Goal: Use online tool/utility: Utilize a website feature to perform a specific function

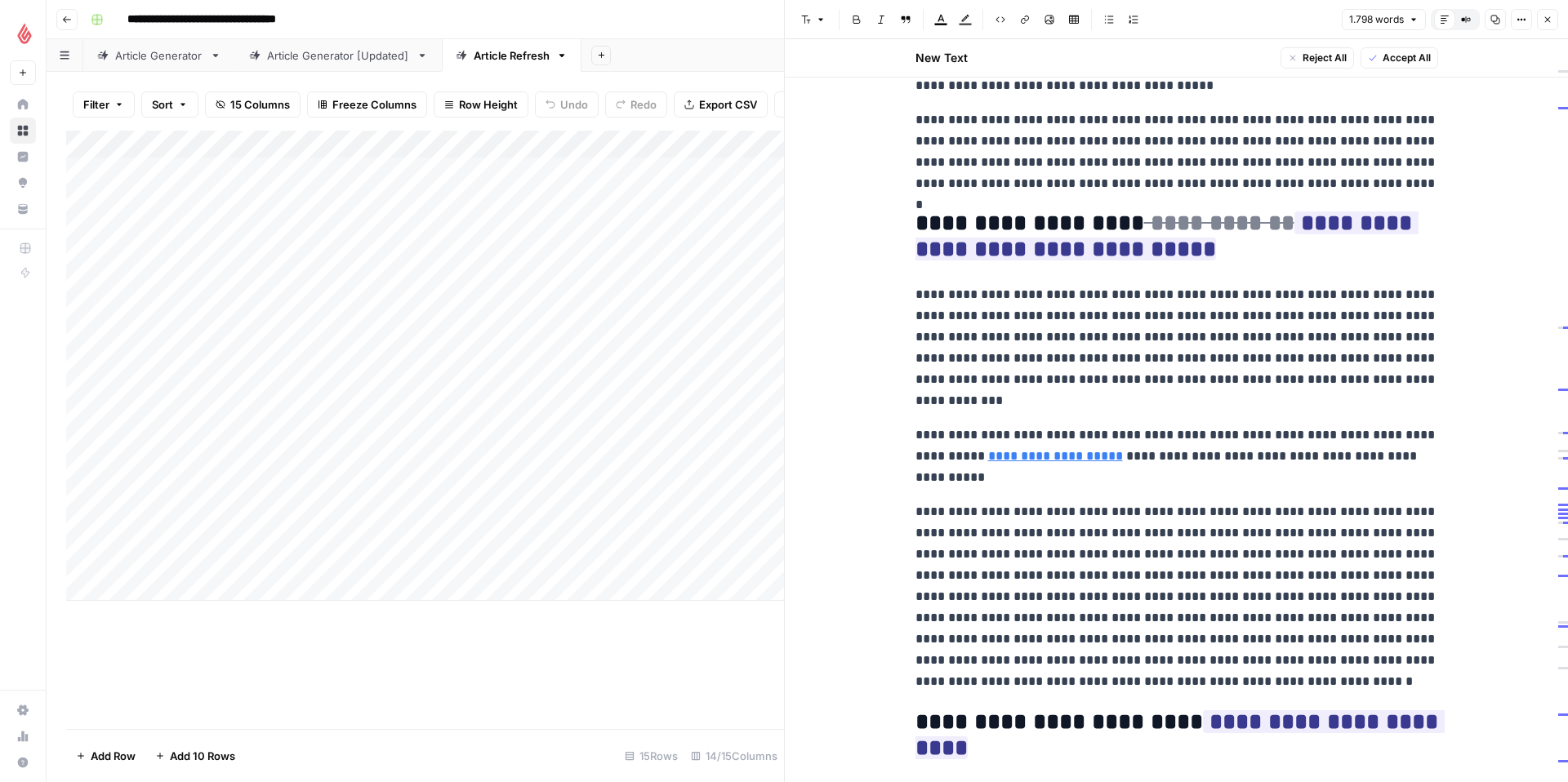
scroll to position [2185, 0]
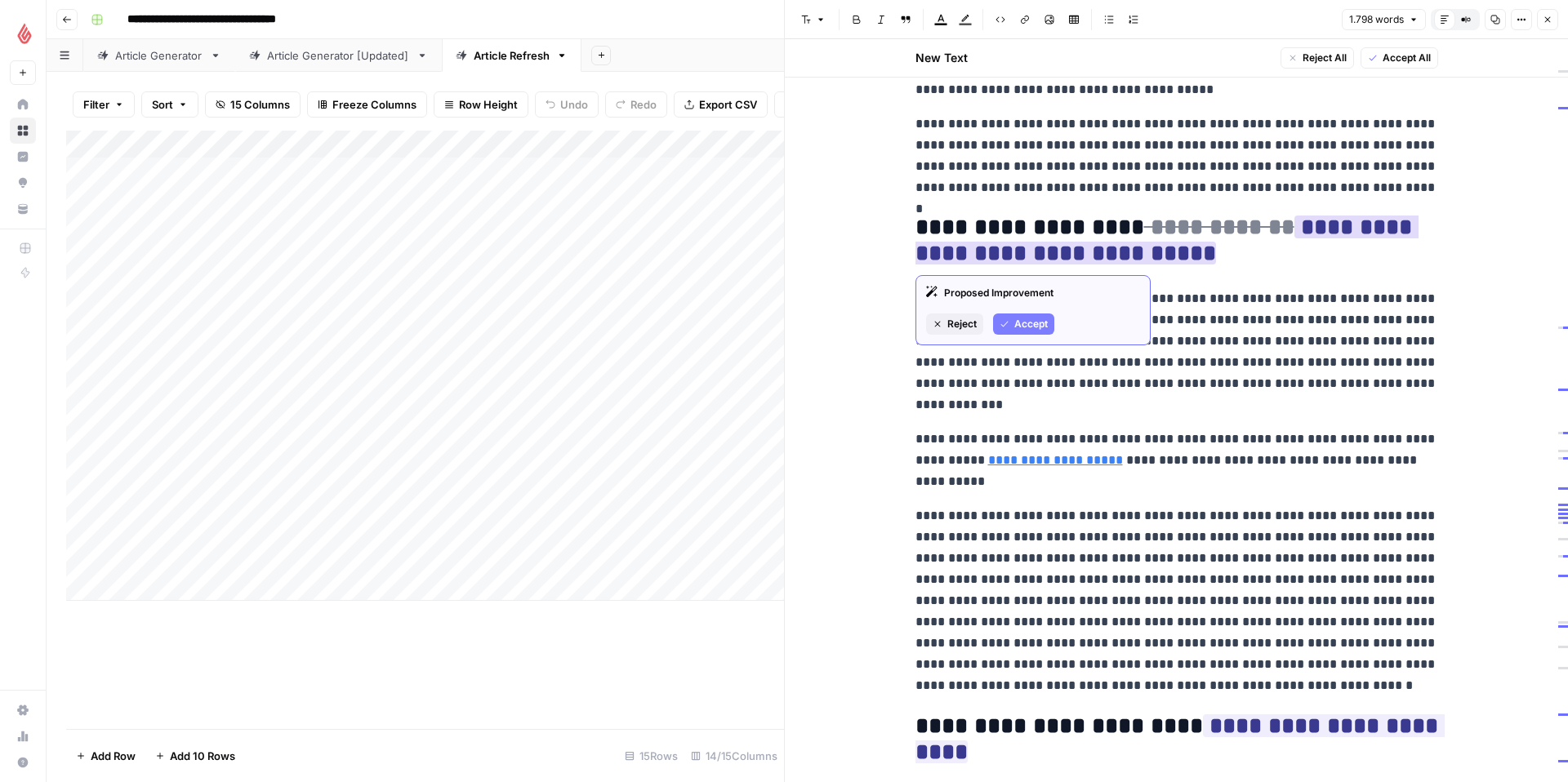
click at [1015, 323] on span "Accept" at bounding box center [1030, 324] width 34 height 15
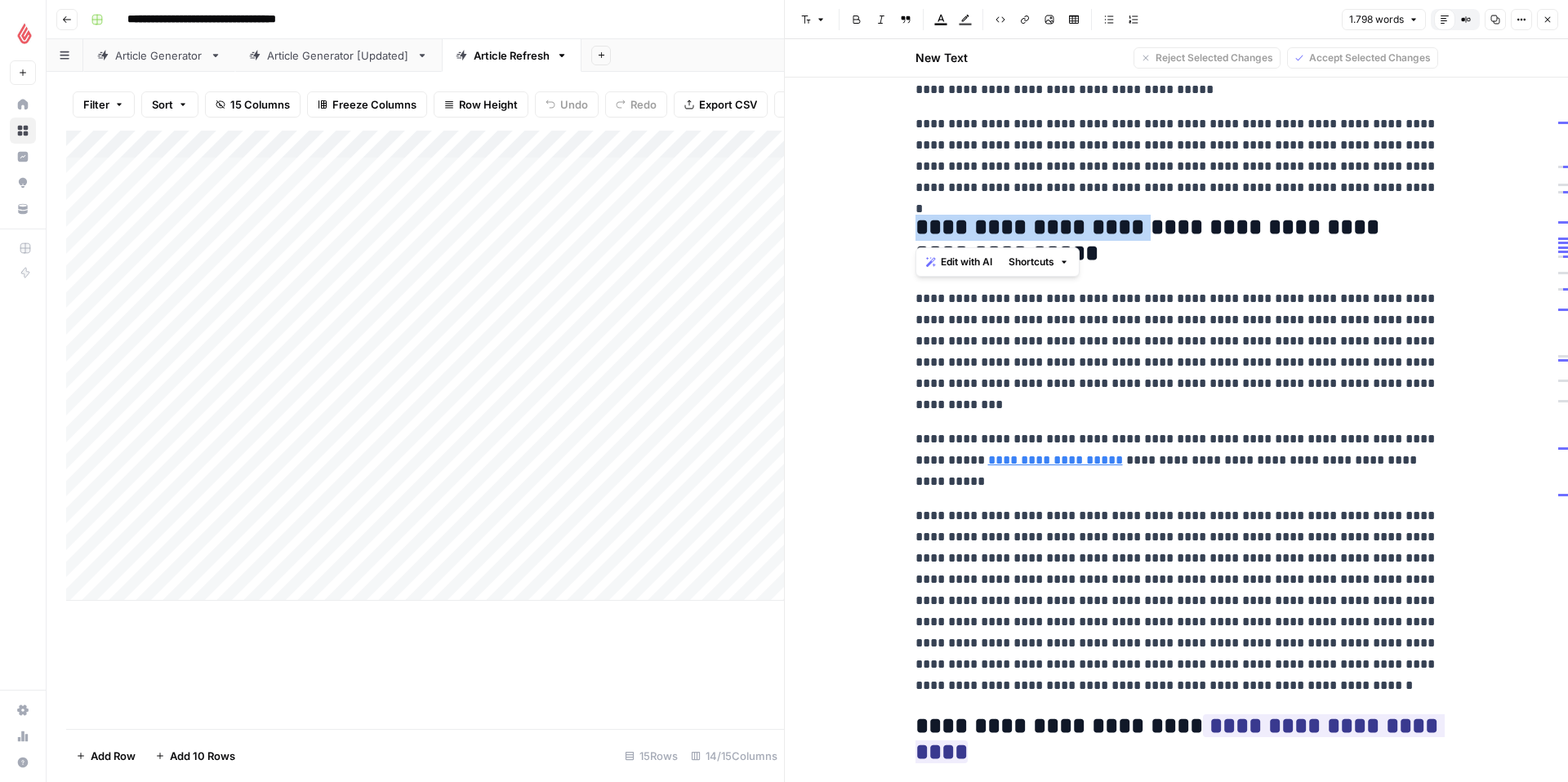
drag, startPoint x: 1136, startPoint y: 228, endPoint x: 906, endPoint y: 229, distance: 230.0
click at [968, 228] on h2 "**********" at bounding box center [1176, 241] width 522 height 53
drag, startPoint x: 968, startPoint y: 228, endPoint x: 914, endPoint y: 224, distance: 54.1
click at [916, 224] on h2 "**********" at bounding box center [1176, 241] width 522 height 53
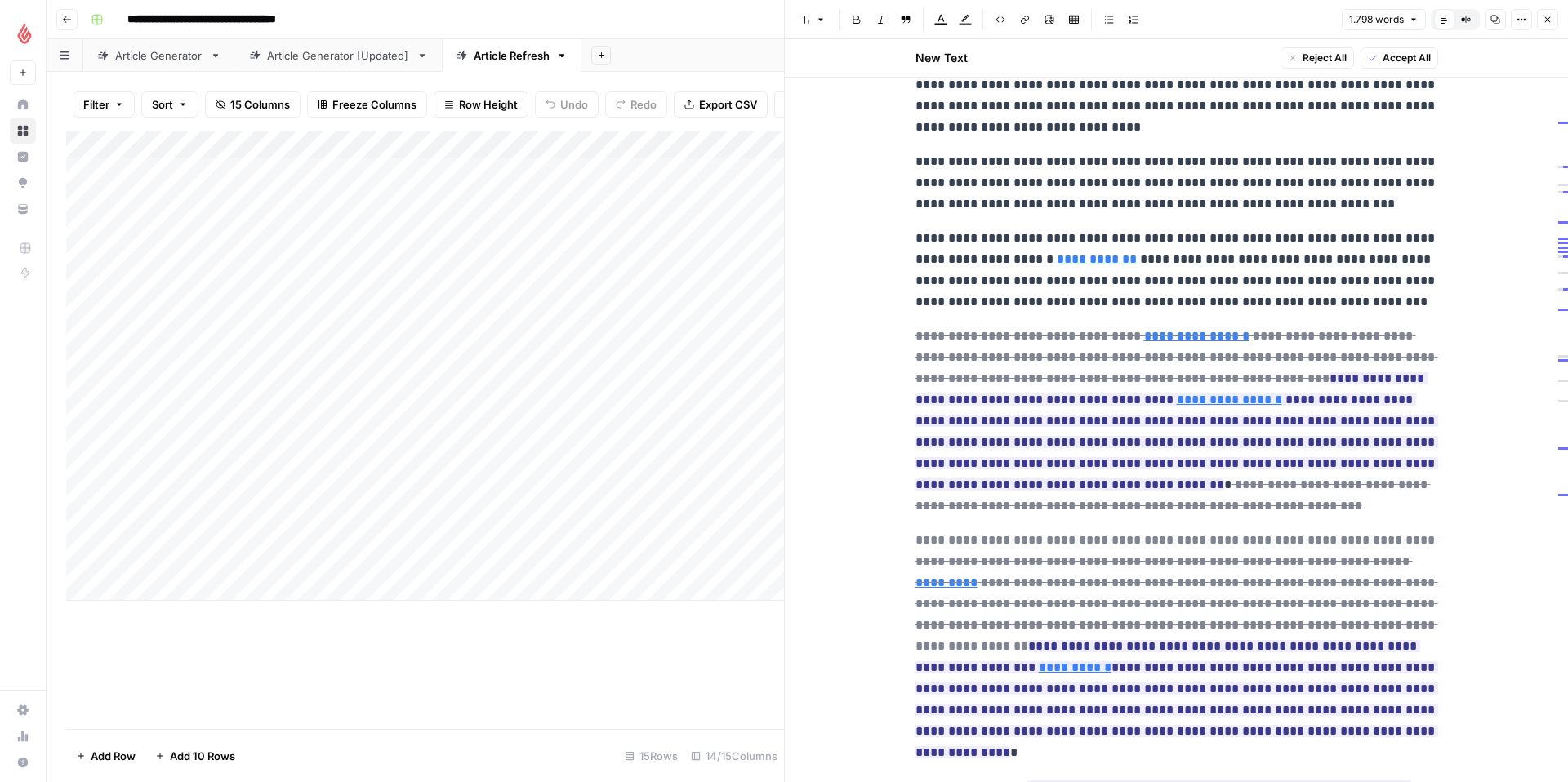
scroll to position [3012, 0]
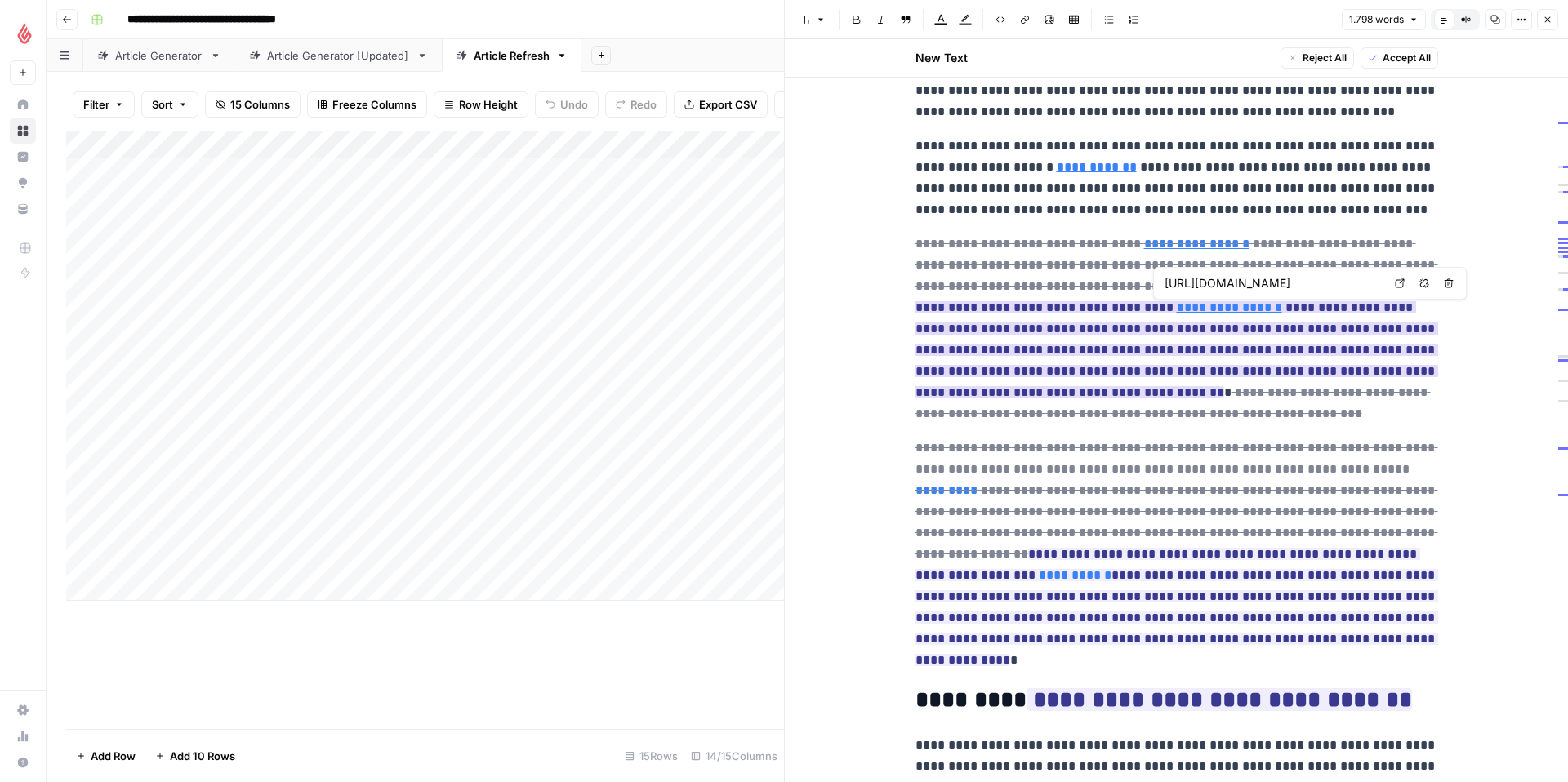
click at [1195, 307] on link "**********" at bounding box center [1229, 307] width 105 height 12
click at [1407, 283] on link "Open in a new tab" at bounding box center [1399, 282] width 21 height 21
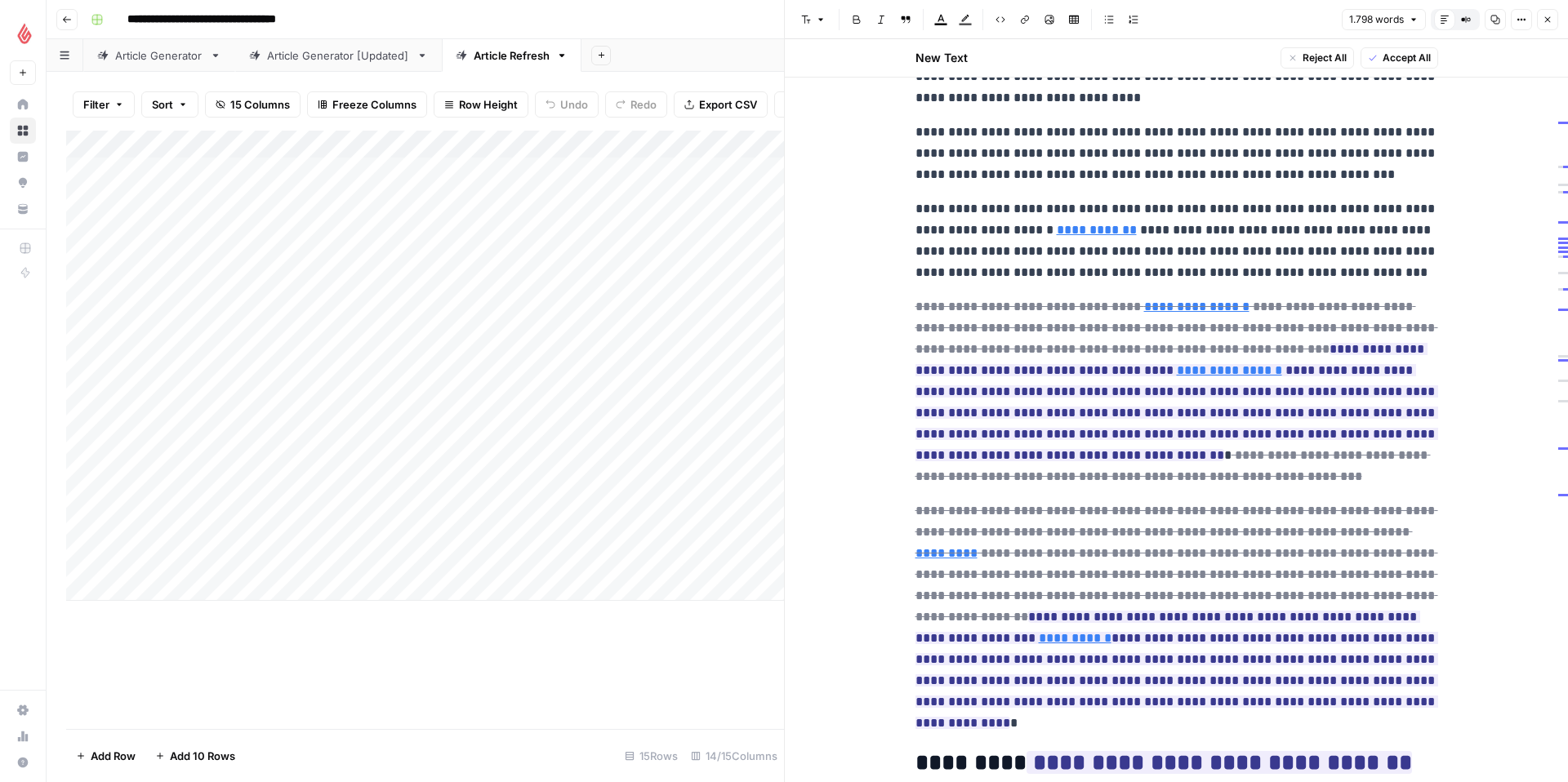
scroll to position [2969, 0]
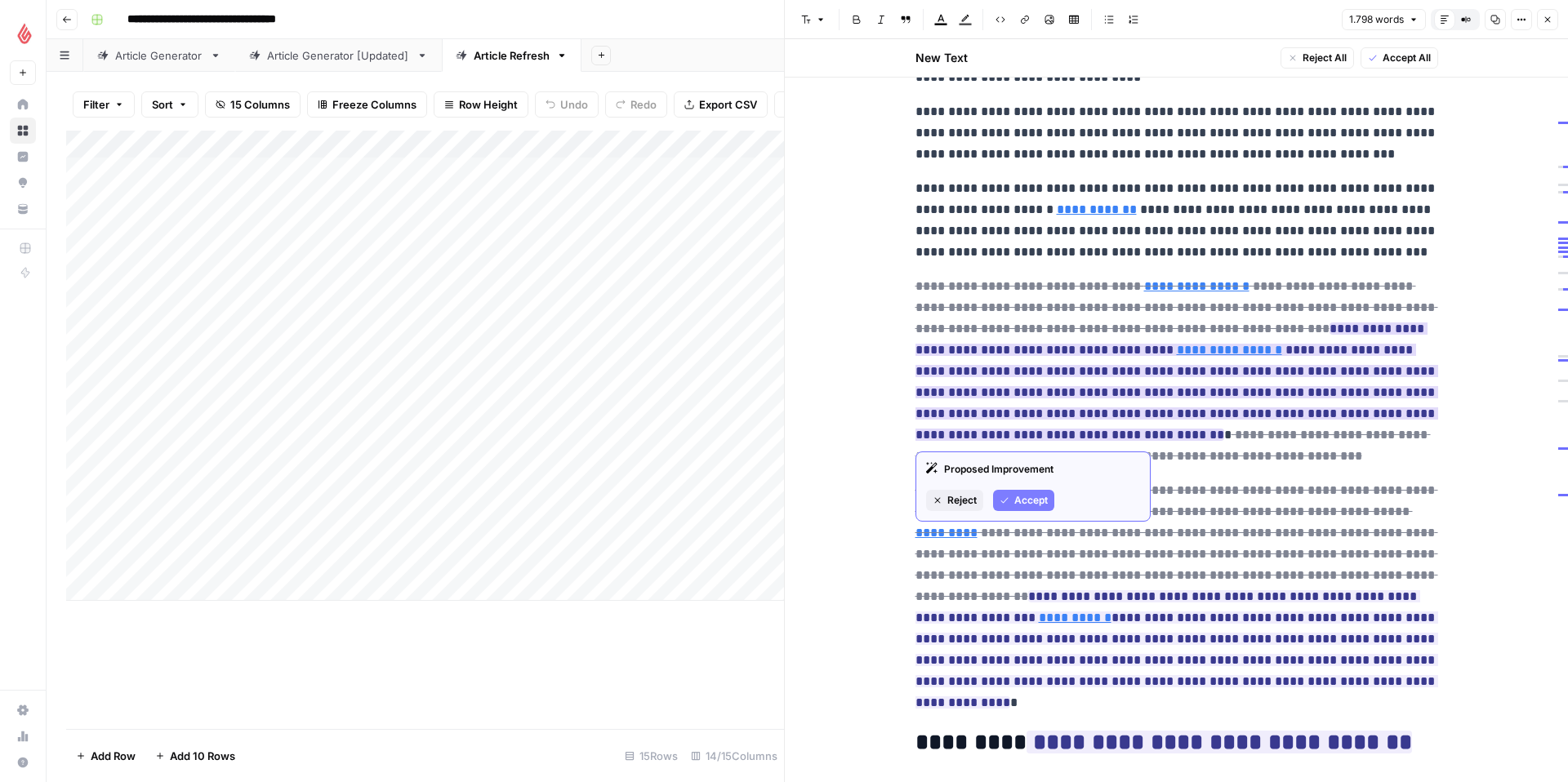
click at [1010, 498] on button "Accept" at bounding box center [1023, 500] width 61 height 21
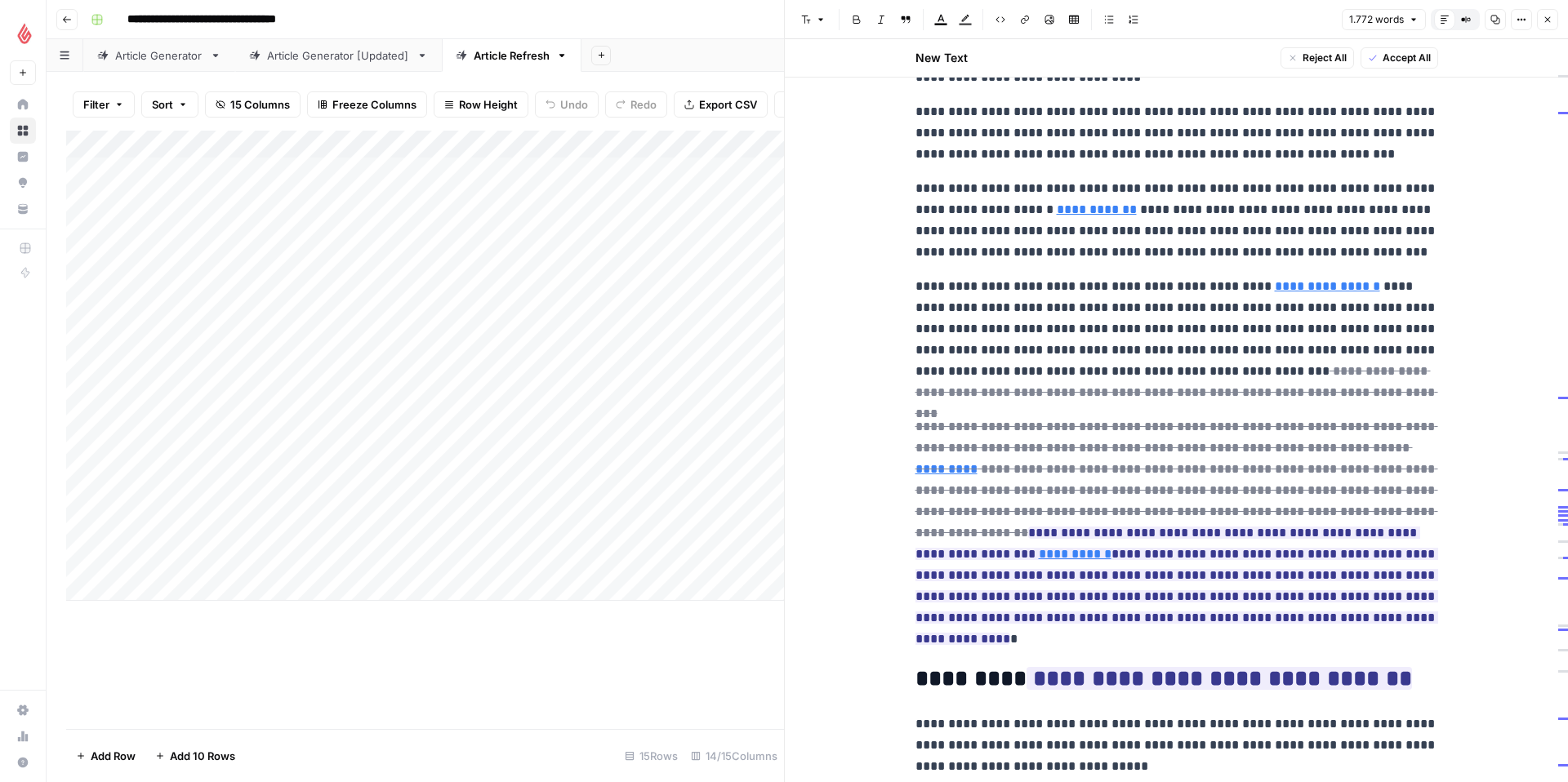
click at [1301, 287] on link "**********" at bounding box center [1327, 285] width 105 height 12
click at [1262, 263] on input "[URL][DOMAIN_NAME]" at bounding box center [1173, 262] width 217 height 16
paste input "[URL][DOMAIN_NAME]"
type input "[URL][DOMAIN_NAME]"
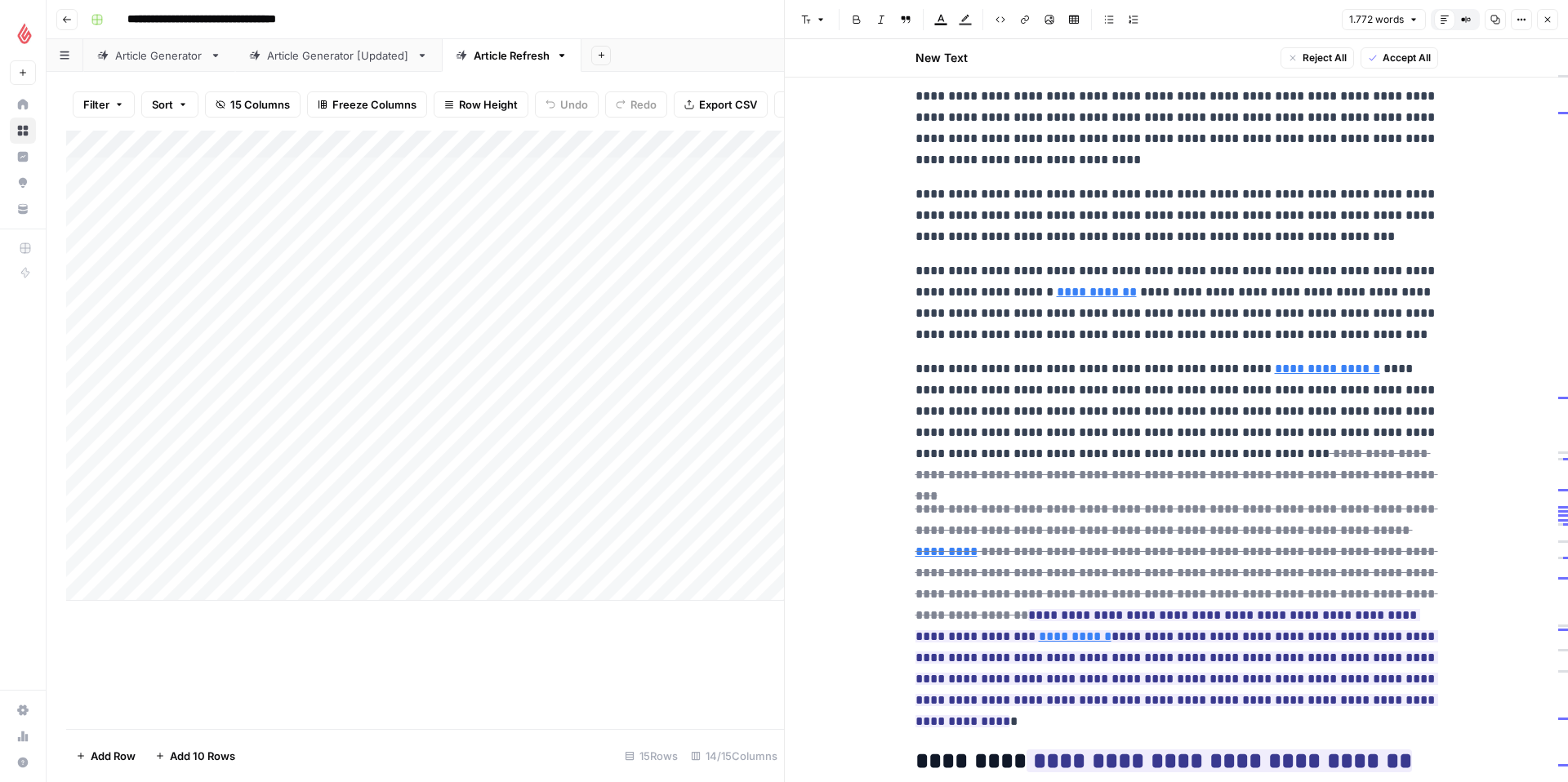
scroll to position [2900, 0]
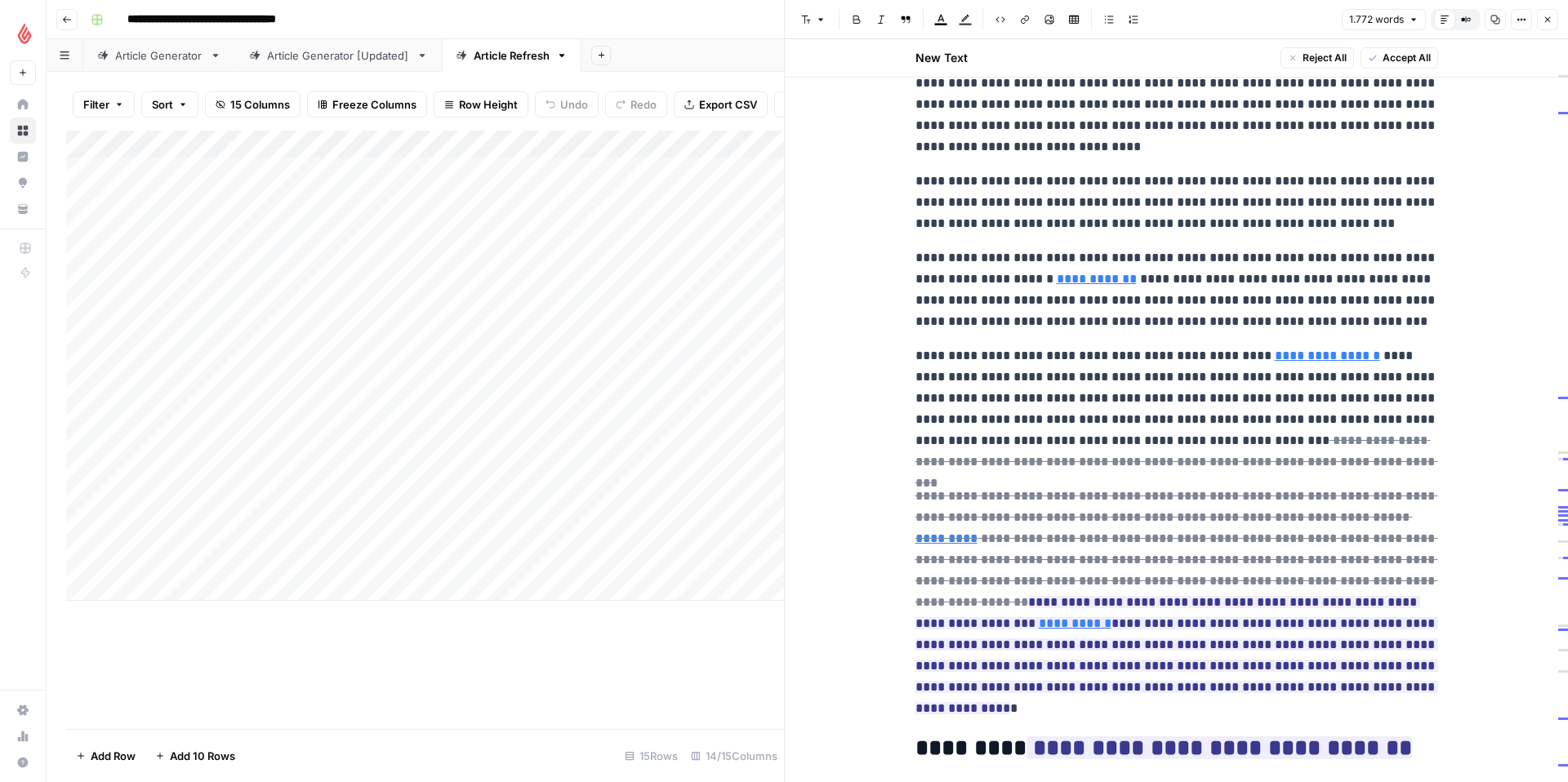
click at [1303, 360] on link "**********" at bounding box center [1327, 355] width 105 height 12
click at [1208, 434] on p "**********" at bounding box center [1176, 409] width 522 height 127
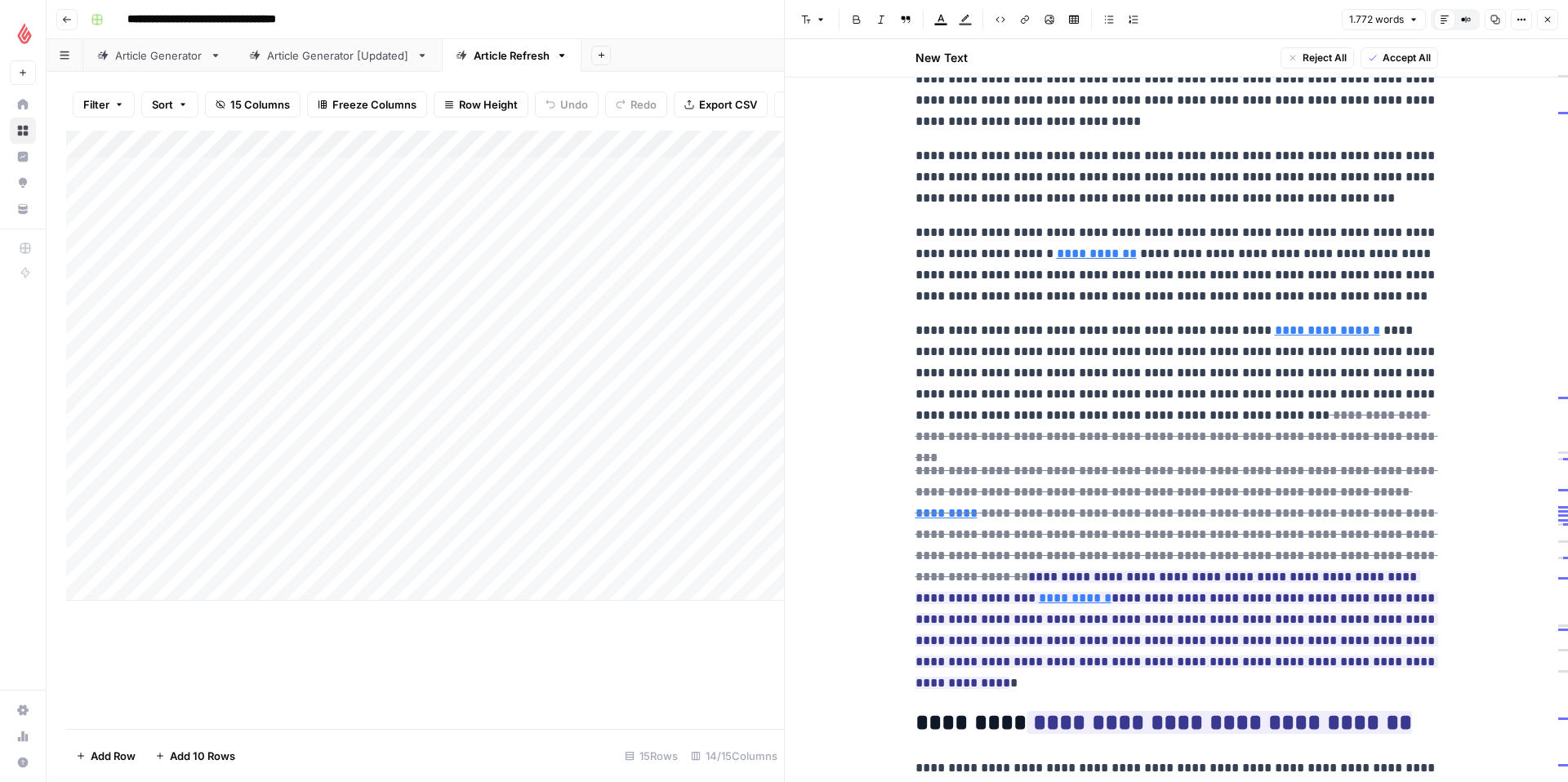
scroll to position [2933, 0]
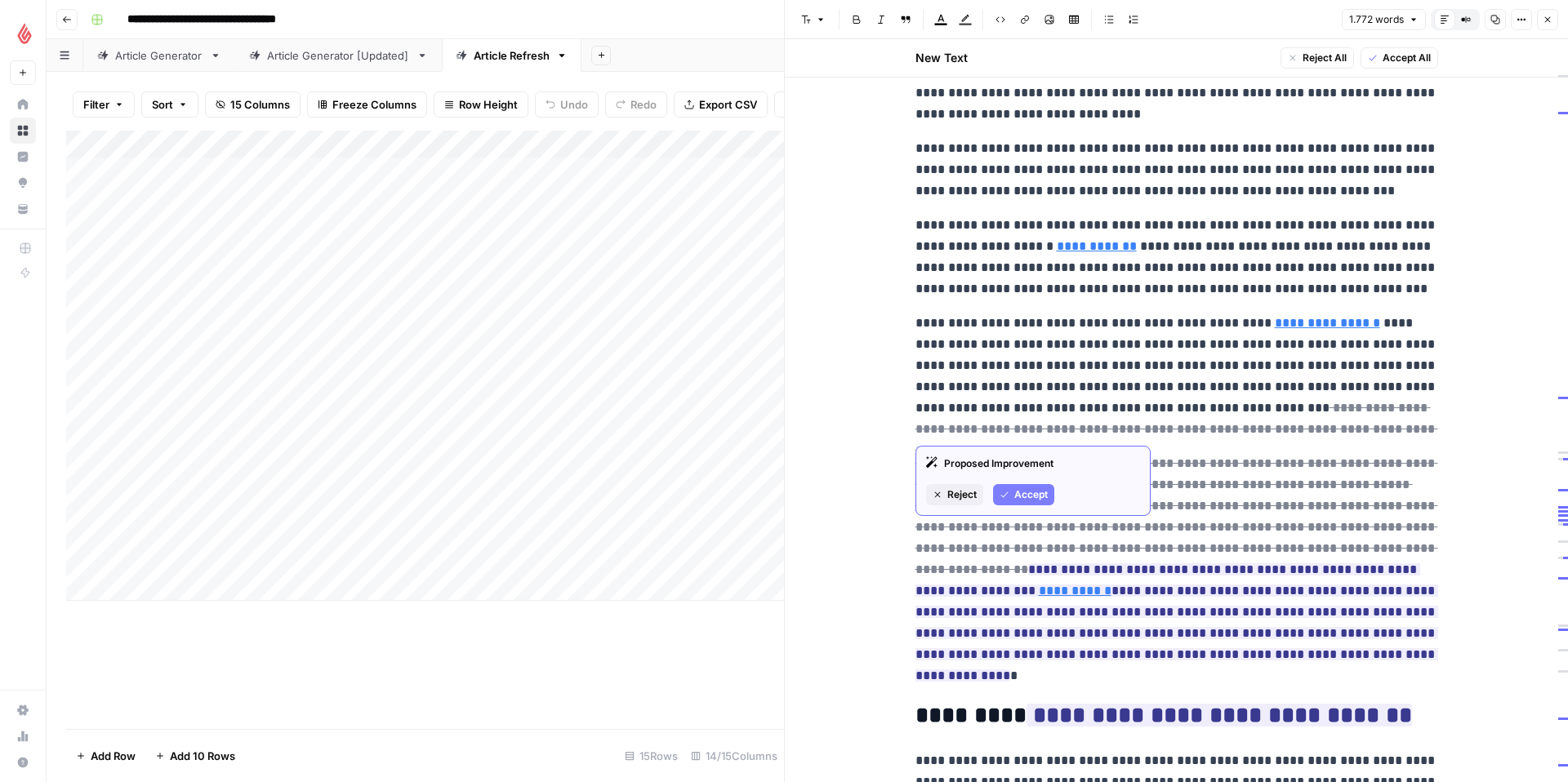
click at [958, 498] on span "Reject" at bounding box center [962, 495] width 29 height 15
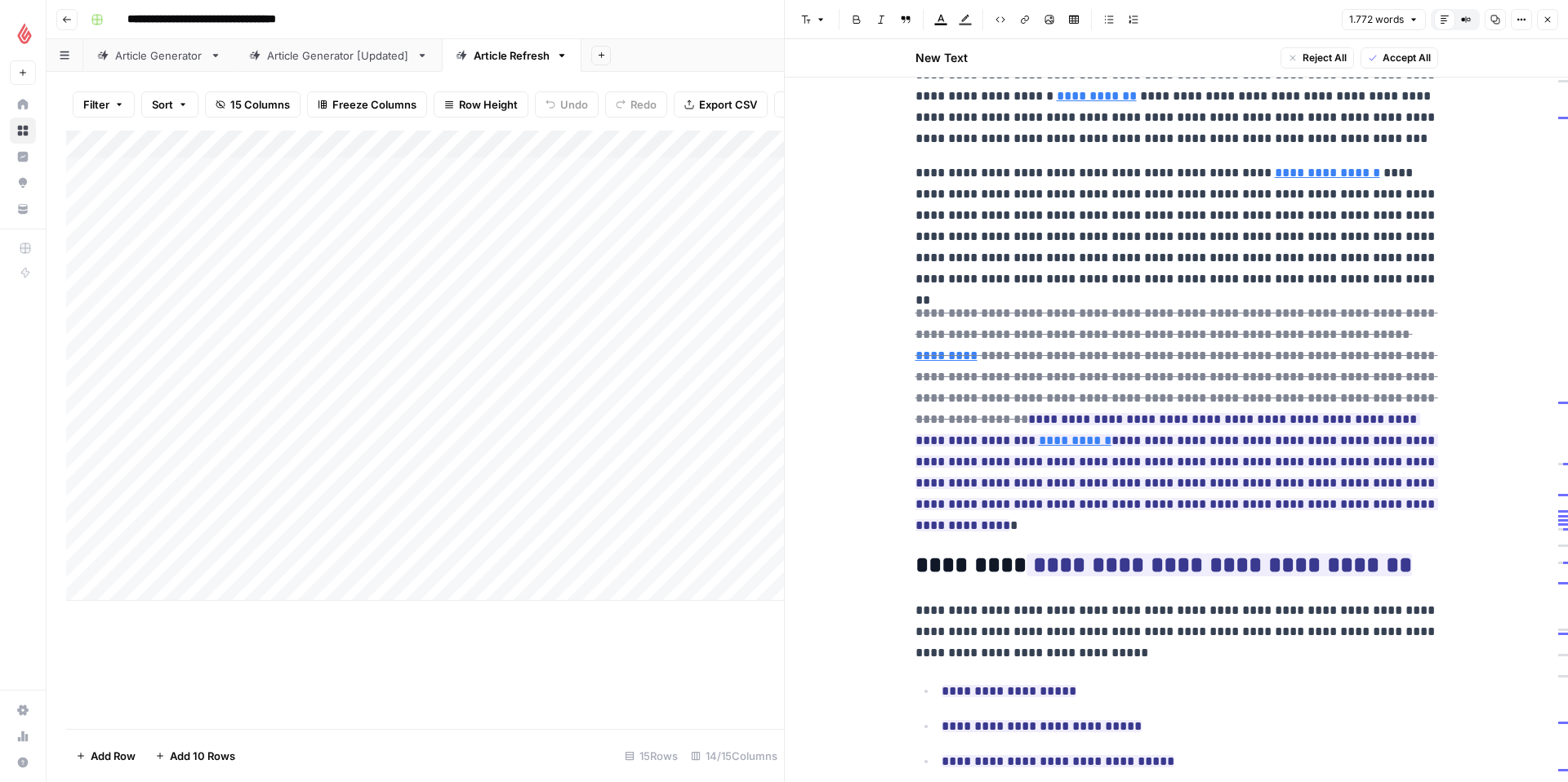
scroll to position [3121, 0]
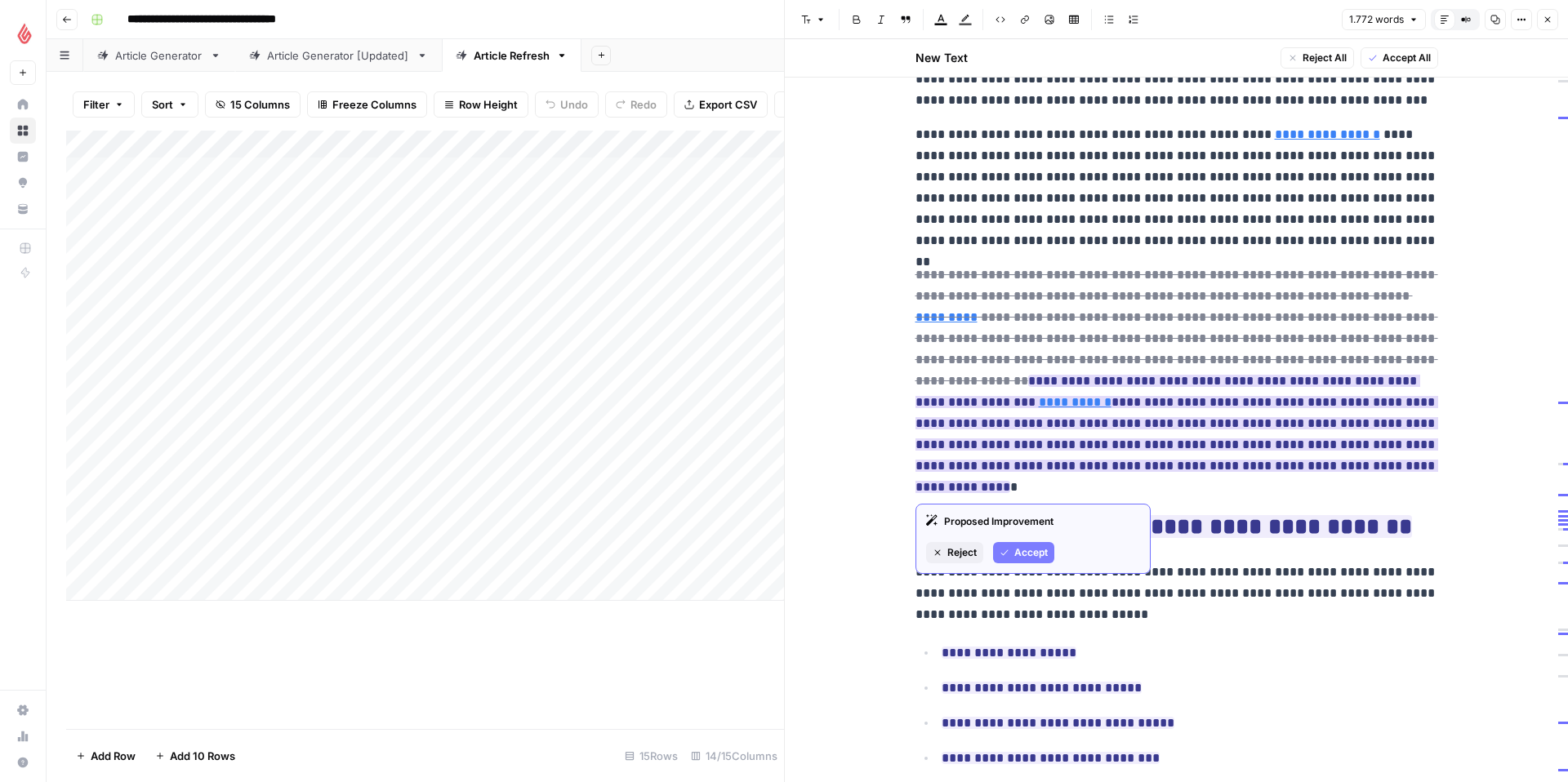
click at [1014, 556] on span "Accept" at bounding box center [1030, 552] width 34 height 15
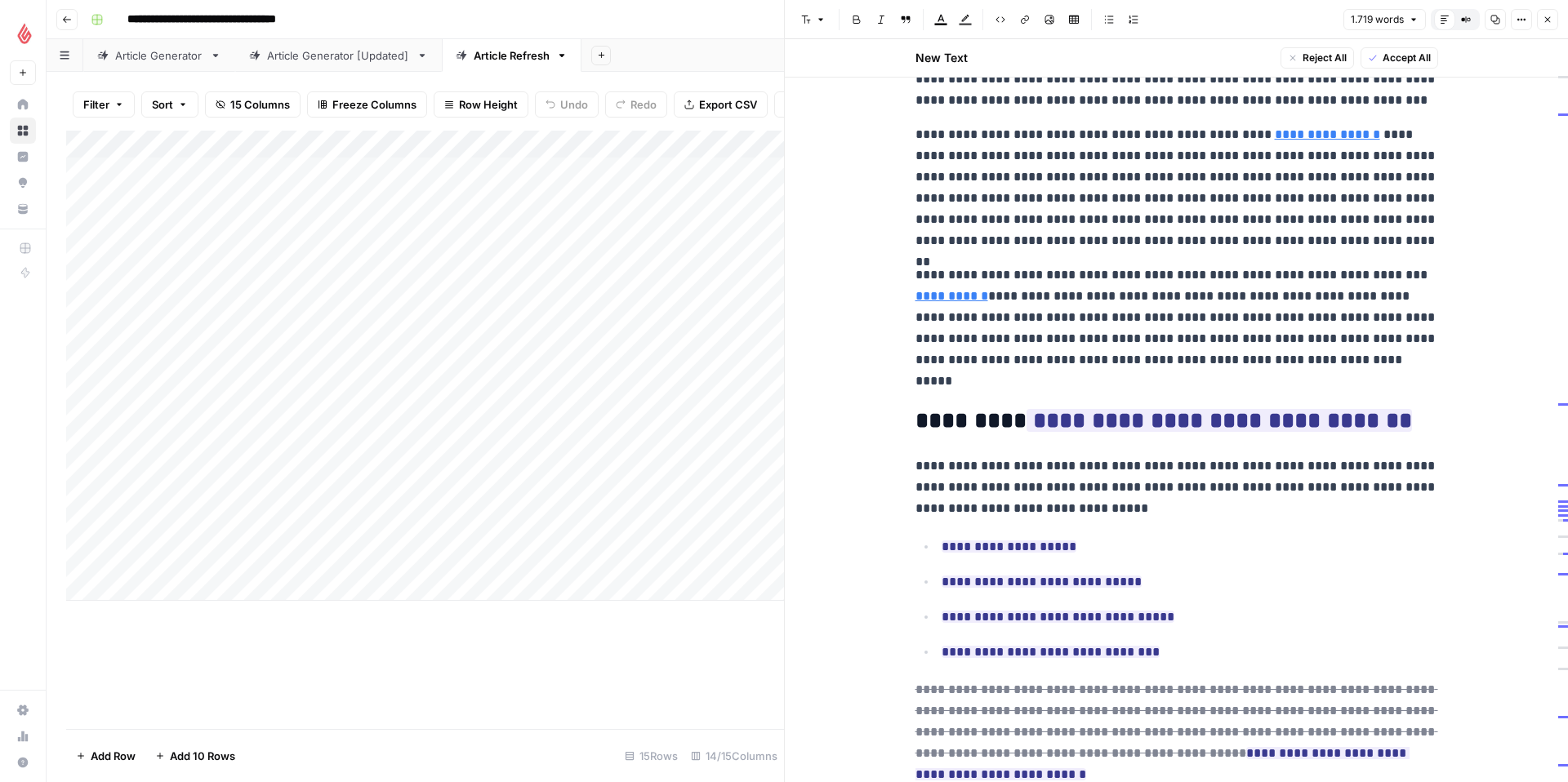
click at [970, 294] on link "**********" at bounding box center [952, 295] width 73 height 12
click at [1000, 313] on p "**********" at bounding box center [1176, 328] width 522 height 127
click at [1287, 275] on p "**********" at bounding box center [1176, 328] width 522 height 127
drag, startPoint x: 1284, startPoint y: 276, endPoint x: 1424, endPoint y: 271, distance: 140.1
click at [1424, 271] on p "**********" at bounding box center [1176, 328] width 522 height 127
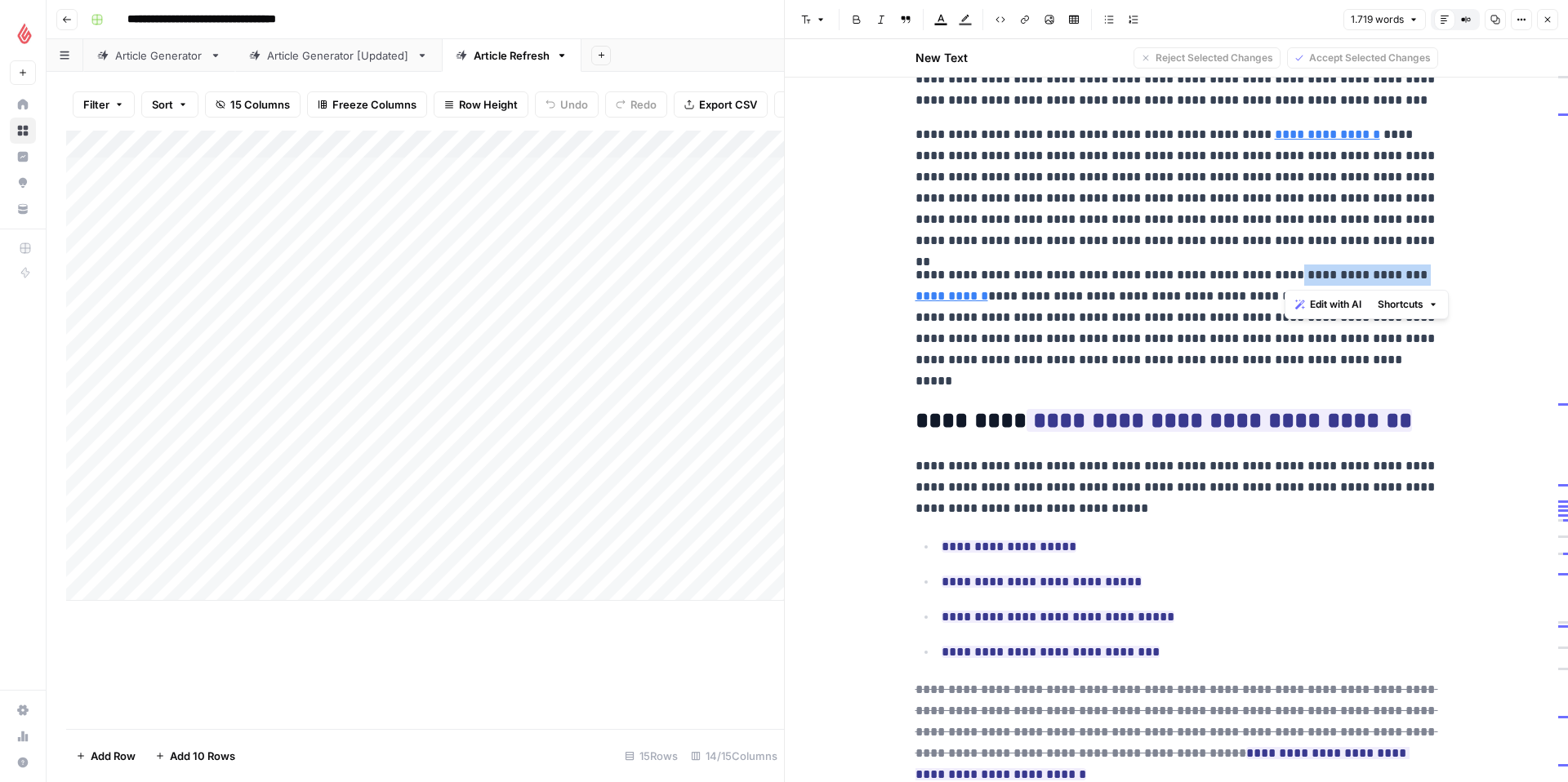
click at [1317, 273] on p "**********" at bounding box center [1176, 328] width 522 height 127
drag, startPoint x: 1284, startPoint y: 277, endPoint x: 996, endPoint y: 294, distance: 288.5
click at [996, 294] on p "**********" at bounding box center [1176, 328] width 522 height 127
click at [1328, 272] on p "**********" at bounding box center [1176, 328] width 522 height 127
drag, startPoint x: 1287, startPoint y: 276, endPoint x: 1418, endPoint y: 273, distance: 131.0
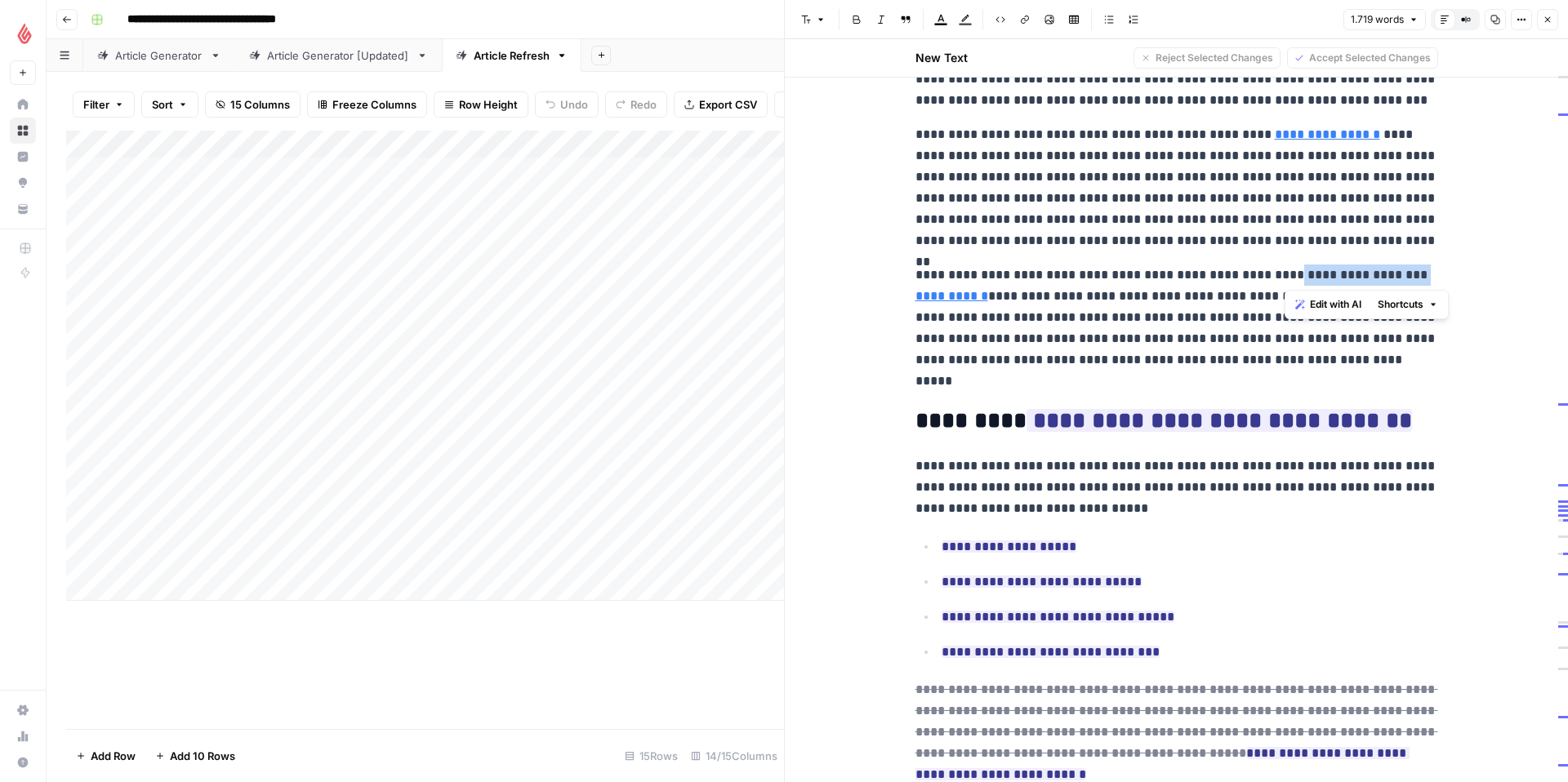
click at [1418, 273] on p "**********" at bounding box center [1176, 328] width 522 height 127
click at [1173, 264] on p "**********" at bounding box center [1176, 328] width 522 height 127
click at [1308, 275] on p "**********" at bounding box center [1176, 328] width 522 height 127
drag, startPoint x: 1294, startPoint y: 275, endPoint x: 1389, endPoint y: 272, distance: 95.0
click at [1389, 272] on p "**********" at bounding box center [1176, 328] width 522 height 127
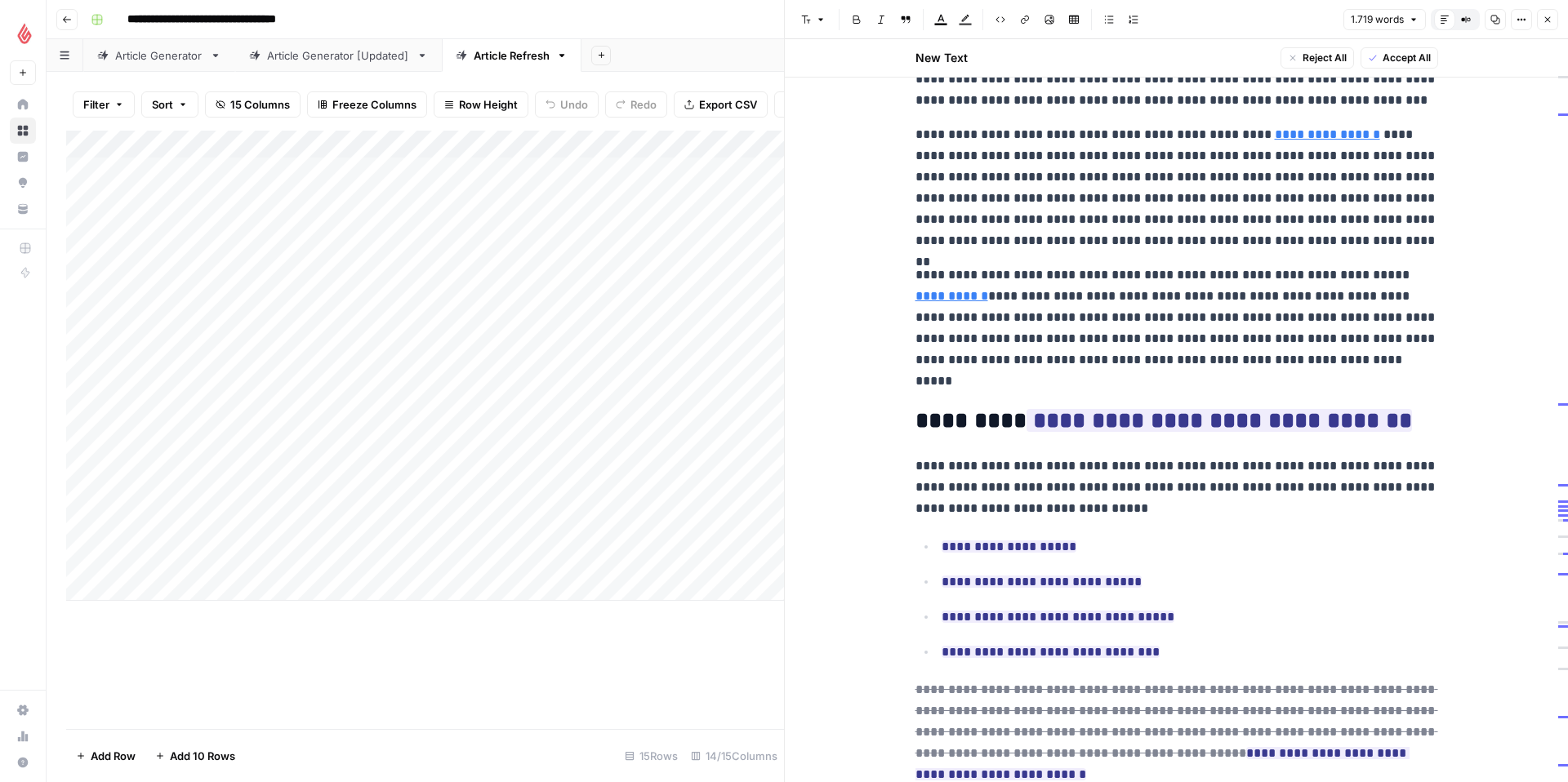
click at [1135, 344] on p "**********" at bounding box center [1176, 328] width 522 height 127
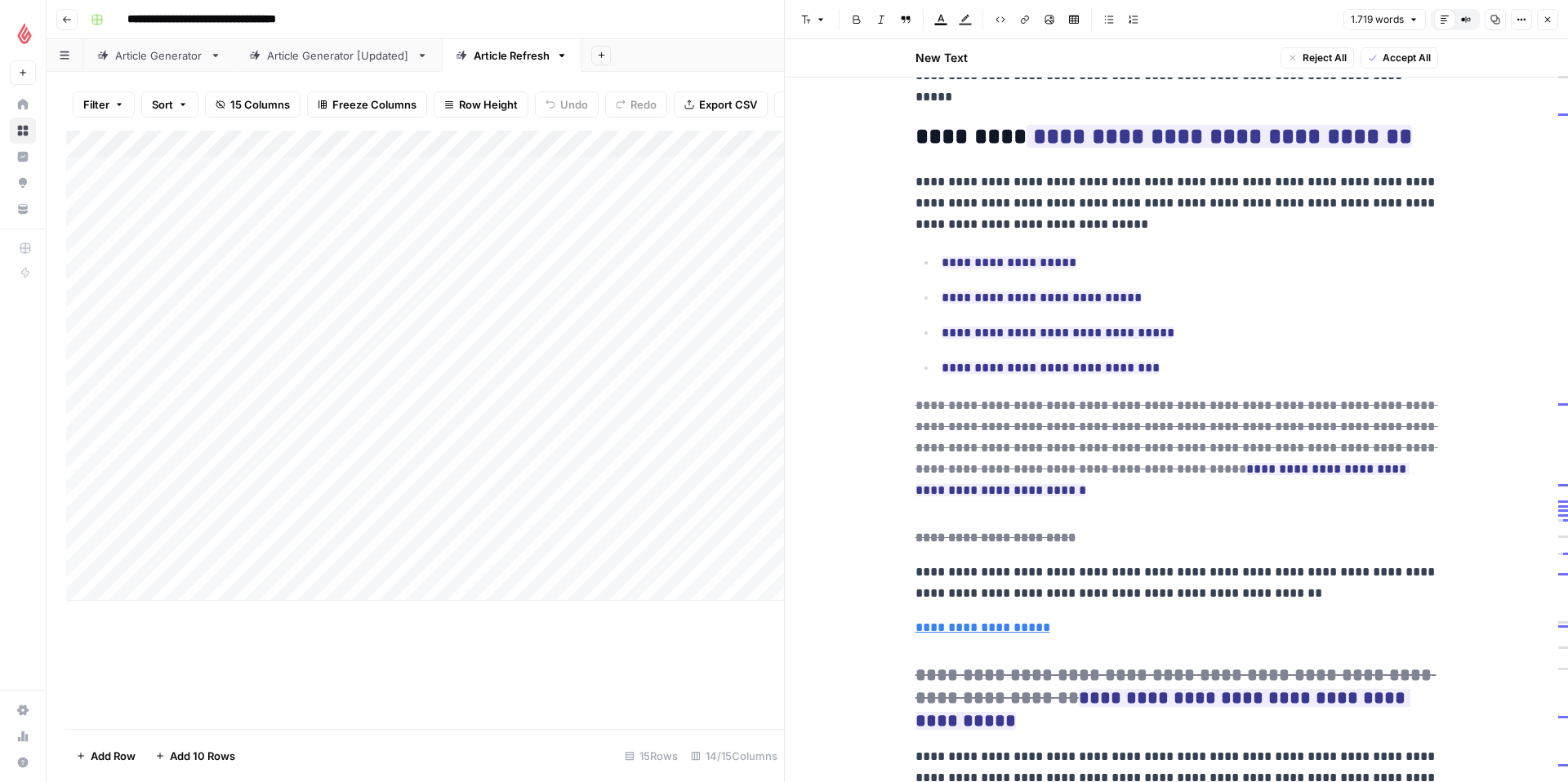
scroll to position [3396, 0]
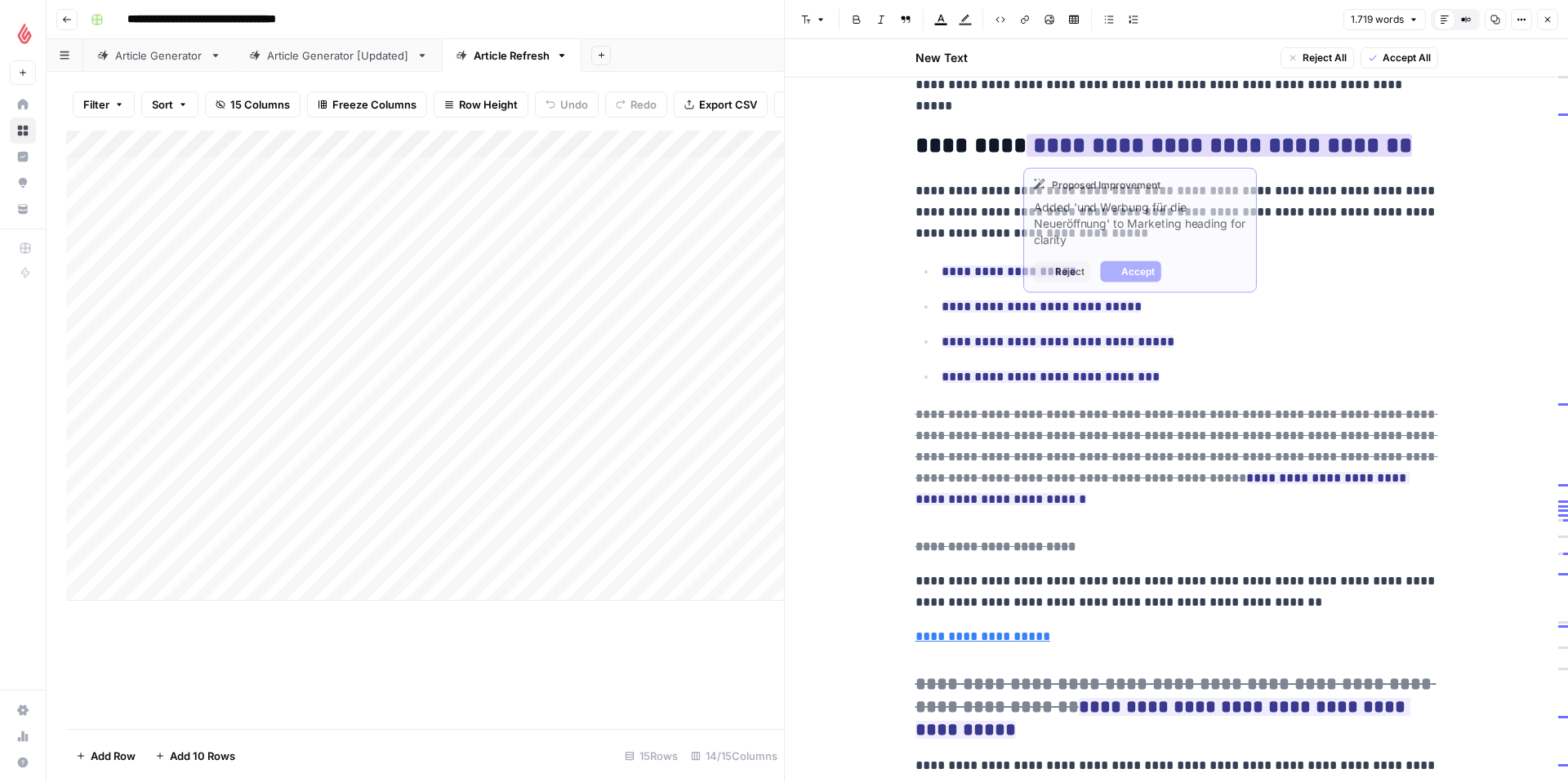
click at [1267, 146] on ins "**********" at bounding box center [1219, 144] width 385 height 23
click at [1128, 268] on span "Accept" at bounding box center [1137, 272] width 34 height 15
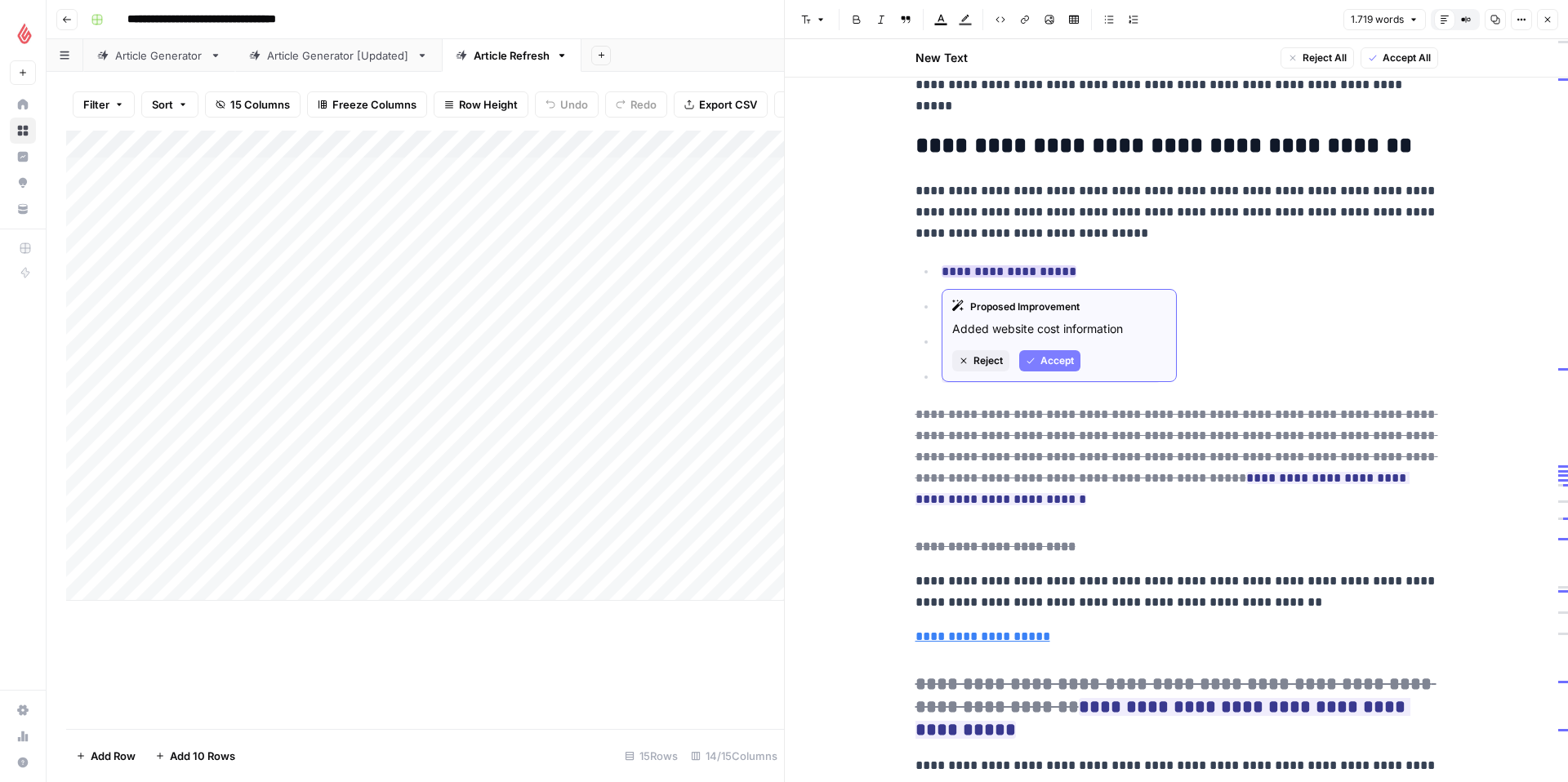
click at [1048, 360] on span "Accept" at bounding box center [1057, 361] width 34 height 15
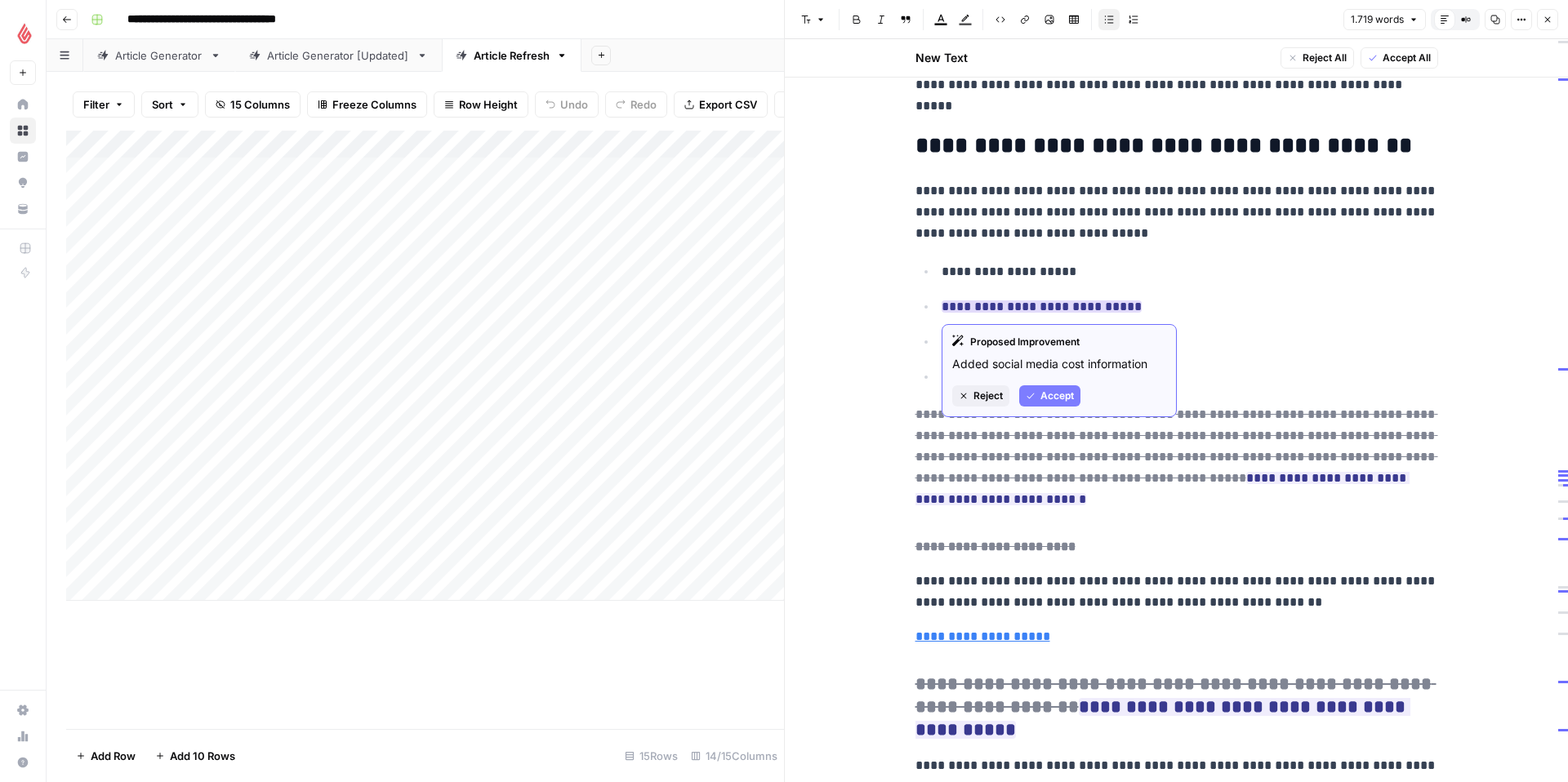
click at [1040, 398] on span "Accept" at bounding box center [1057, 396] width 34 height 15
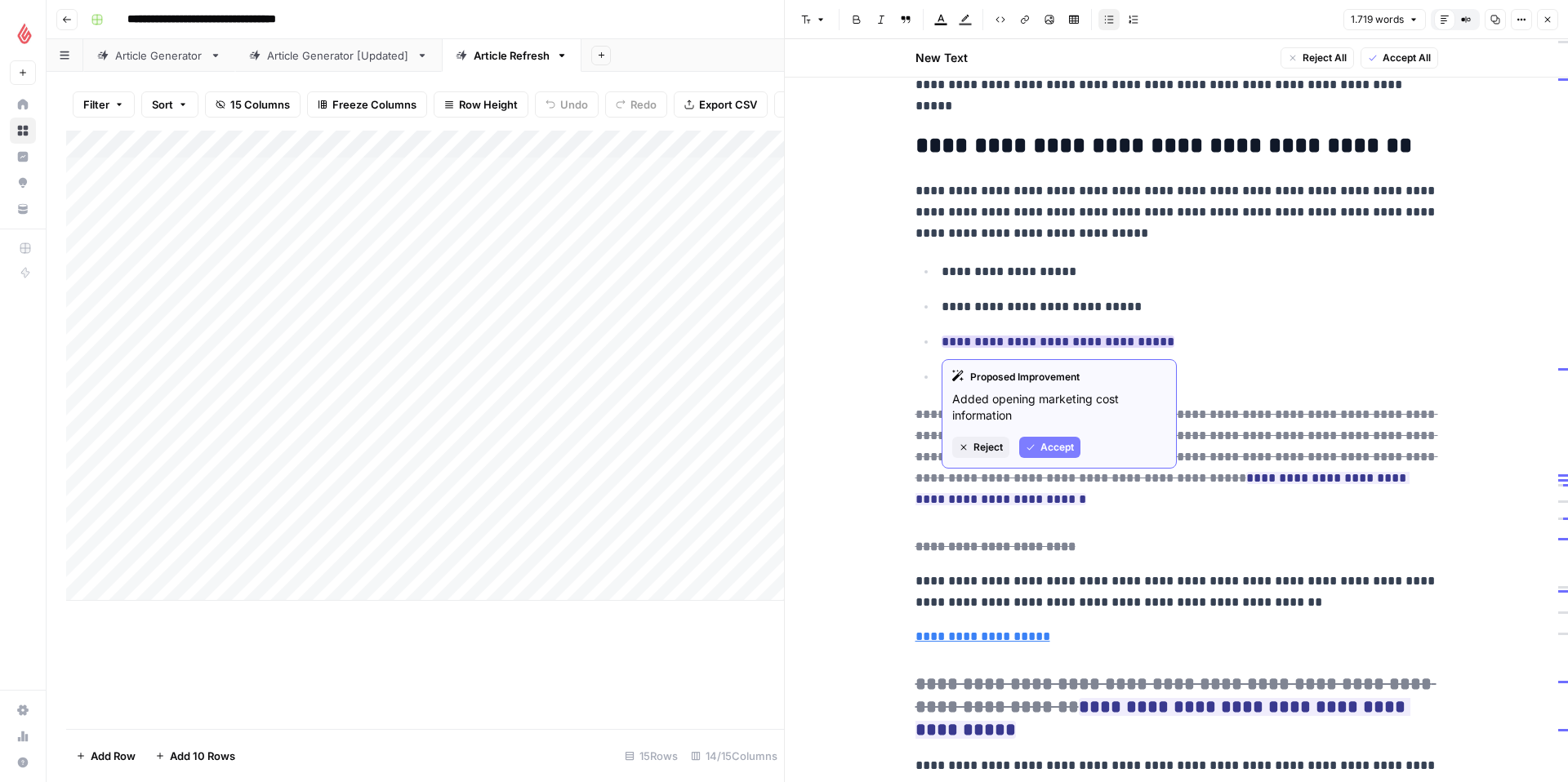
click at [1051, 448] on span "Accept" at bounding box center [1057, 448] width 34 height 15
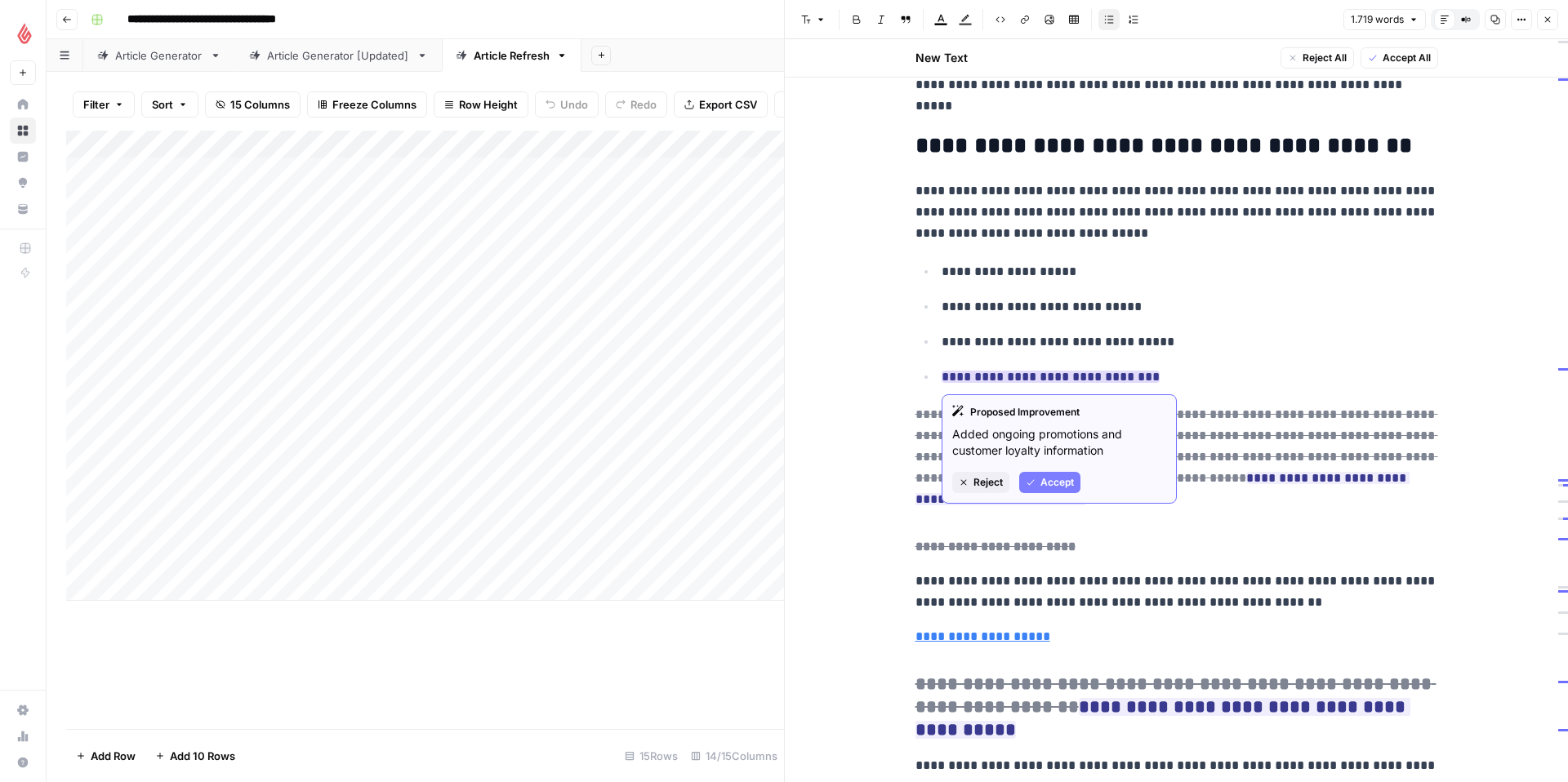
click at [1046, 480] on span "Accept" at bounding box center [1057, 482] width 34 height 15
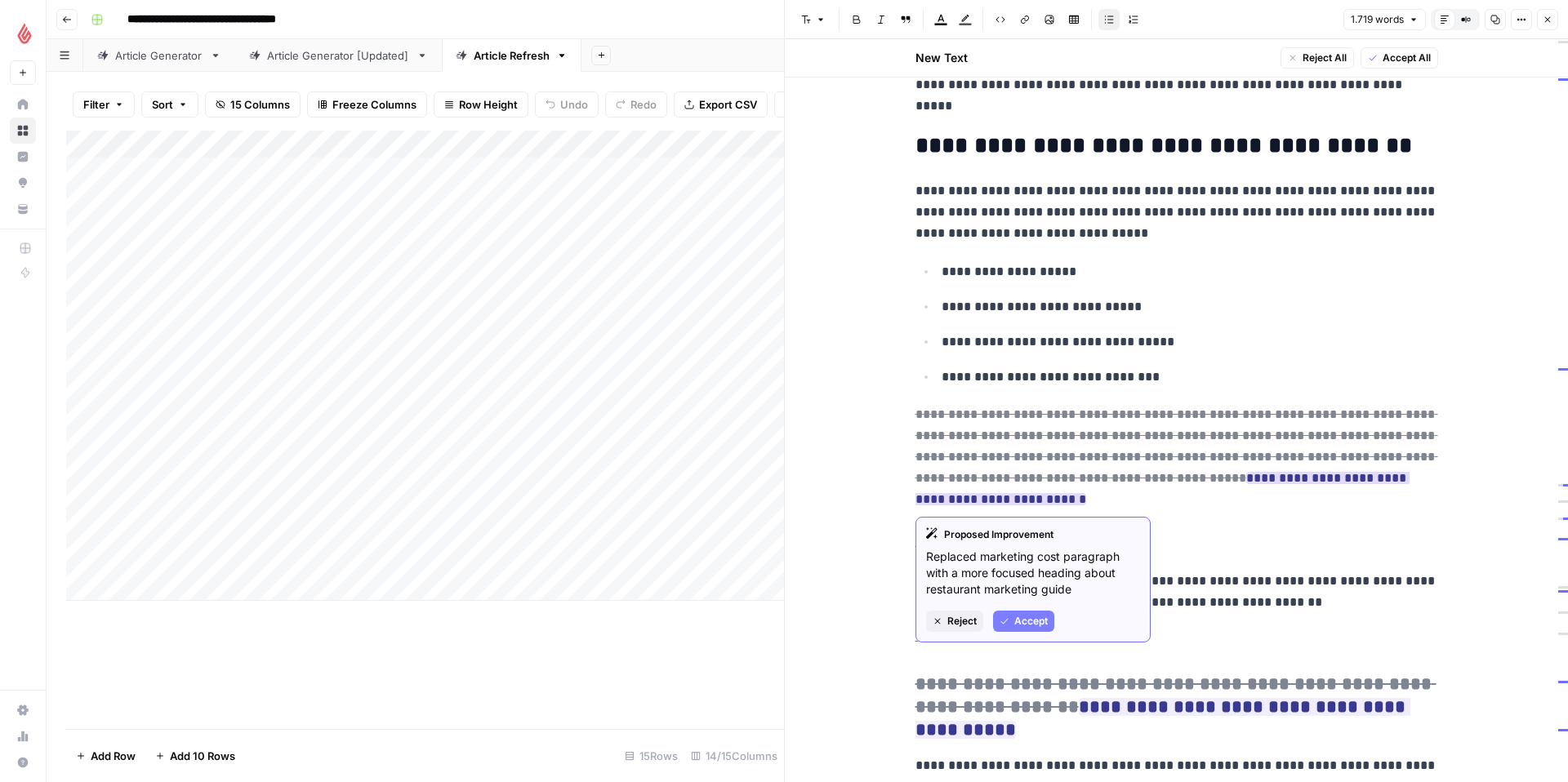
click at [967, 618] on span "Reject" at bounding box center [962, 621] width 29 height 15
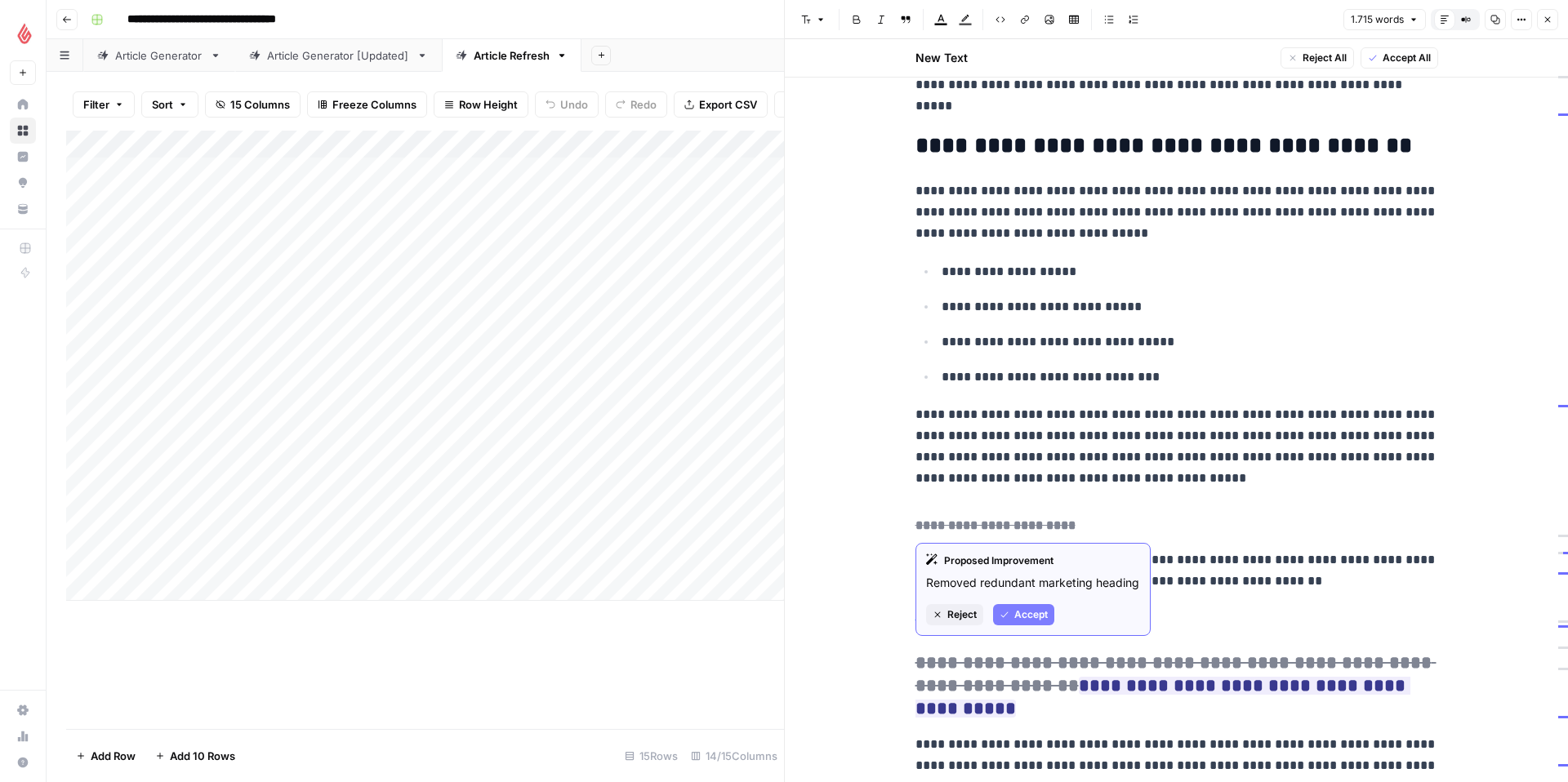
click at [967, 618] on span "Reject" at bounding box center [962, 615] width 29 height 15
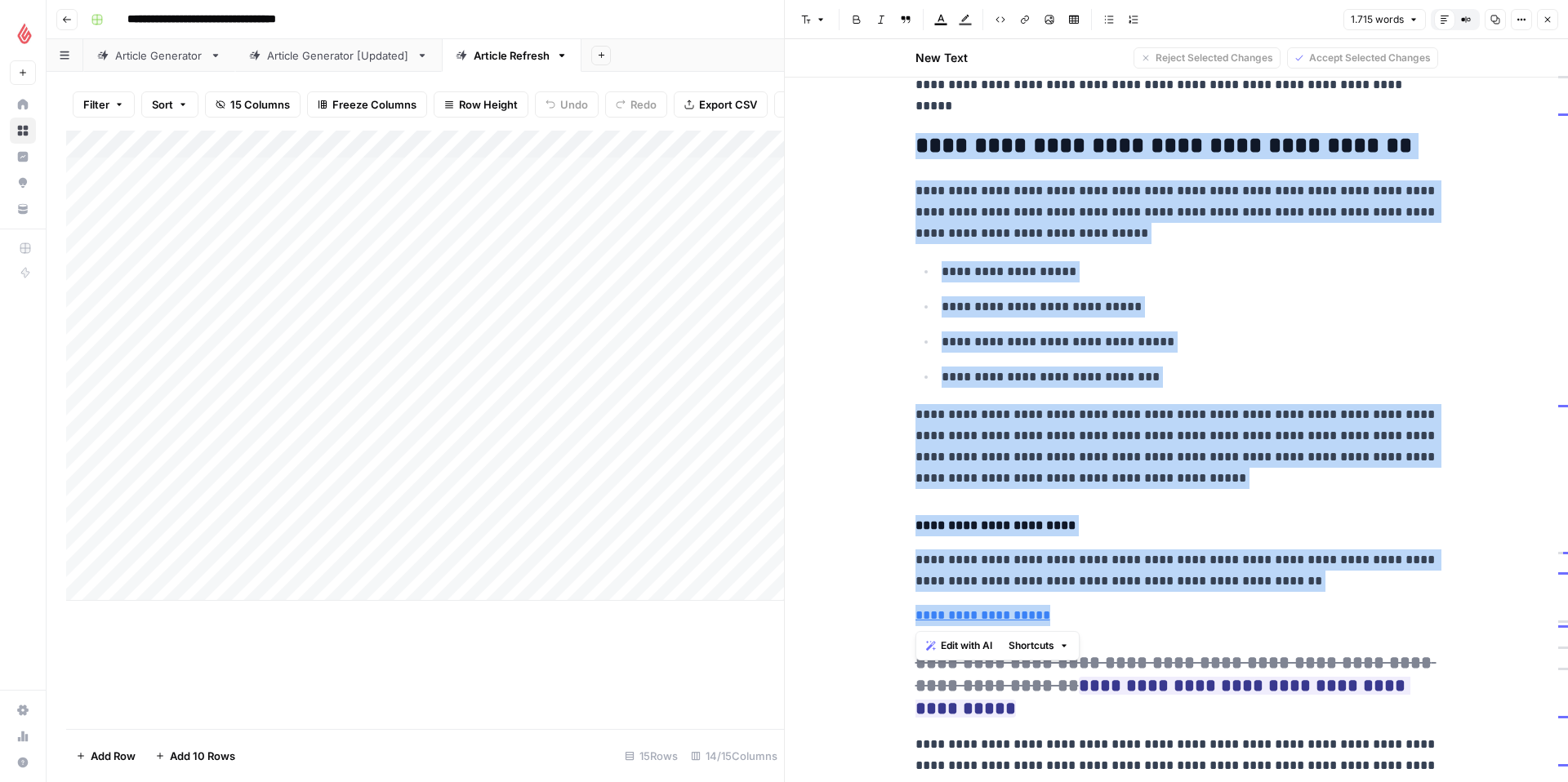
drag, startPoint x: 1062, startPoint y: 617, endPoint x: 892, endPoint y: 153, distance: 494.2
click at [949, 643] on span "Edit with AI" at bounding box center [967, 646] width 52 height 15
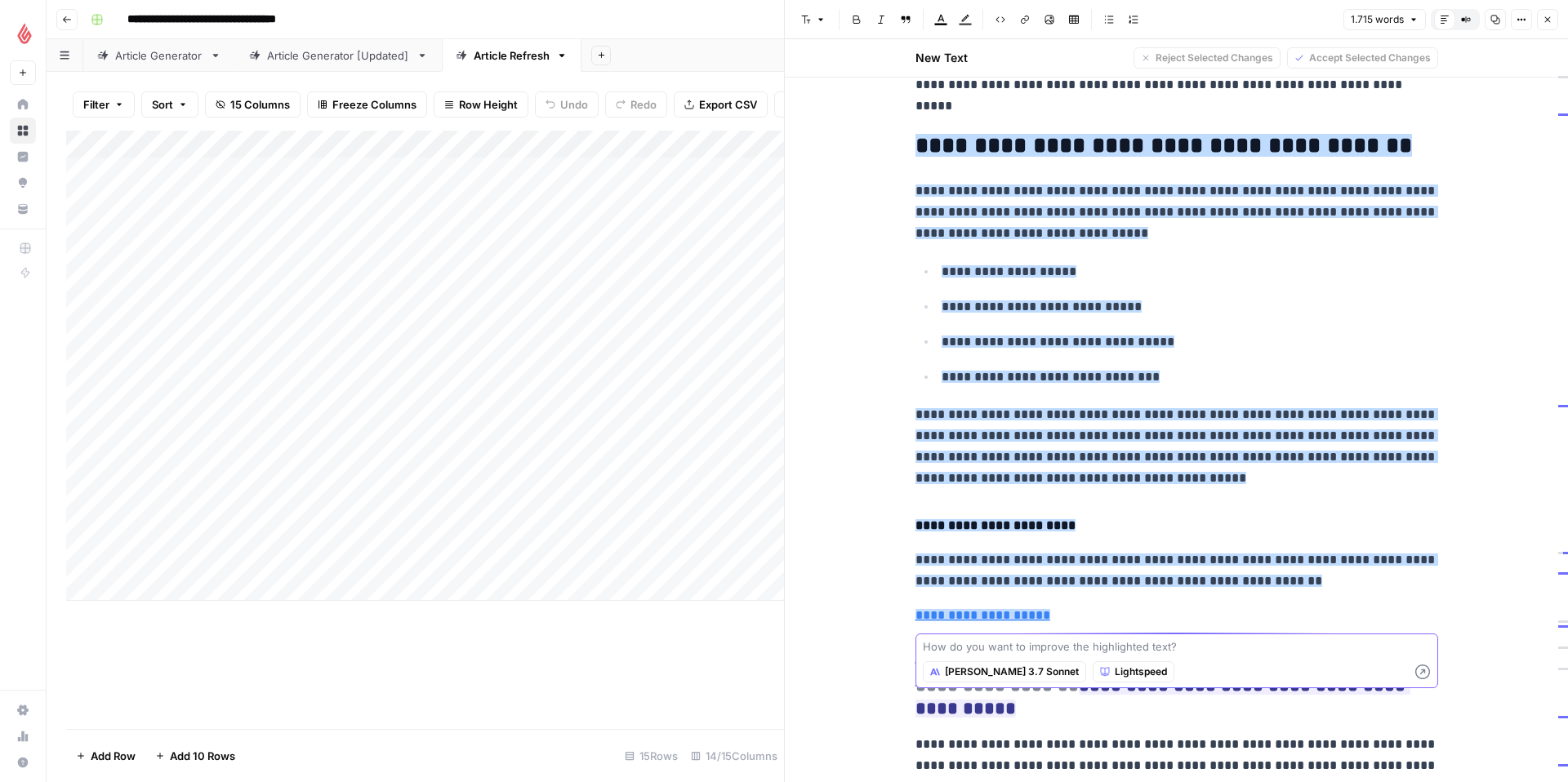
paste textarea "bitte für ein unternehmen, das ein weiteres restaurant eröffnet, umformulieren.…"
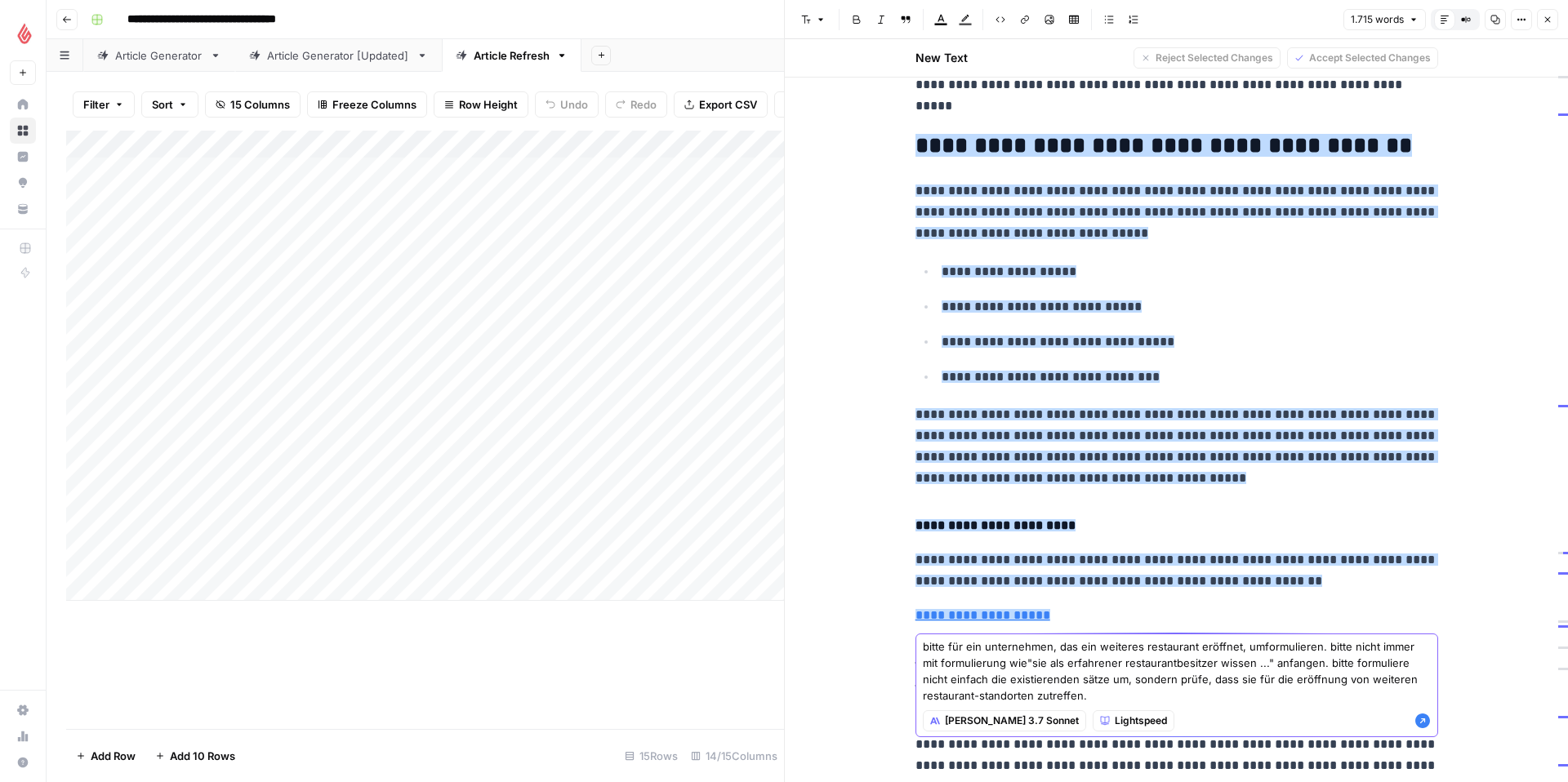
type textarea "bitte für ein unternehmen, das ein weiteres restaurant eröffnet, umformulieren.…"
click at [1424, 722] on icon "button" at bounding box center [1423, 721] width 16 height 16
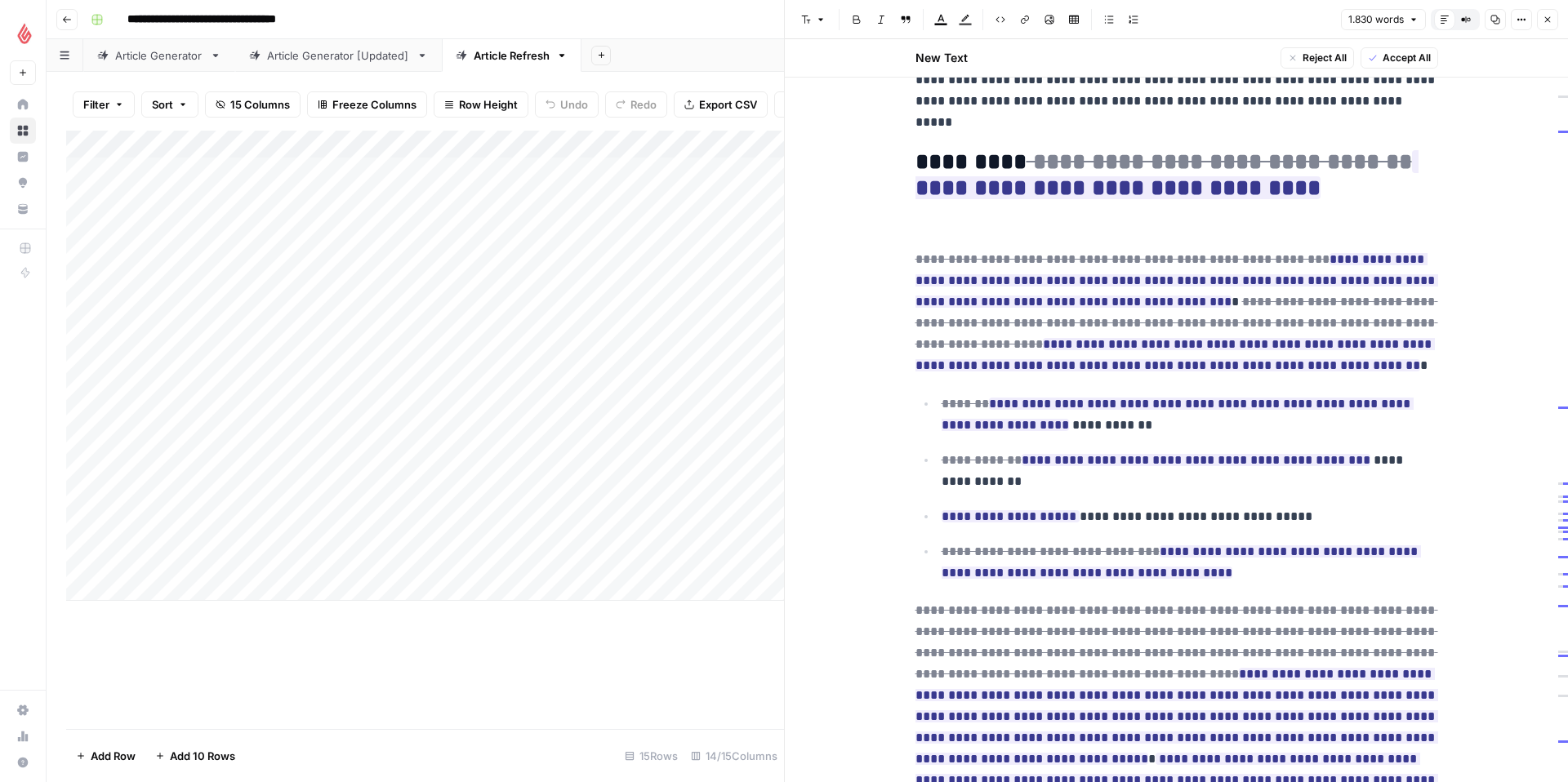
scroll to position [3369, 0]
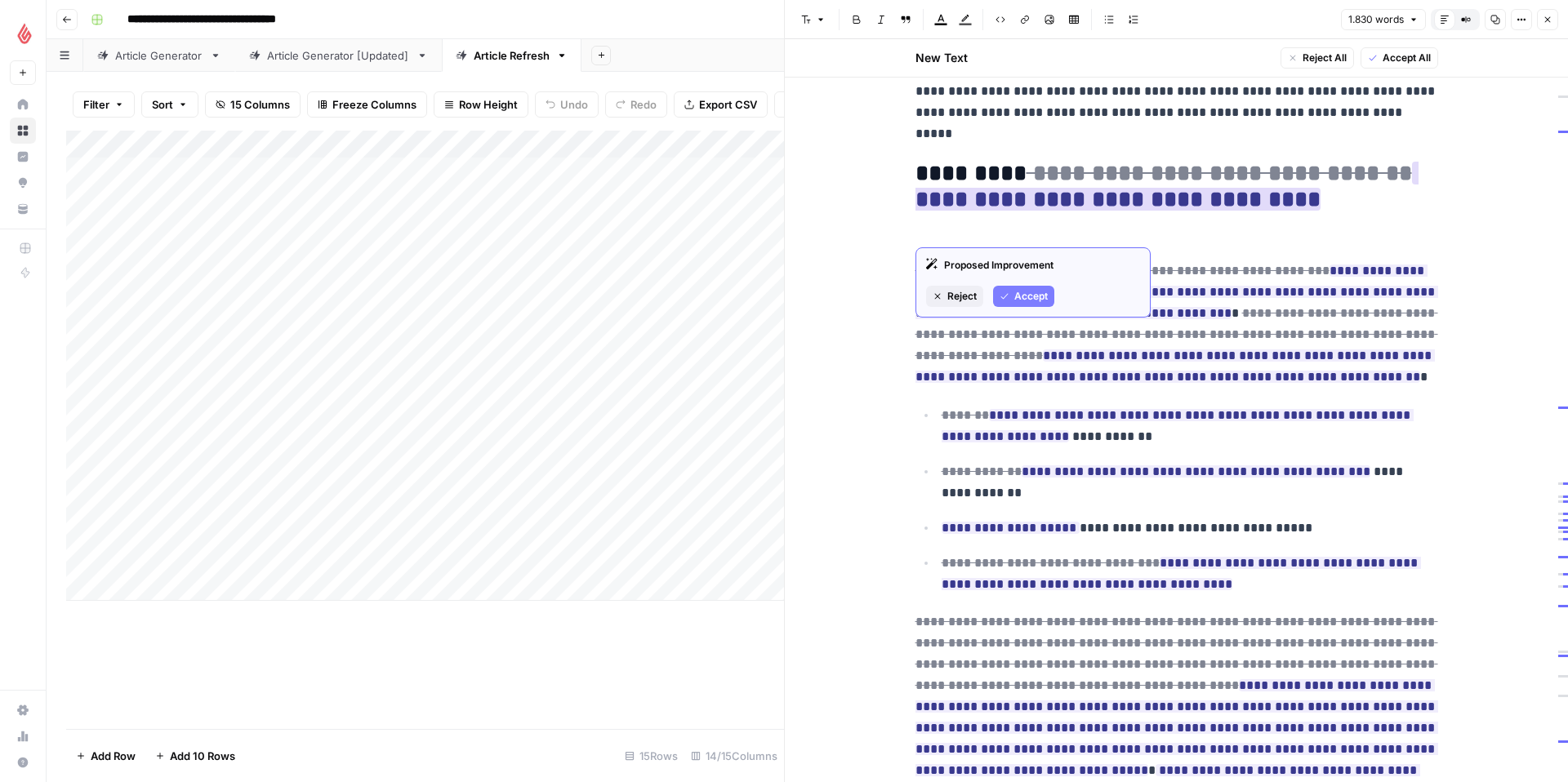
click at [1036, 292] on span "Accept" at bounding box center [1030, 296] width 34 height 15
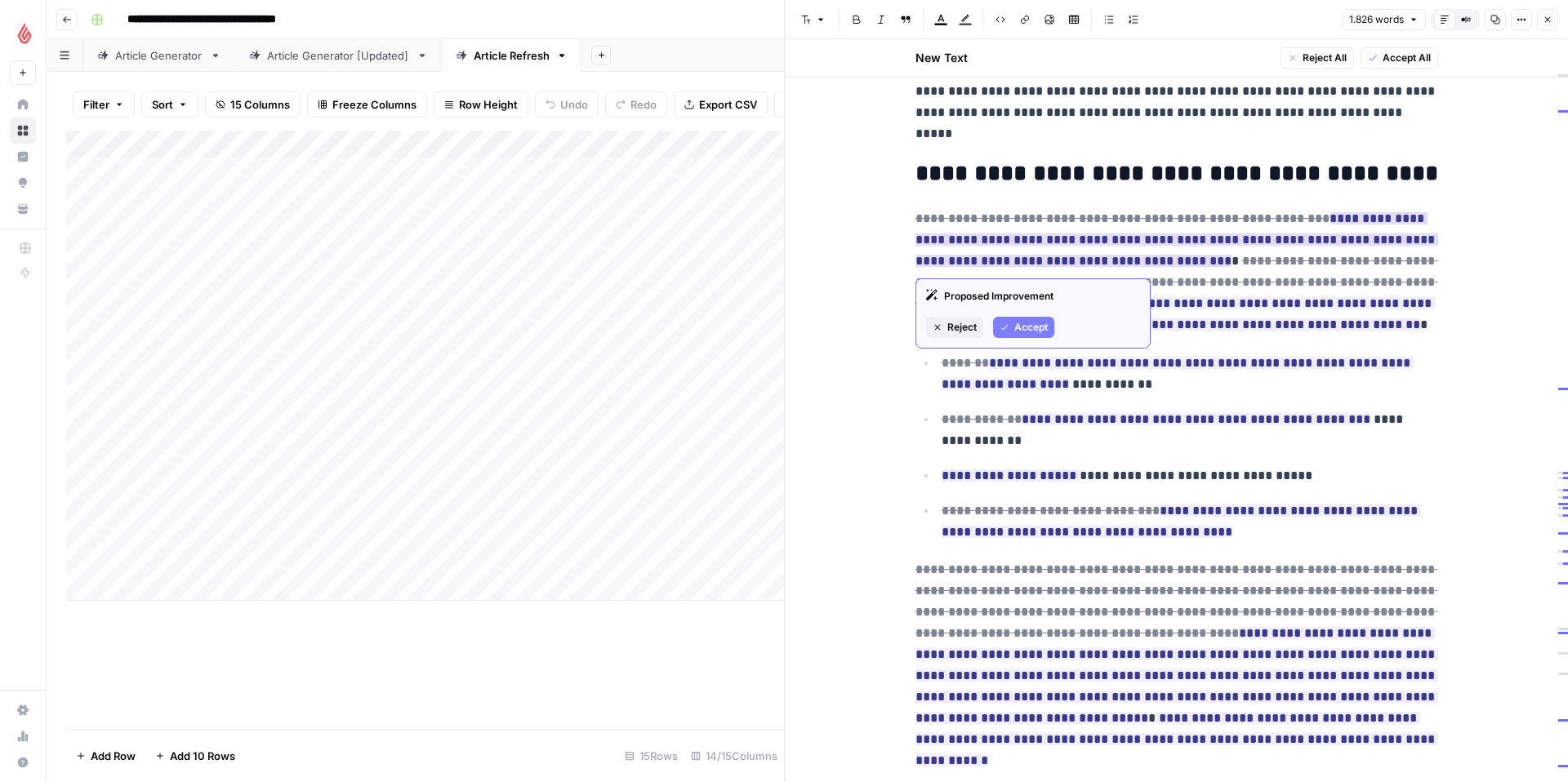
click at [1015, 335] on button "Accept" at bounding box center [1023, 327] width 61 height 21
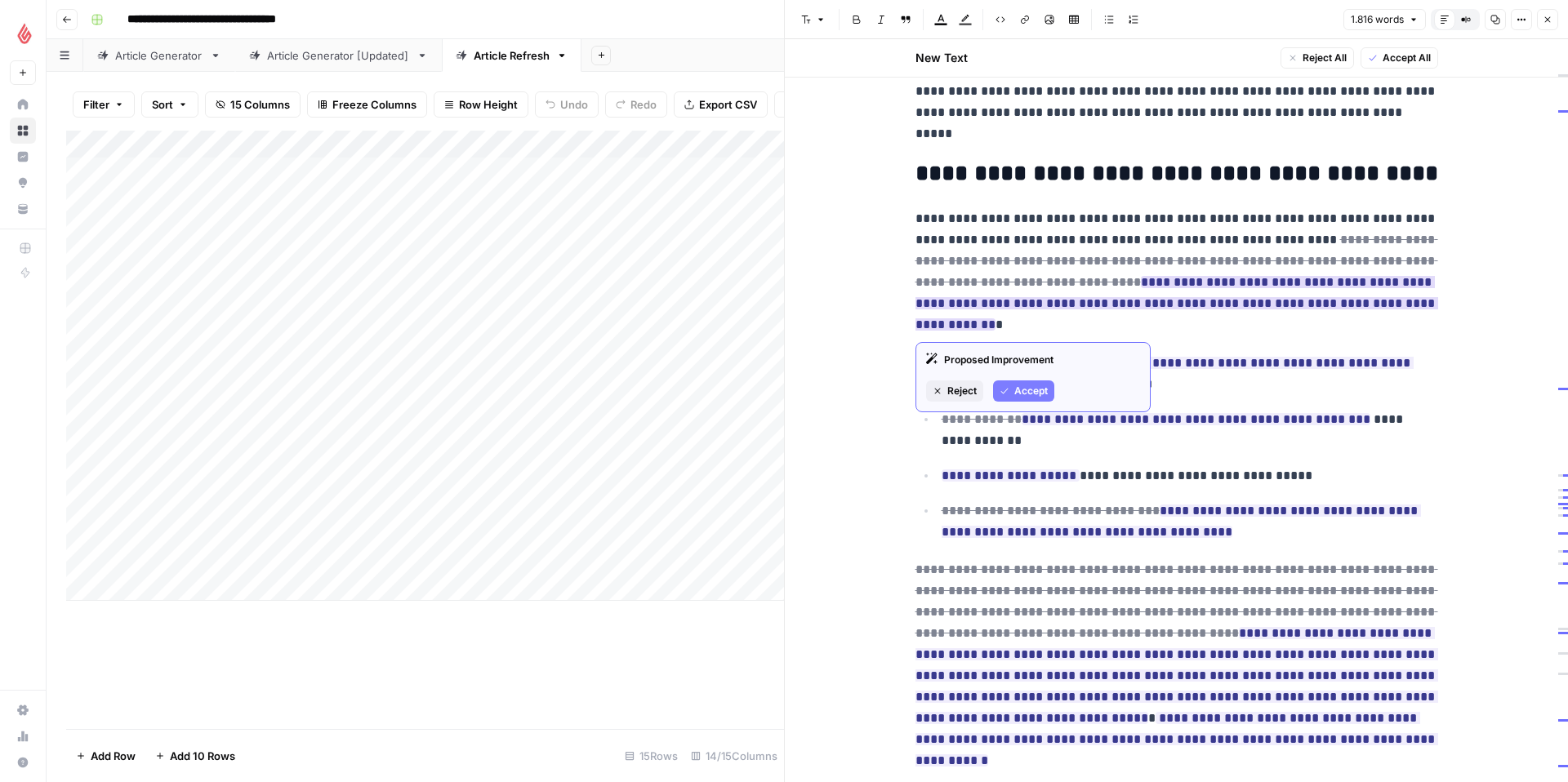
click at [1030, 386] on span "Accept" at bounding box center [1030, 391] width 34 height 15
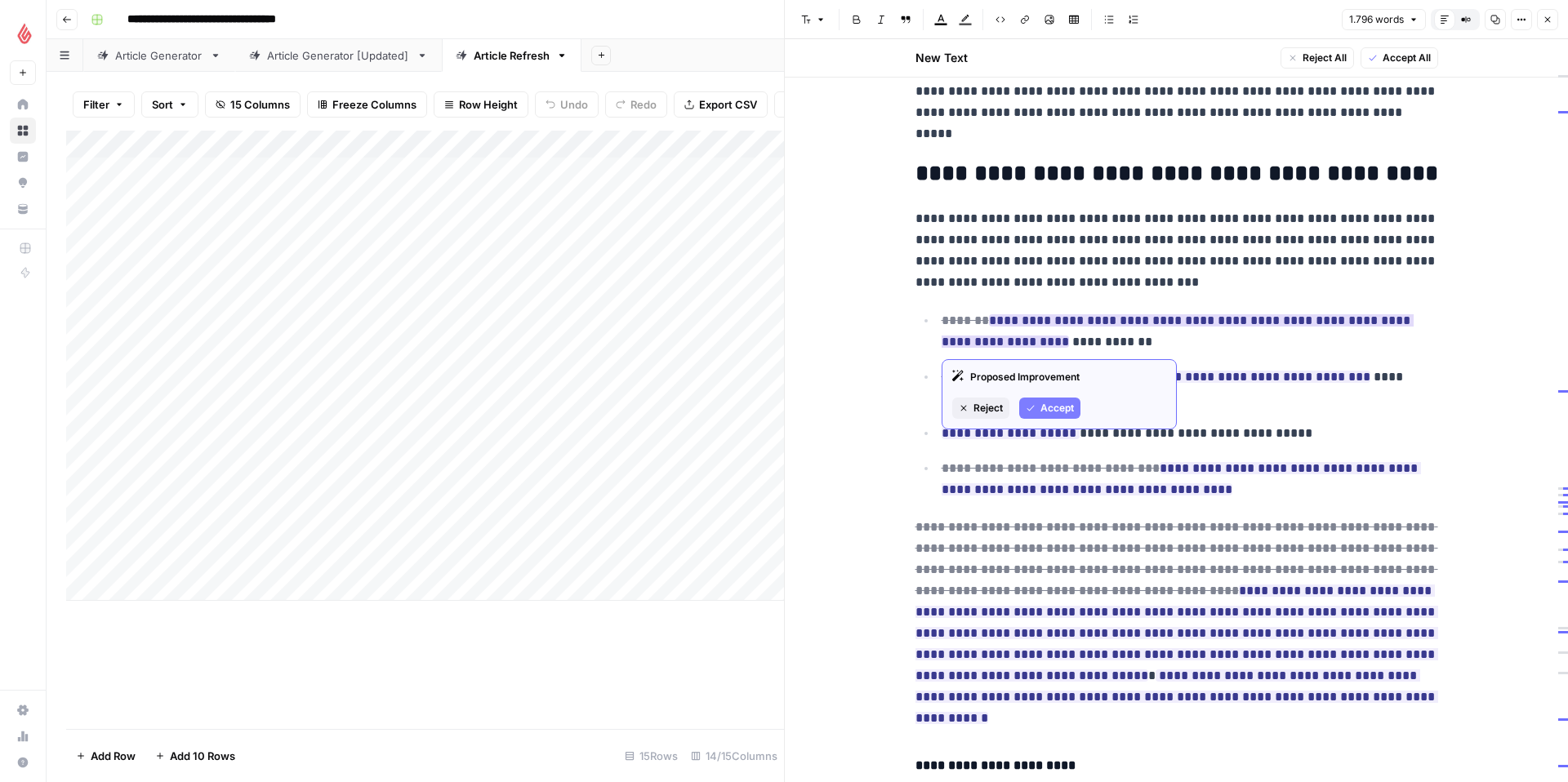
click at [1053, 403] on span "Accept" at bounding box center [1057, 408] width 34 height 15
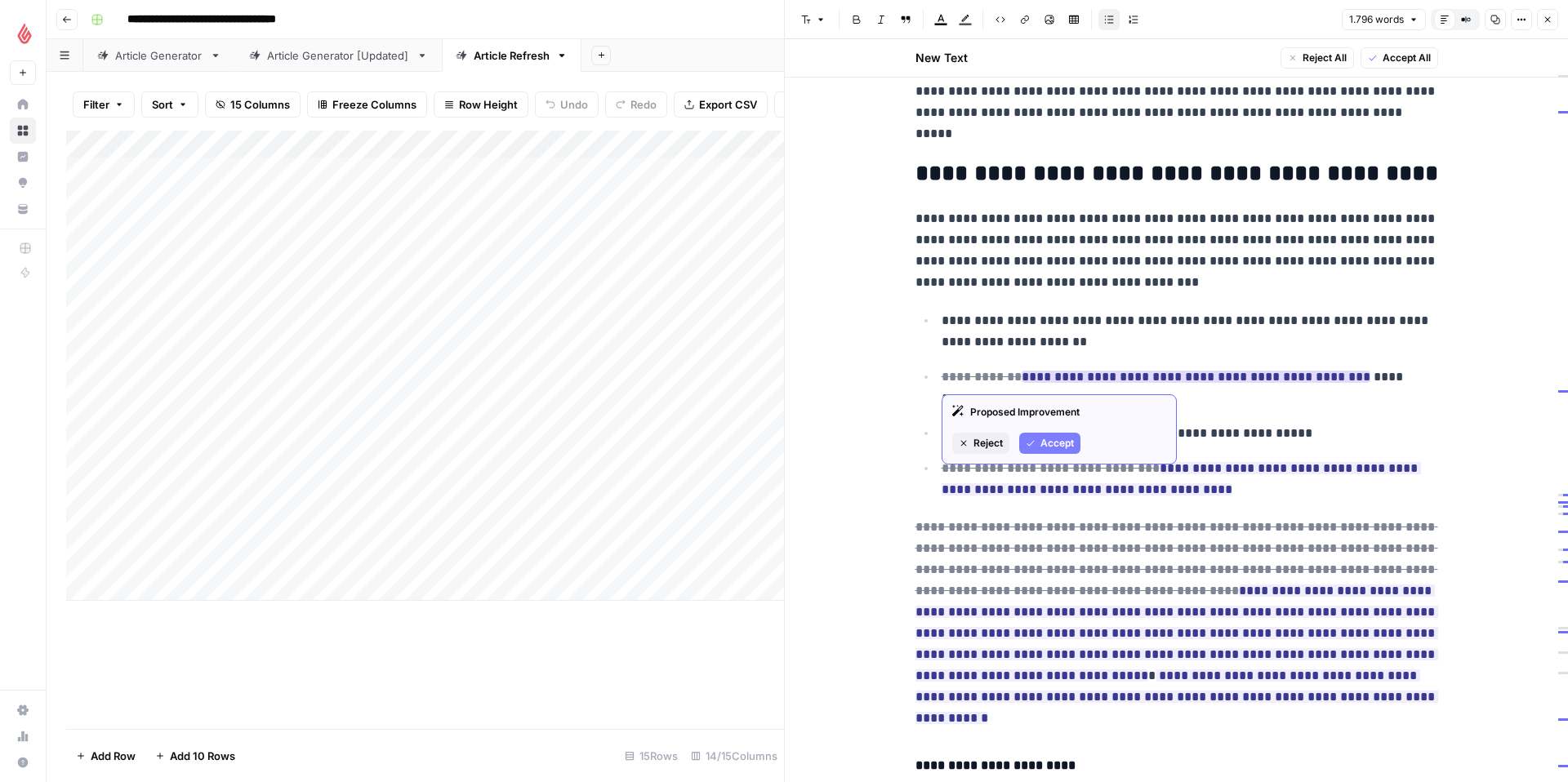
click at [1057, 439] on span "Accept" at bounding box center [1057, 443] width 34 height 15
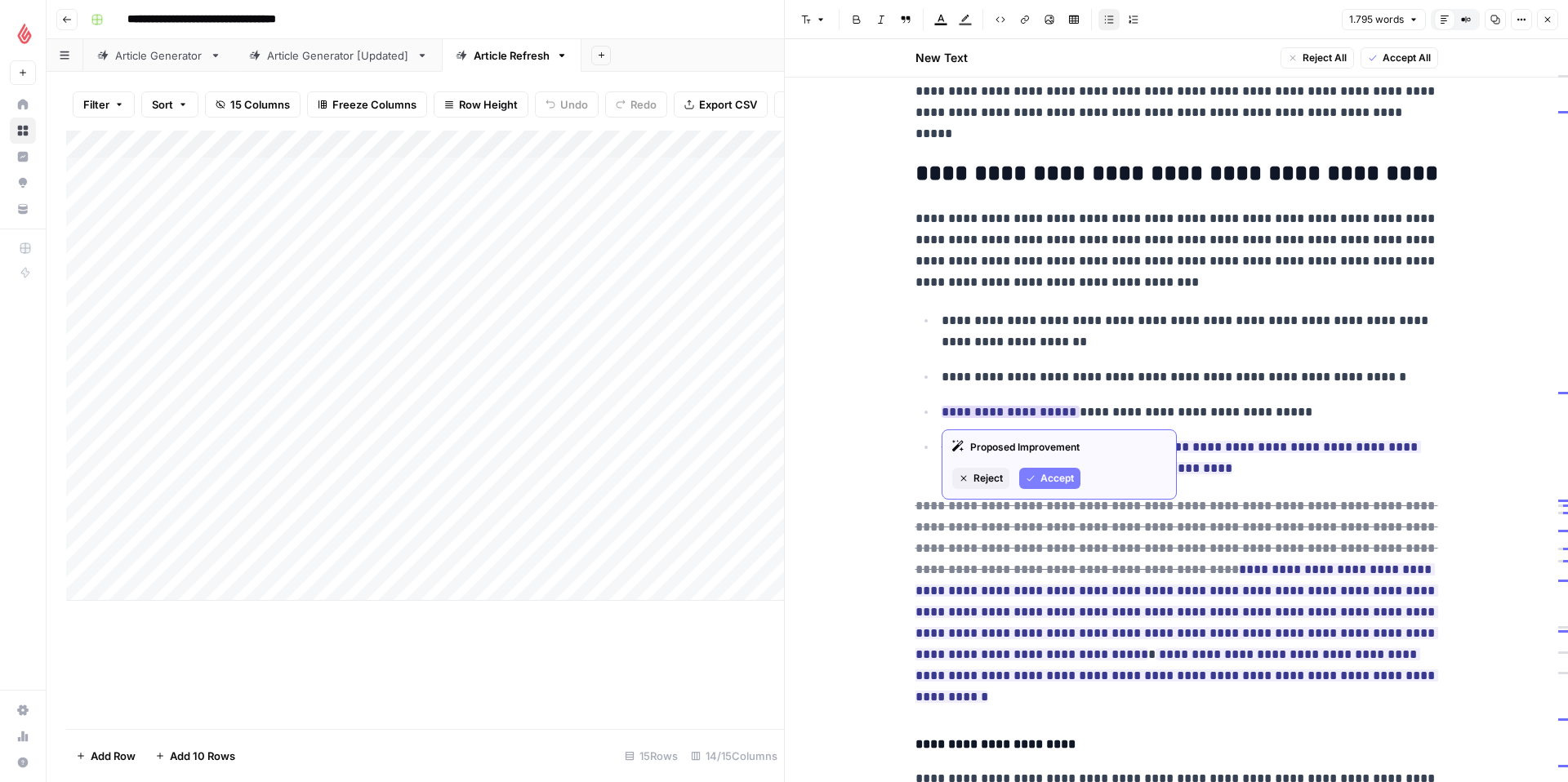
click at [1052, 473] on span "Accept" at bounding box center [1057, 479] width 34 height 15
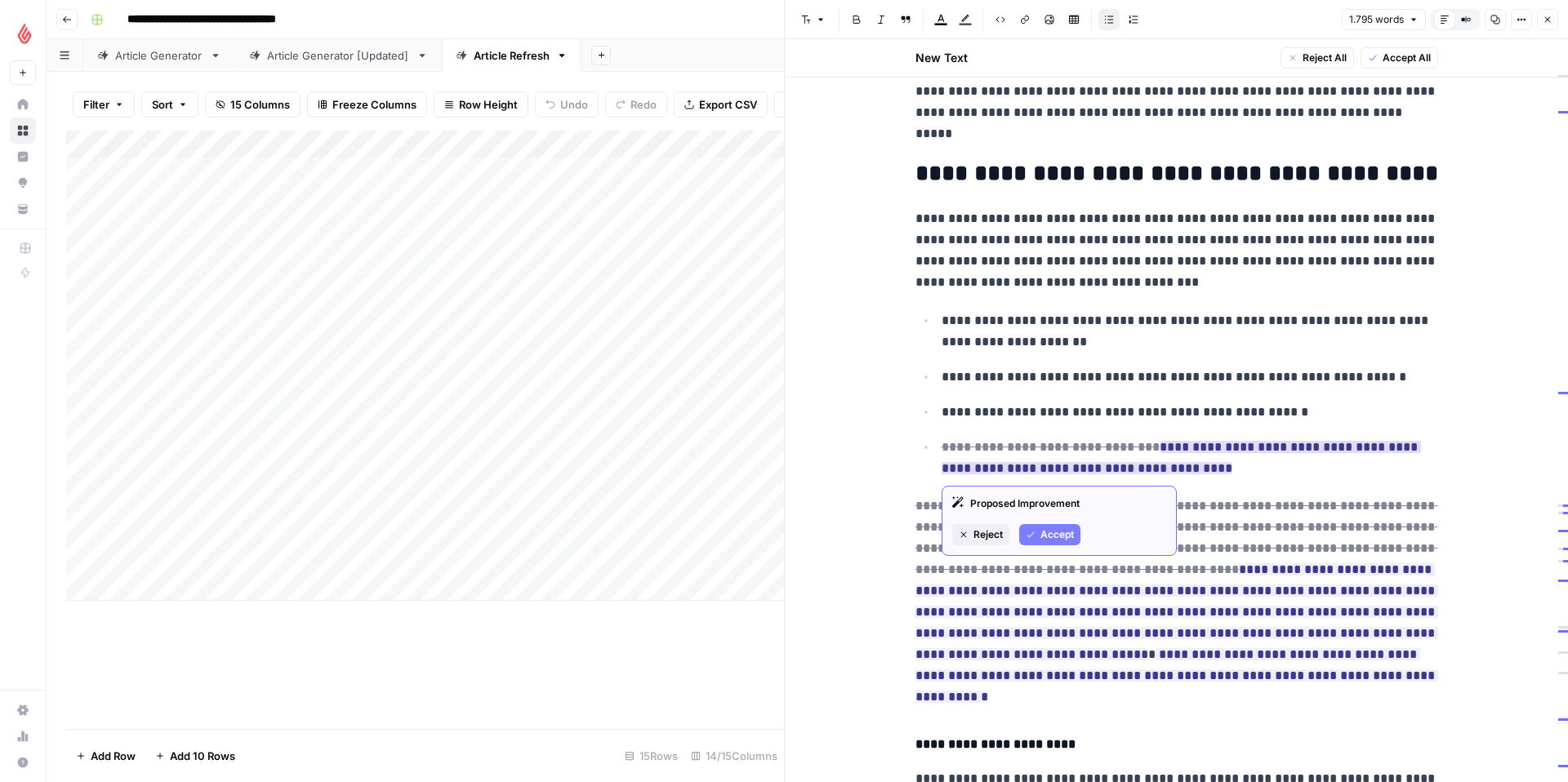
click at [1056, 530] on span "Accept" at bounding box center [1057, 535] width 34 height 15
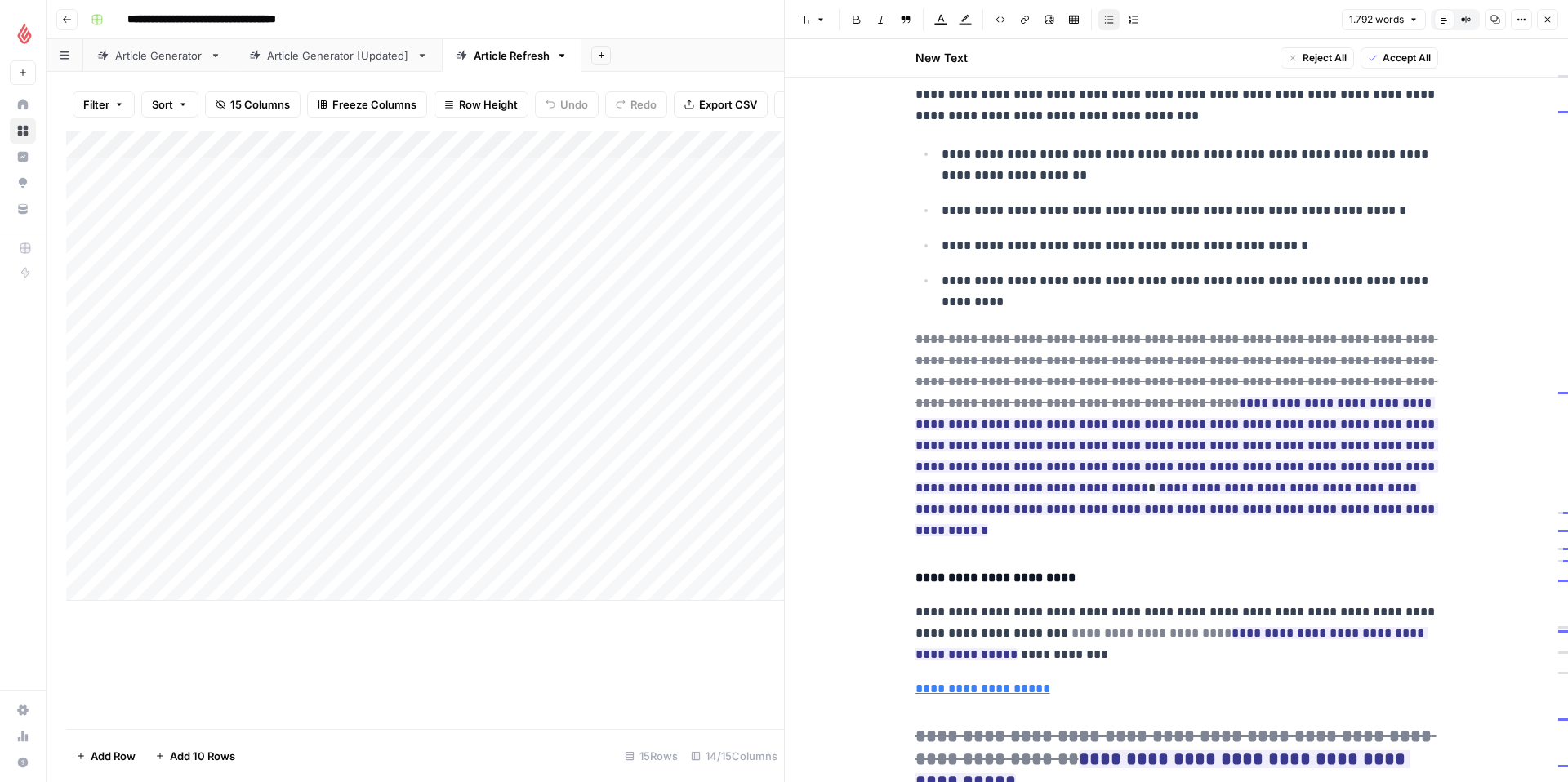
scroll to position [3538, 0]
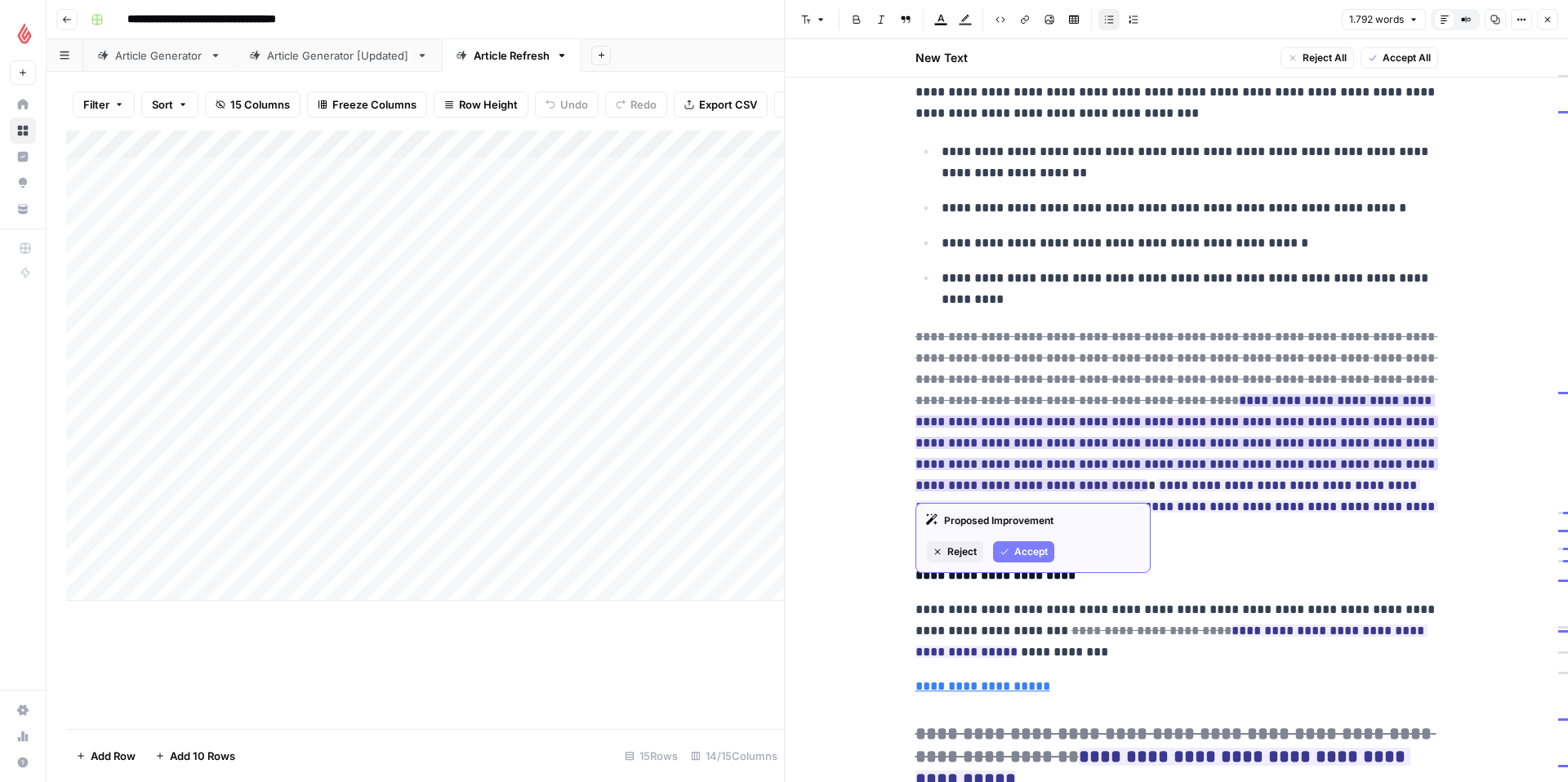
click at [1019, 547] on span "Accept" at bounding box center [1030, 552] width 34 height 15
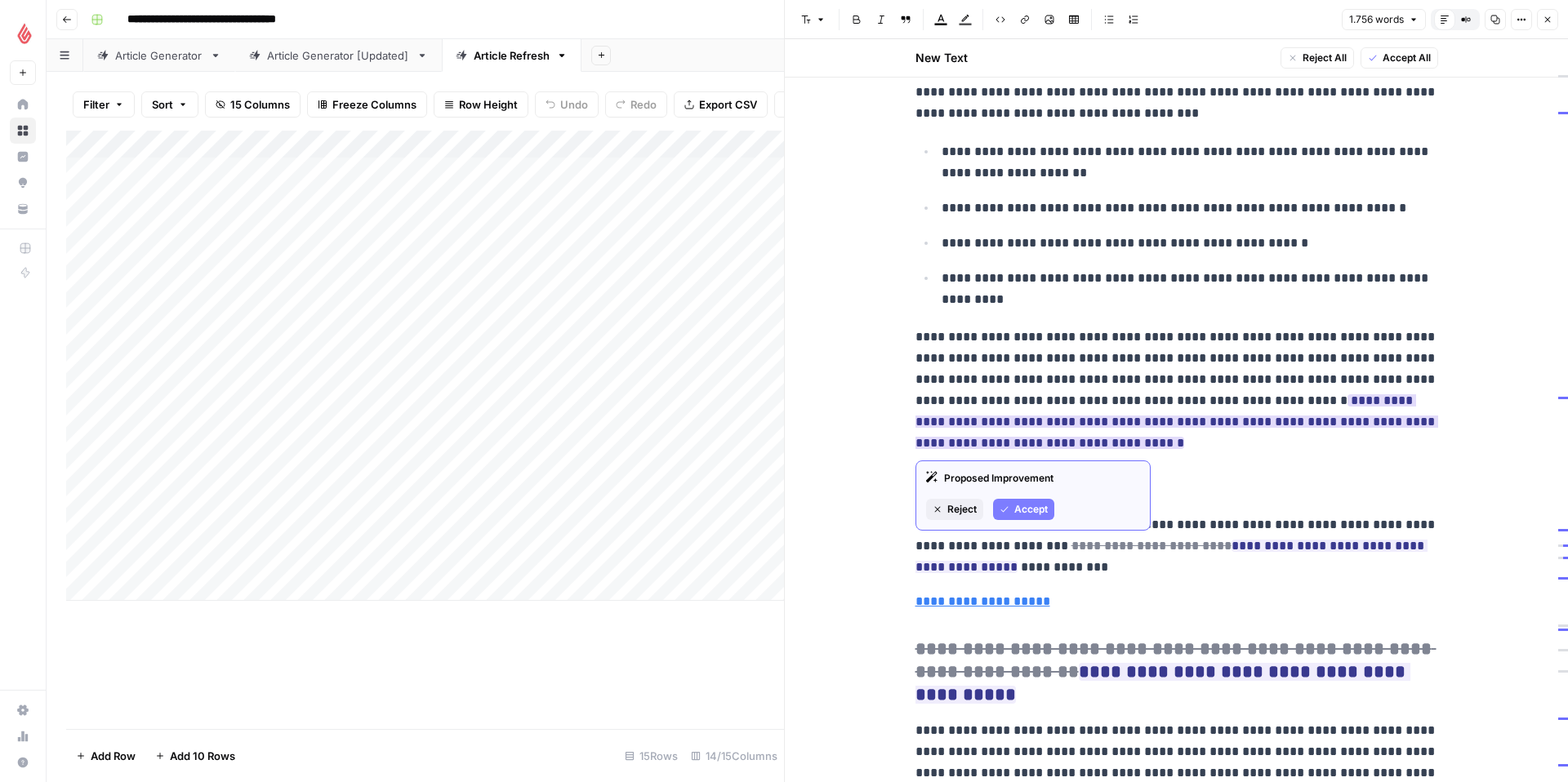
click at [1037, 504] on span "Accept" at bounding box center [1030, 510] width 34 height 15
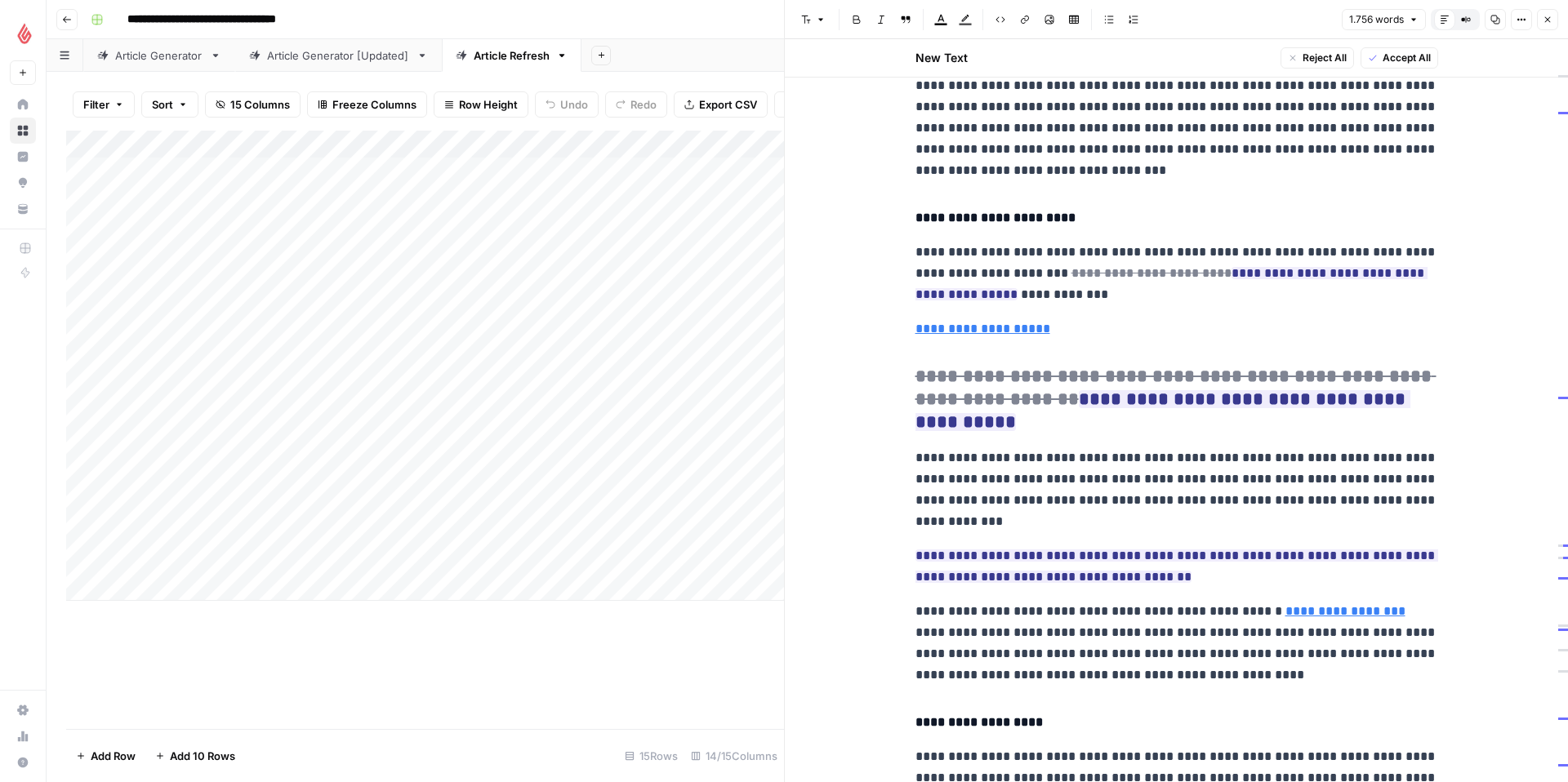
scroll to position [3824, 0]
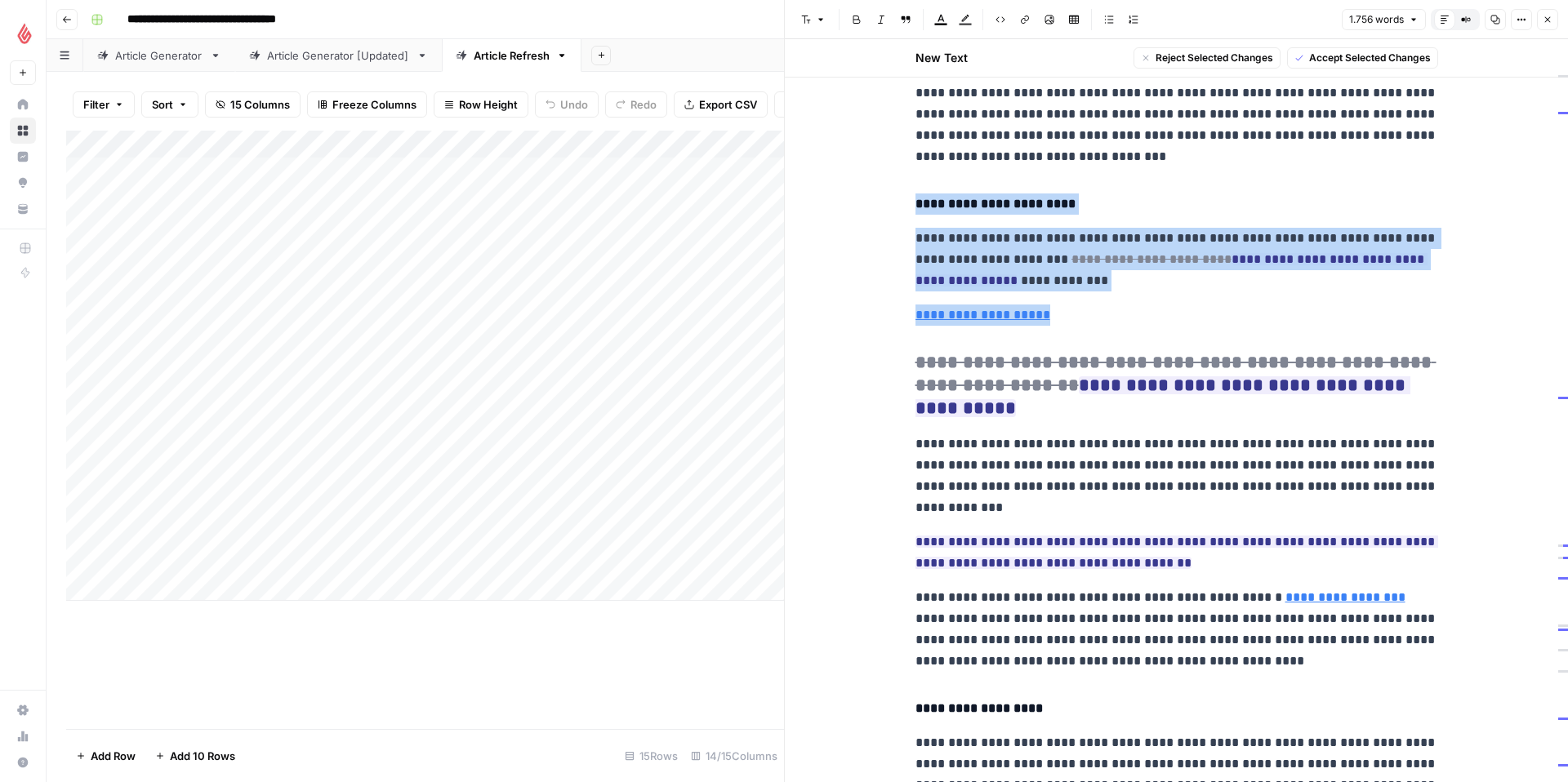
drag, startPoint x: 1063, startPoint y: 312, endPoint x: 891, endPoint y: 201, distance: 204.7
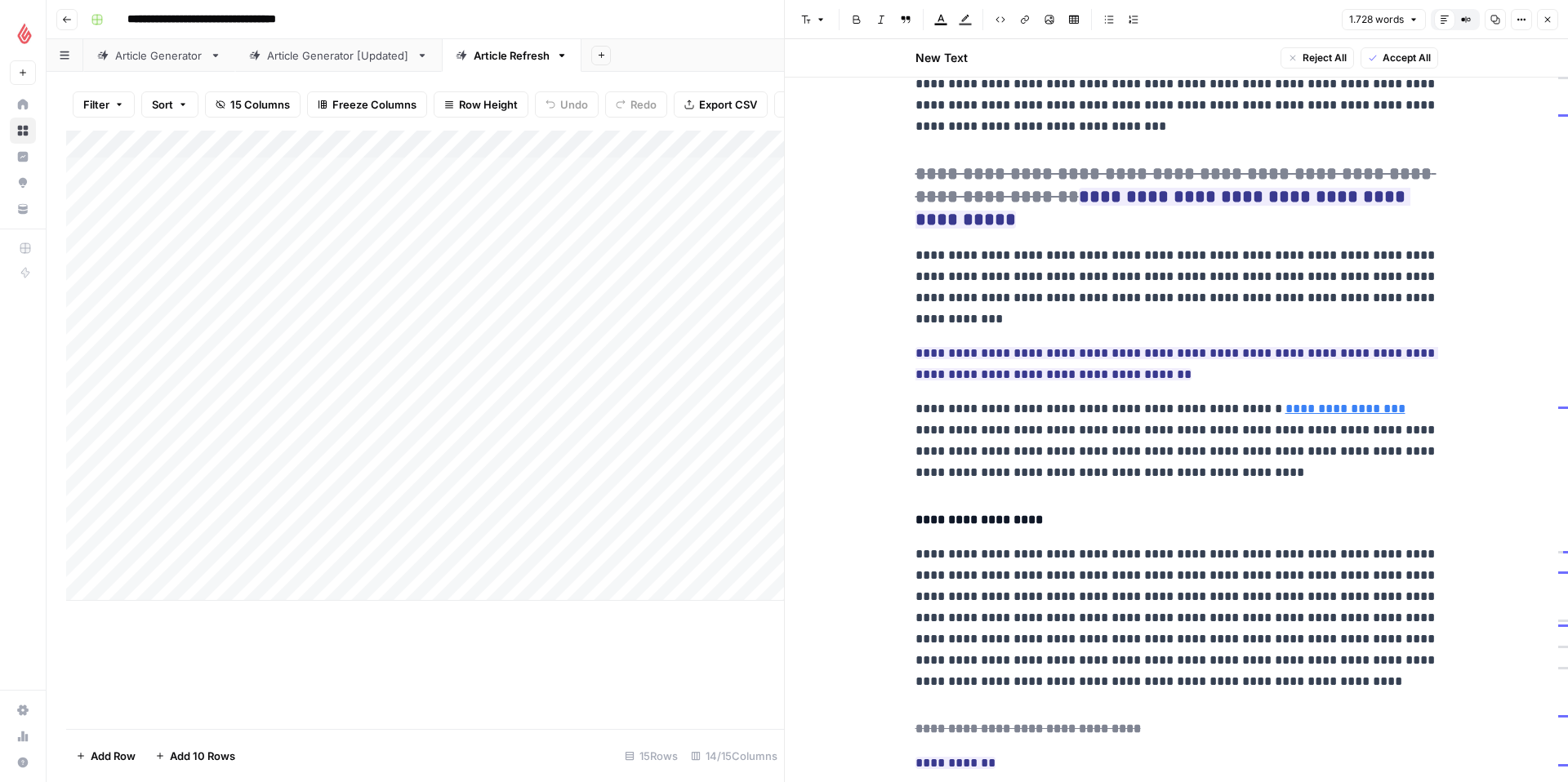
scroll to position [3853, 0]
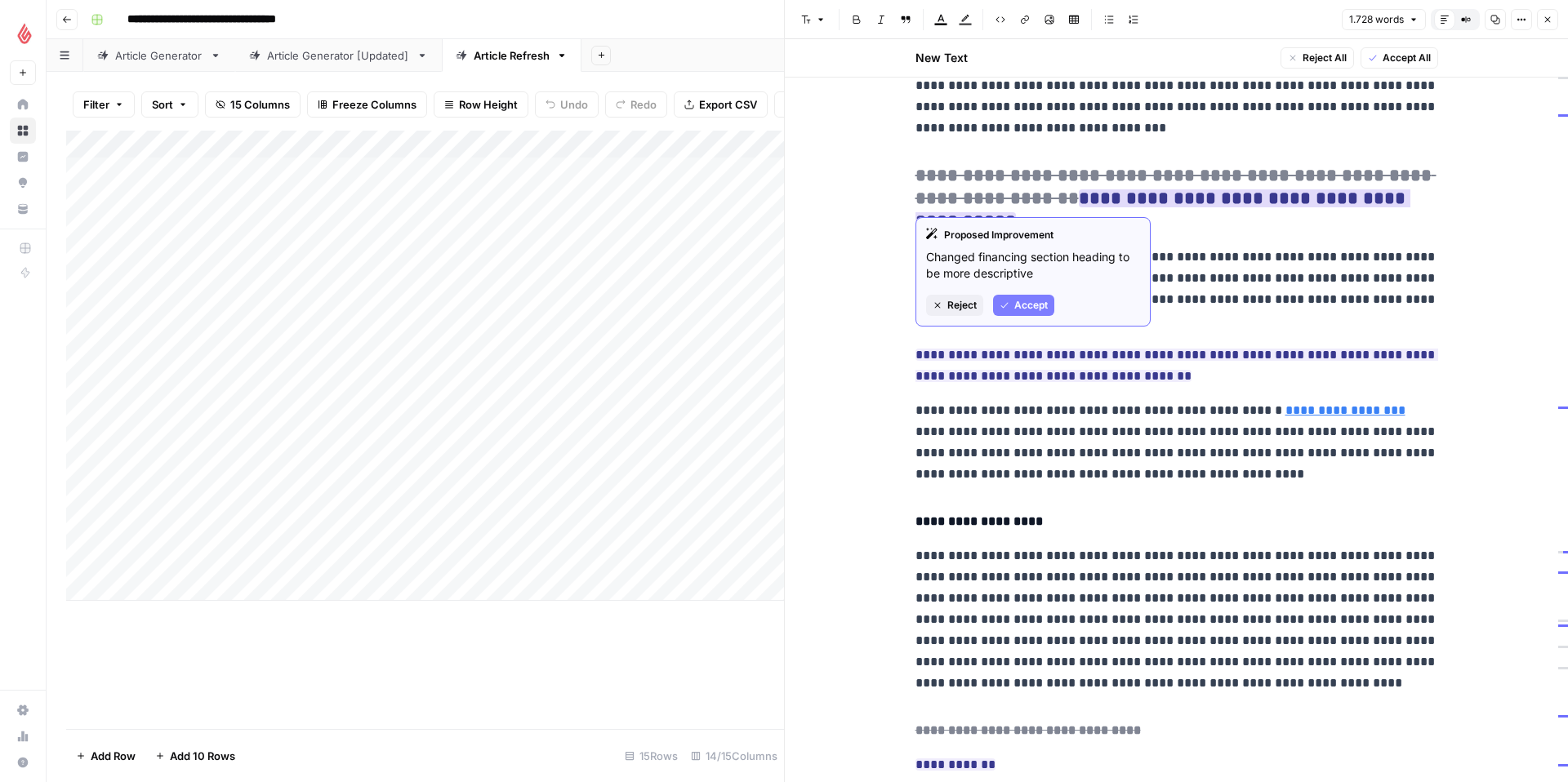
click at [1041, 303] on span "Accept" at bounding box center [1030, 305] width 34 height 15
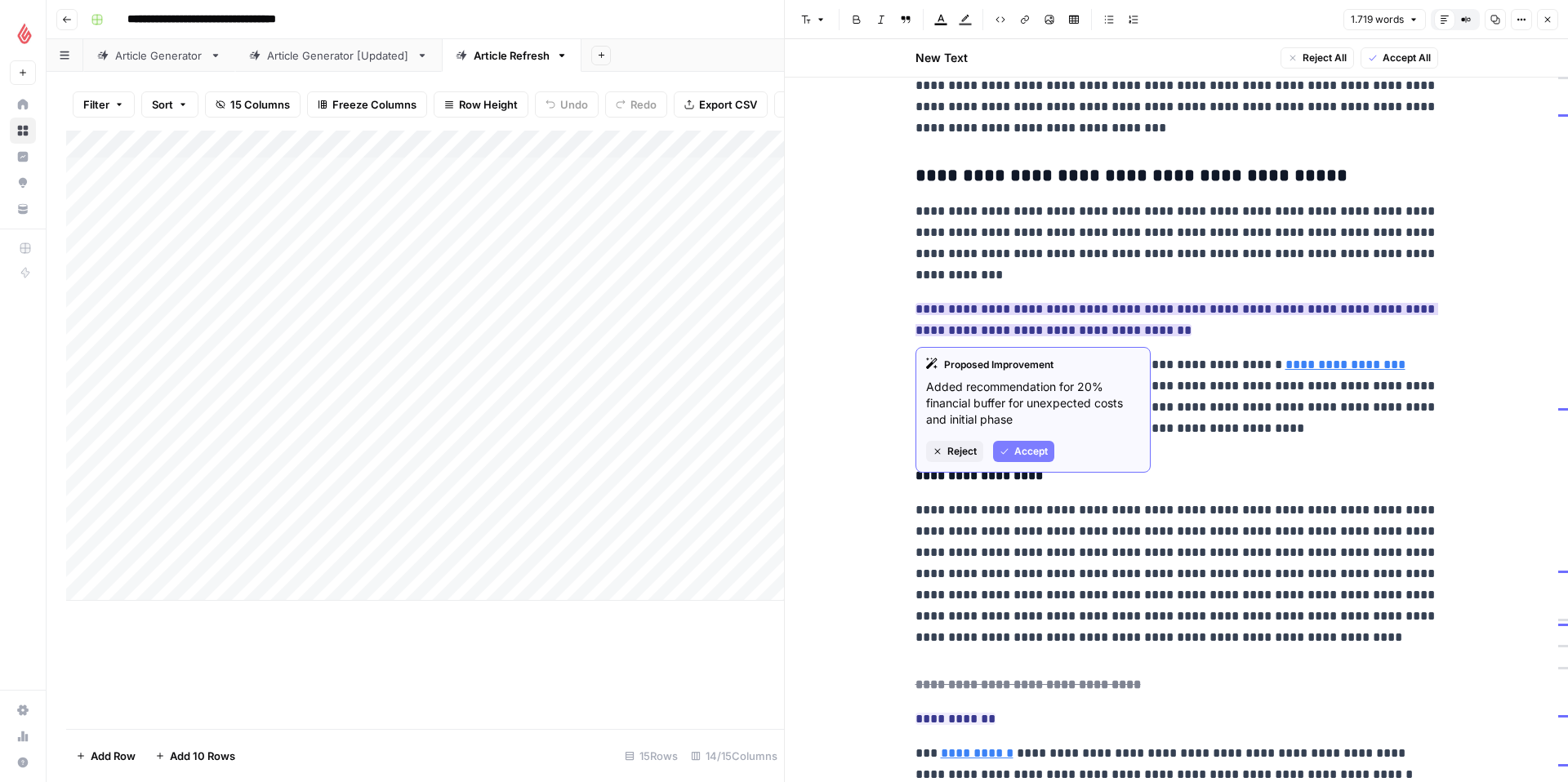
click at [1040, 451] on span "Accept" at bounding box center [1030, 451] width 34 height 15
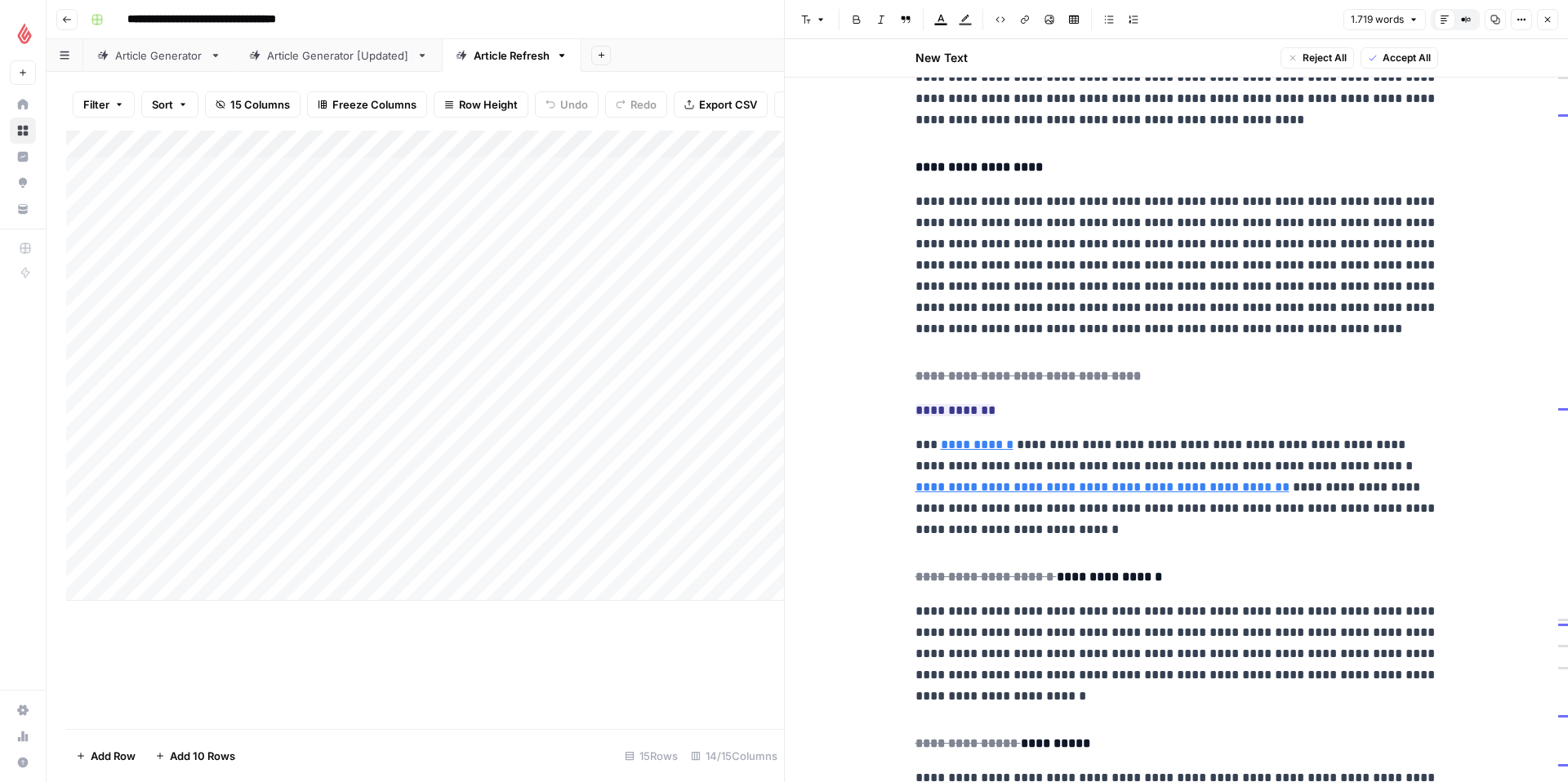
scroll to position [4182, 0]
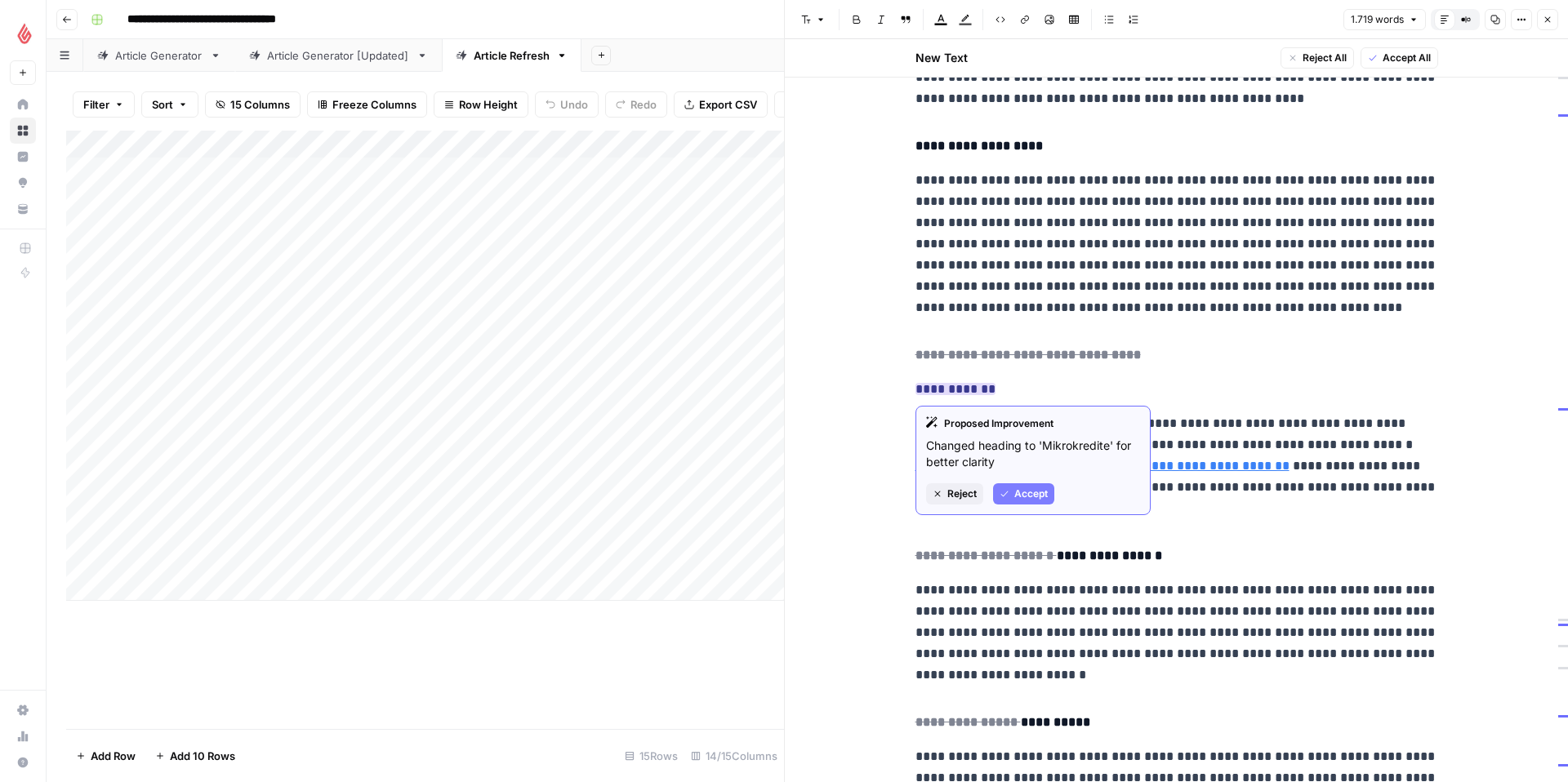
click at [1025, 486] on button "Accept" at bounding box center [1023, 493] width 61 height 21
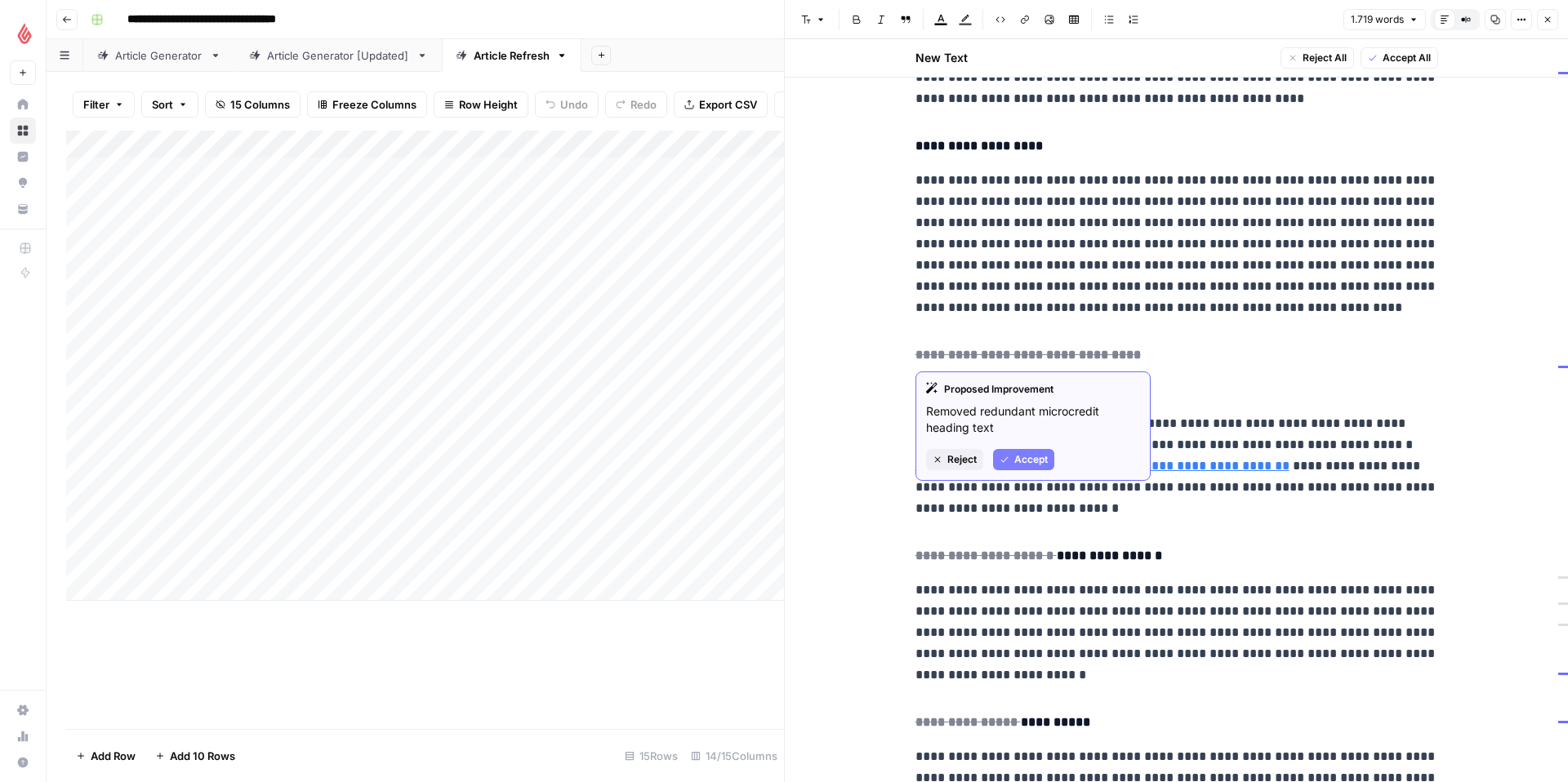
click at [1030, 453] on span "Accept" at bounding box center [1030, 460] width 34 height 15
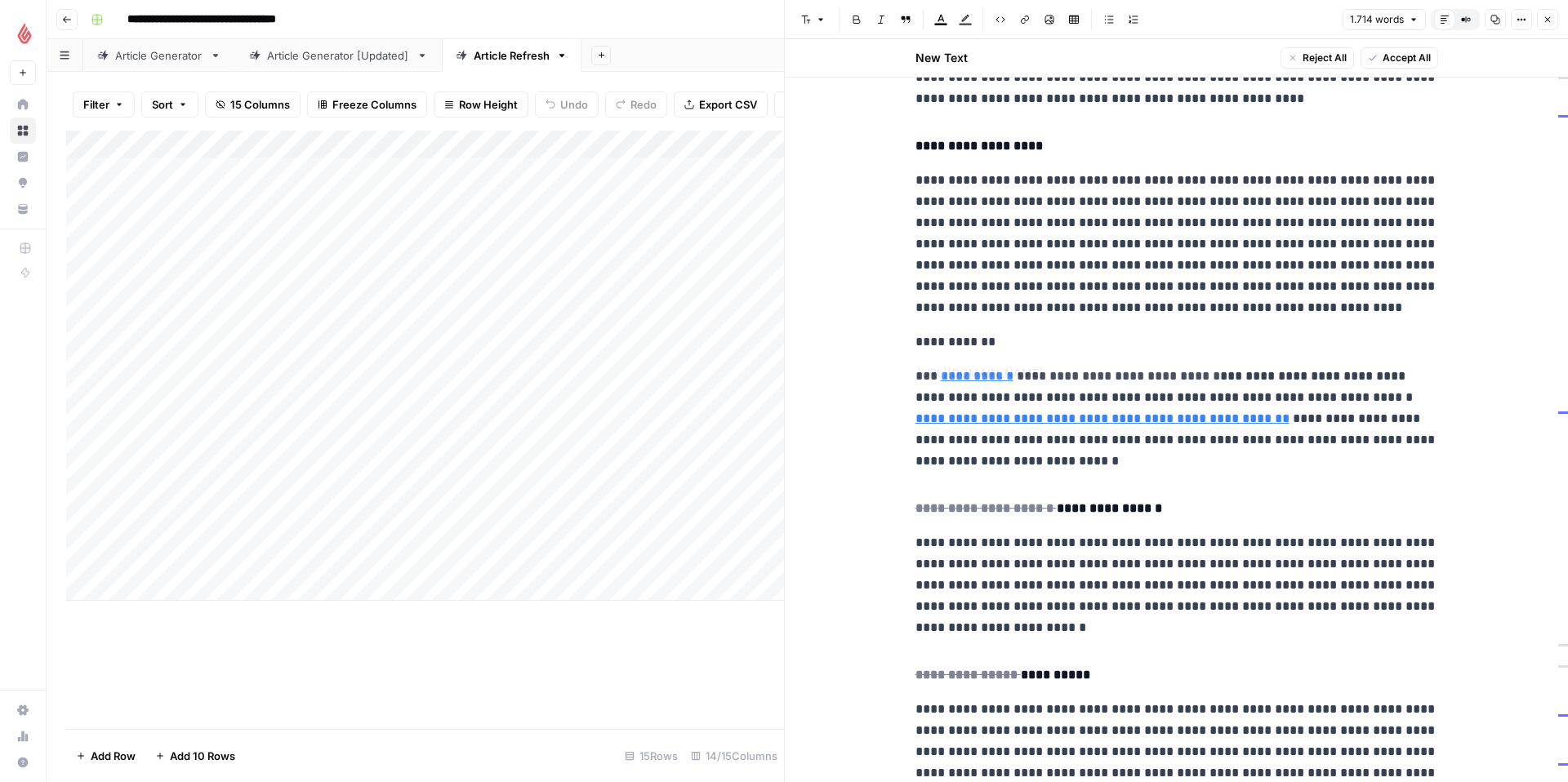
type input "[URL][DOMAIN_NAME]"
click at [1132, 511] on h4 "**********" at bounding box center [1176, 508] width 522 height 21
click at [819, 19] on icon "button" at bounding box center [820, 19] width 10 height 10
drag, startPoint x: 994, startPoint y: 343, endPoint x: 897, endPoint y: 342, distance: 97.0
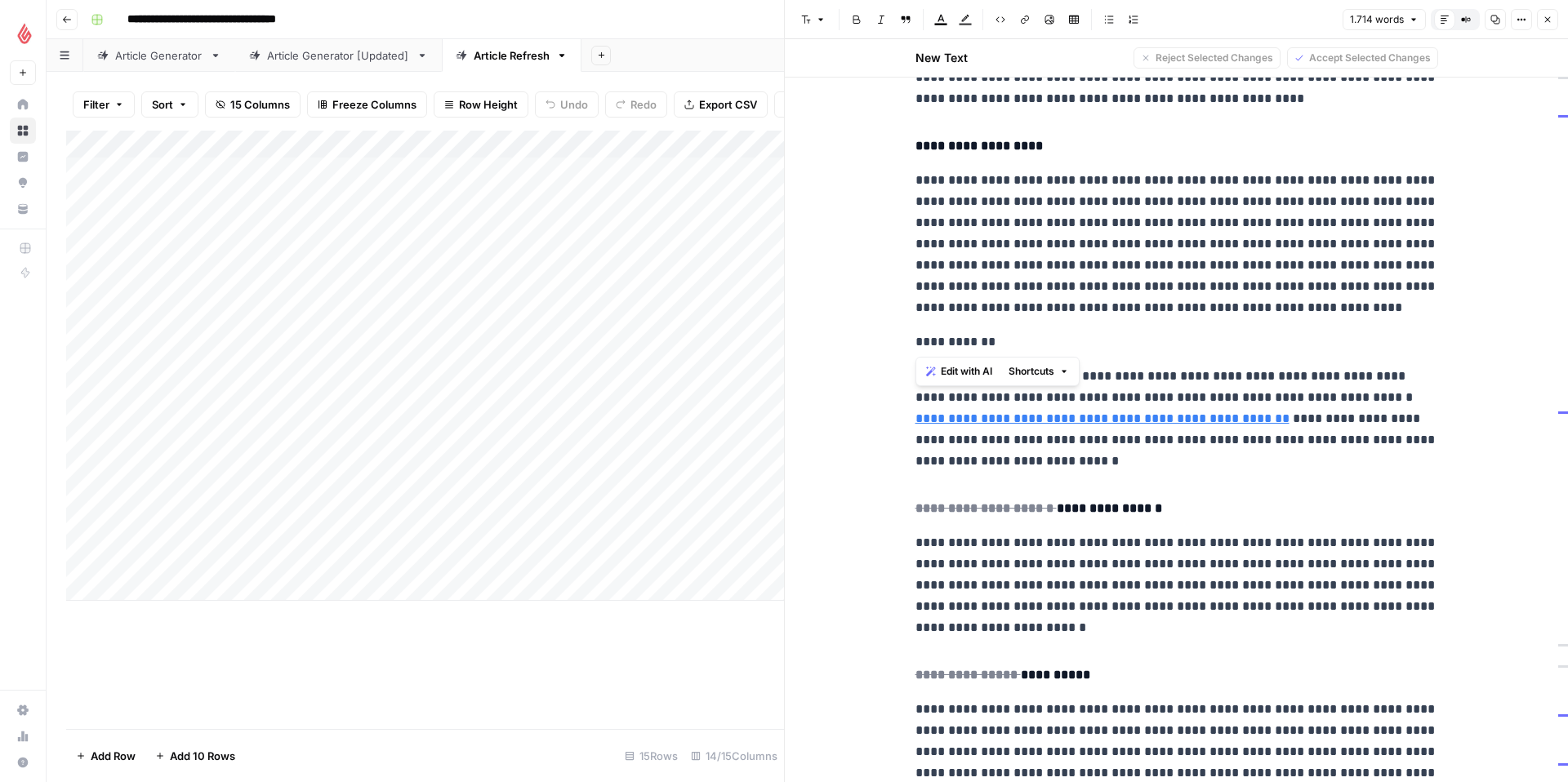
click at [823, 20] on icon "button" at bounding box center [820, 19] width 10 height 10
click at [849, 149] on span "heading 4" at bounding box center [866, 153] width 78 height 16
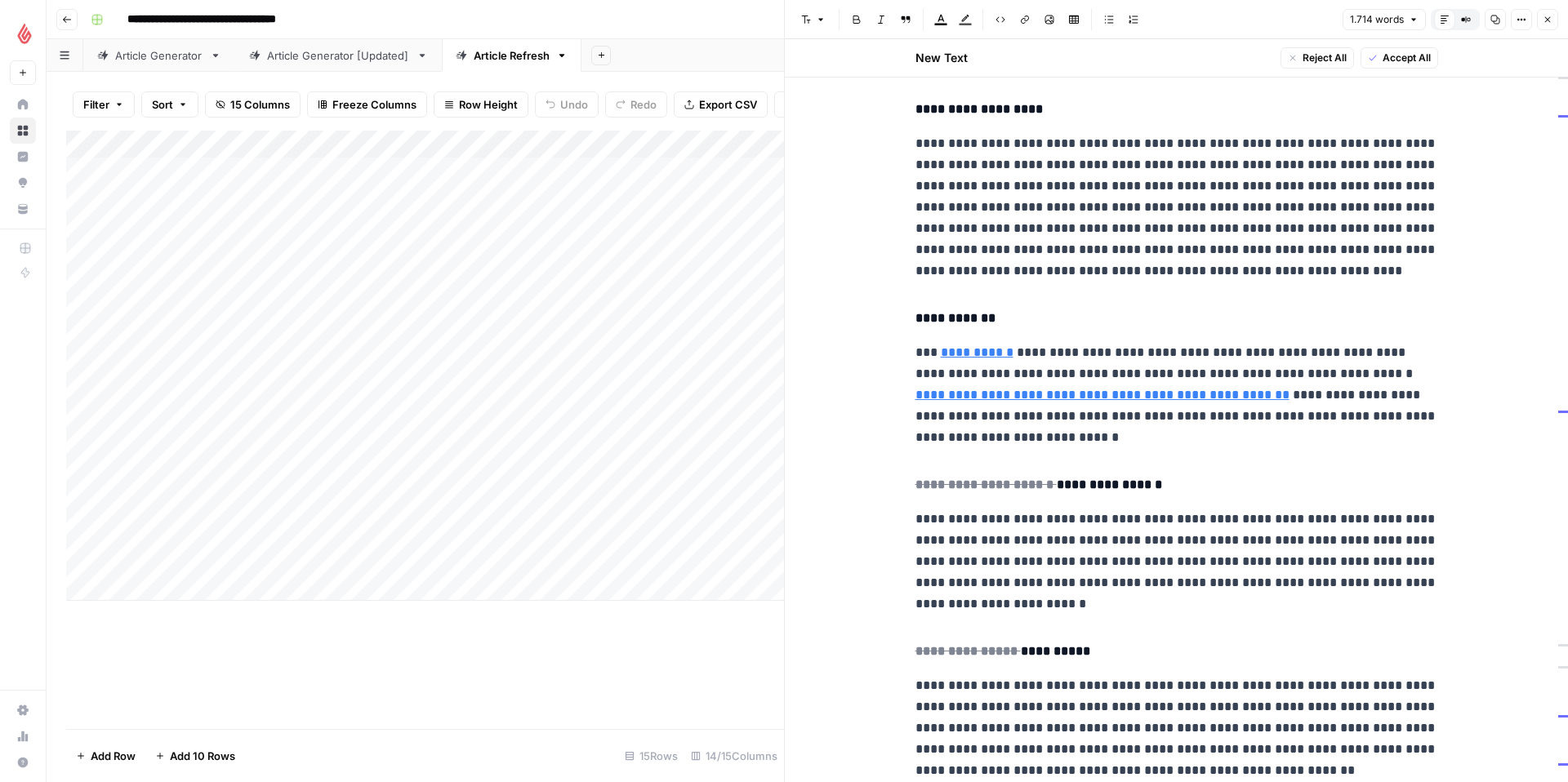
scroll to position [4268, 0]
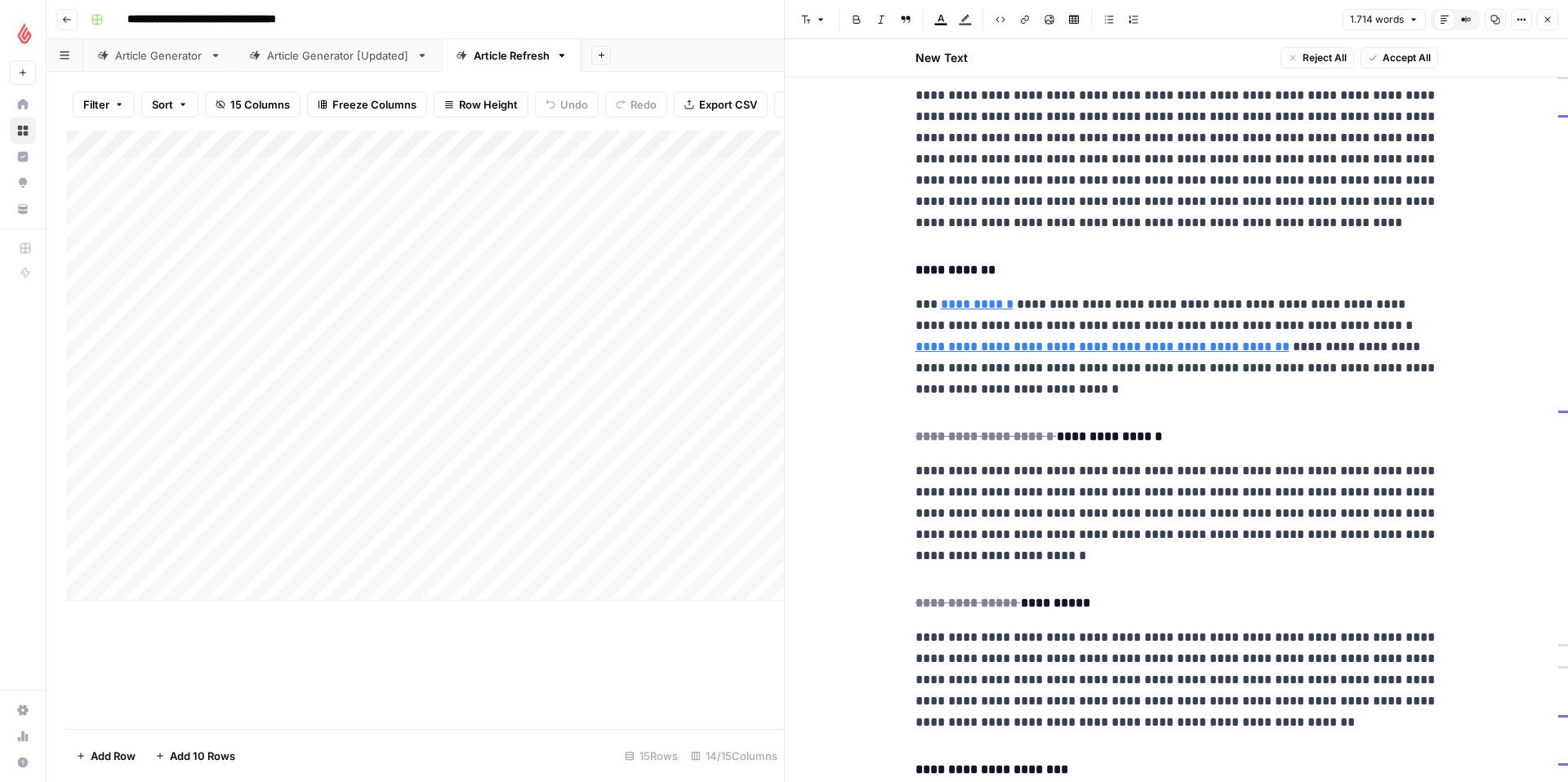
click at [1113, 427] on h4 "**********" at bounding box center [1176, 436] width 522 height 21
click at [1053, 438] on h4 "**********" at bounding box center [1176, 436] width 522 height 21
click at [1015, 432] on del "**********" at bounding box center [987, 436] width 142 height 12
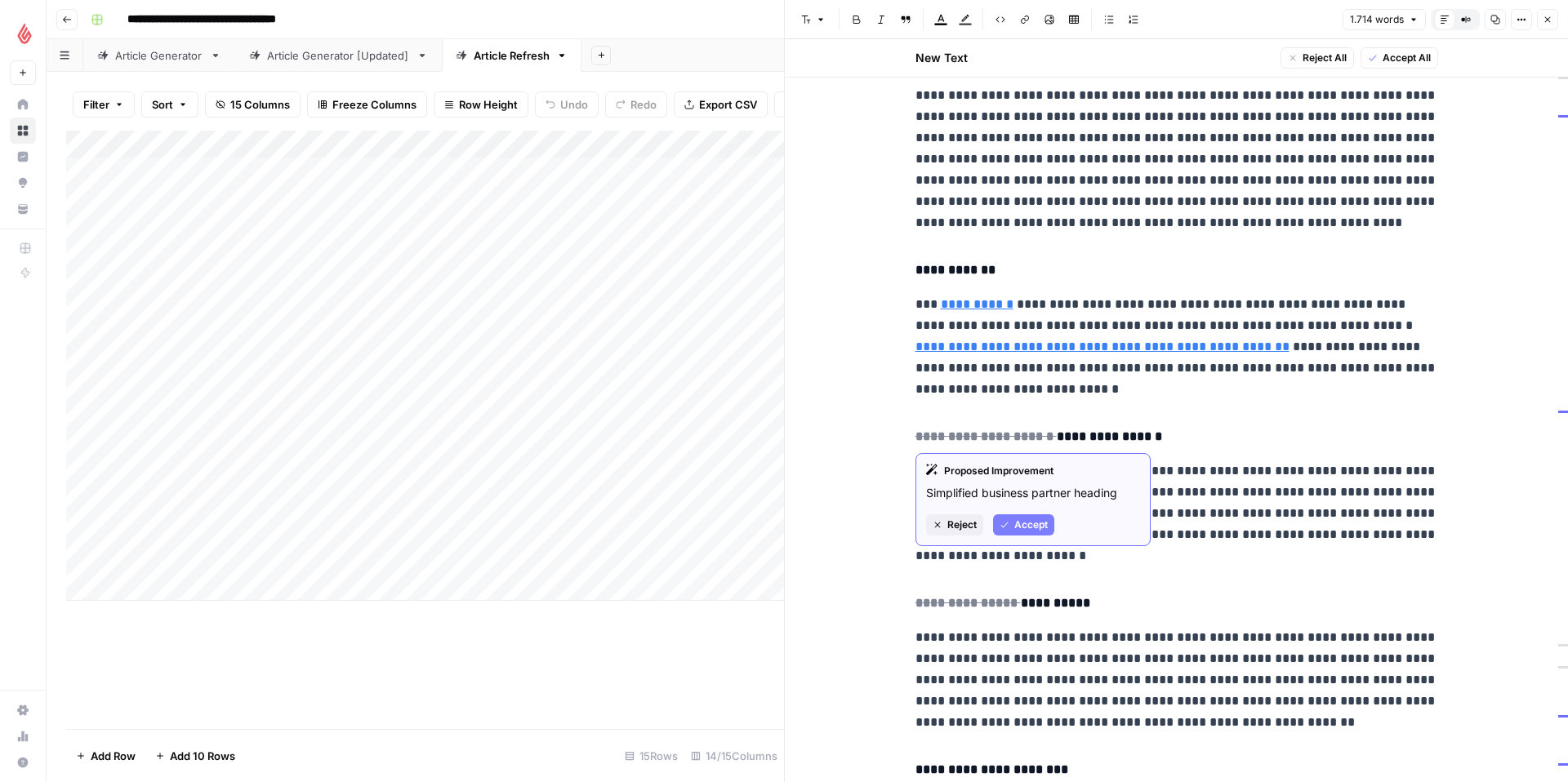
click at [1022, 529] on span "Accept" at bounding box center [1030, 525] width 34 height 15
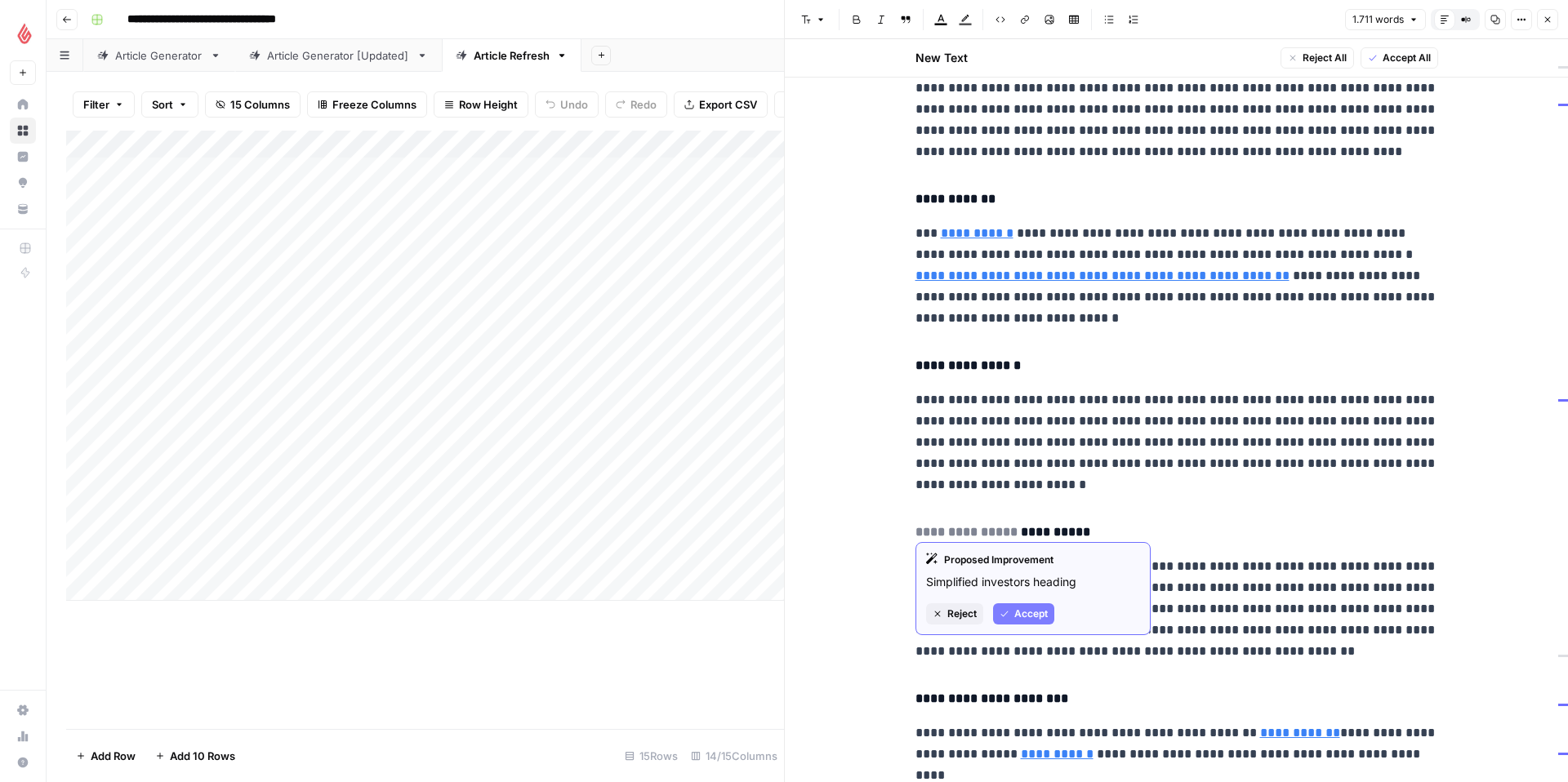
scroll to position [4373, 0]
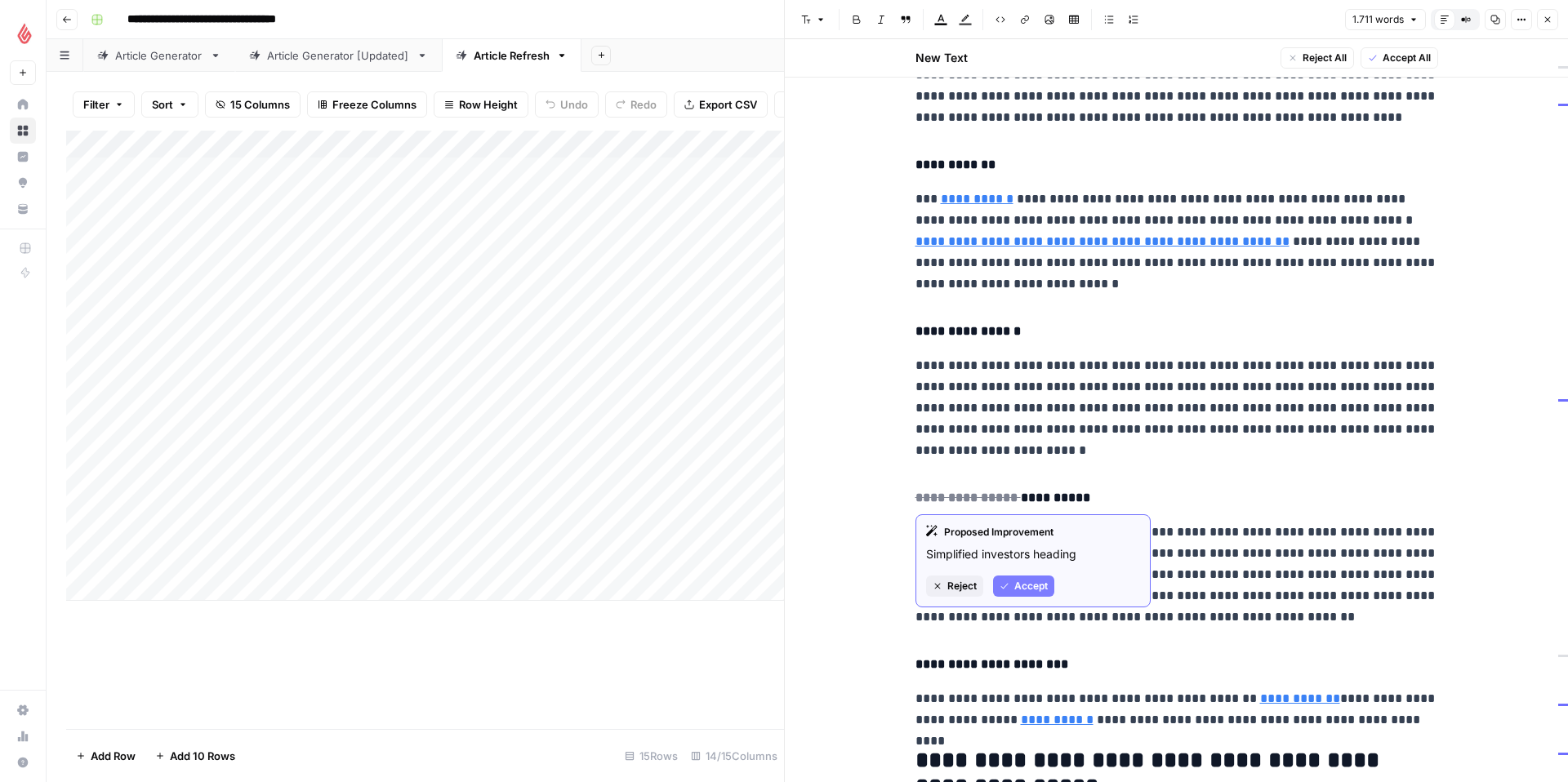
click at [1009, 584] on button "Accept" at bounding box center [1023, 586] width 61 height 21
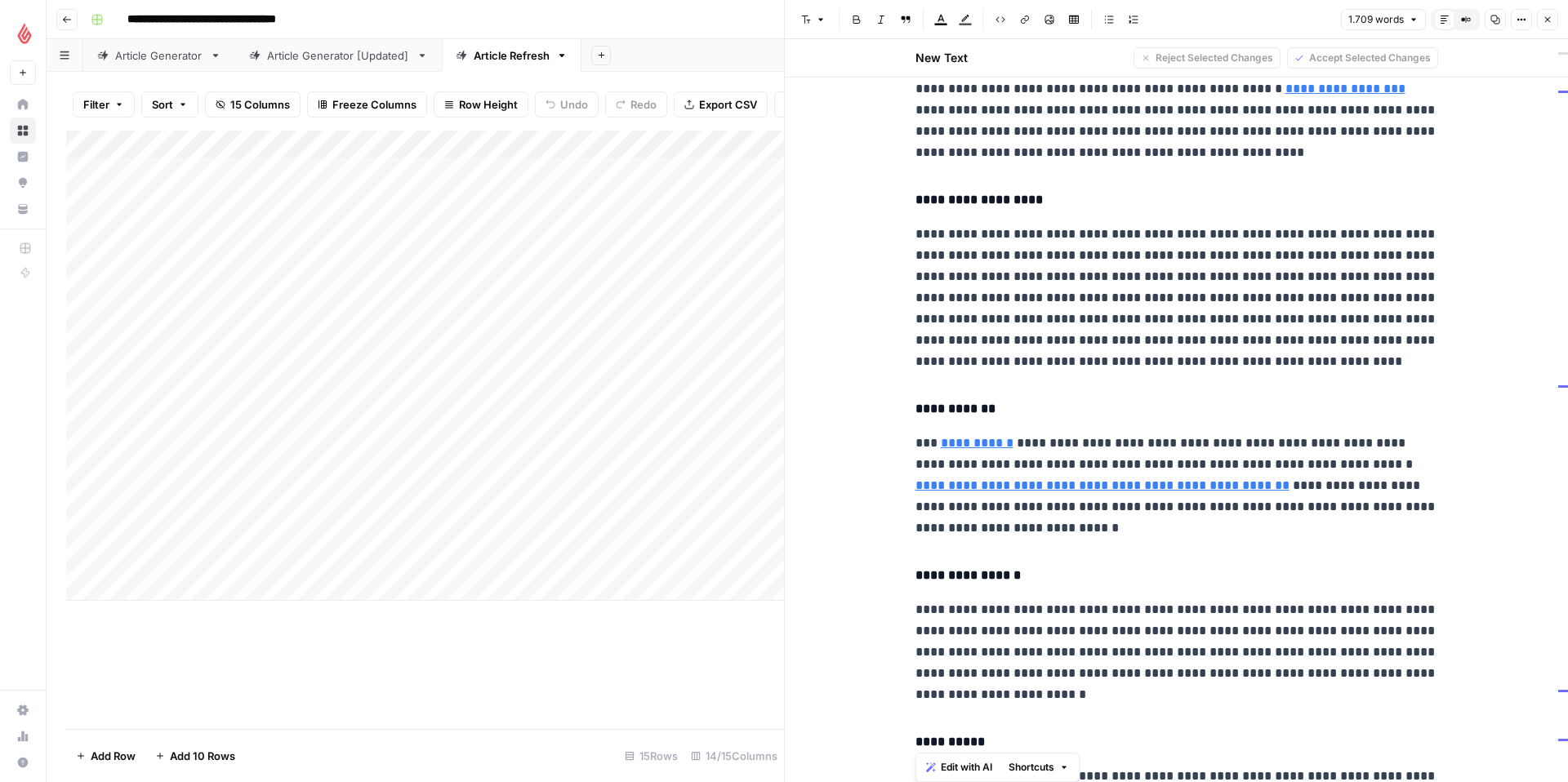
scroll to position [4634, 0]
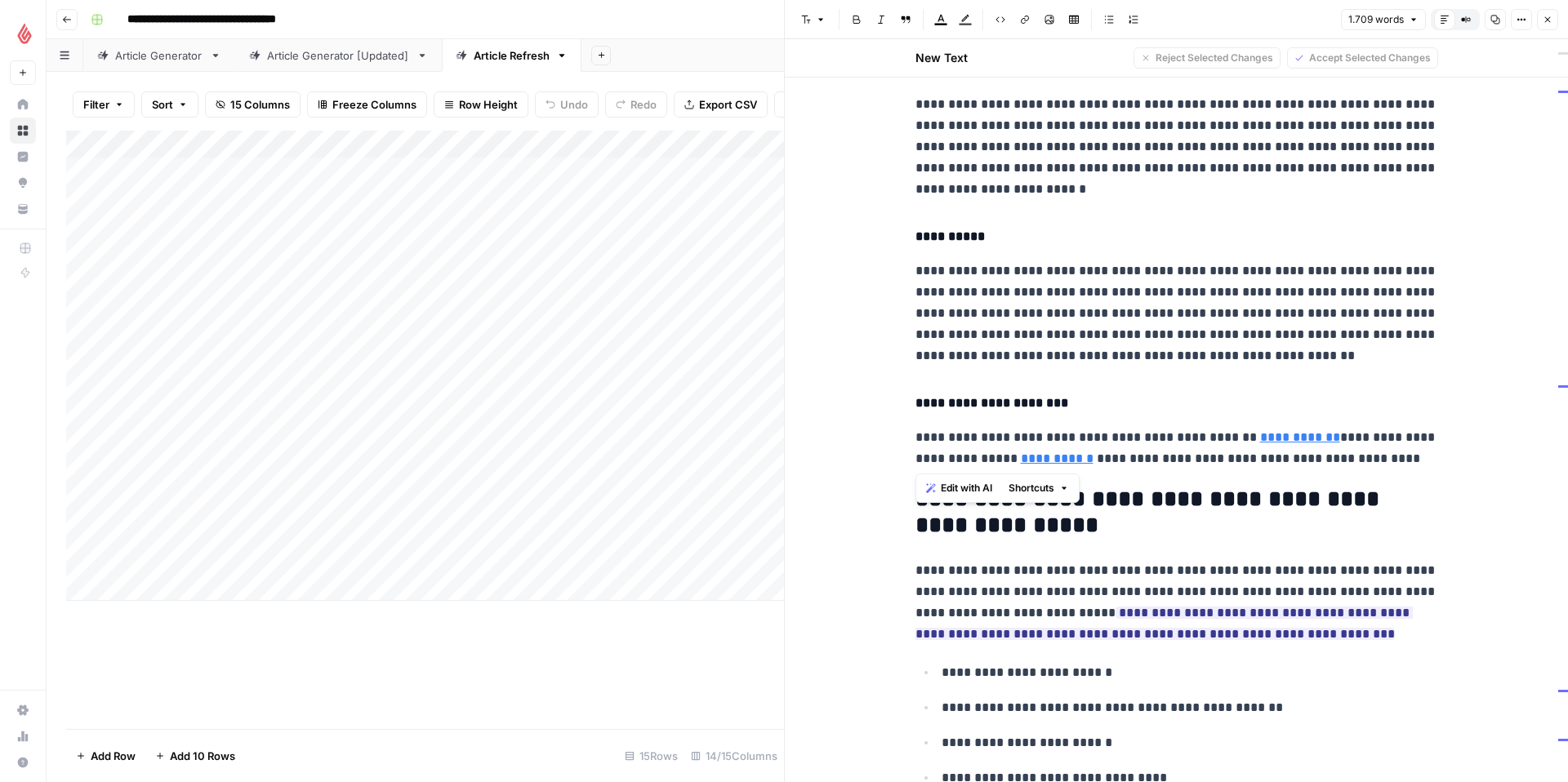
drag, startPoint x: 914, startPoint y: 381, endPoint x: 1394, endPoint y: 452, distance: 485.2
click at [986, 488] on span "Edit with AI" at bounding box center [967, 488] width 52 height 15
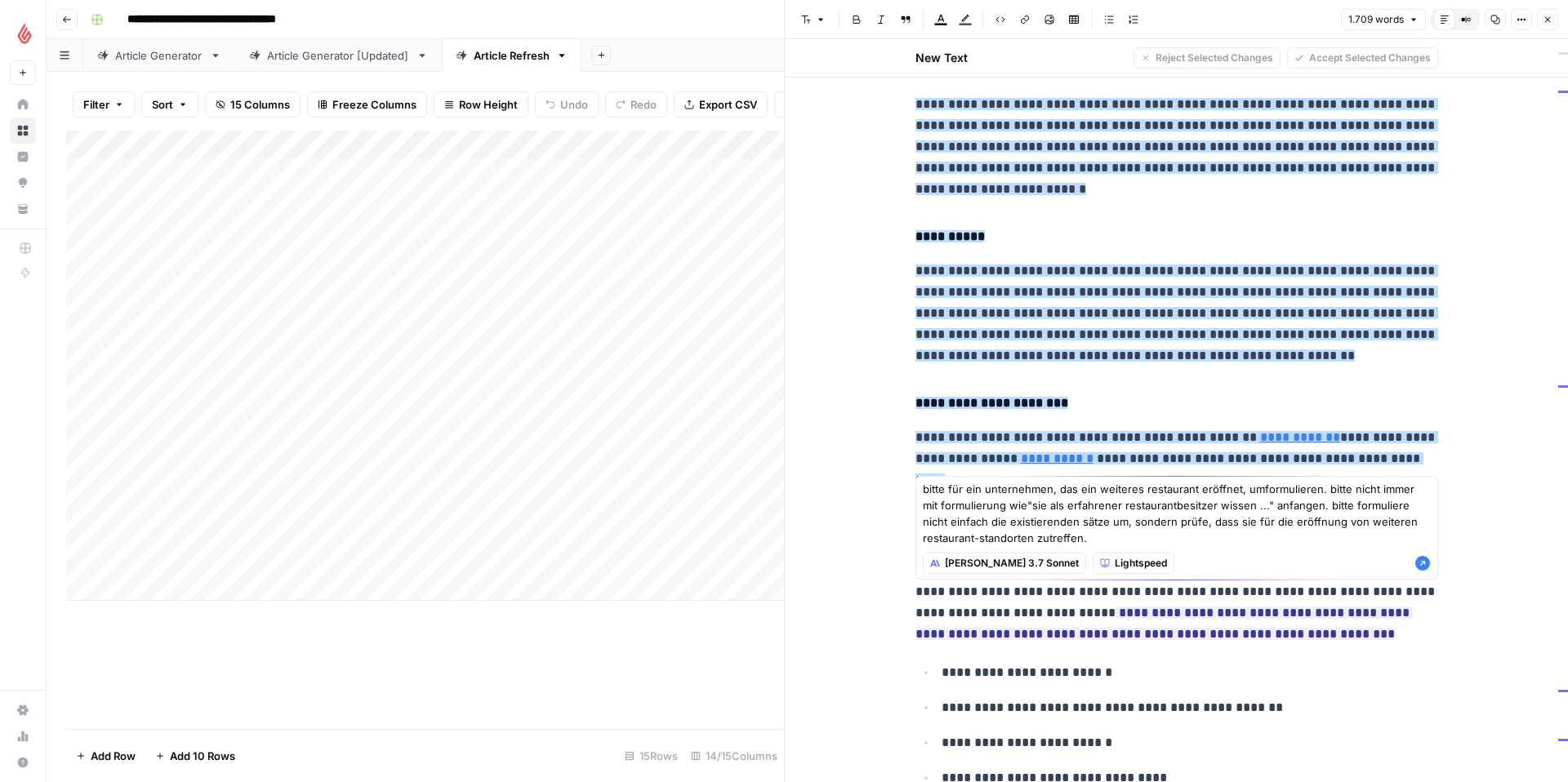
type textarea "bitte für ein unternehmen, das ein weiteres restaurant eröffnet, umformulieren.…"
click at [1421, 563] on icon "button" at bounding box center [1423, 563] width 16 height 16
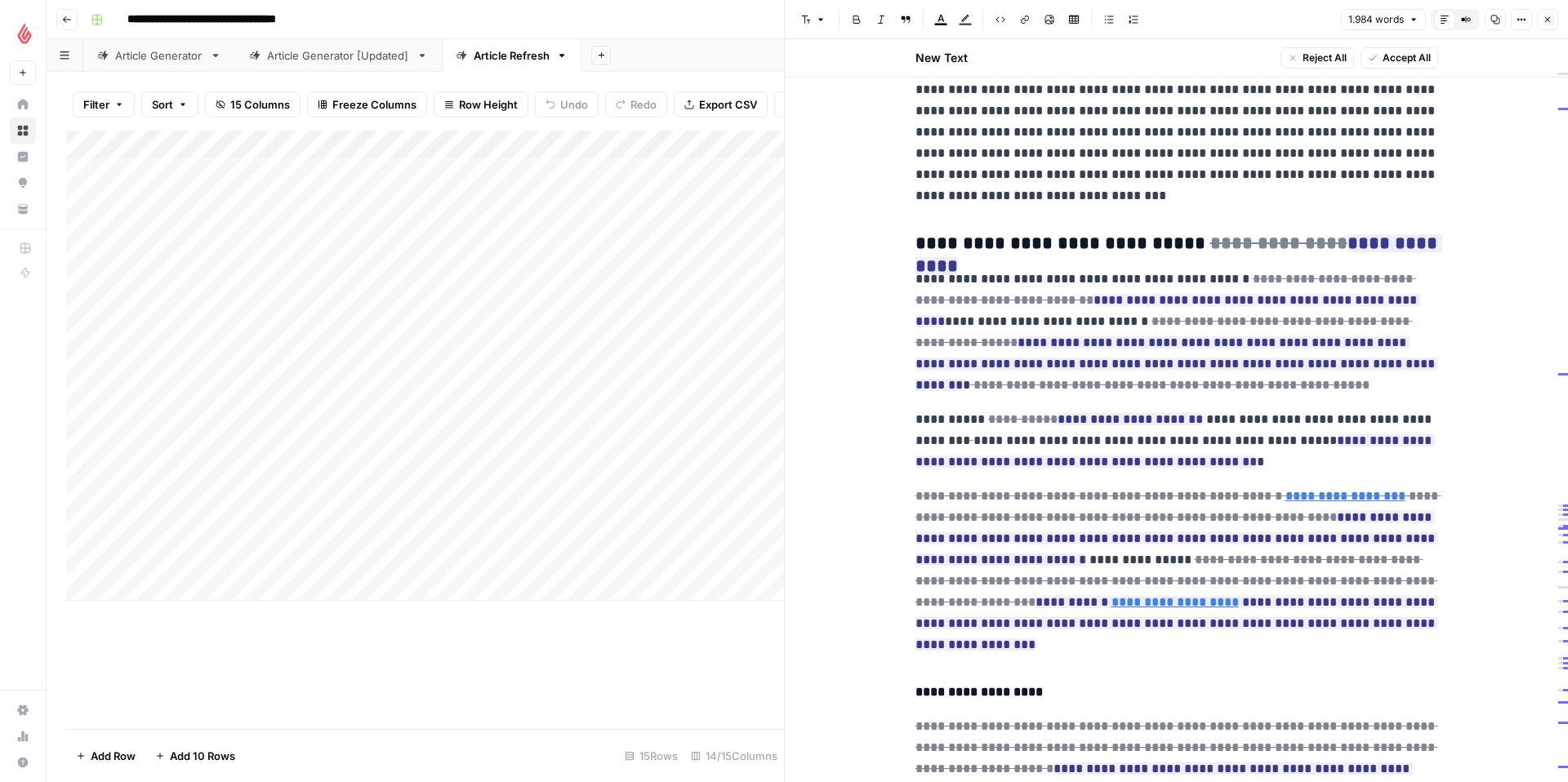
scroll to position [3786, 0]
click at [1290, 302] on span "Accept" at bounding box center [1297, 310] width 34 height 15
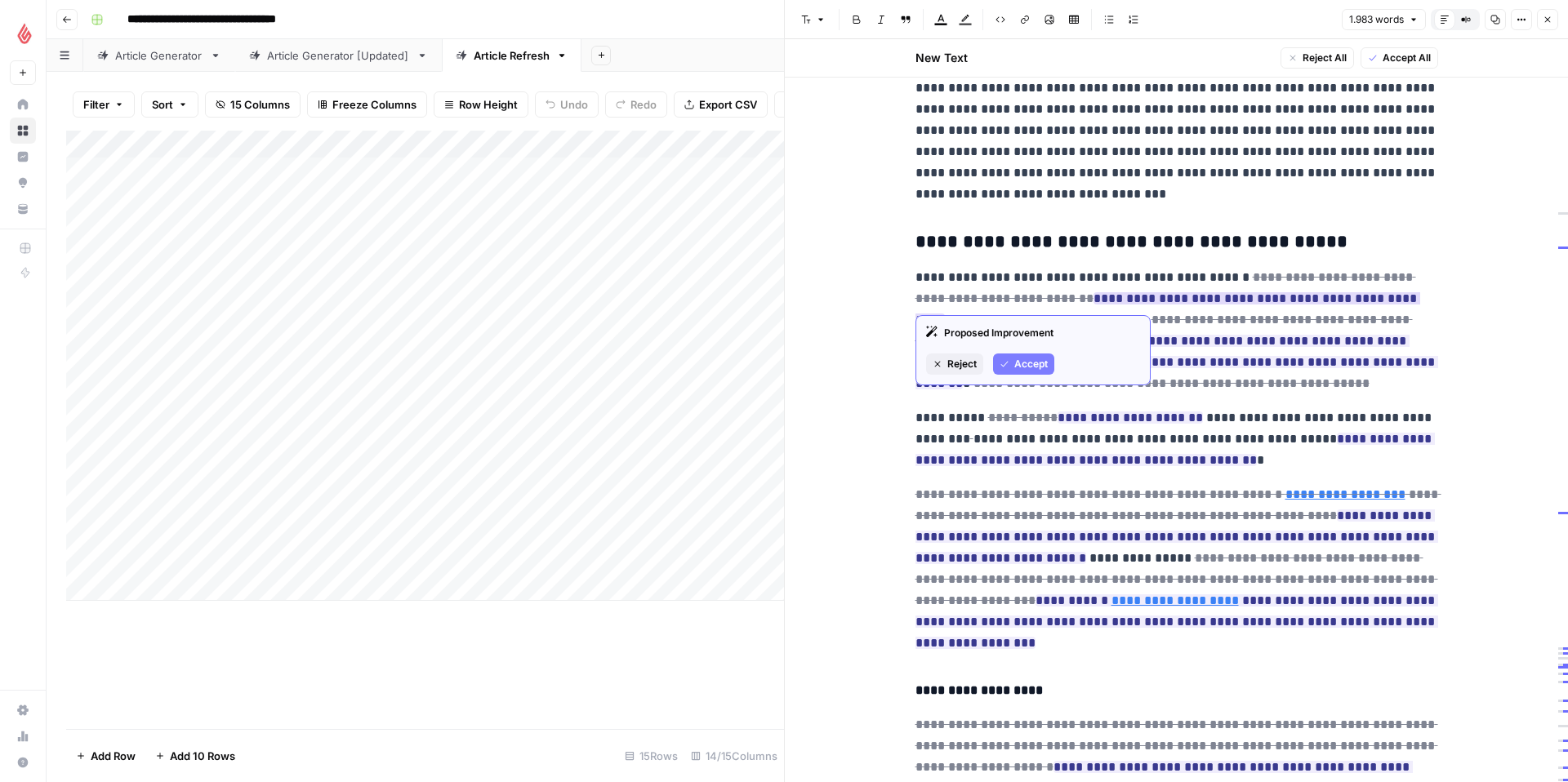
click at [1043, 359] on span "Accept" at bounding box center [1030, 364] width 34 height 15
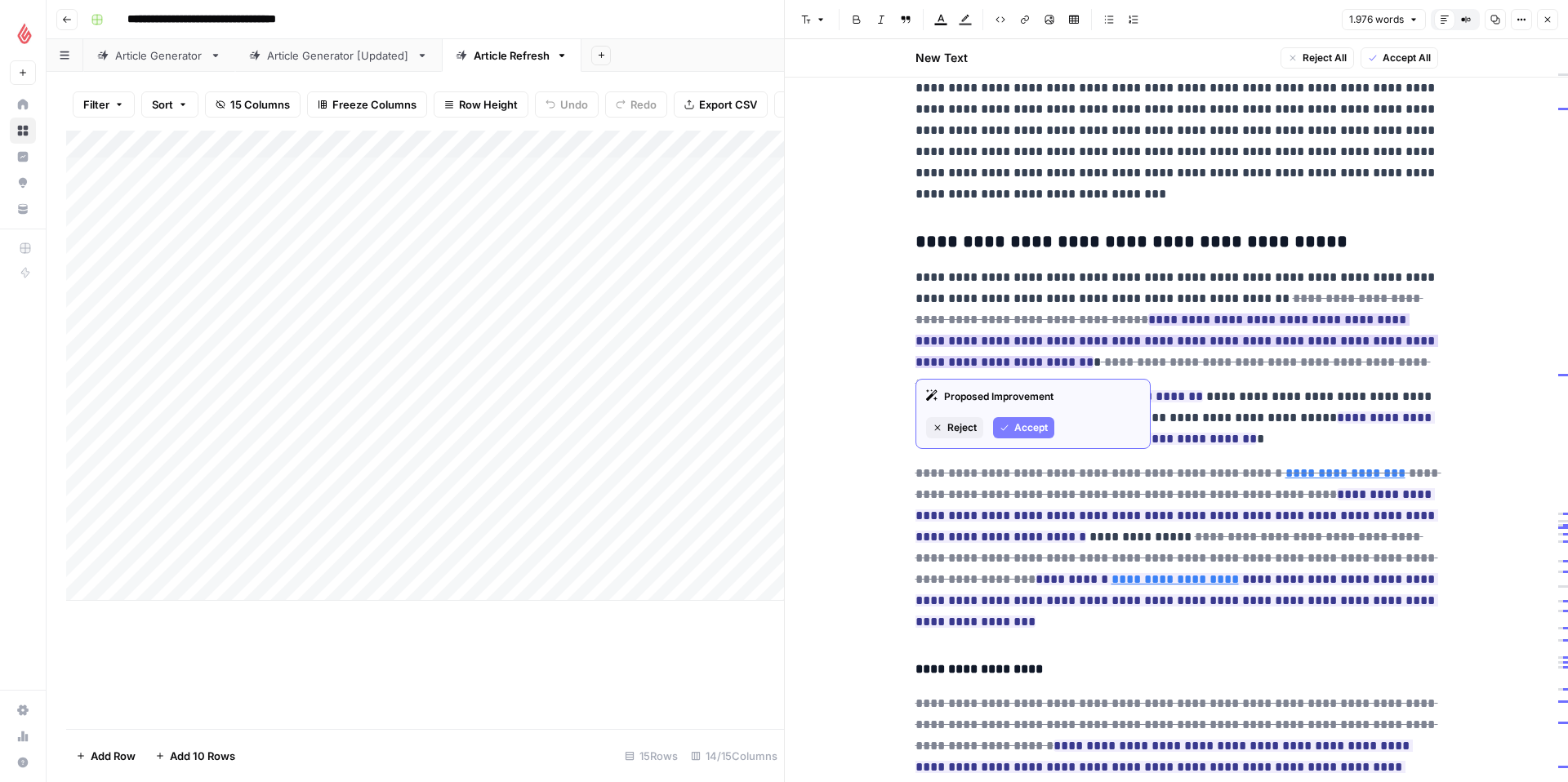
click at [1030, 423] on span "Accept" at bounding box center [1030, 428] width 34 height 15
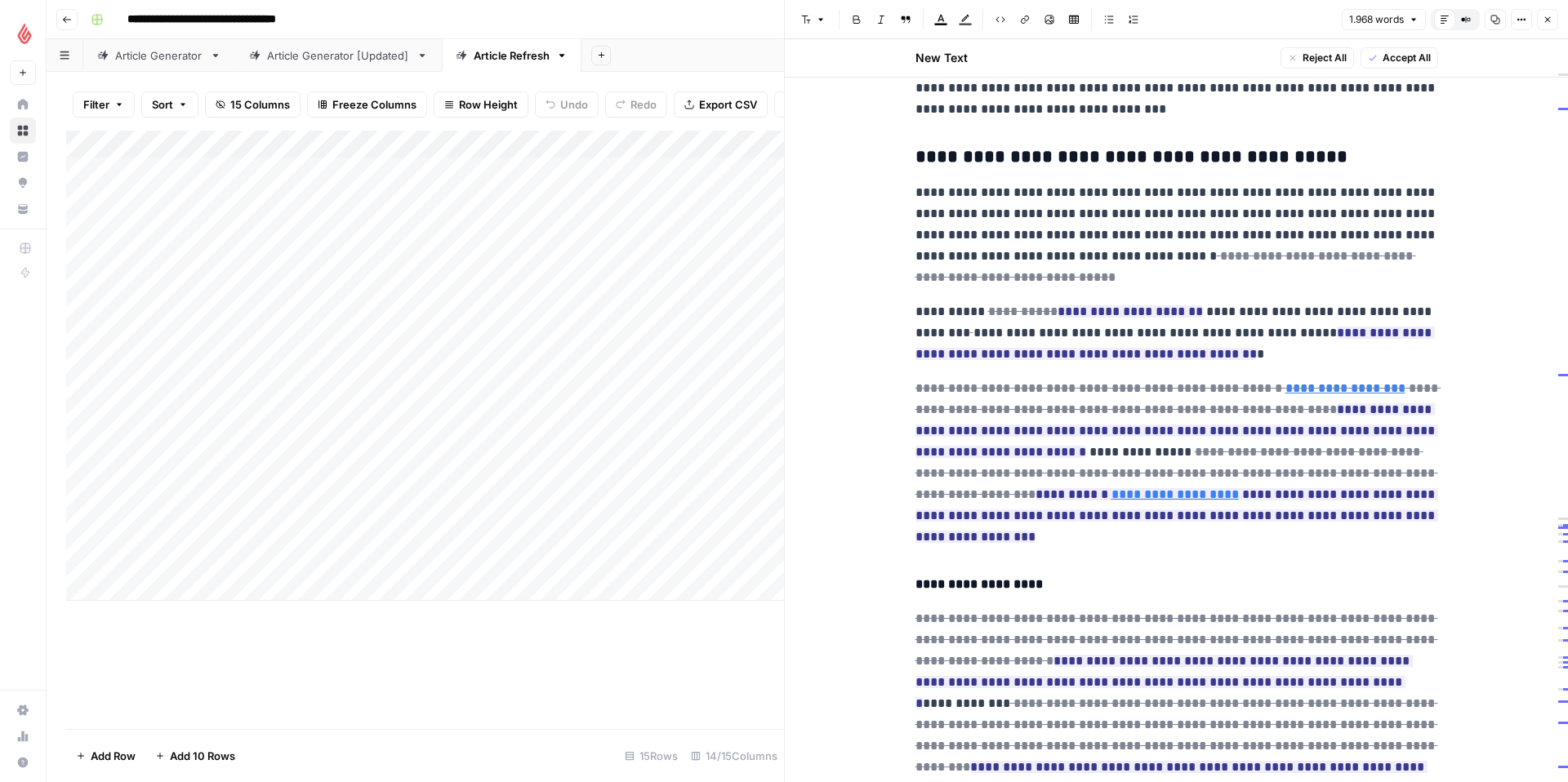
scroll to position [3902, 0]
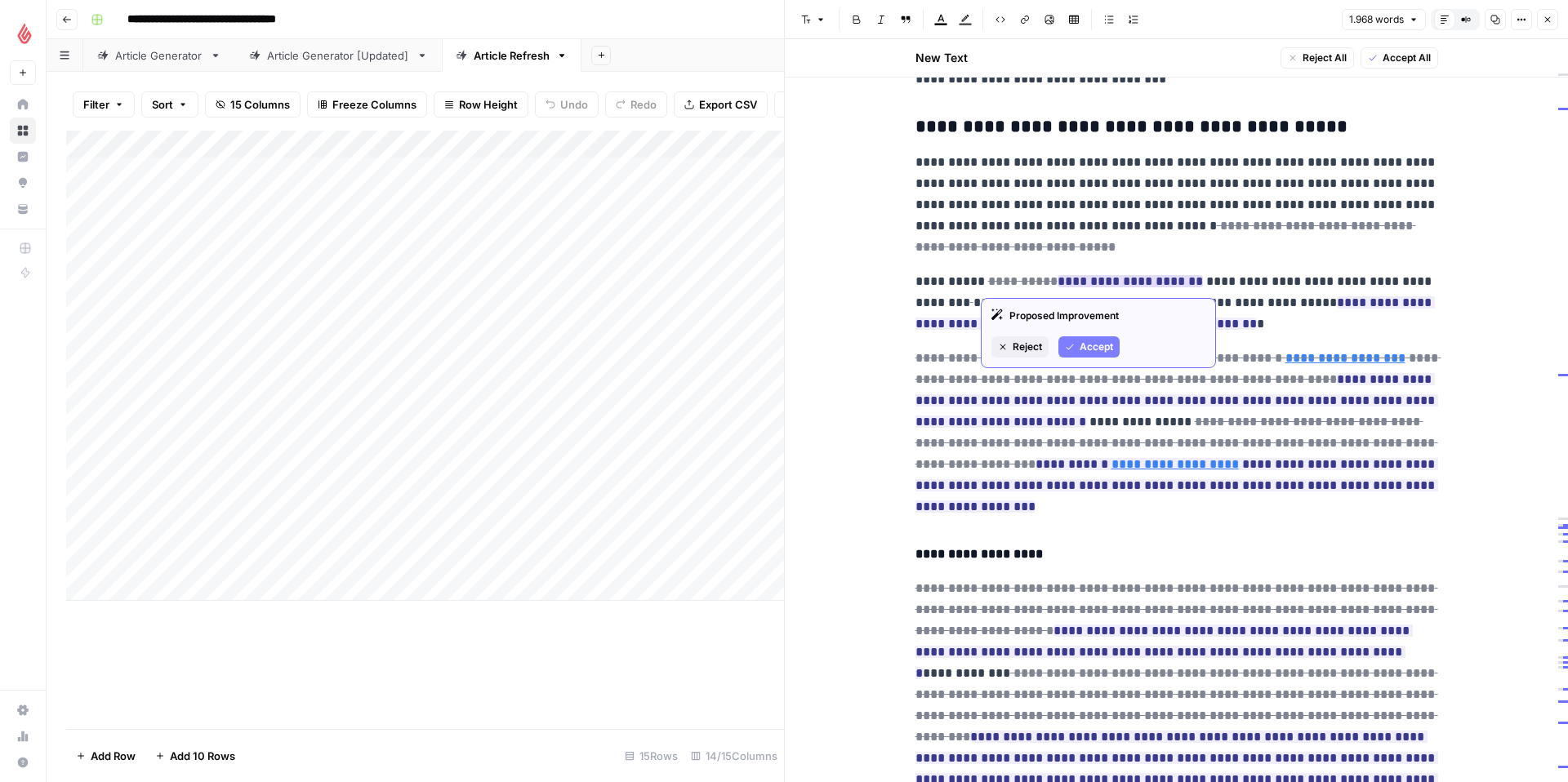
click at [1072, 349] on icon "button" at bounding box center [1069, 347] width 10 height 10
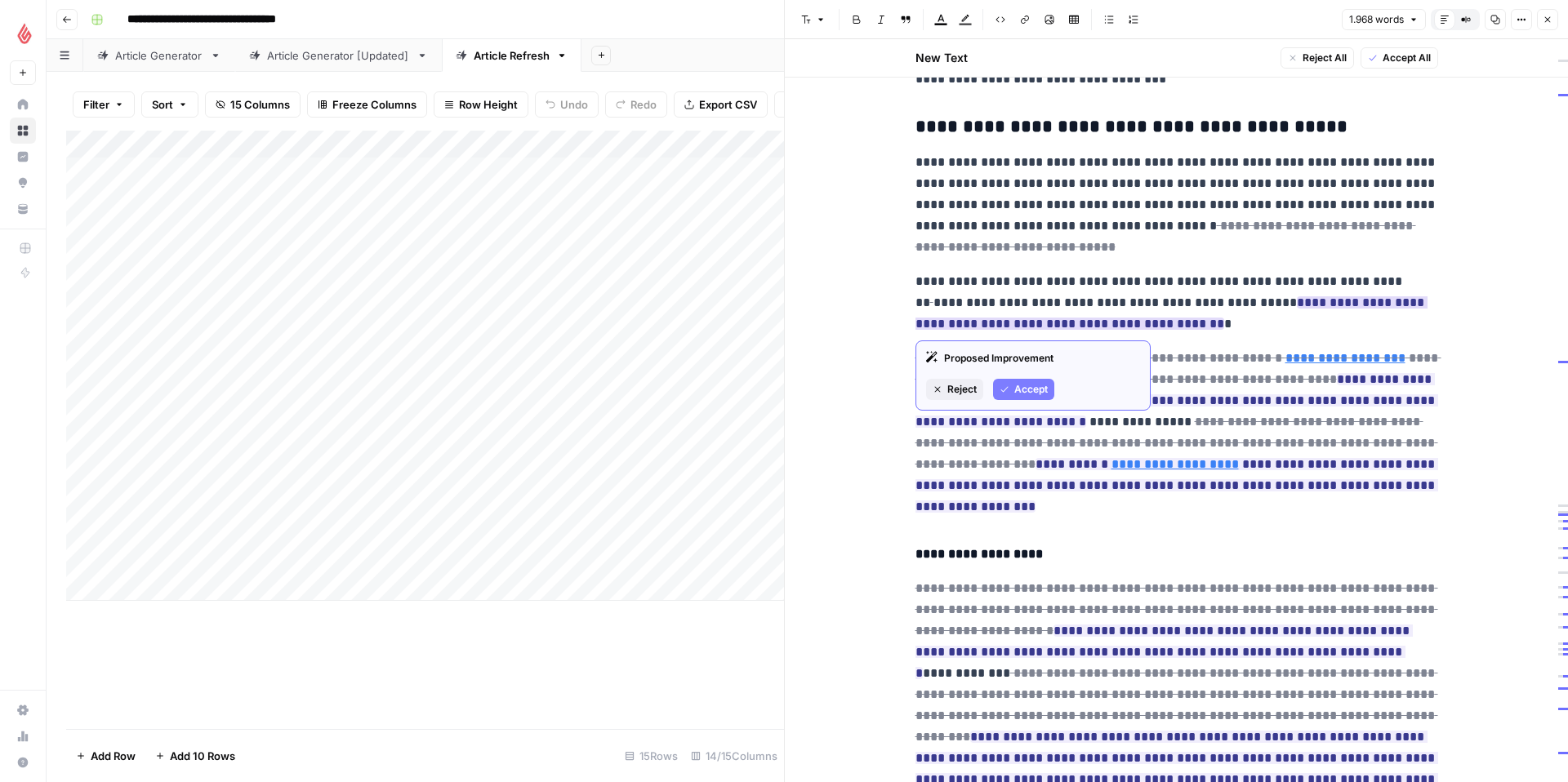
click at [1045, 388] on span "Accept" at bounding box center [1030, 390] width 34 height 15
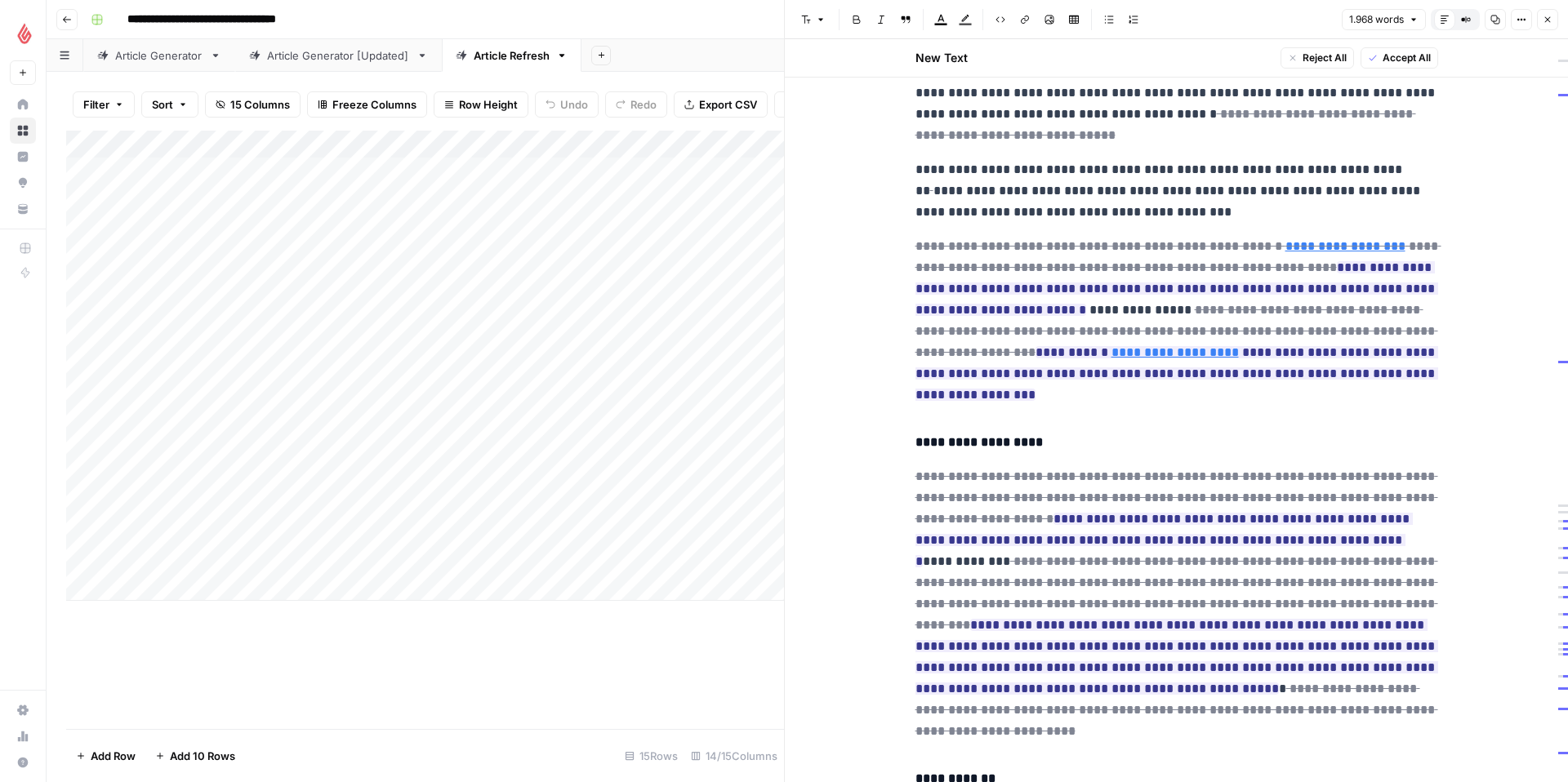
scroll to position [4018, 0]
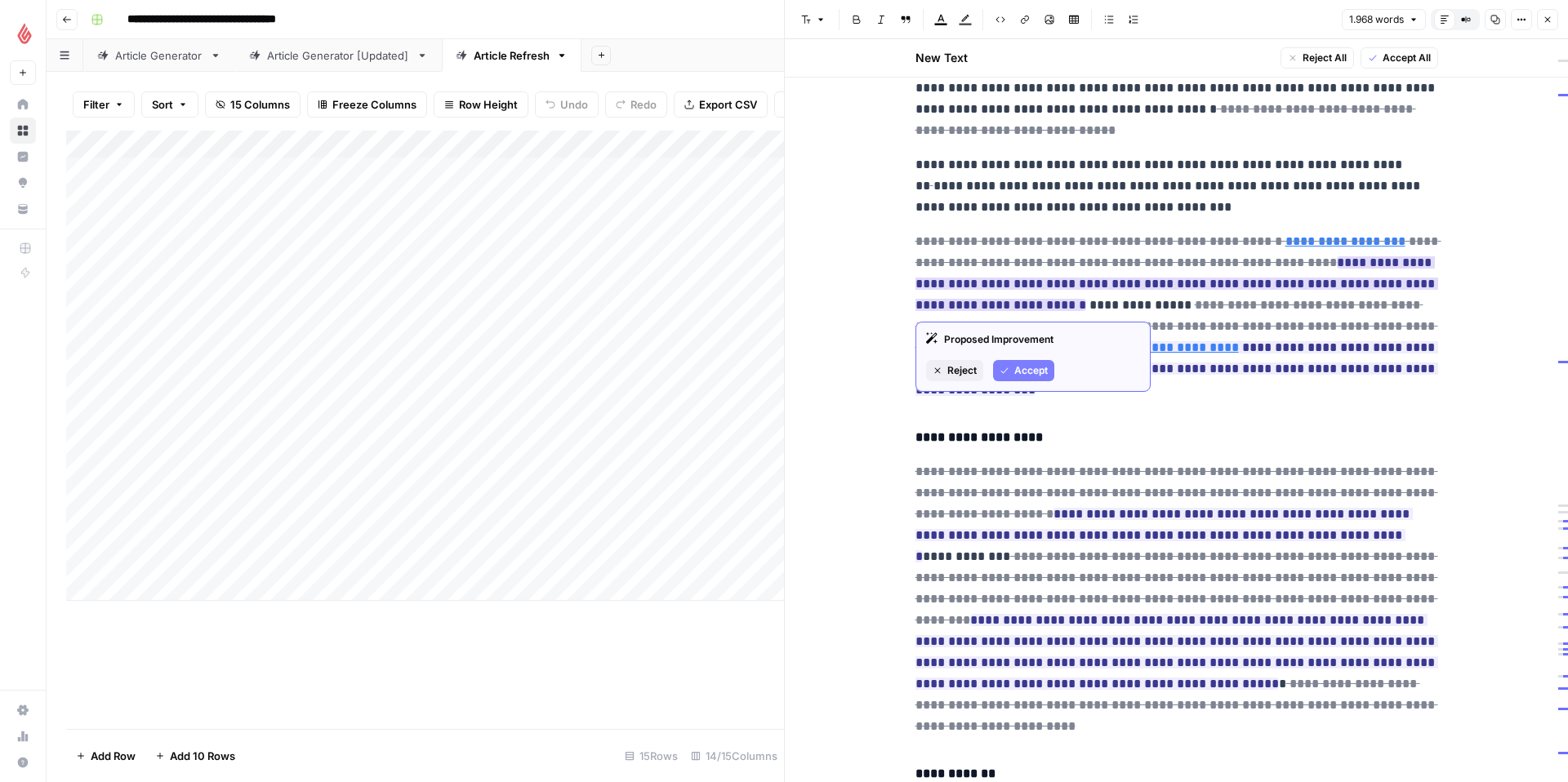
click at [1019, 360] on button "Accept" at bounding box center [1023, 370] width 61 height 21
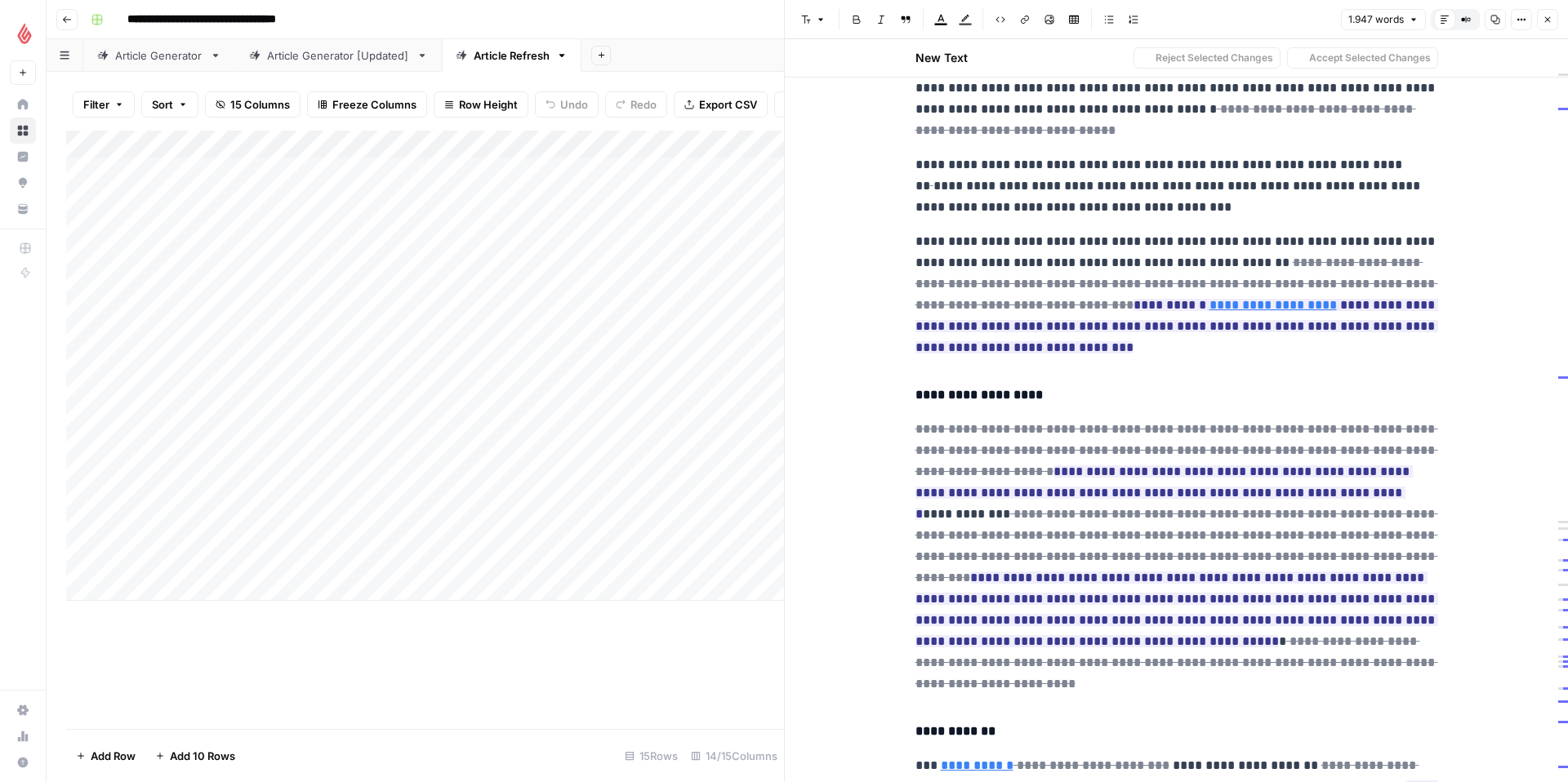
drag, startPoint x: 1203, startPoint y: 243, endPoint x: 1169, endPoint y: 243, distance: 34.0
click at [1168, 243] on p "**********" at bounding box center [1176, 294] width 522 height 127
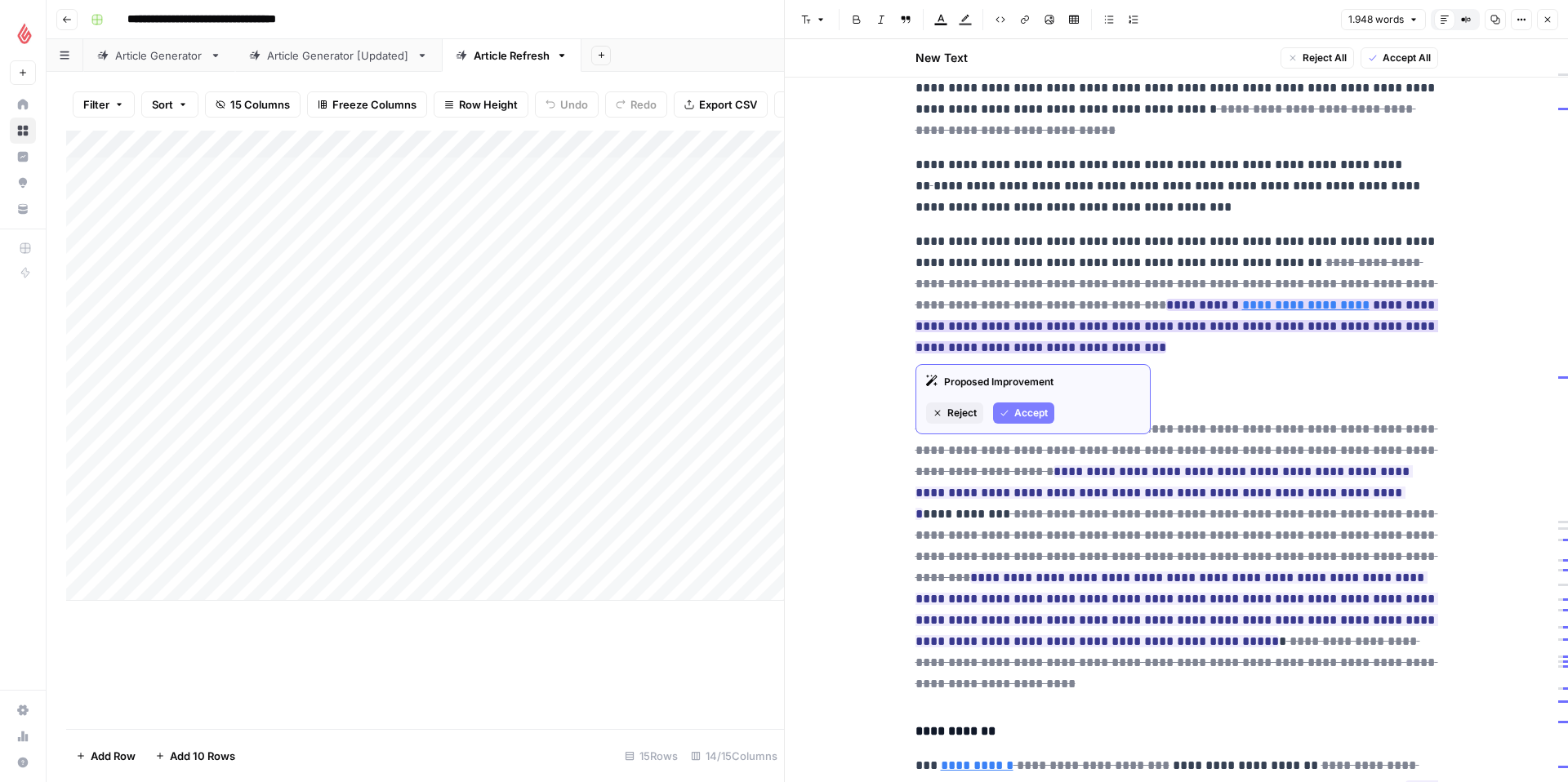
click at [1032, 414] on span "Accept" at bounding box center [1030, 413] width 34 height 15
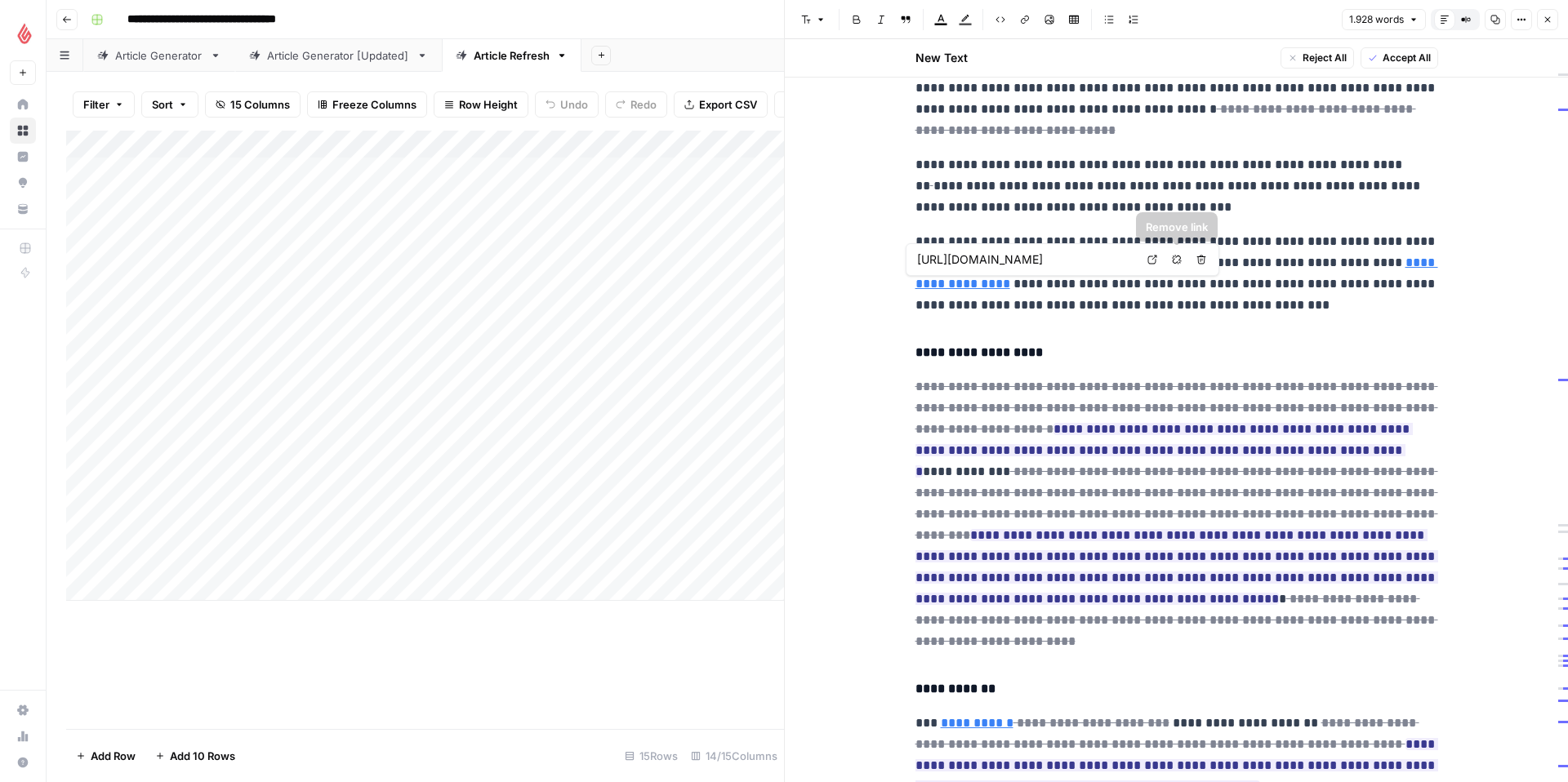
click at [1152, 257] on icon at bounding box center [1152, 259] width 10 height 10
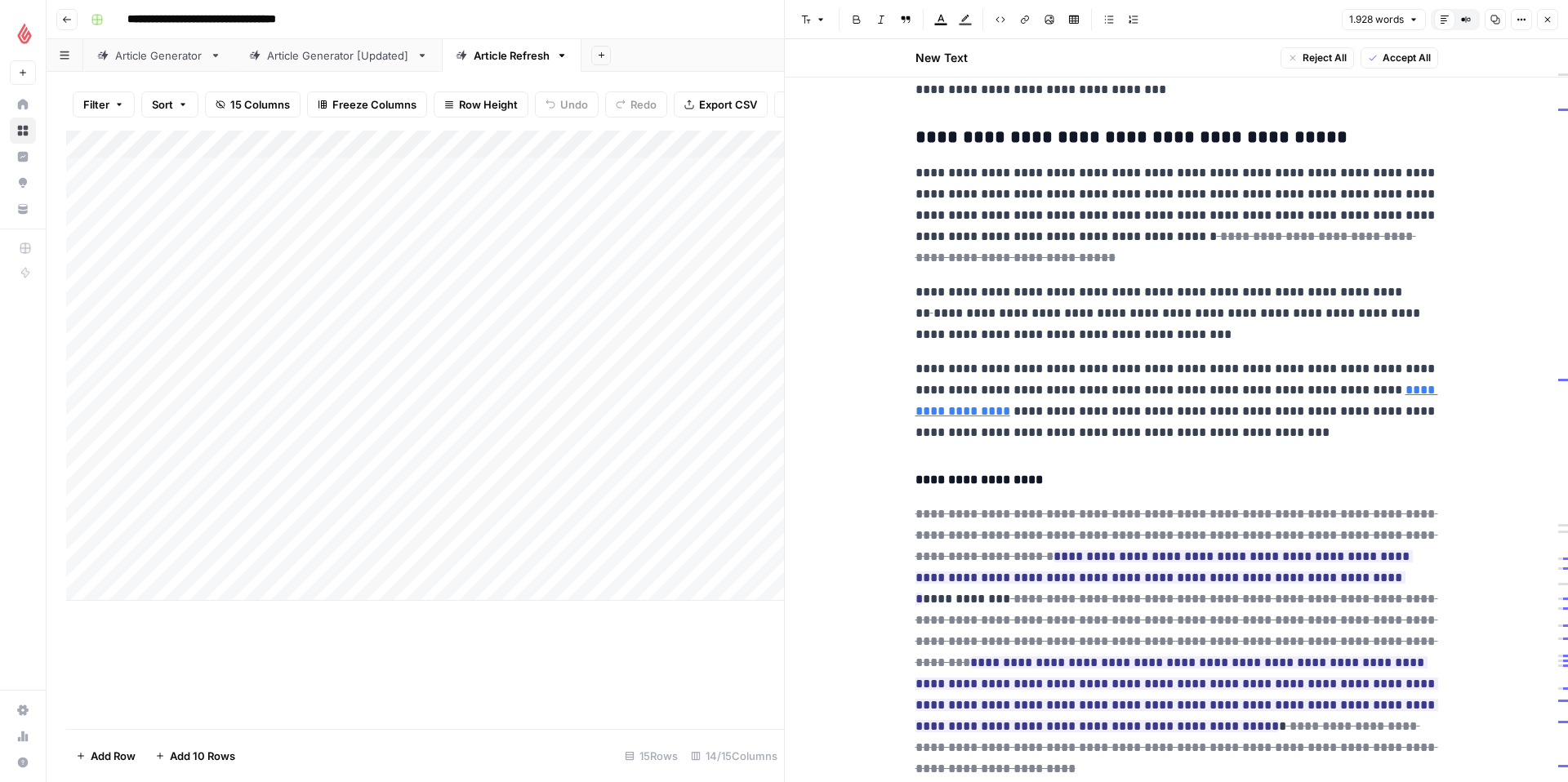
scroll to position [3890, 0]
click at [958, 416] on link "**********" at bounding box center [1176, 401] width 522 height 34
click at [1175, 387] on icon "button" at bounding box center [1176, 388] width 9 height 9
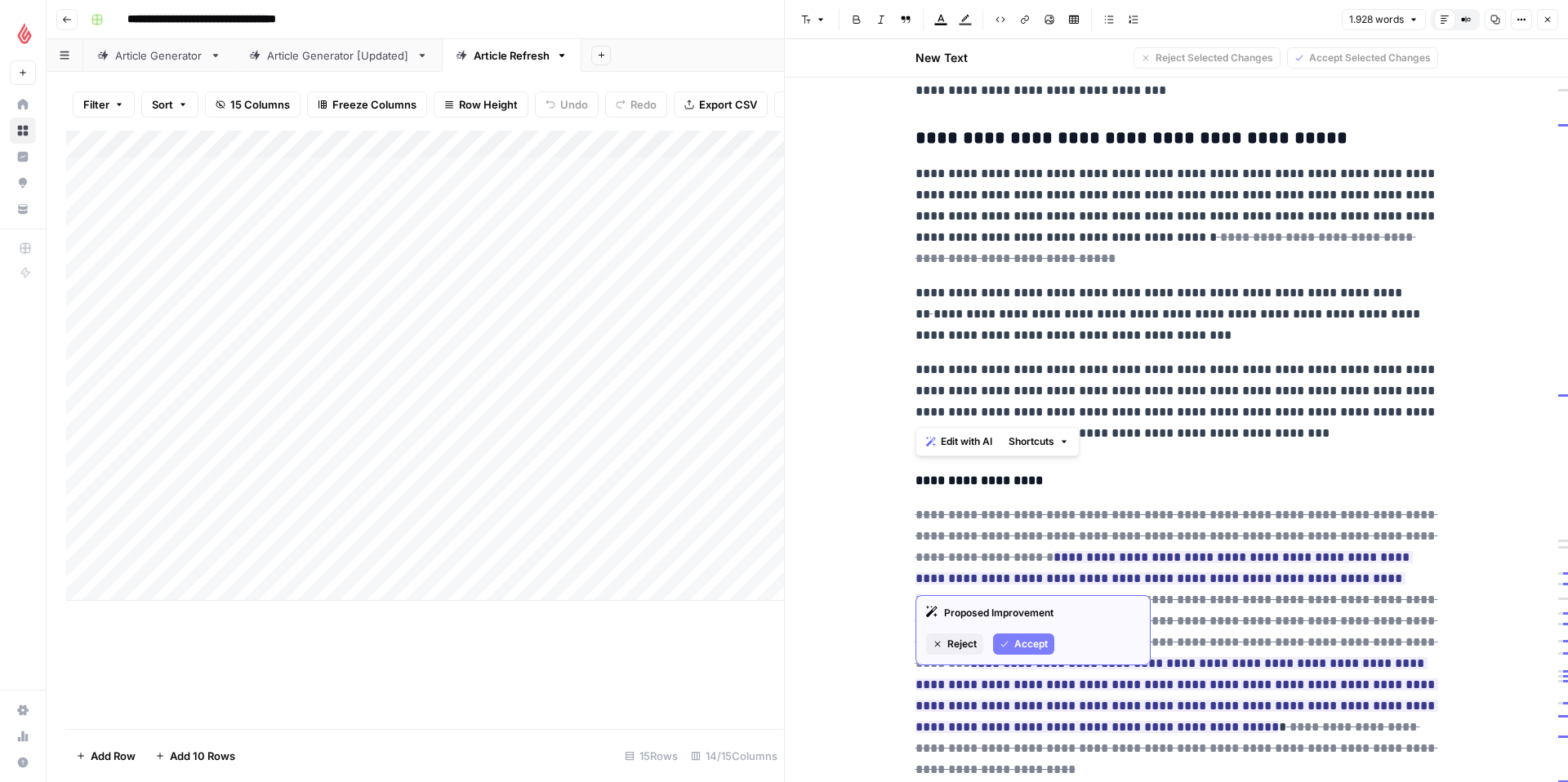
click at [1097, 472] on h4 "**********" at bounding box center [1176, 480] width 522 height 21
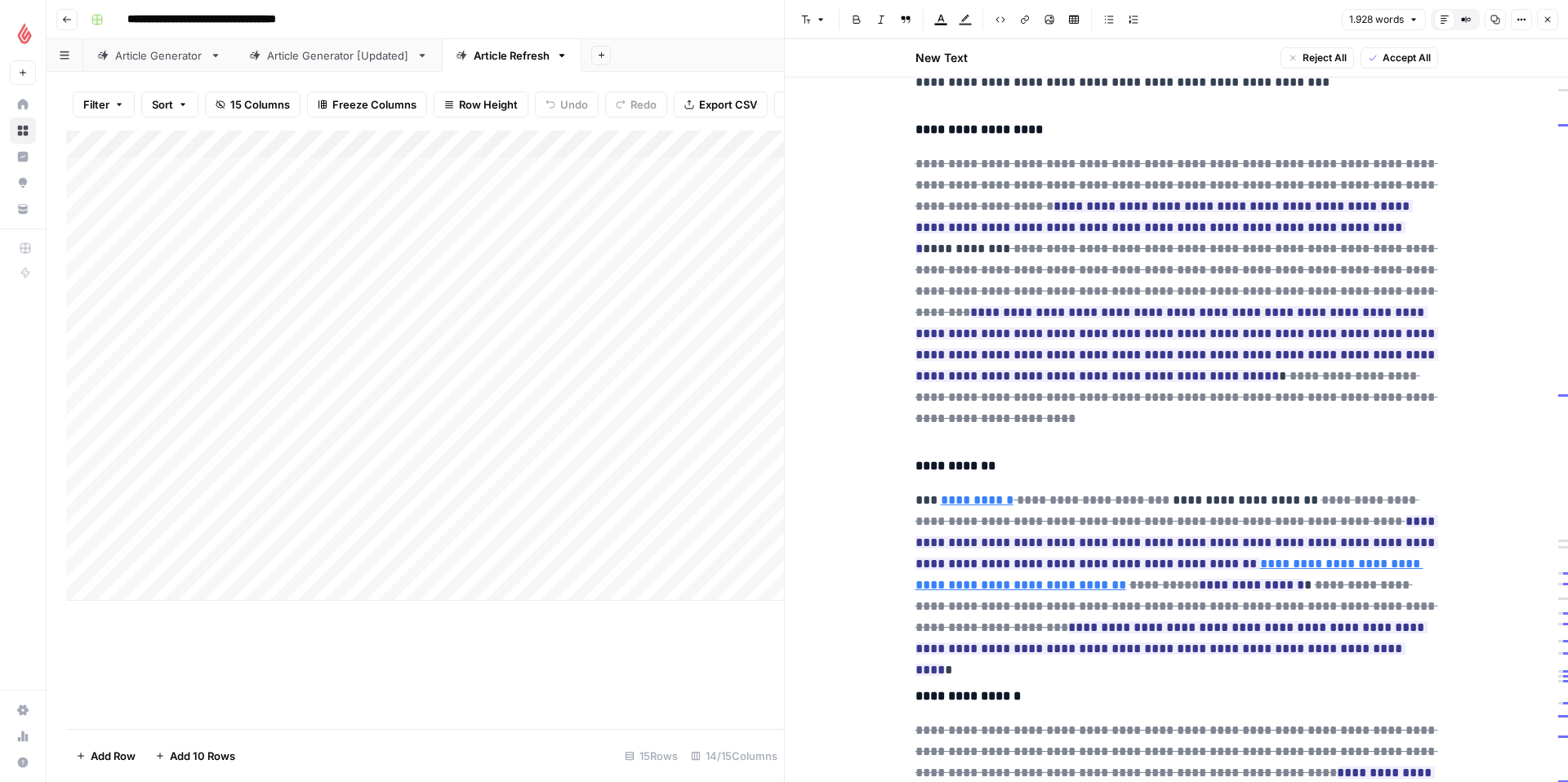
scroll to position [4247, 0]
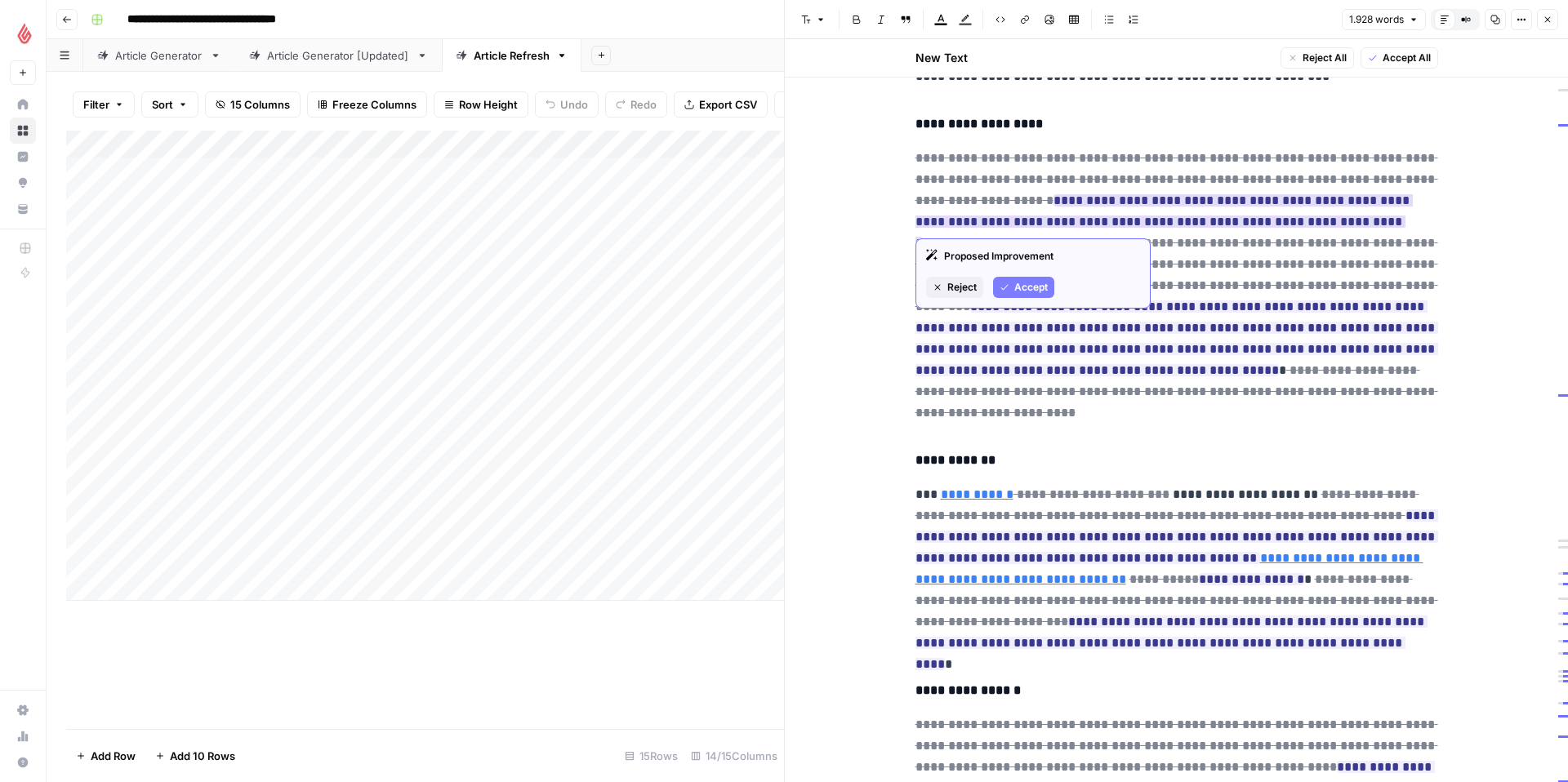
click at [1048, 281] on button "Accept" at bounding box center [1023, 287] width 61 height 21
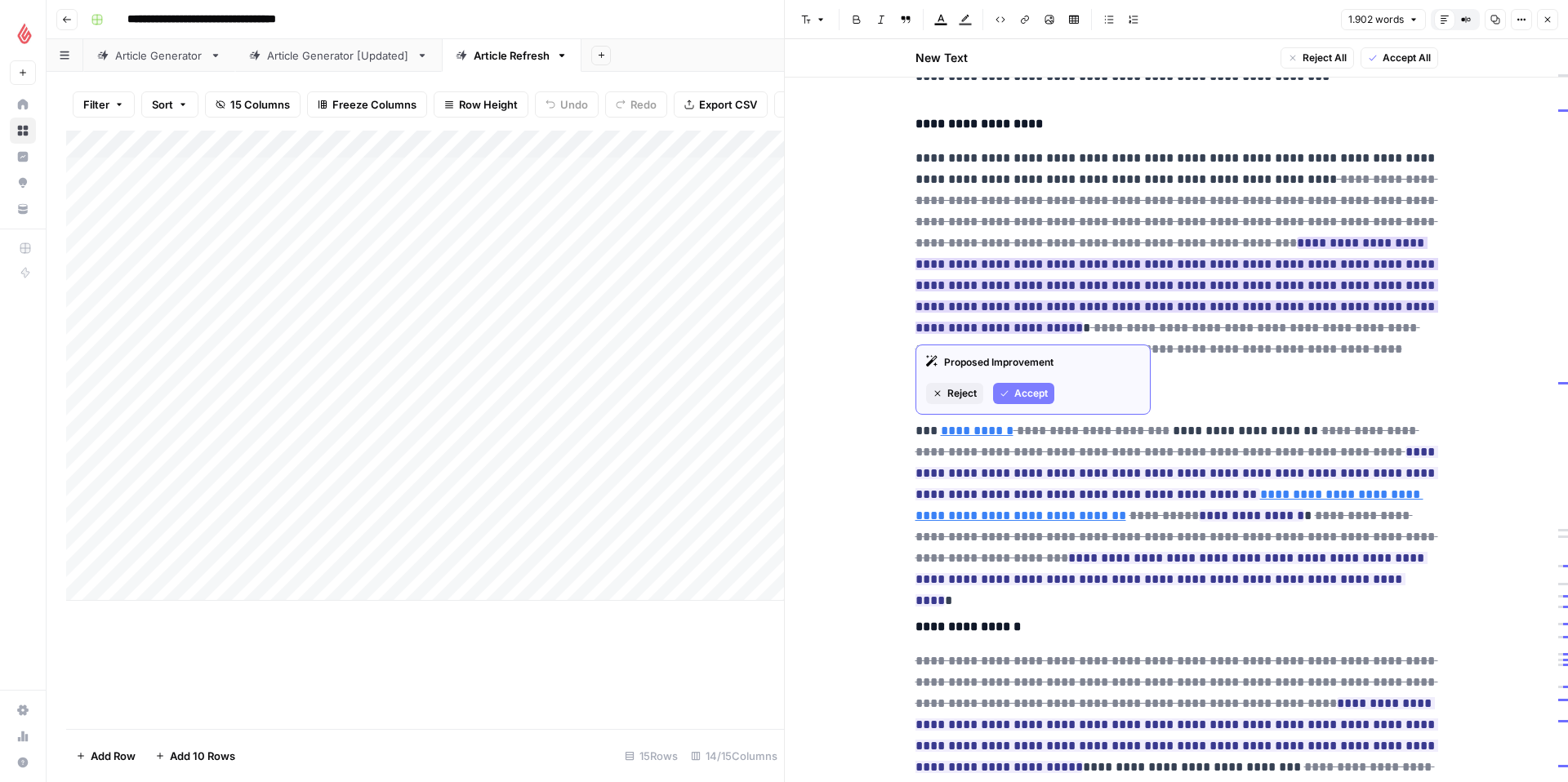
click at [1038, 390] on span "Accept" at bounding box center [1030, 393] width 34 height 15
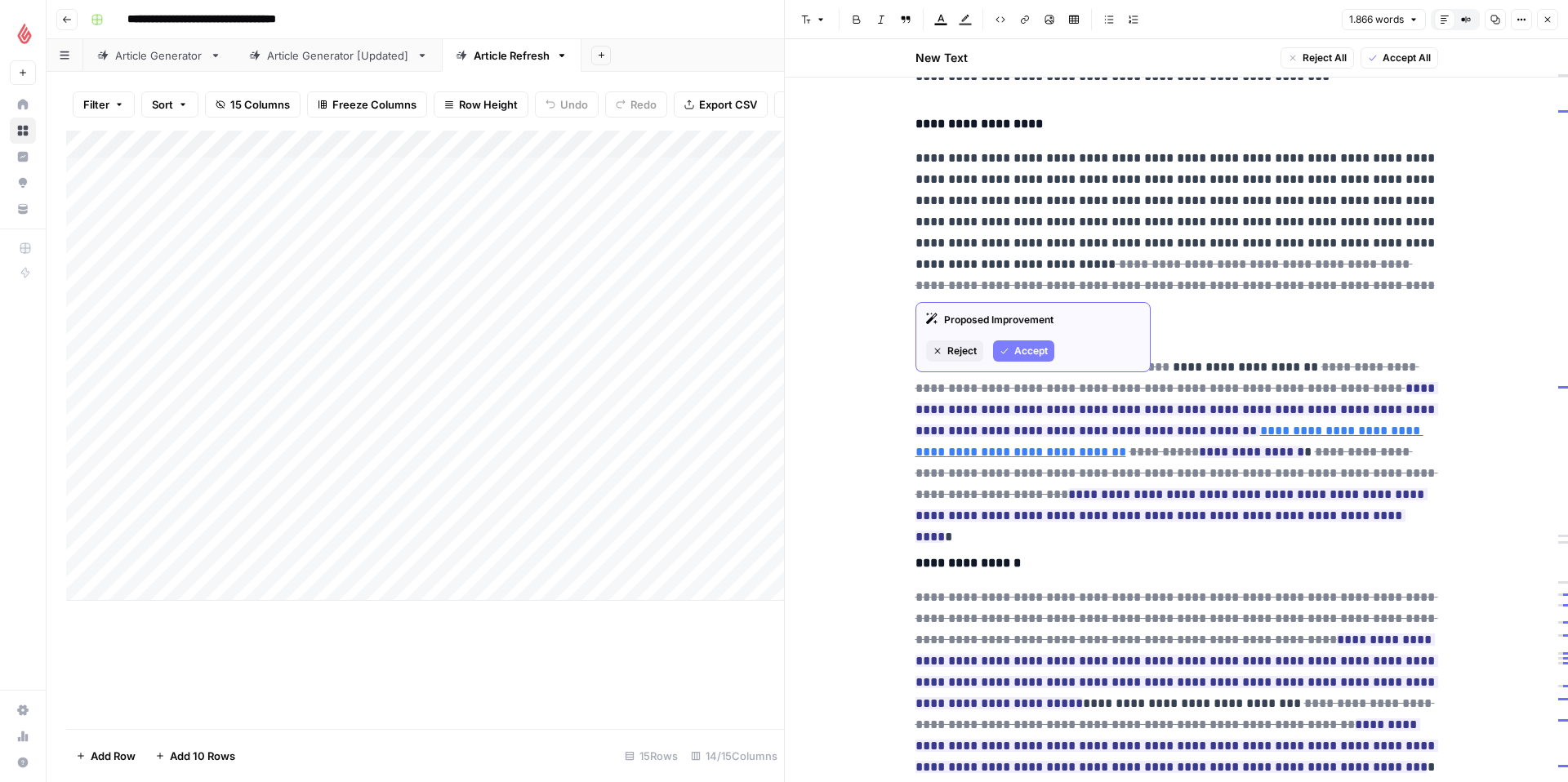
click at [1026, 352] on span "Accept" at bounding box center [1030, 351] width 34 height 15
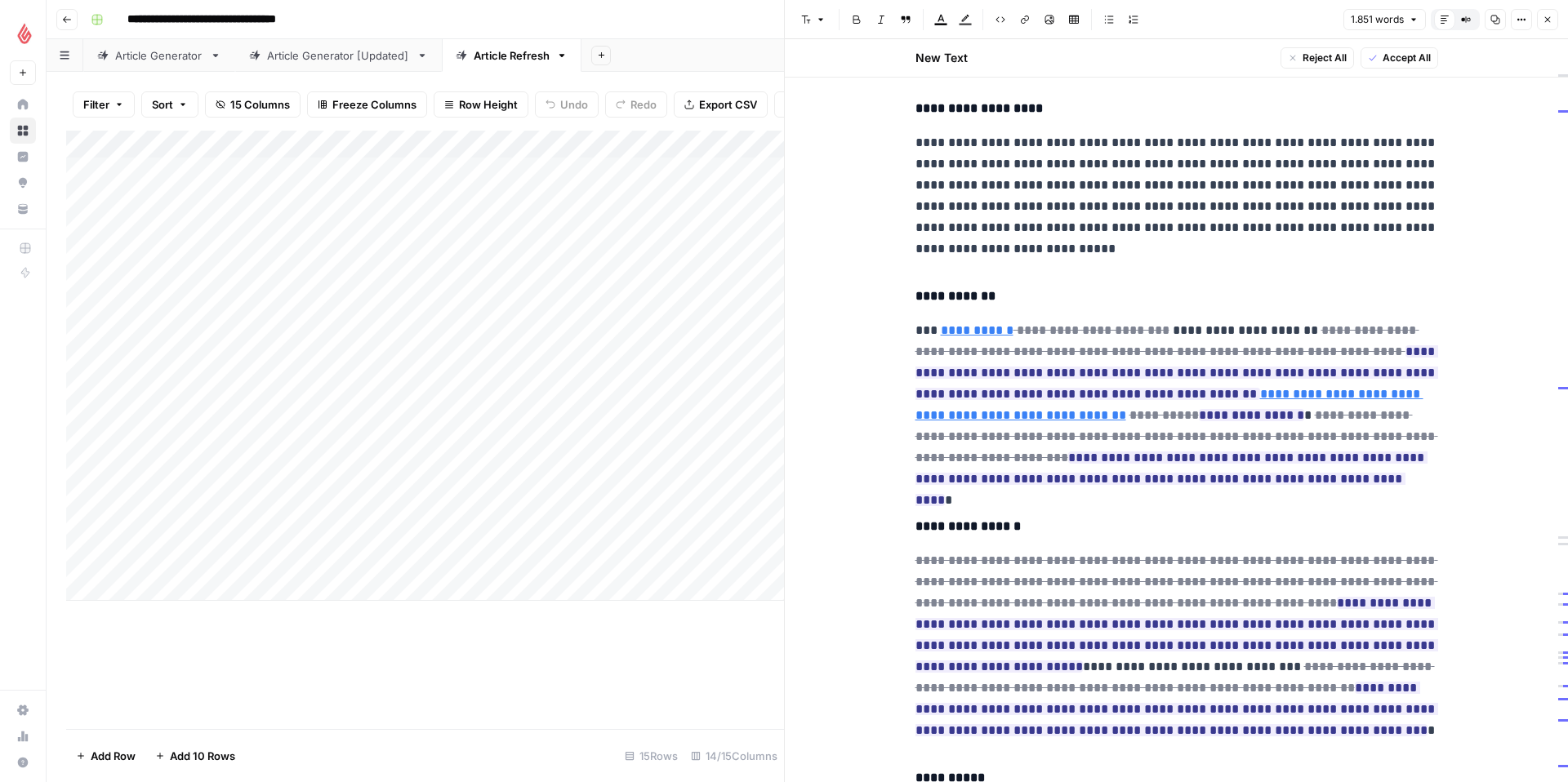
scroll to position [4268, 0]
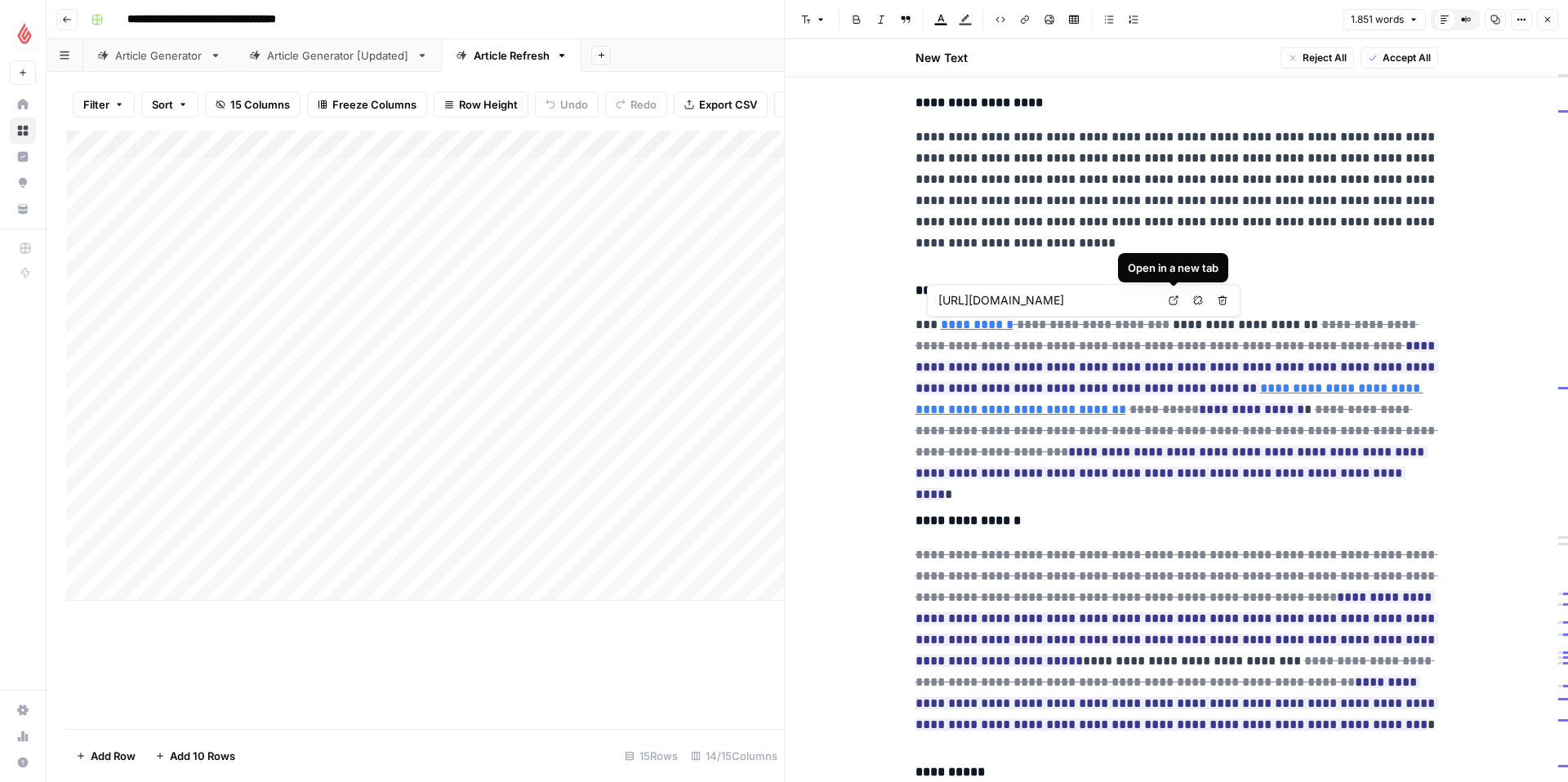
click at [1176, 301] on icon at bounding box center [1174, 301] width 9 height 9
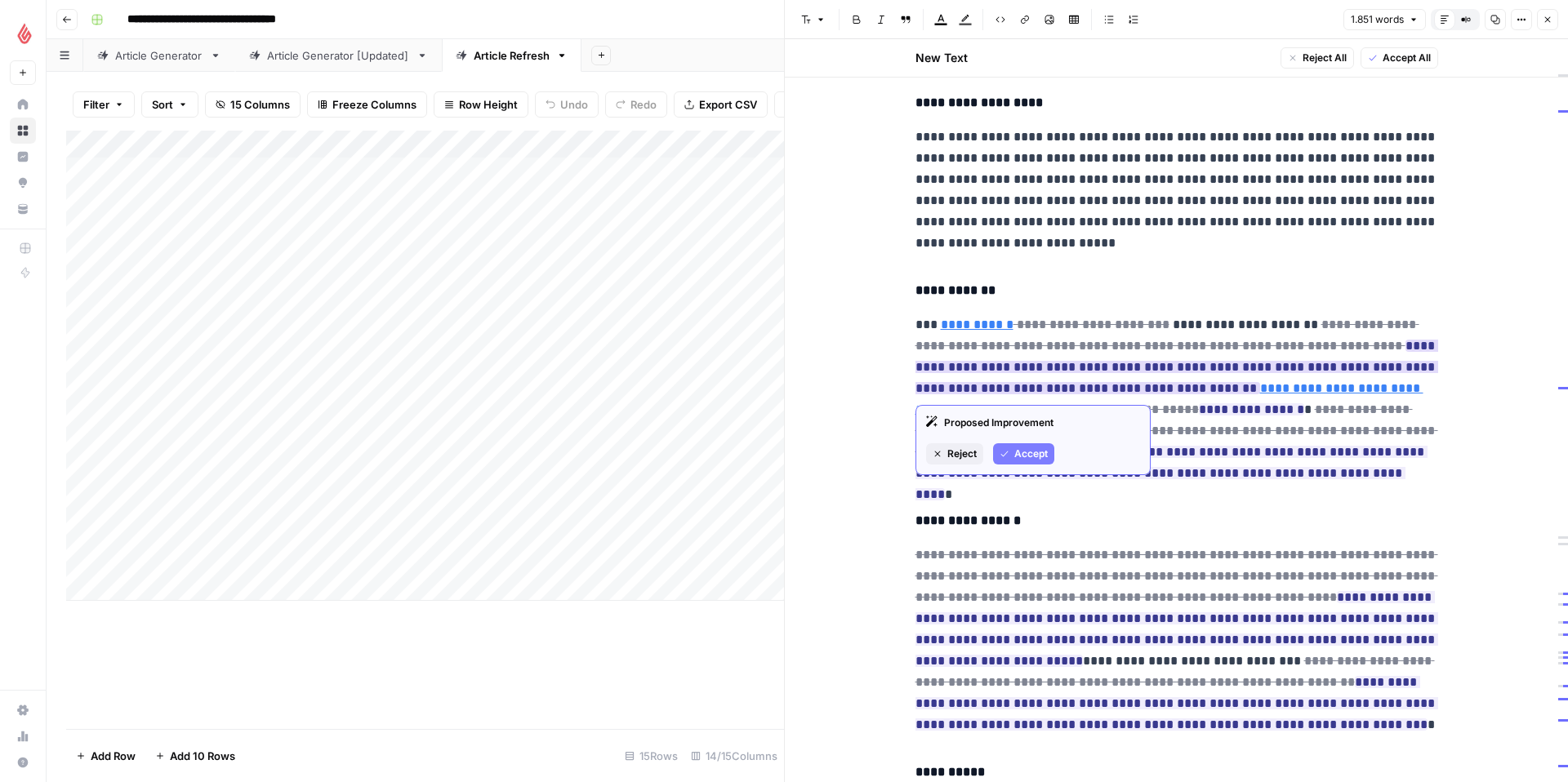
click at [1030, 453] on span "Accept" at bounding box center [1030, 454] width 34 height 15
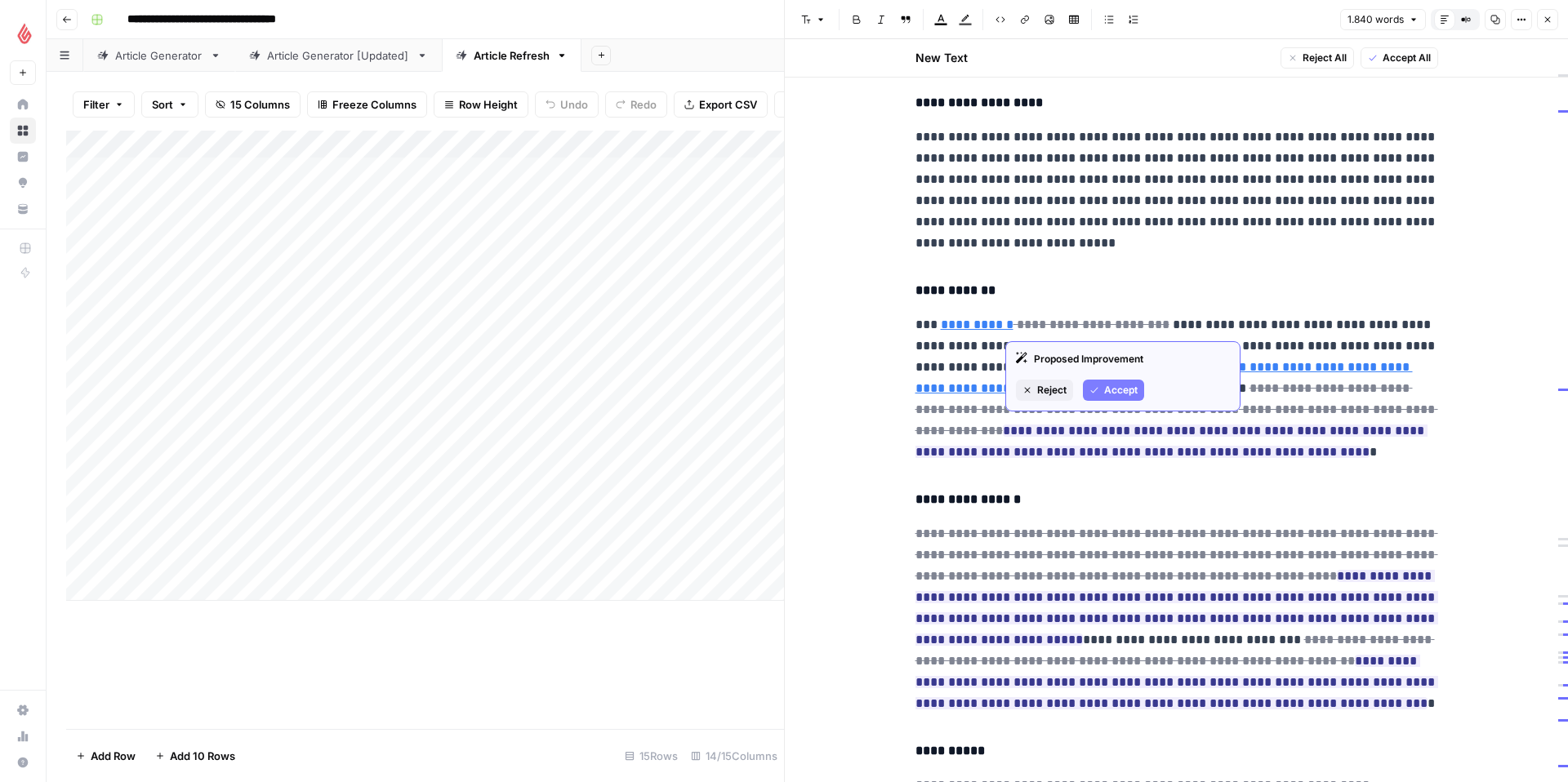
click at [1112, 395] on span "Accept" at bounding box center [1120, 391] width 34 height 15
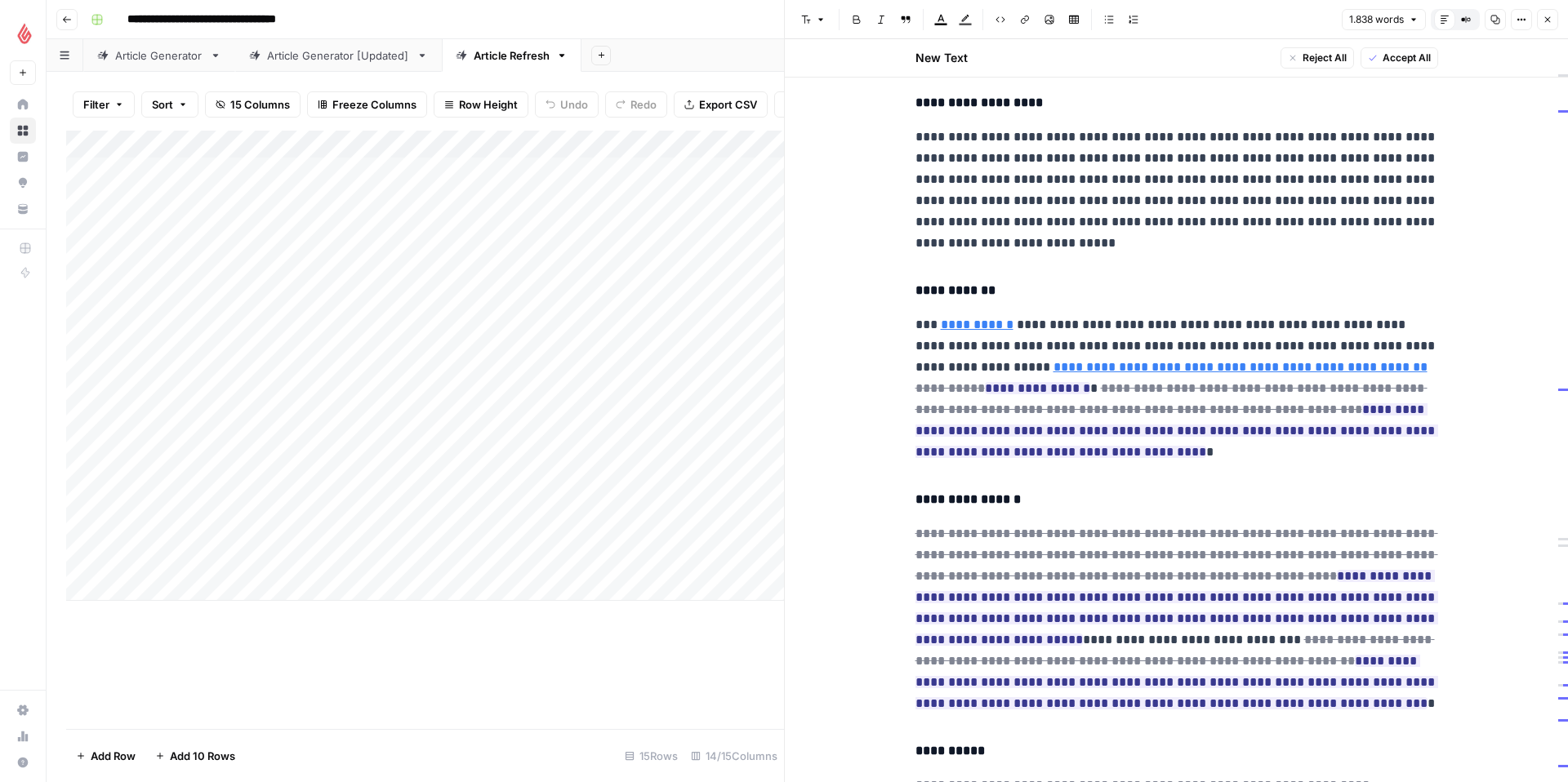
type input "[URL][DOMAIN_NAME]"
click at [1084, 327] on p "**********" at bounding box center [1176, 389] width 522 height 149
click at [972, 322] on link "**********" at bounding box center [978, 324] width 73 height 12
click at [1005, 302] on input "[URL][DOMAIN_NAME]" at bounding box center [1047, 301] width 217 height 16
paste input "[URL][DOMAIN_NAME]"
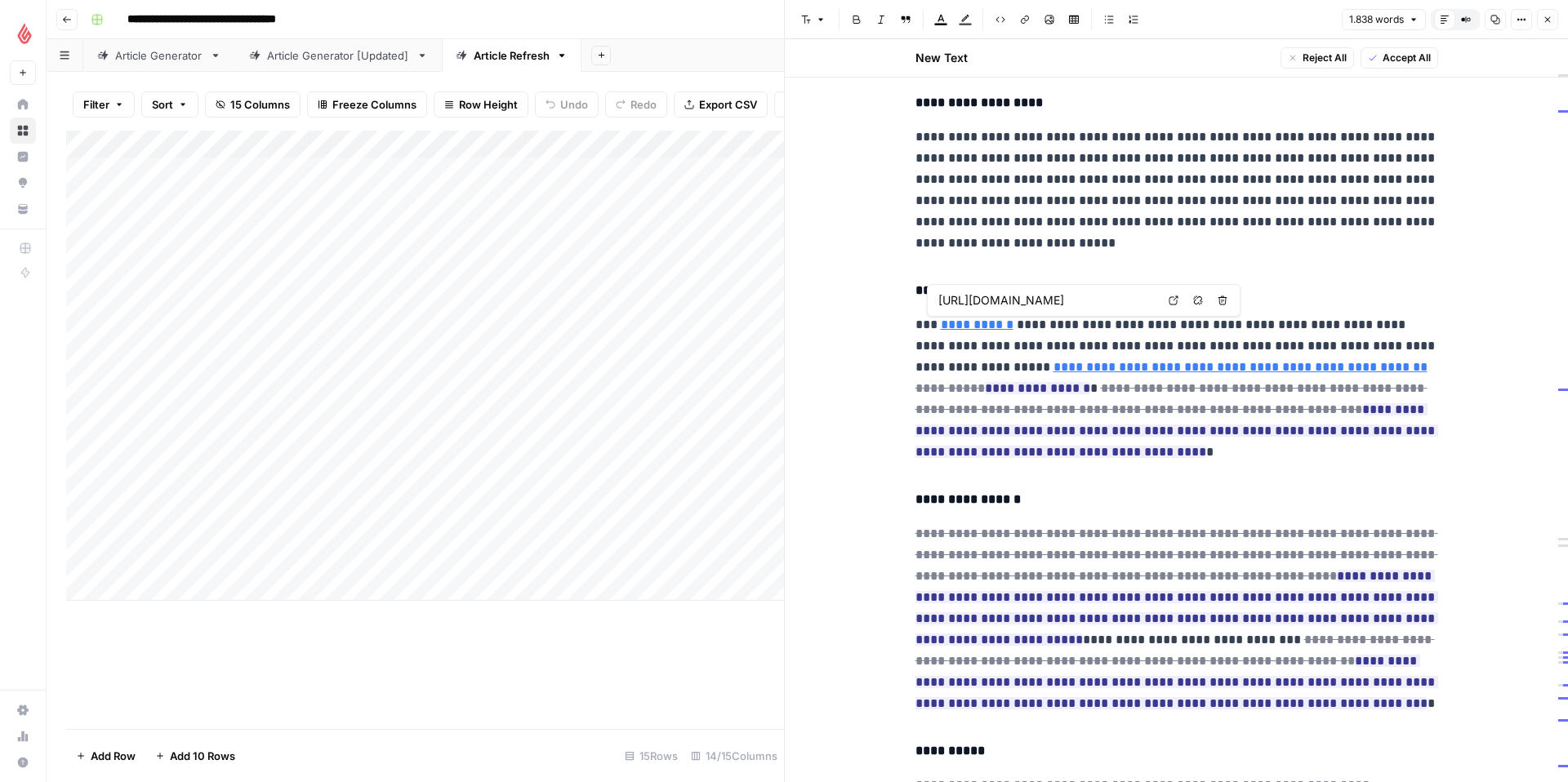
scroll to position [0, 401]
type input "[URL][DOMAIN_NAME]"
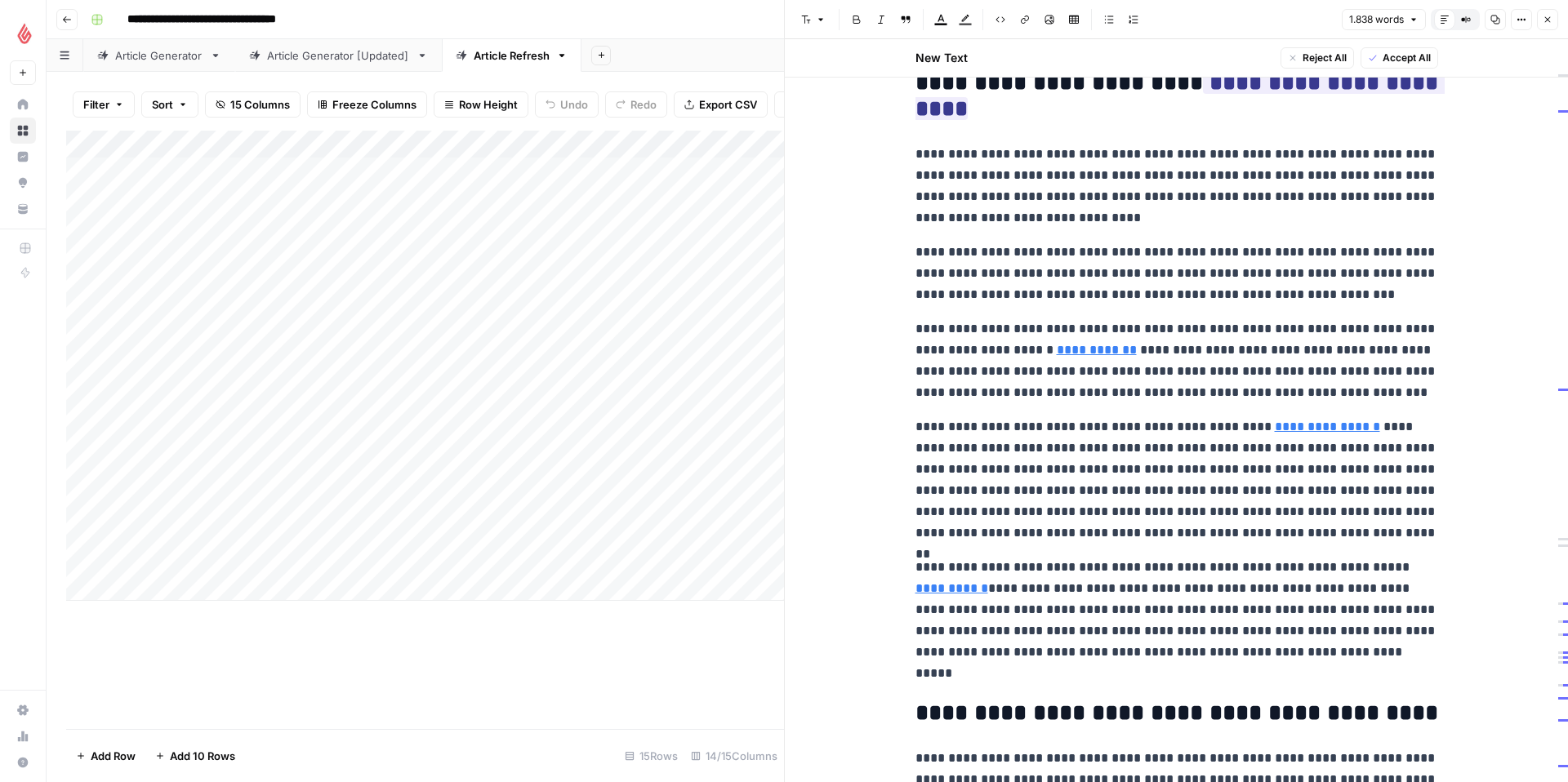
scroll to position [2727, 0]
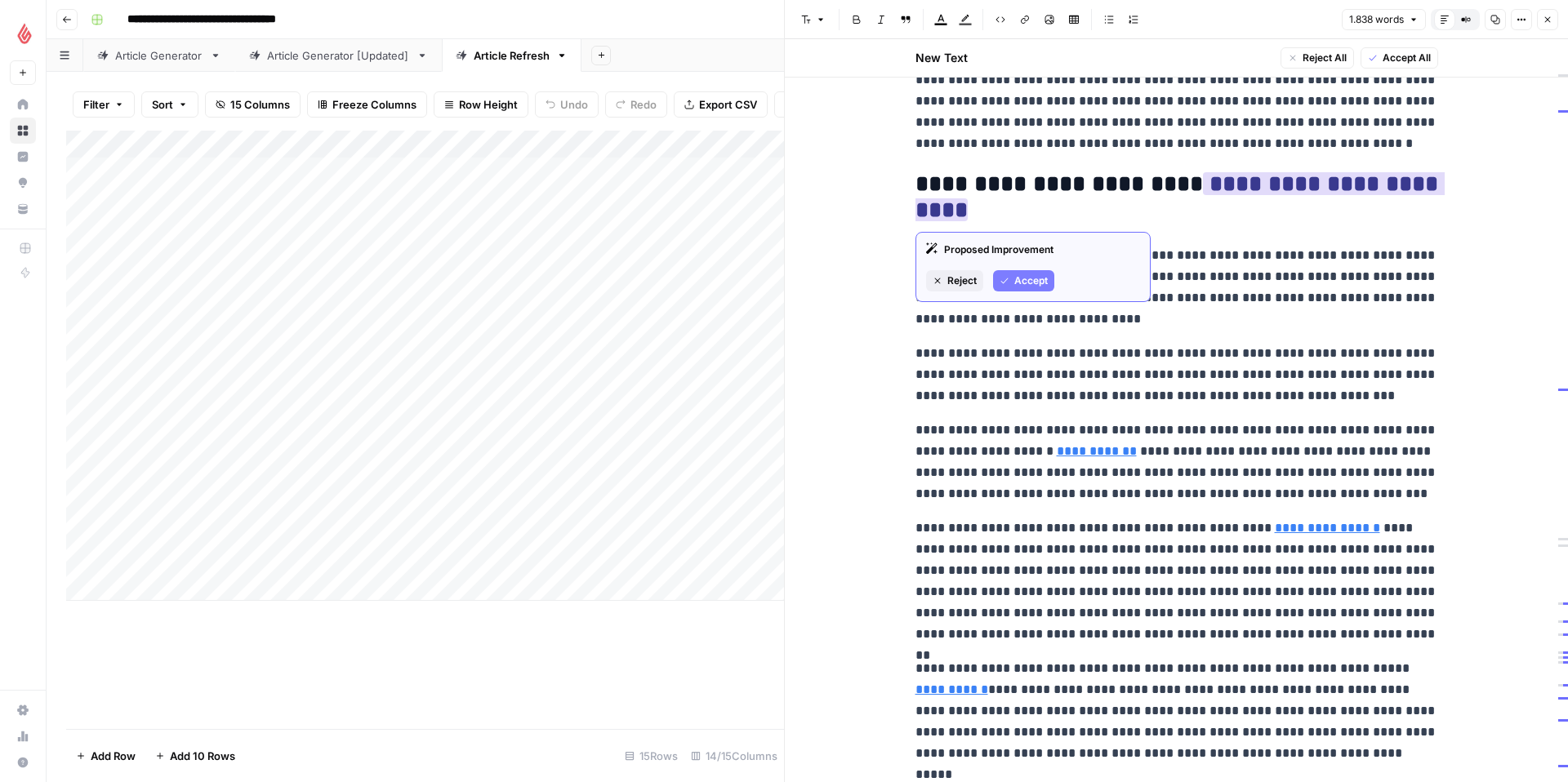
click at [1014, 273] on span "Accept" at bounding box center [1030, 281] width 34 height 15
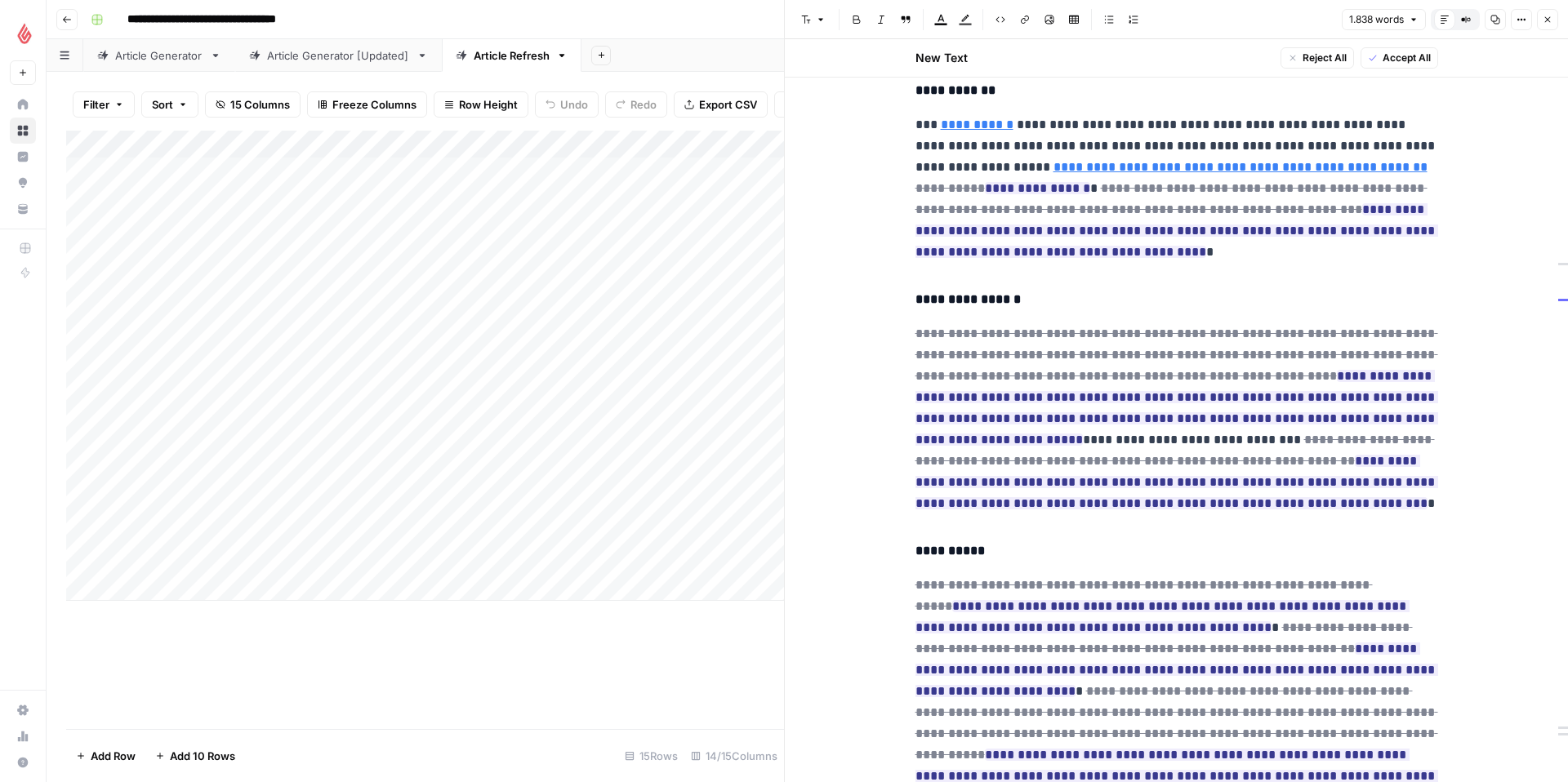
scroll to position [4439, 0]
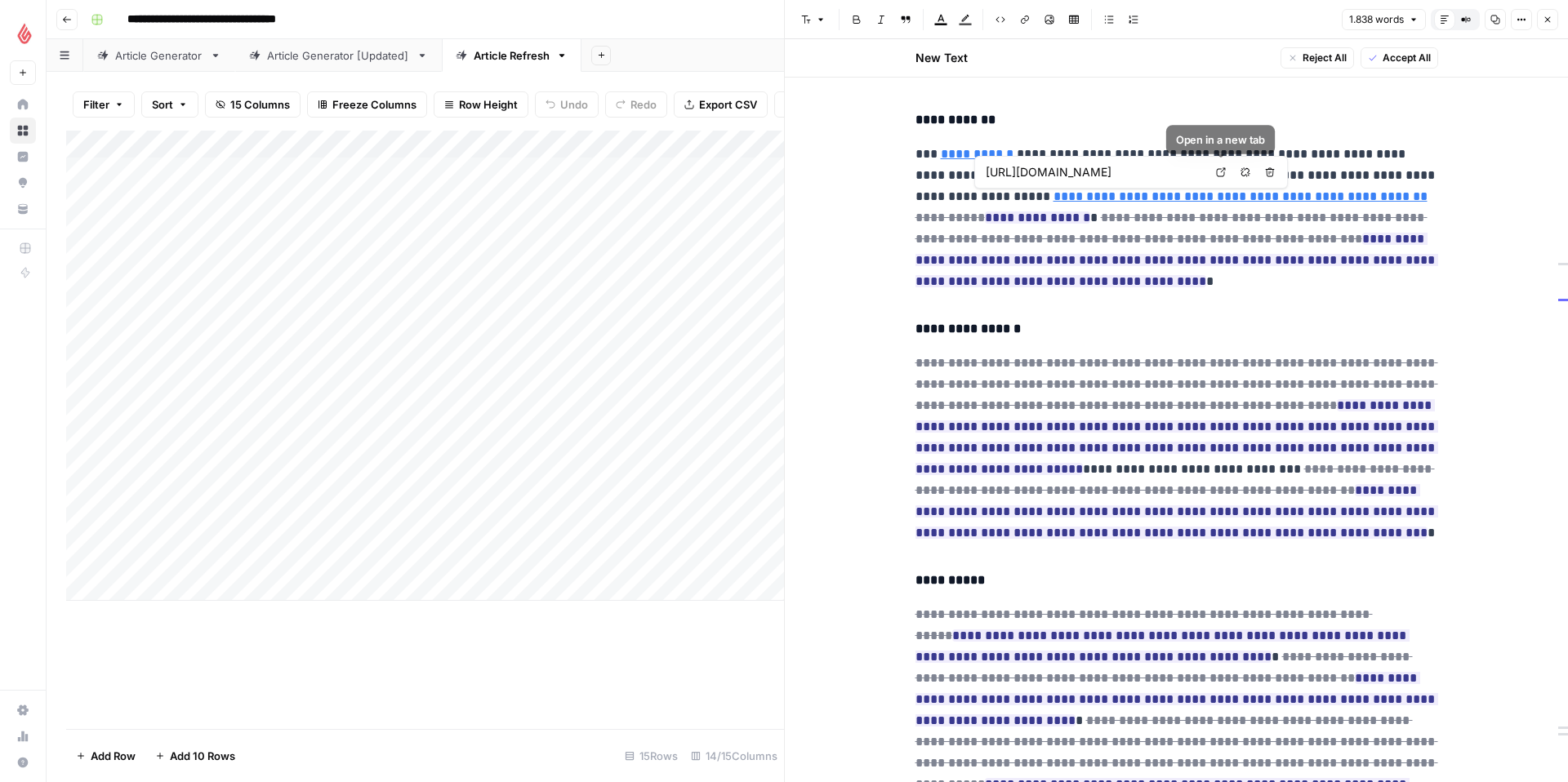
click at [1222, 169] on icon at bounding box center [1220, 172] width 10 height 10
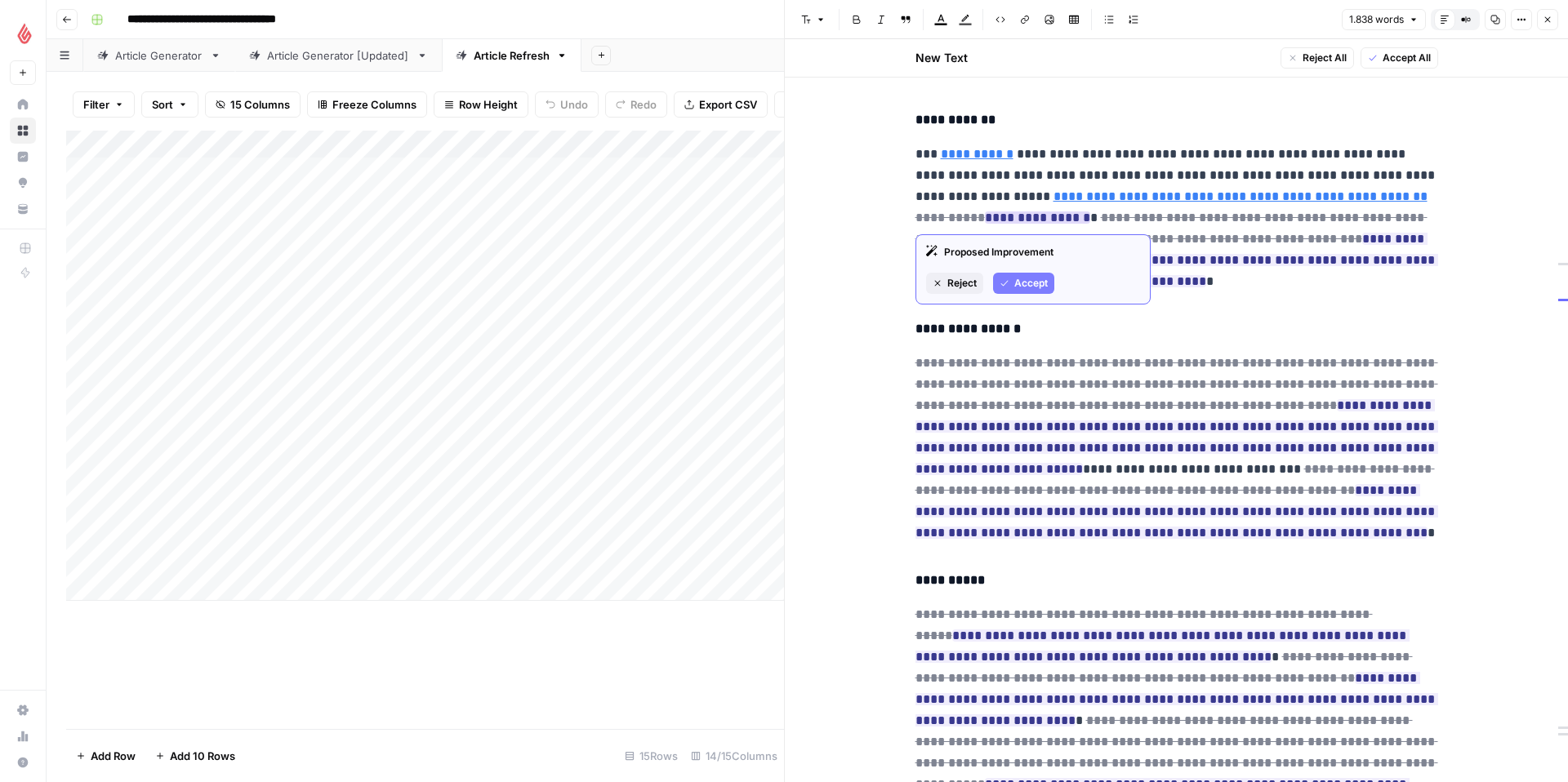
click at [1014, 279] on span "Accept" at bounding box center [1030, 283] width 34 height 15
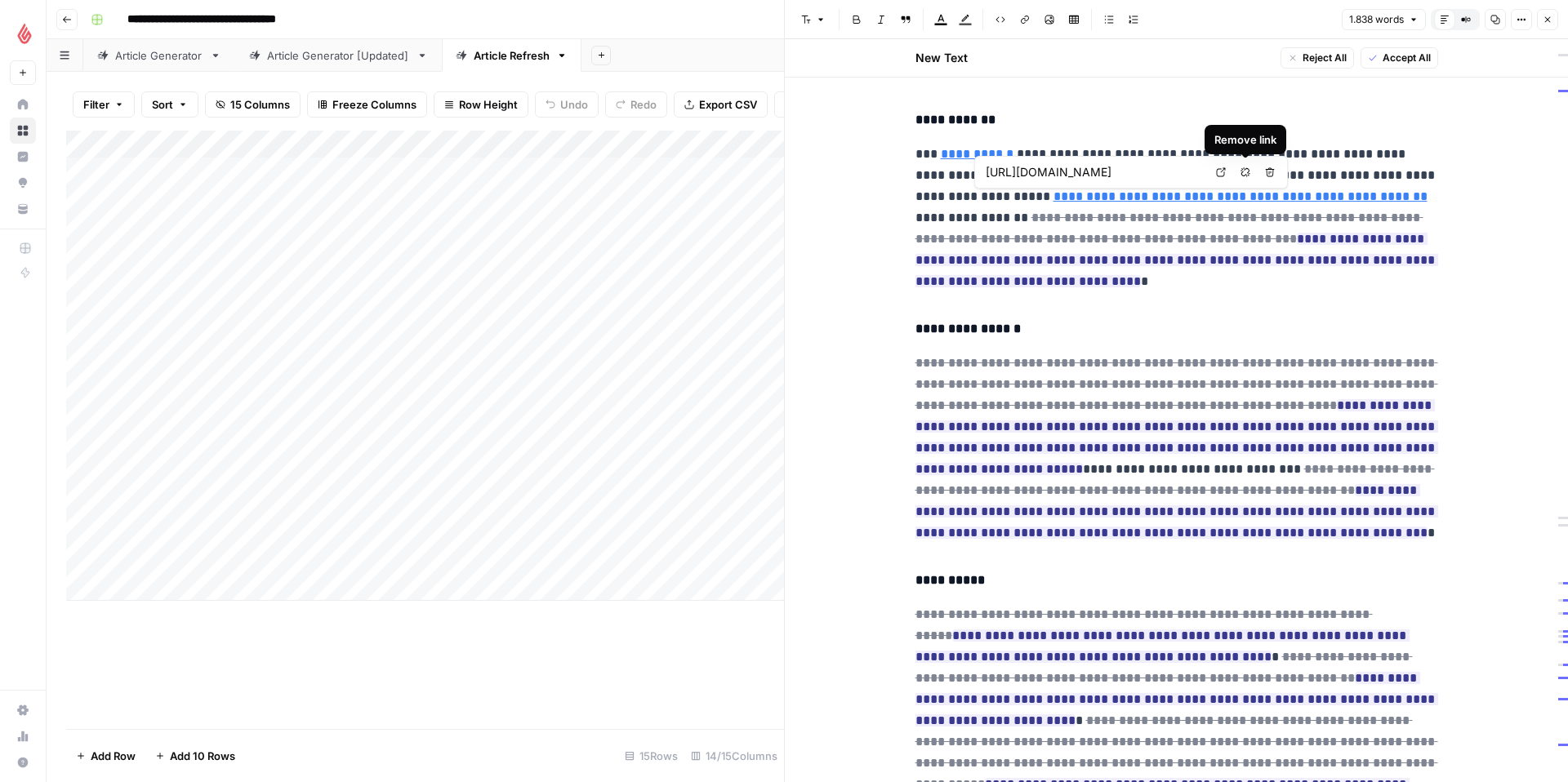
click at [1247, 173] on icon "button" at bounding box center [1245, 172] width 10 height 10
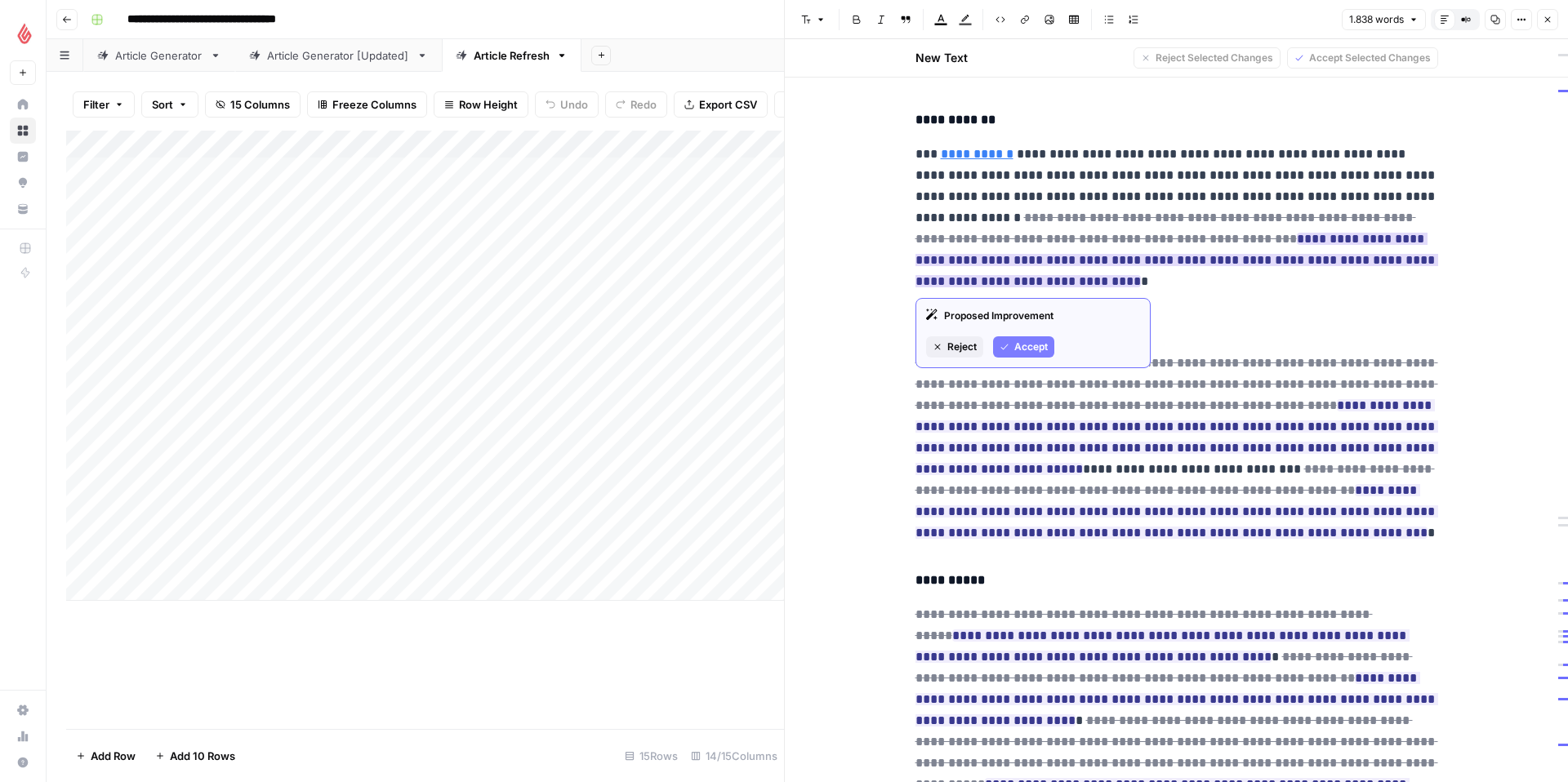
click at [1044, 346] on span "Accept" at bounding box center [1030, 347] width 34 height 15
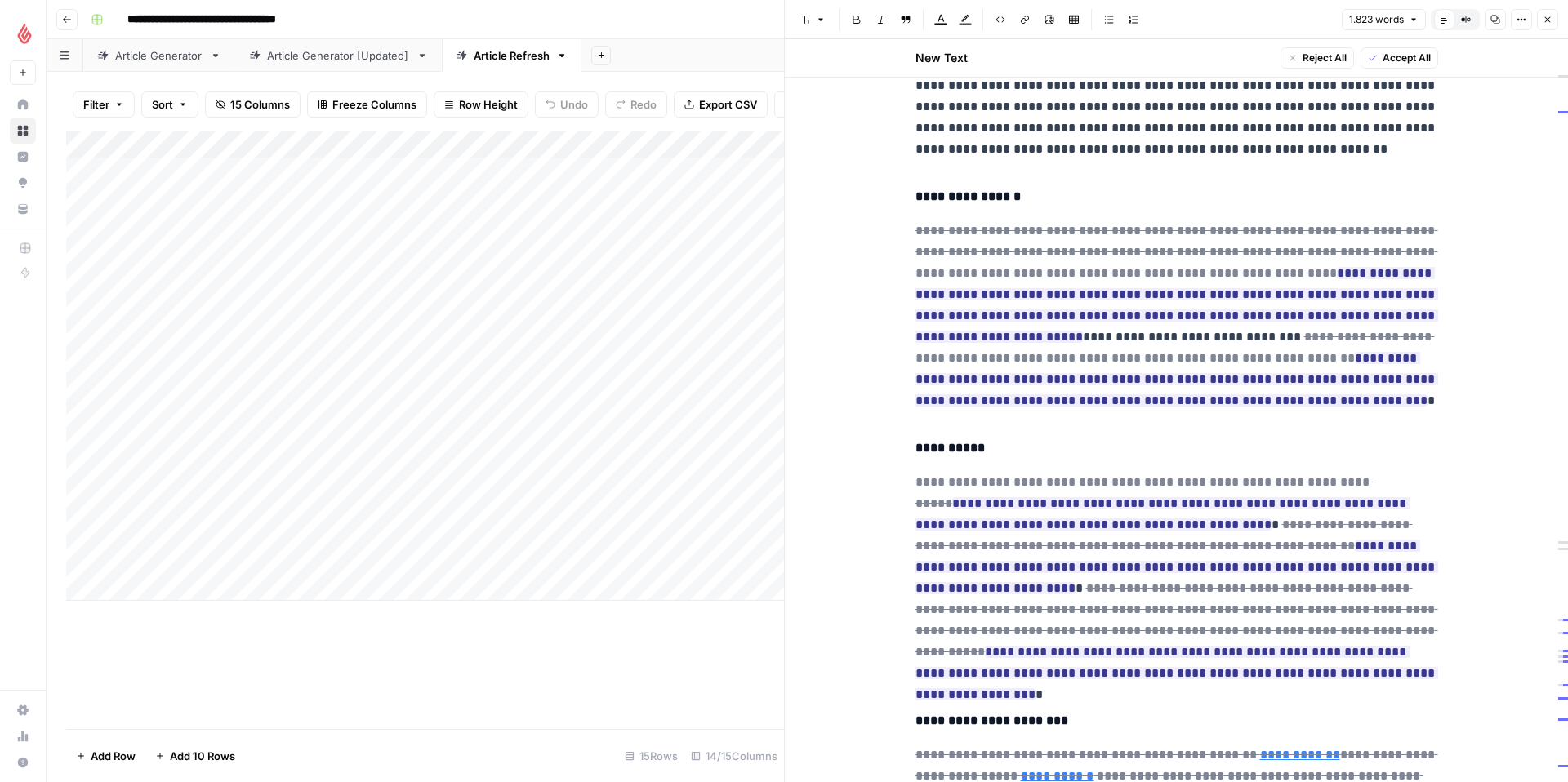
scroll to position [4548, 0]
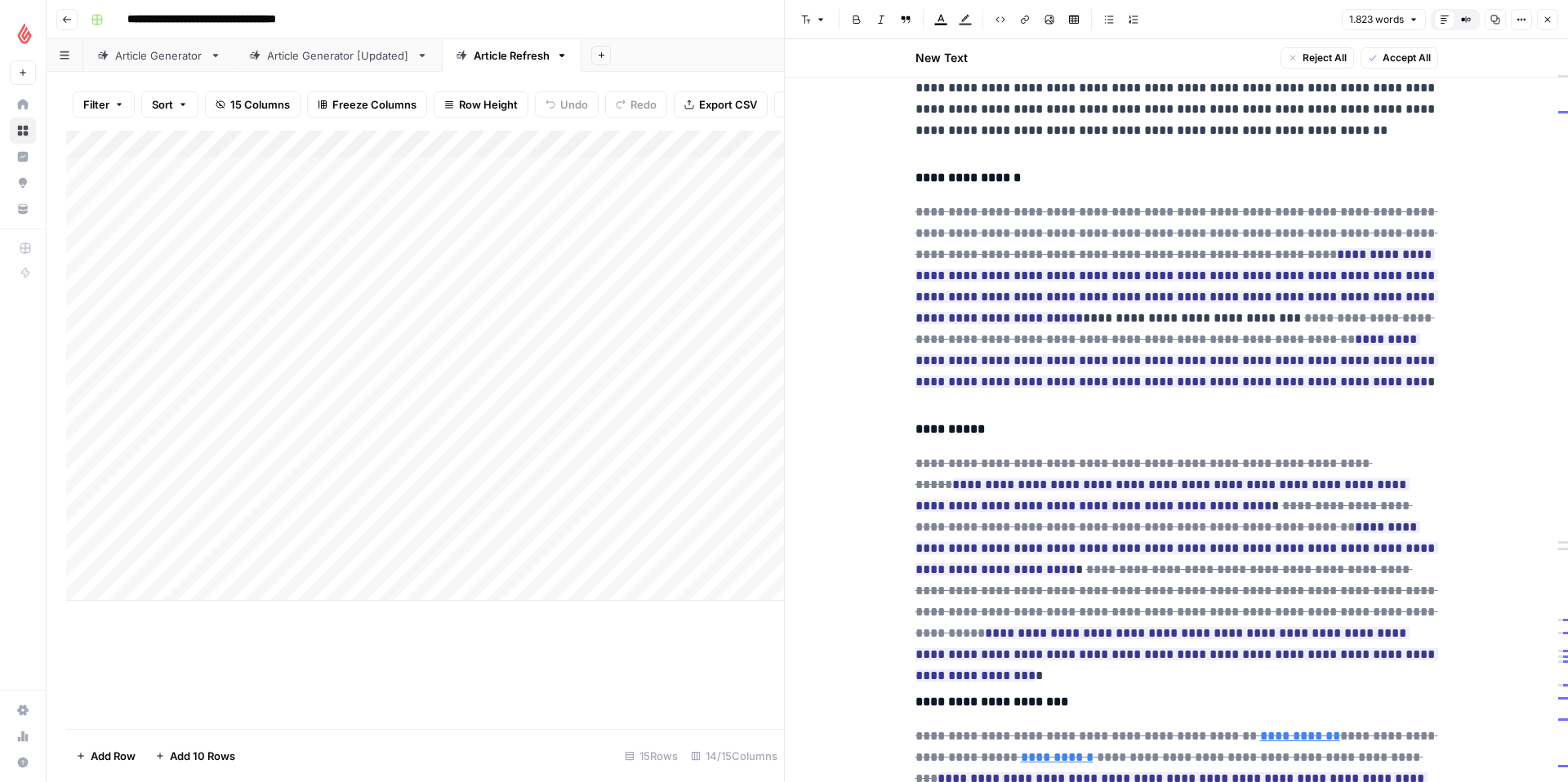
click at [1054, 170] on h4 "**********" at bounding box center [1176, 177] width 522 height 21
click at [1015, 381] on span "Accept" at bounding box center [1030, 383] width 34 height 15
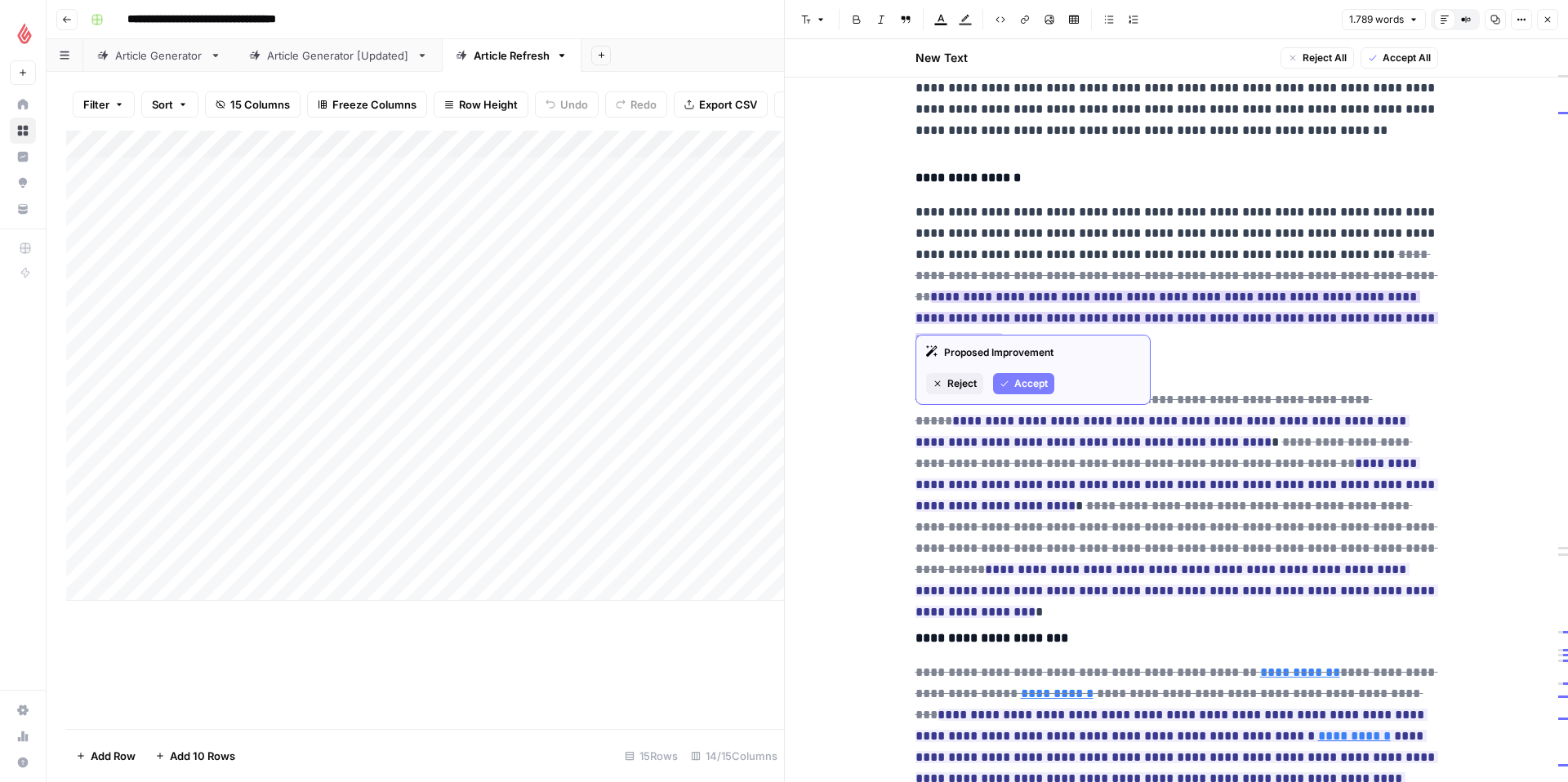
click at [1023, 377] on span "Accept" at bounding box center [1030, 383] width 34 height 15
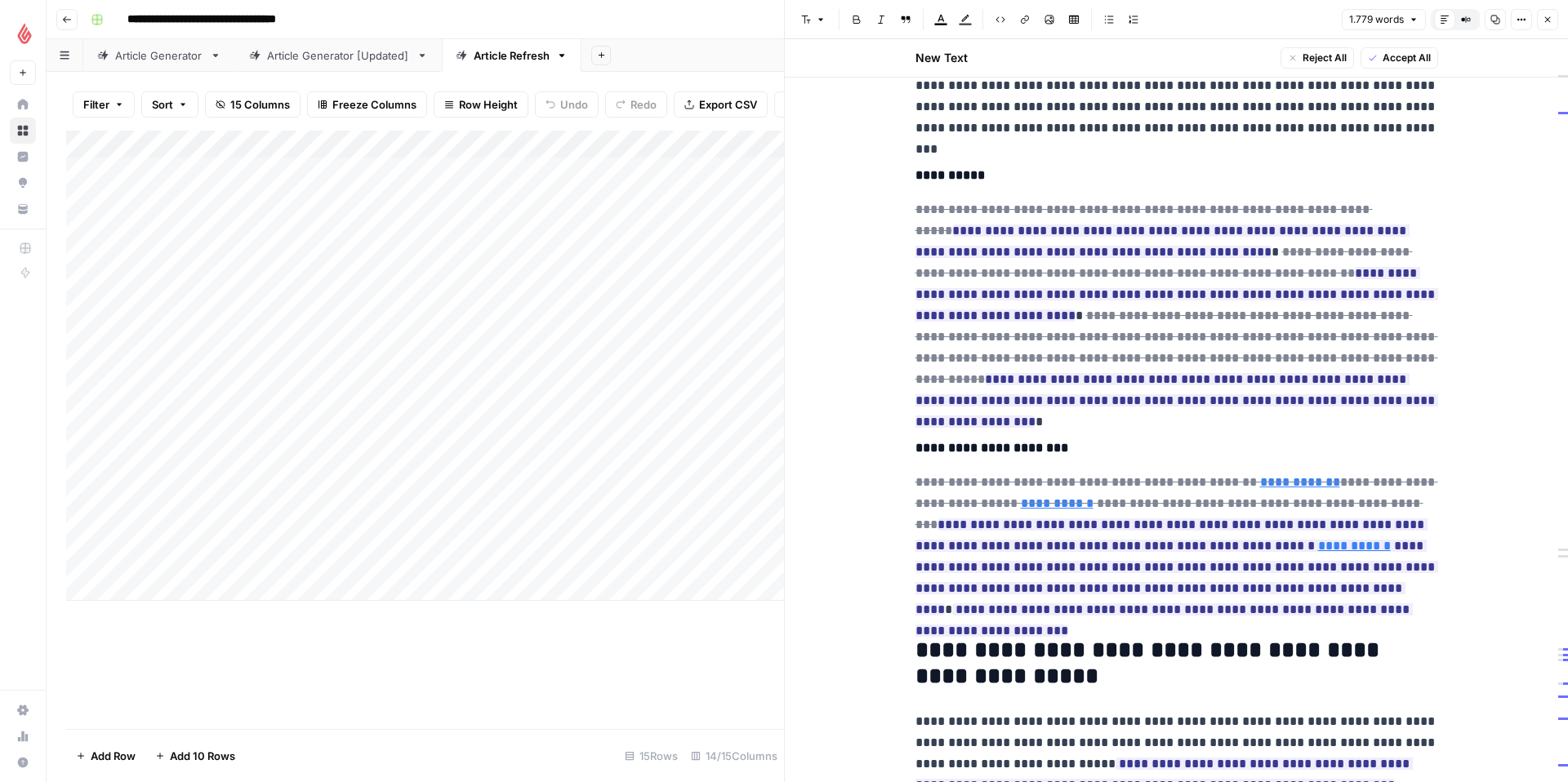
scroll to position [4719, 0]
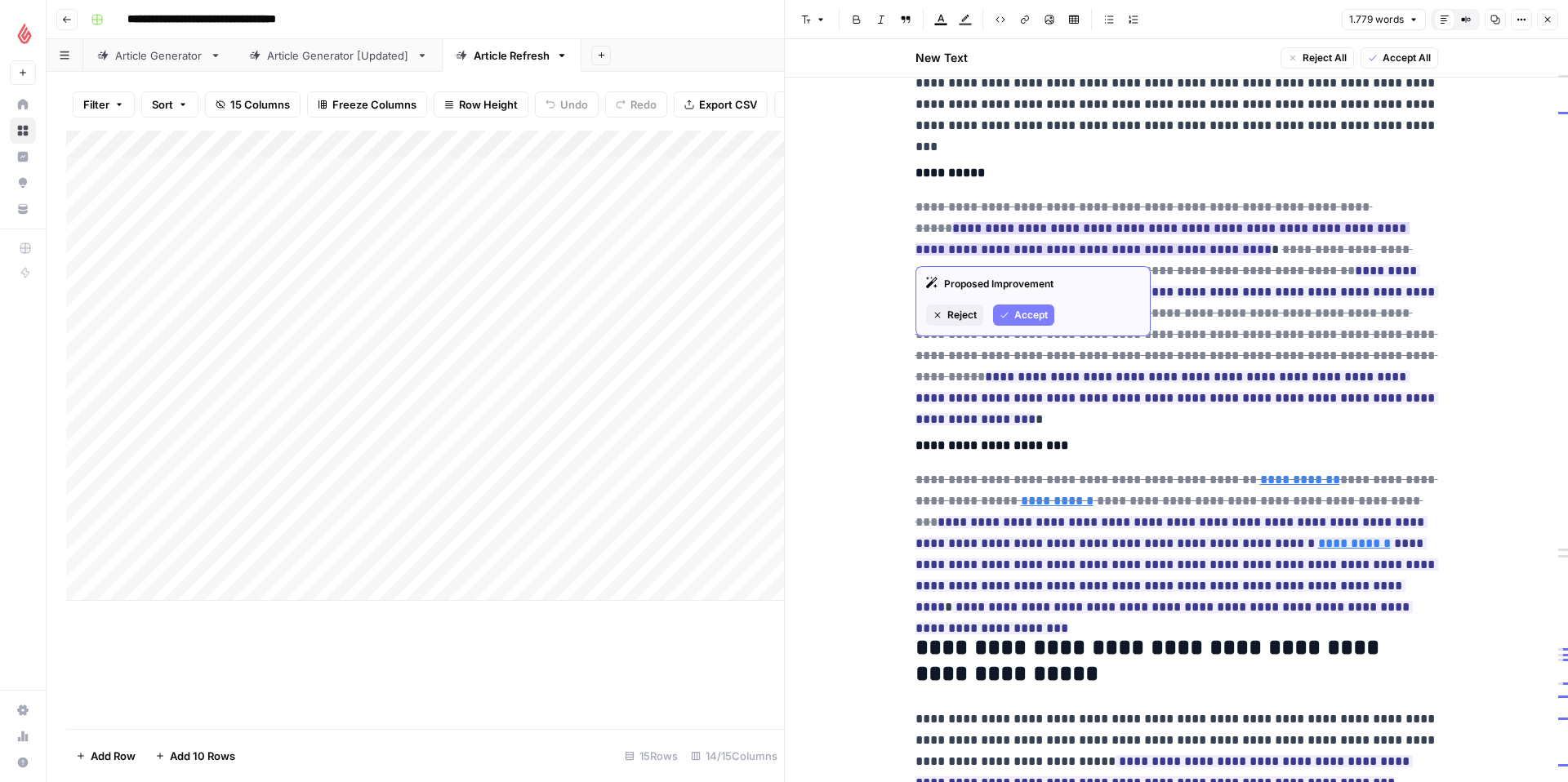
click at [1007, 310] on button "Accept" at bounding box center [1023, 314] width 61 height 21
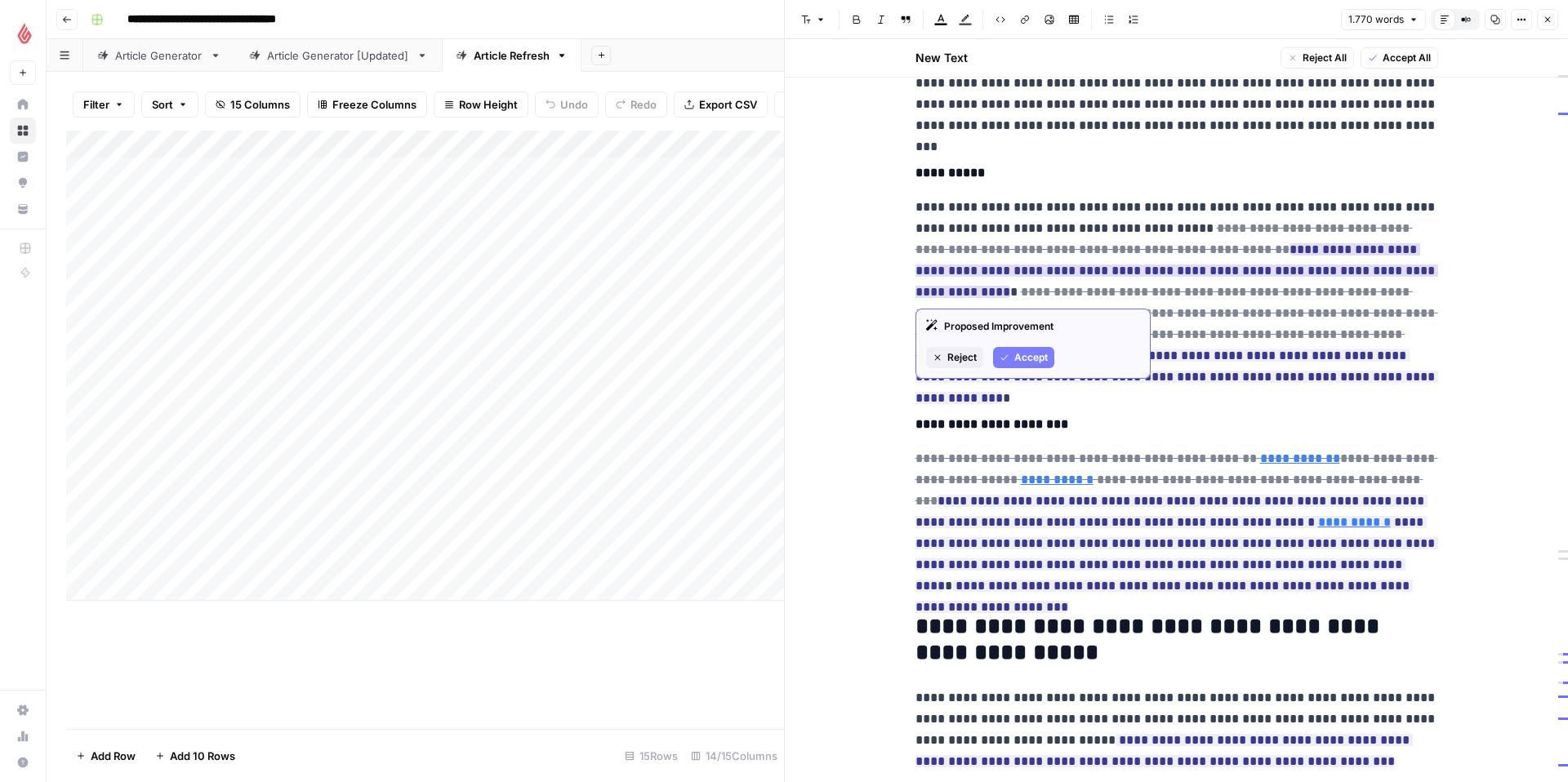
click at [1014, 351] on span "Accept" at bounding box center [1030, 358] width 34 height 15
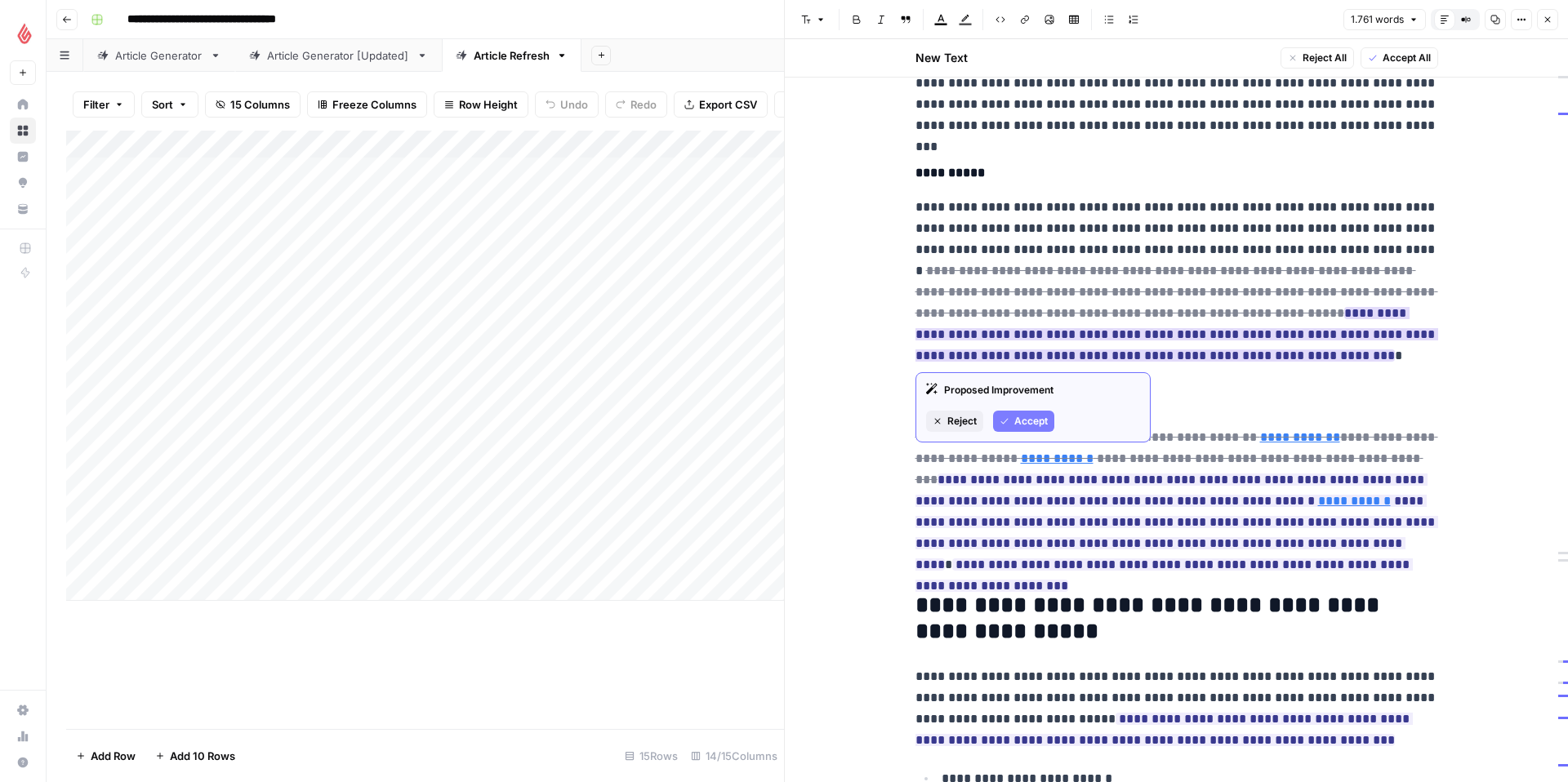
click at [1017, 418] on span "Accept" at bounding box center [1030, 421] width 34 height 15
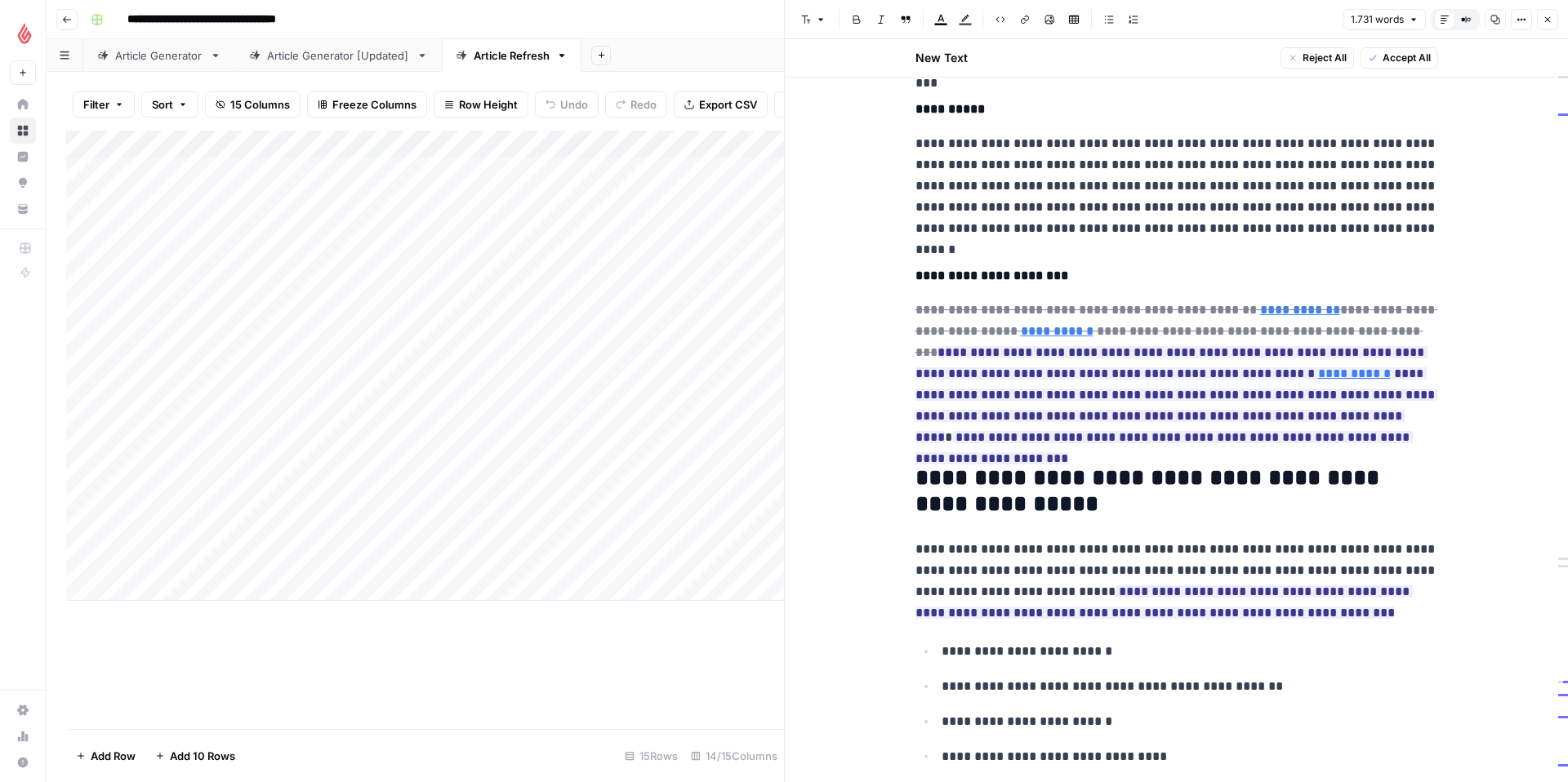
scroll to position [4759, 0]
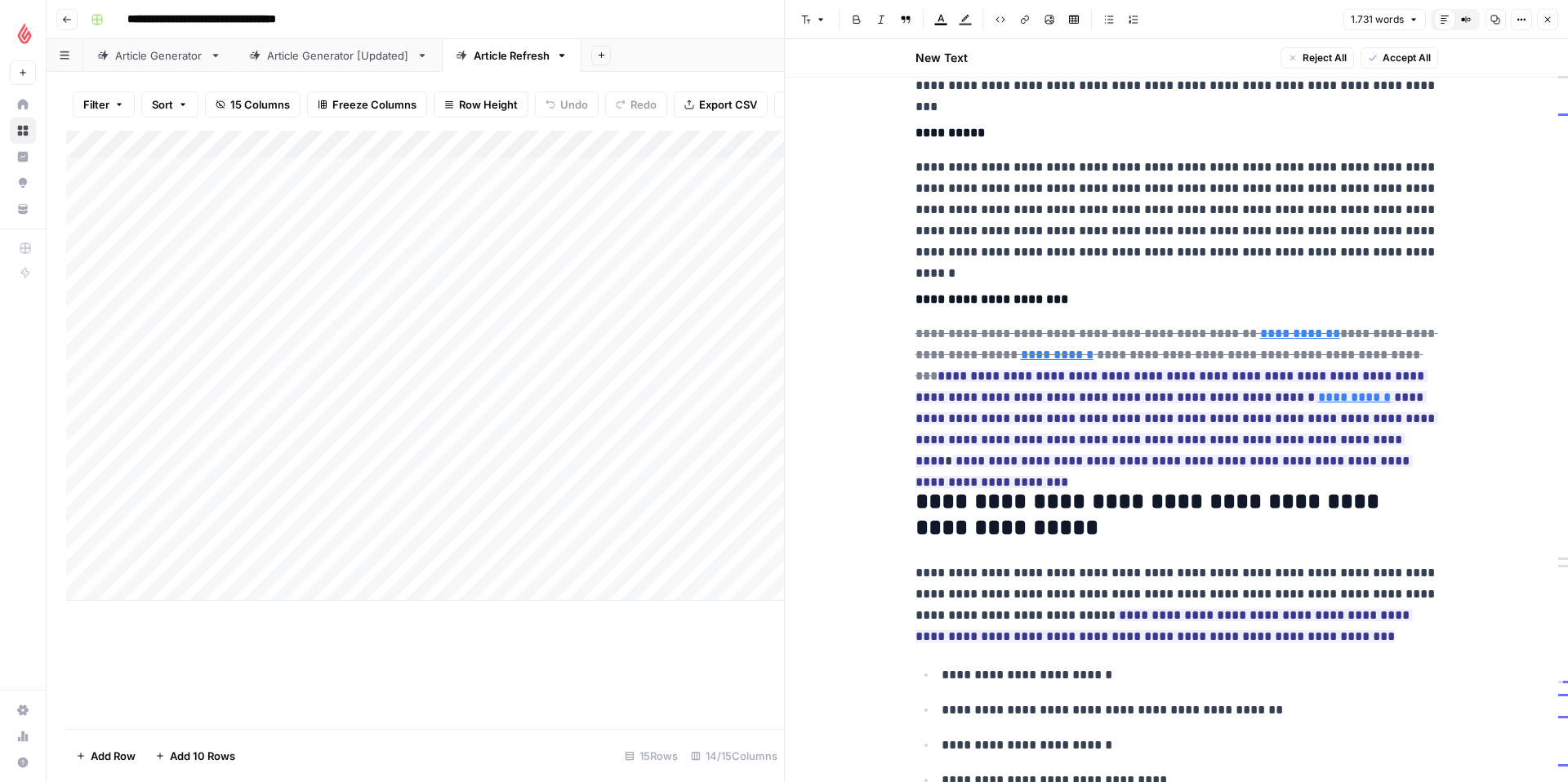
click at [916, 254] on p "**********" at bounding box center [1176, 210] width 522 height 106
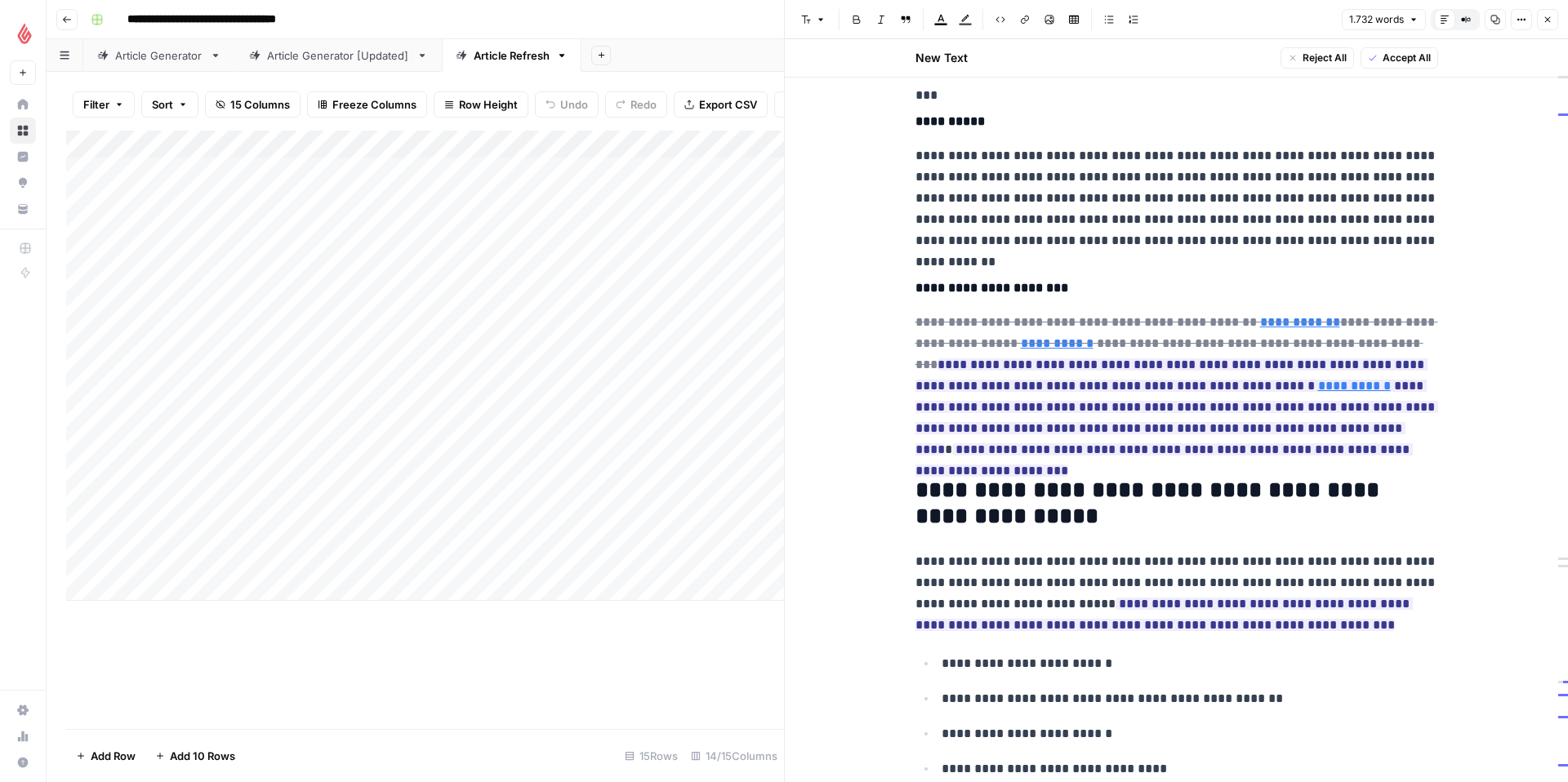
scroll to position [4769, 0]
click at [1015, 490] on span "Accept" at bounding box center [1030, 495] width 34 height 15
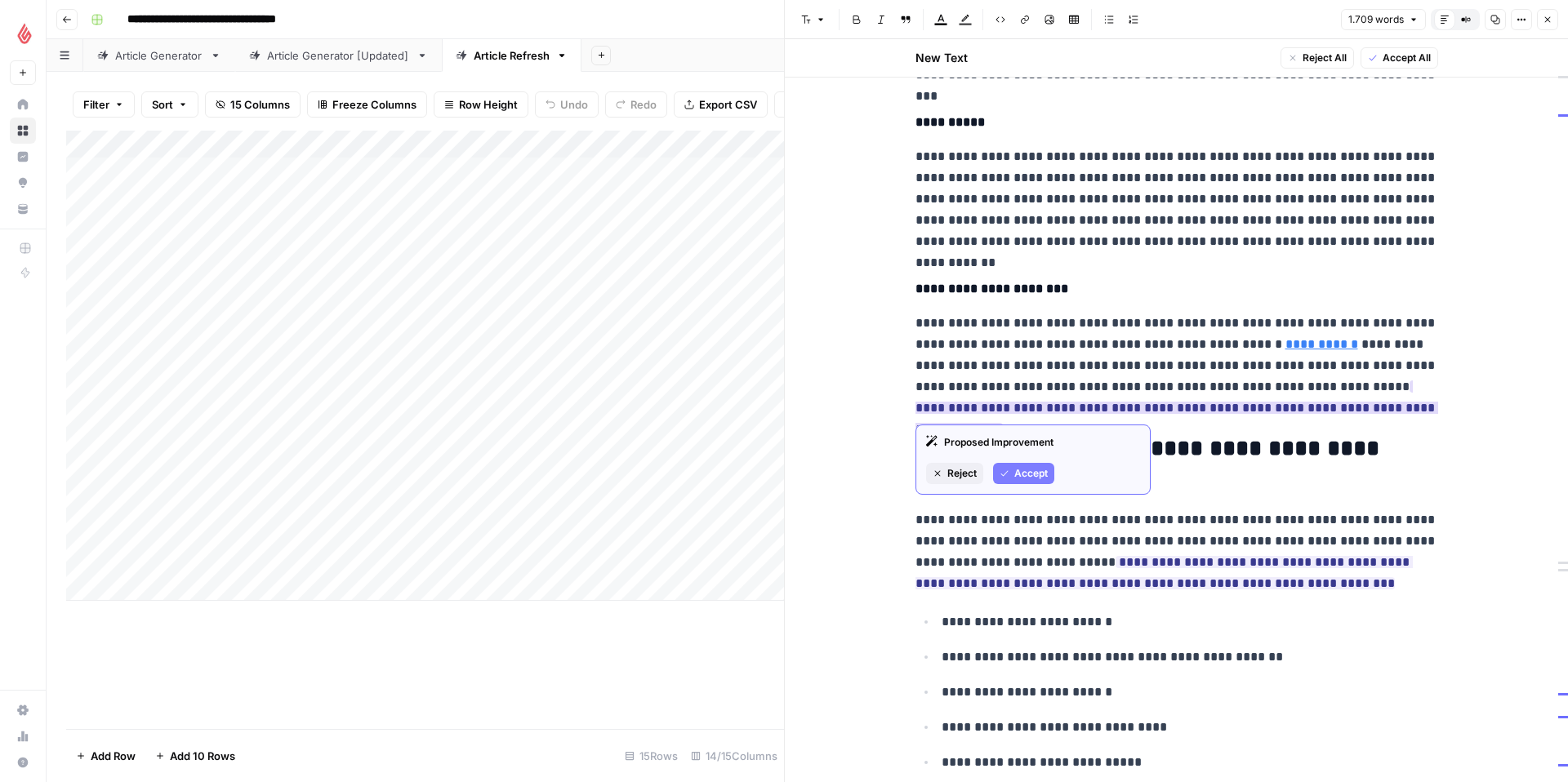
click at [1019, 468] on span "Accept" at bounding box center [1030, 473] width 34 height 15
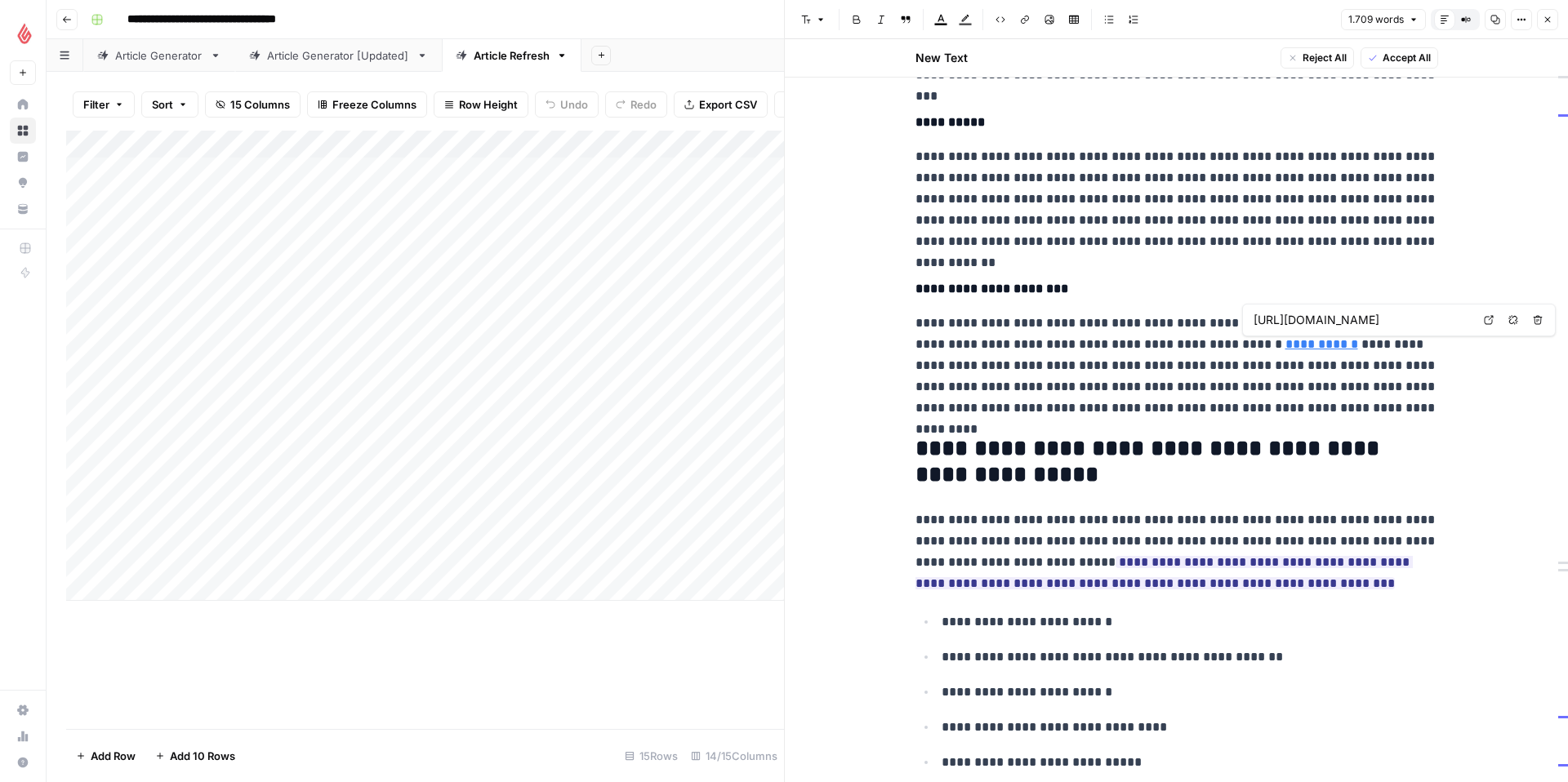
click at [1493, 320] on icon at bounding box center [1488, 320] width 10 height 10
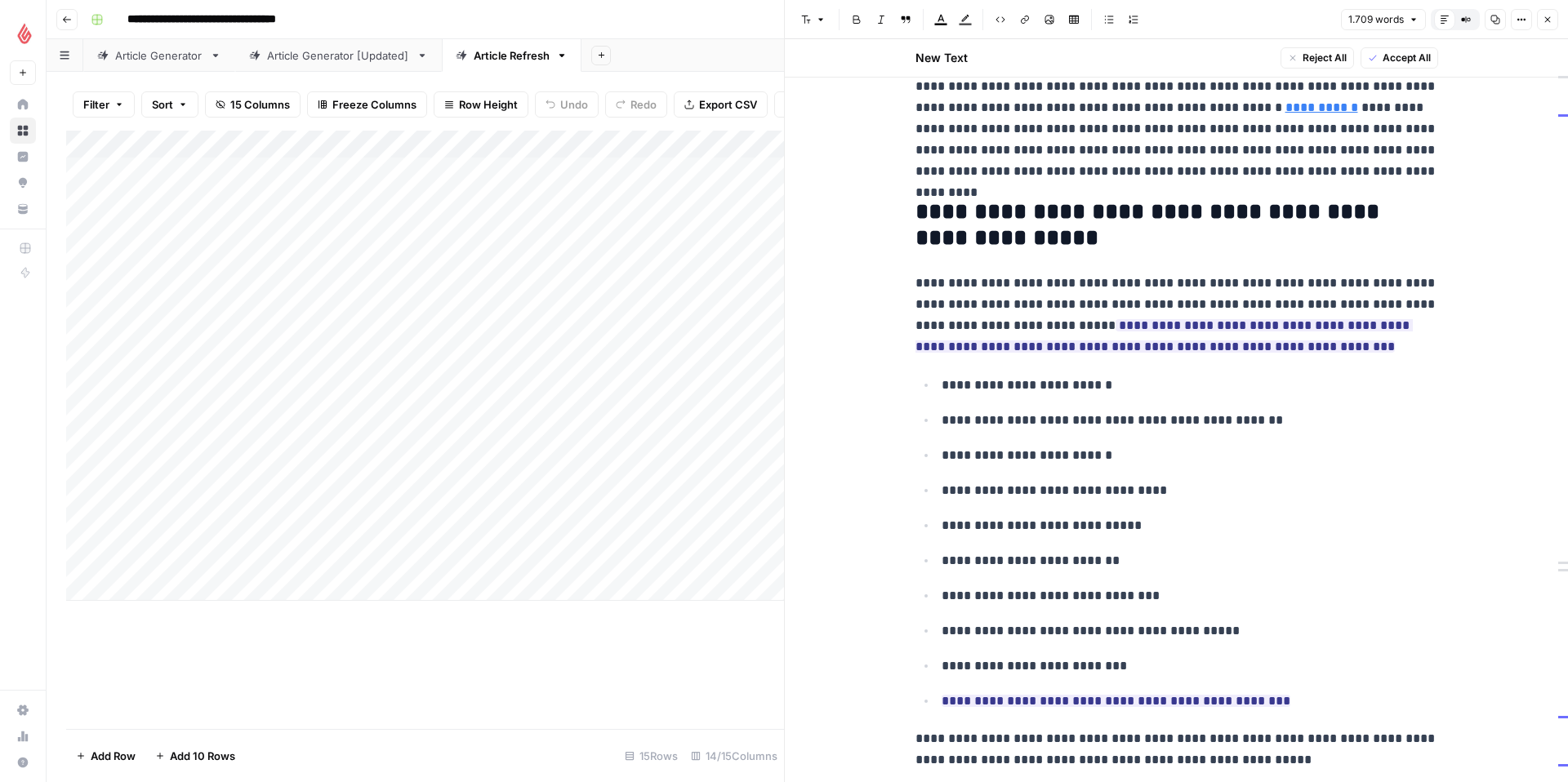
scroll to position [5053, 0]
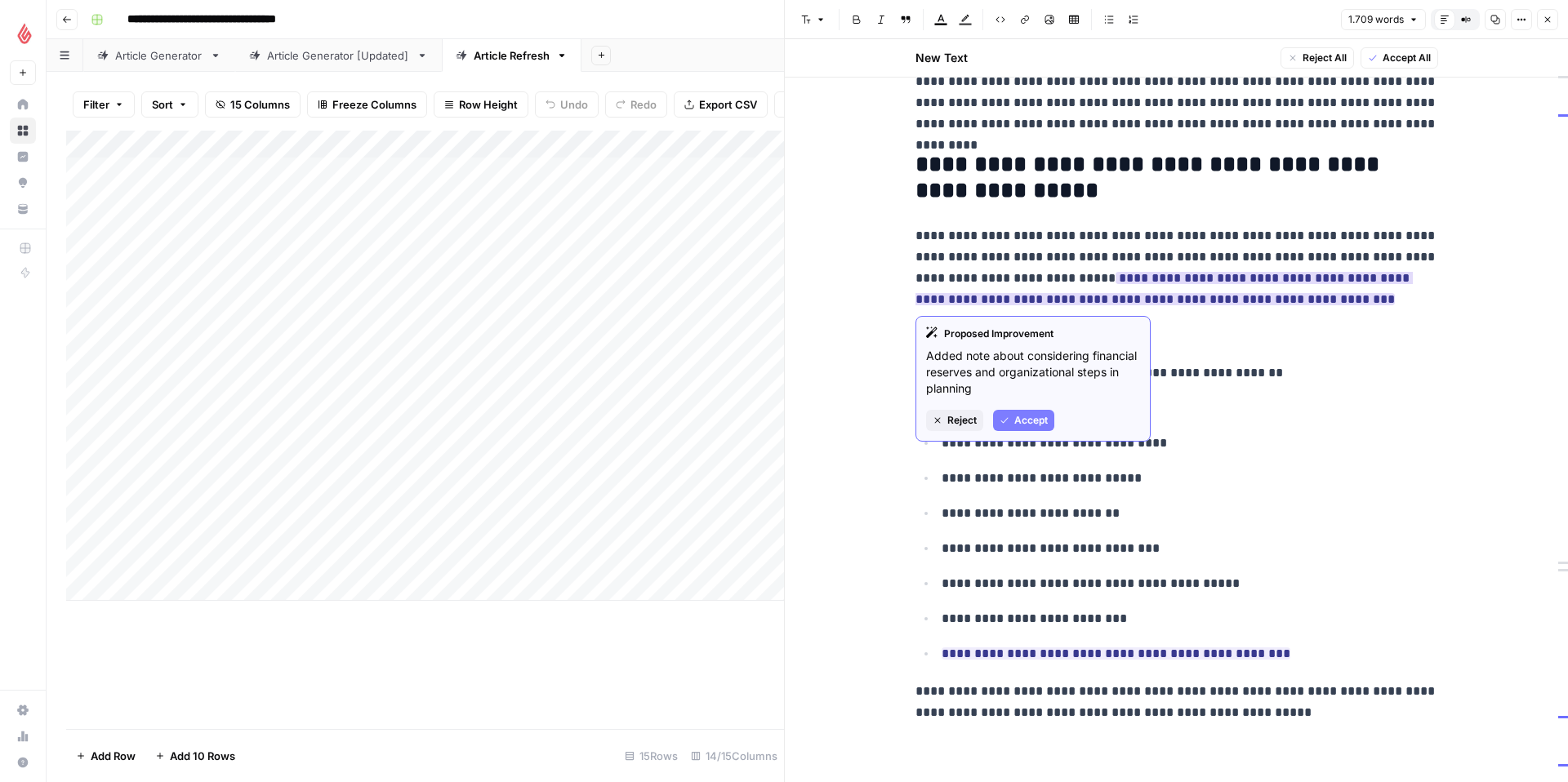
click at [1027, 416] on span "Accept" at bounding box center [1030, 421] width 34 height 15
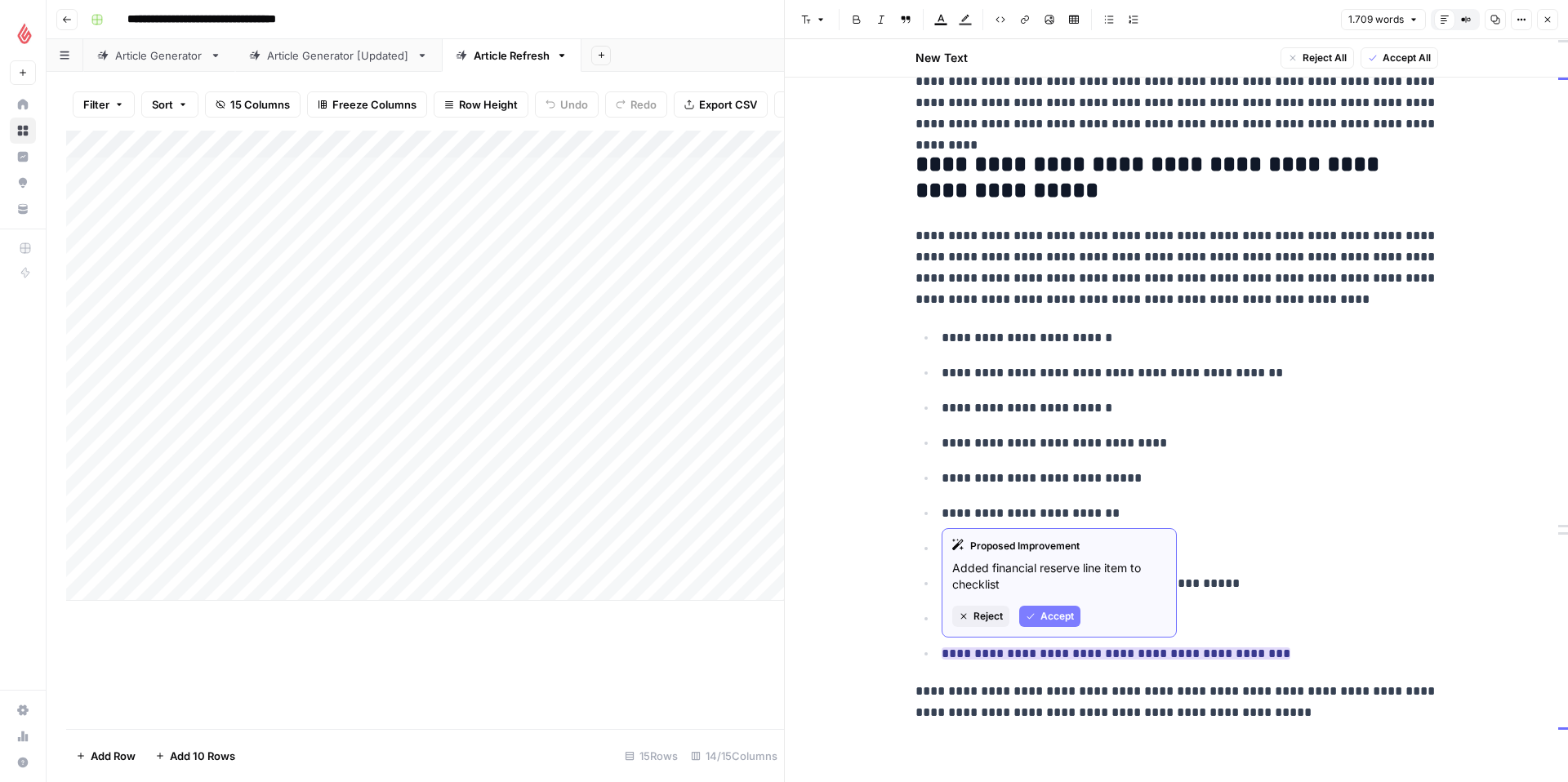
click at [1063, 620] on span "Accept" at bounding box center [1057, 617] width 34 height 15
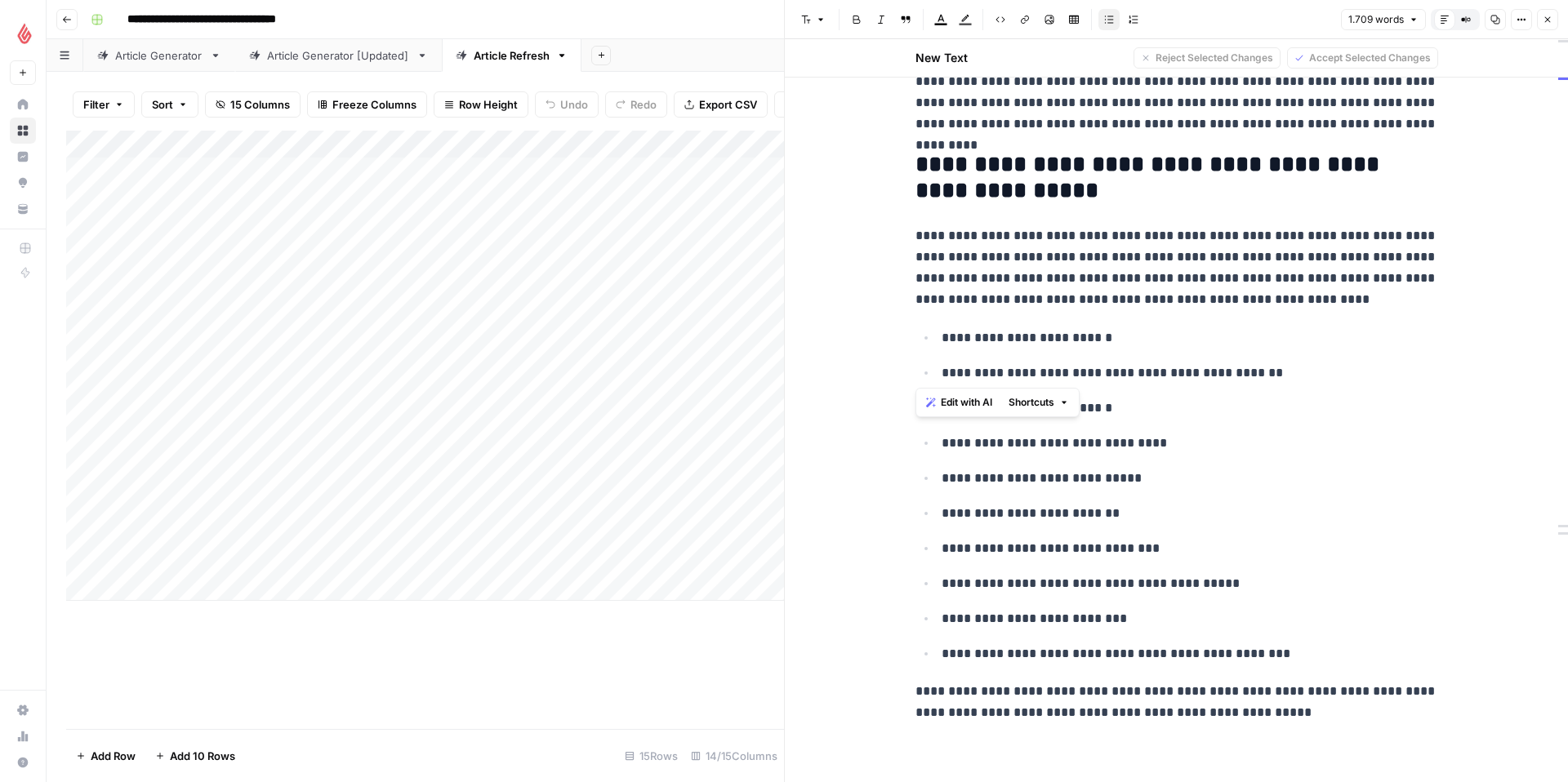
drag, startPoint x: 916, startPoint y: 234, endPoint x: 1176, endPoint y: 443, distance: 333.6
click at [1034, 264] on p "**********" at bounding box center [1176, 267] width 522 height 84
drag, startPoint x: 916, startPoint y: 166, endPoint x: 1315, endPoint y: 709, distance: 673.8
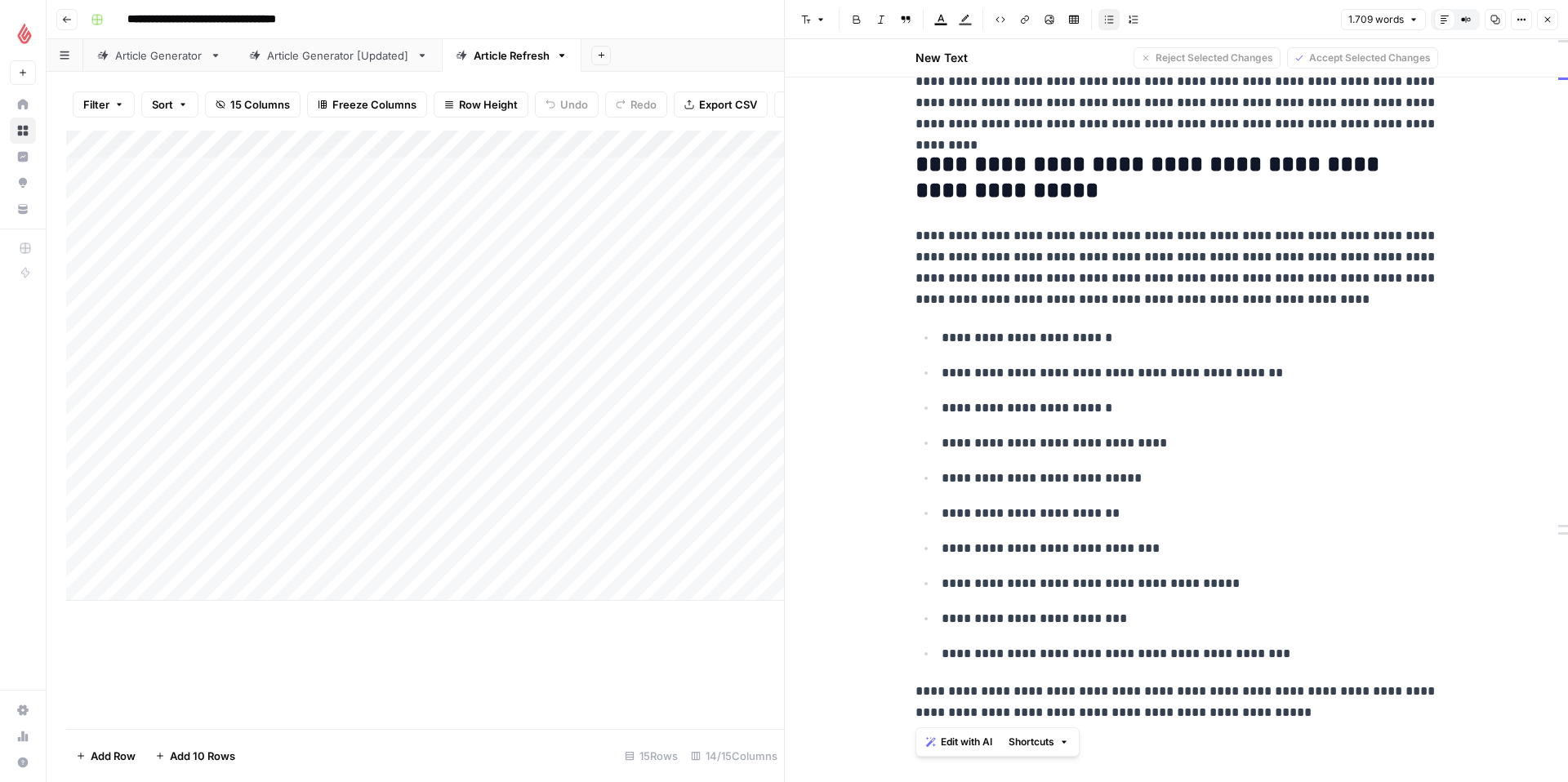
click at [988, 740] on span "Edit with AI" at bounding box center [967, 742] width 52 height 15
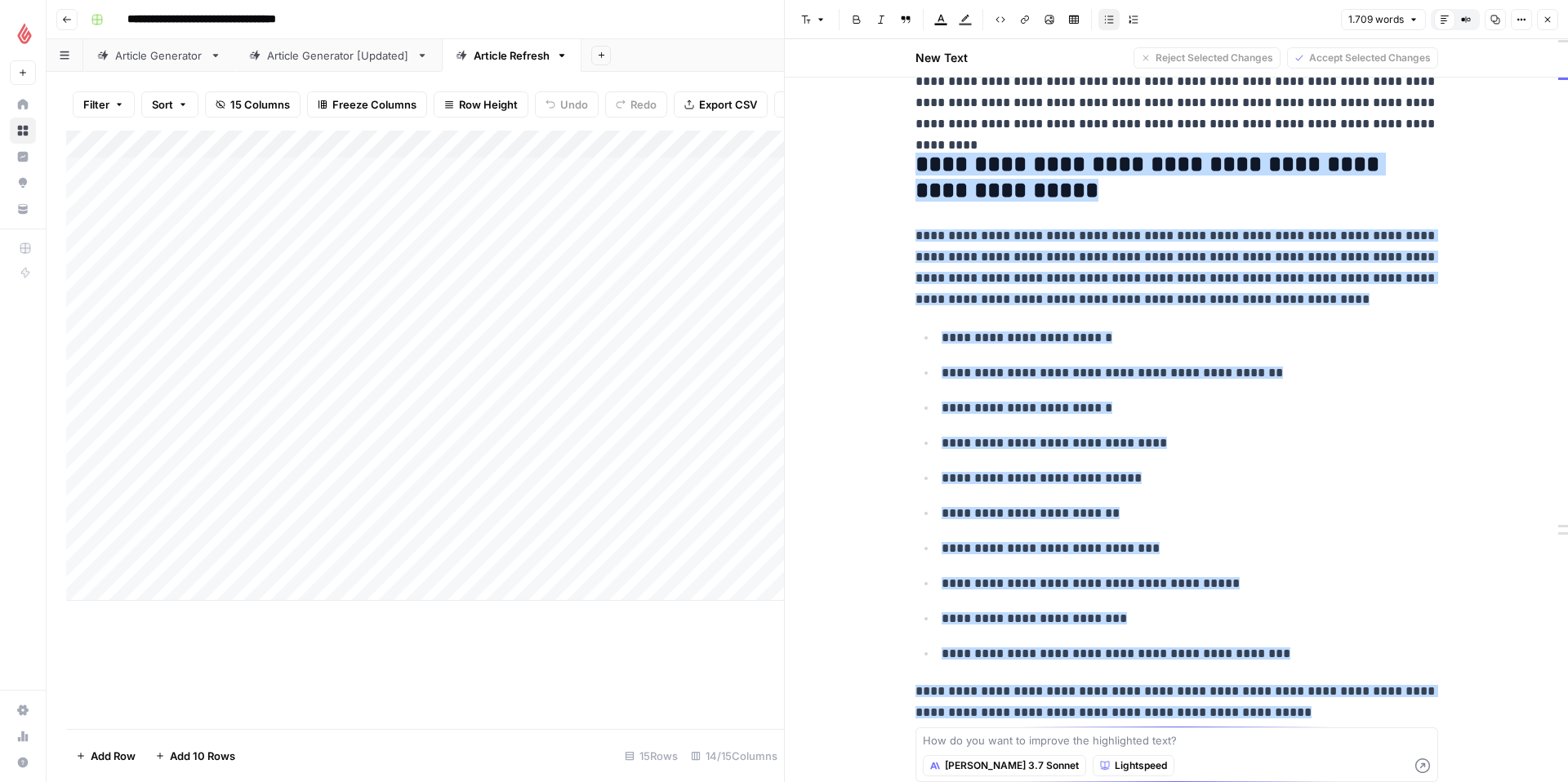
click at [1321, 709] on p "**********" at bounding box center [1176, 702] width 522 height 43
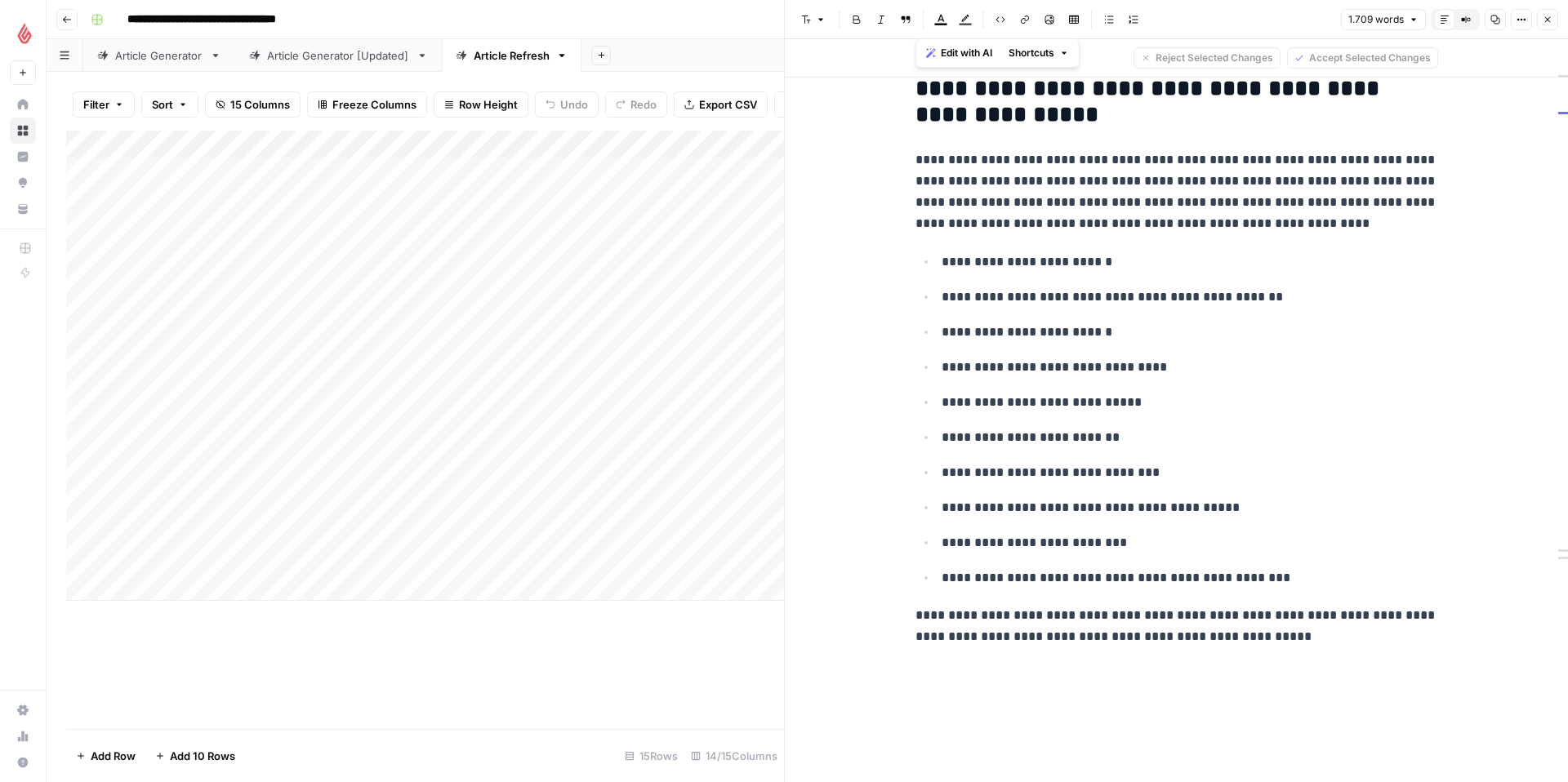
scroll to position [5191, 0]
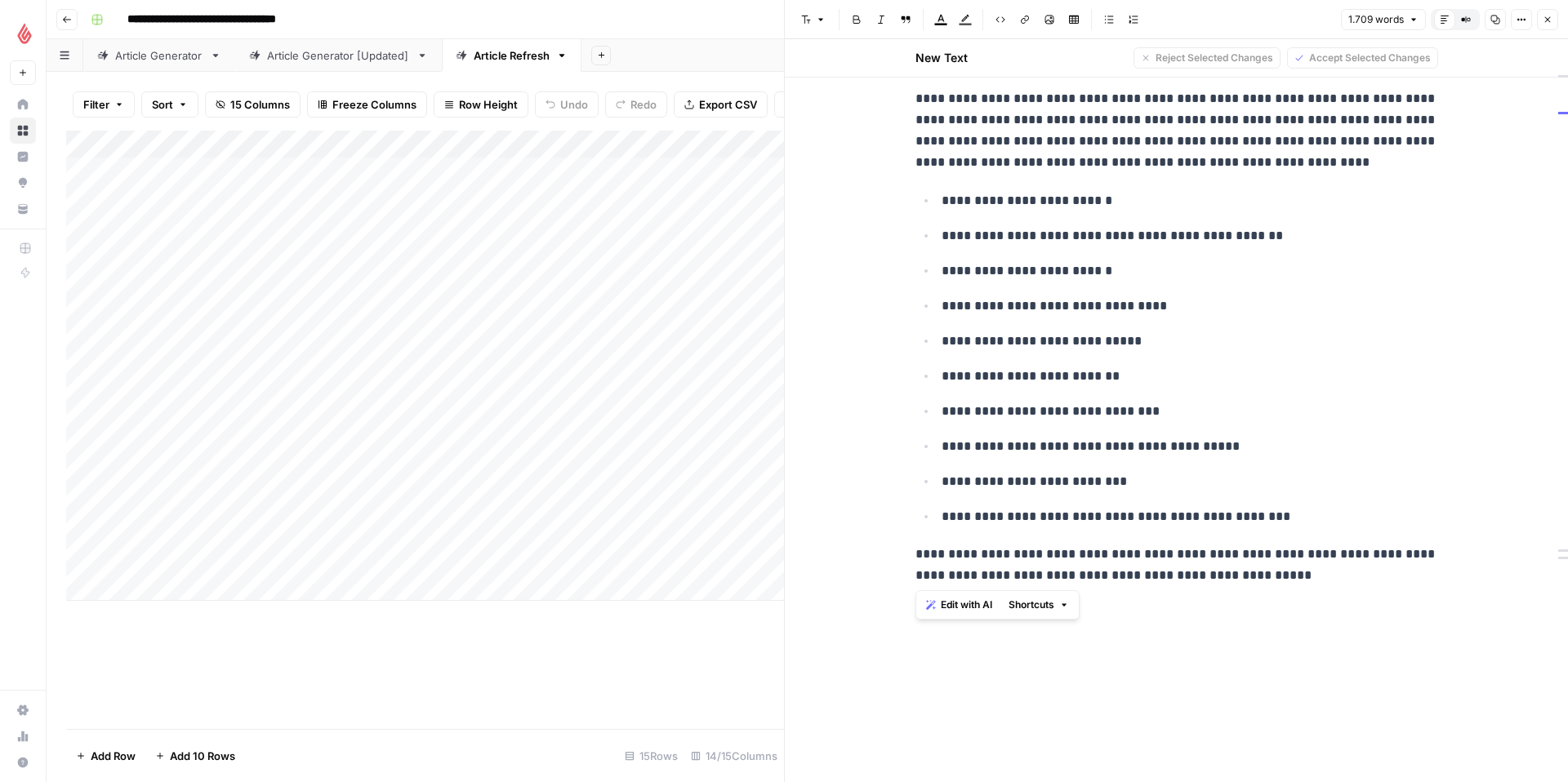
drag, startPoint x: 910, startPoint y: 203, endPoint x: 1277, endPoint y: 578, distance: 524.7
click at [963, 605] on span "Edit with AI" at bounding box center [967, 605] width 52 height 15
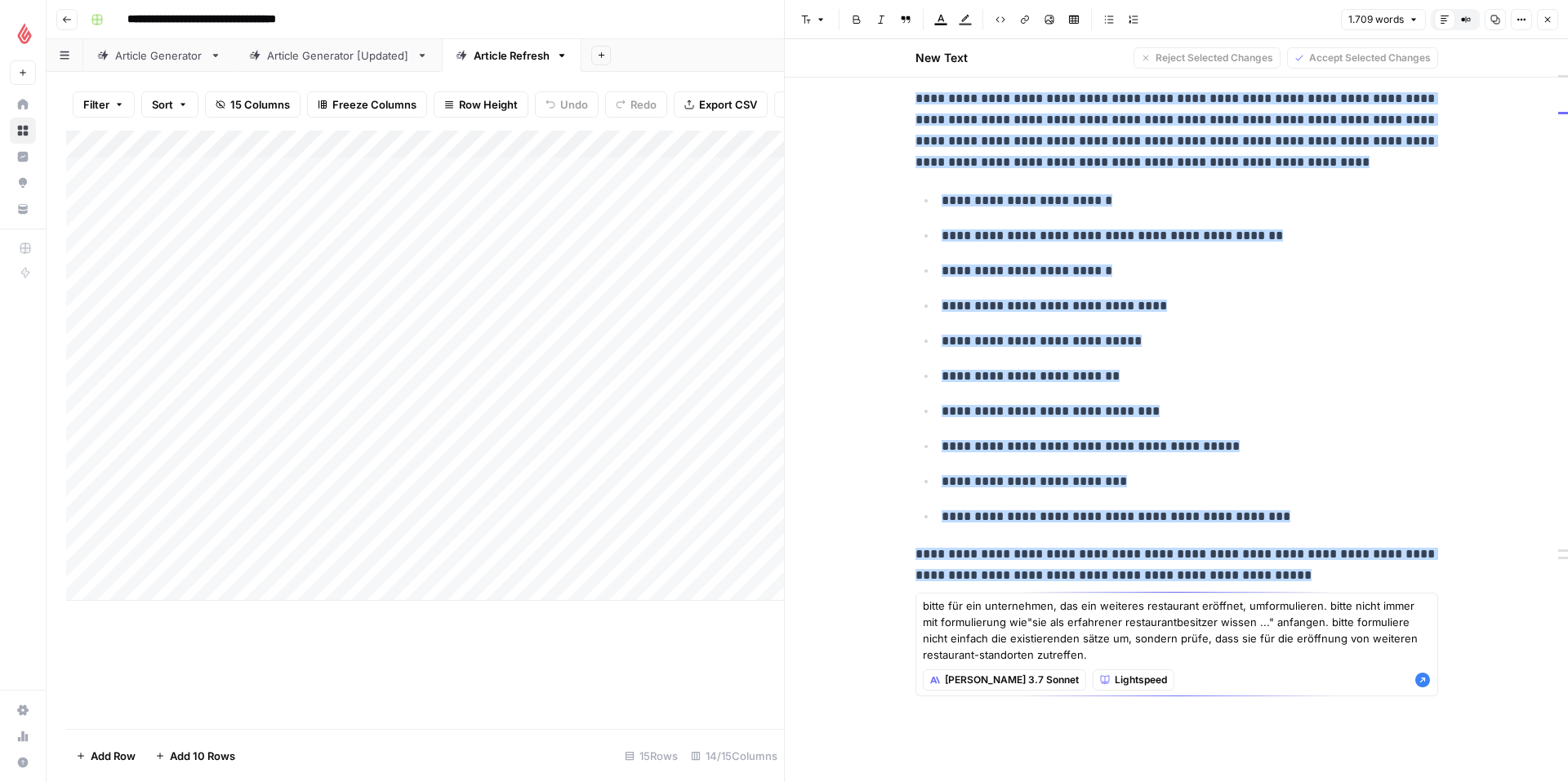
type textarea "bitte für ein unternehmen, das ein weiteres restaurant eröffnet, umformulieren.…"
click at [1418, 681] on icon "button" at bounding box center [1423, 680] width 15 height 15
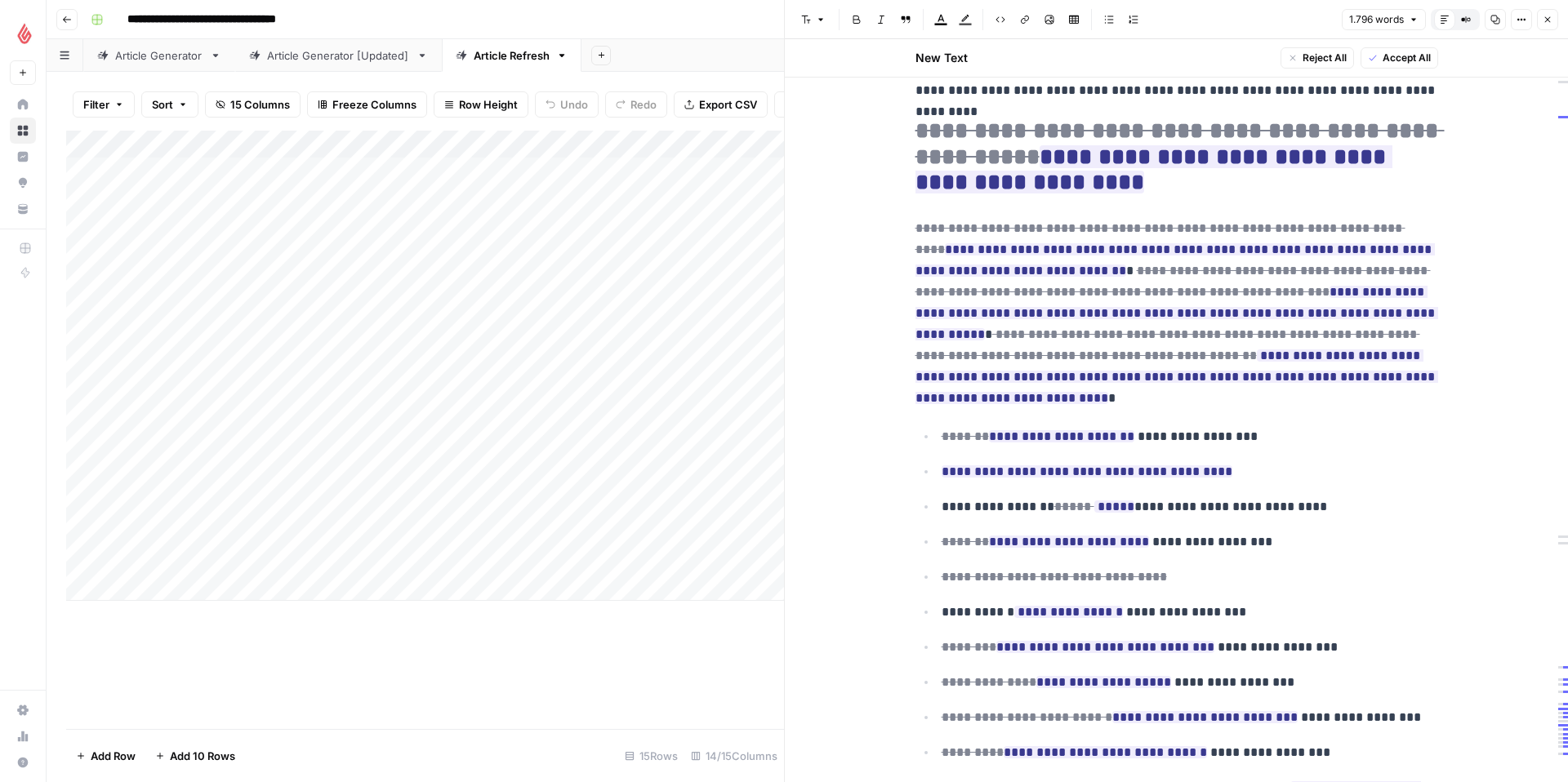
scroll to position [5088, 0]
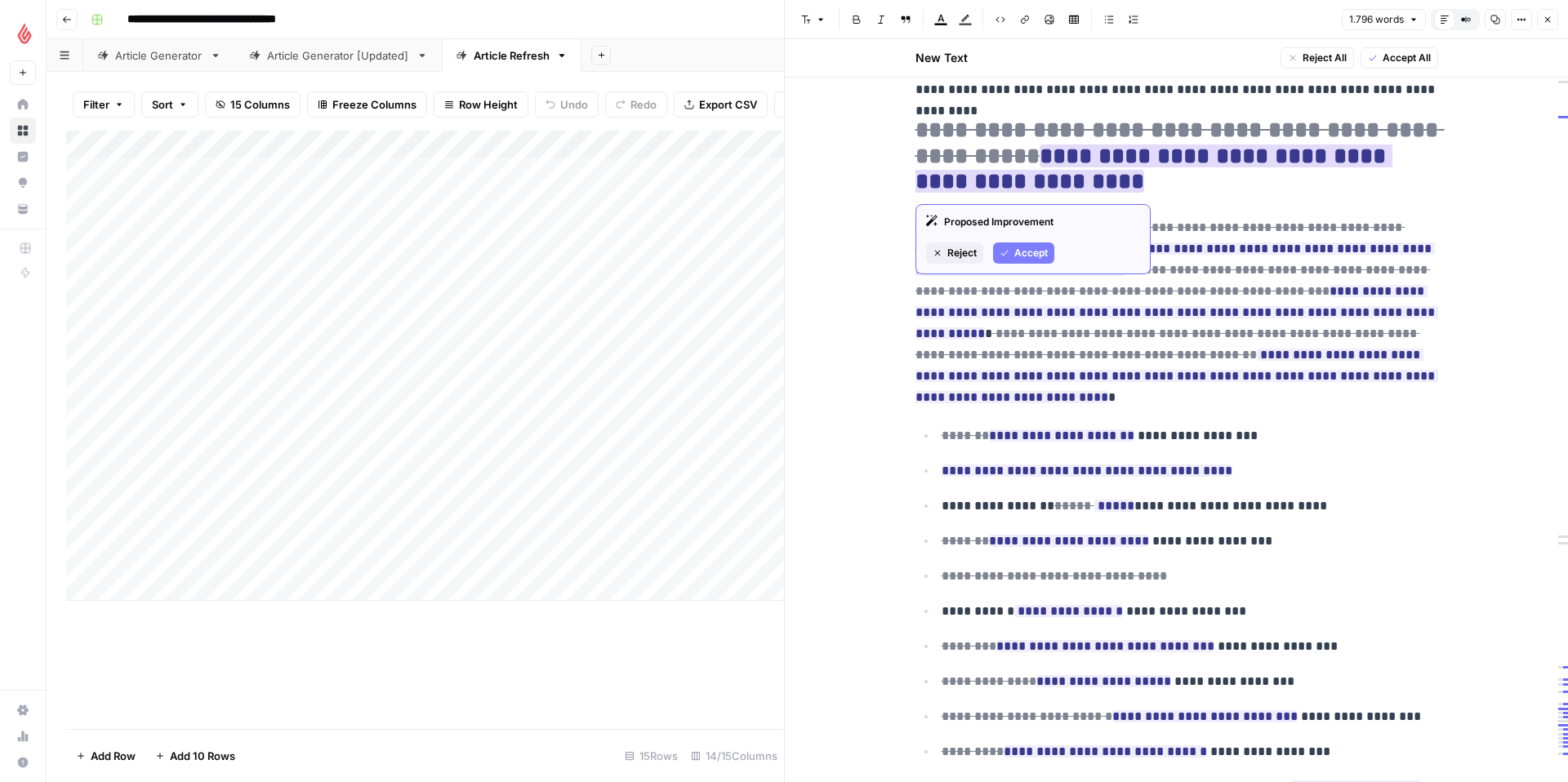
click at [1014, 248] on span "Accept" at bounding box center [1030, 253] width 34 height 15
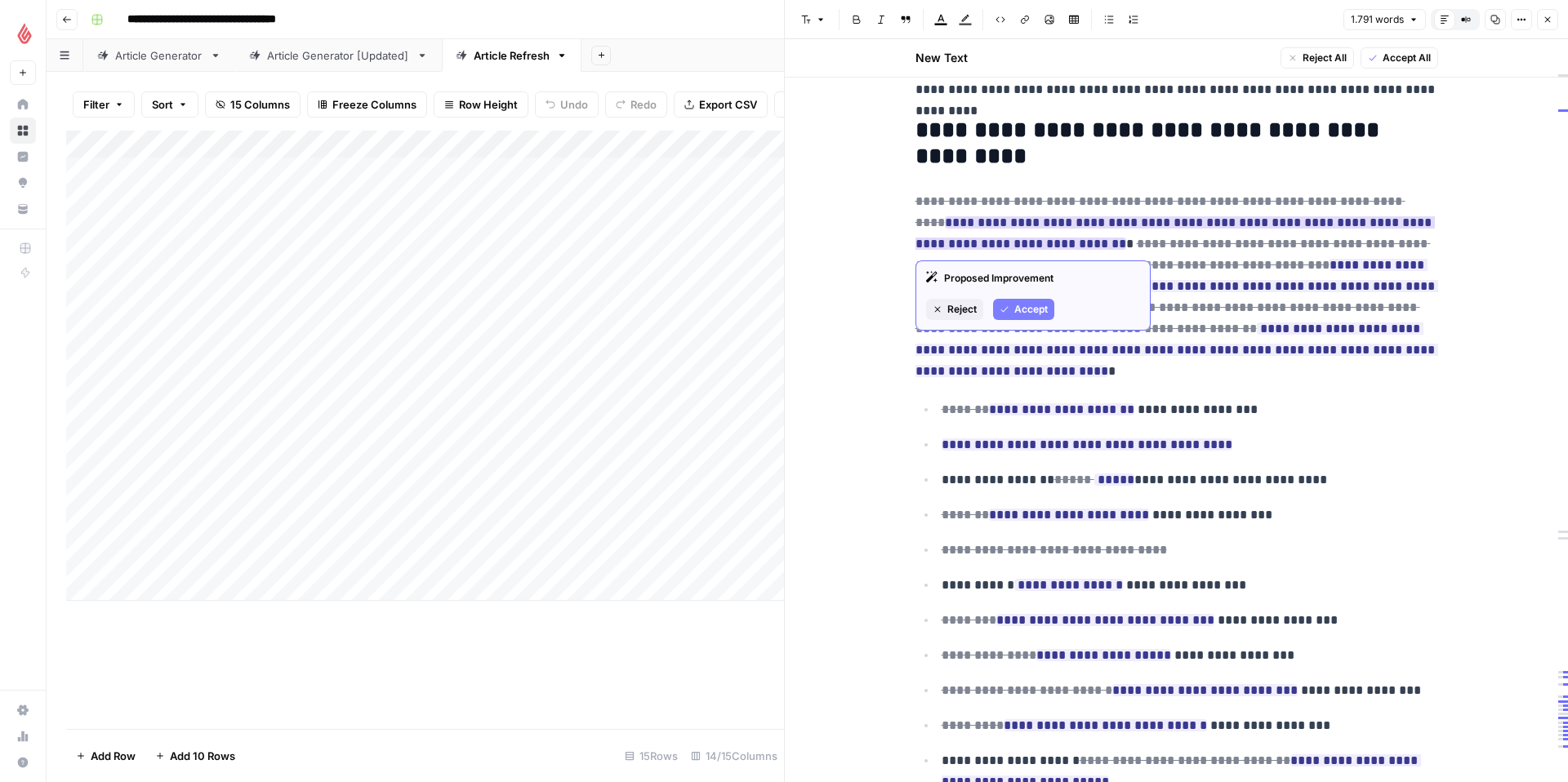
click at [1020, 303] on span "Accept" at bounding box center [1030, 310] width 34 height 15
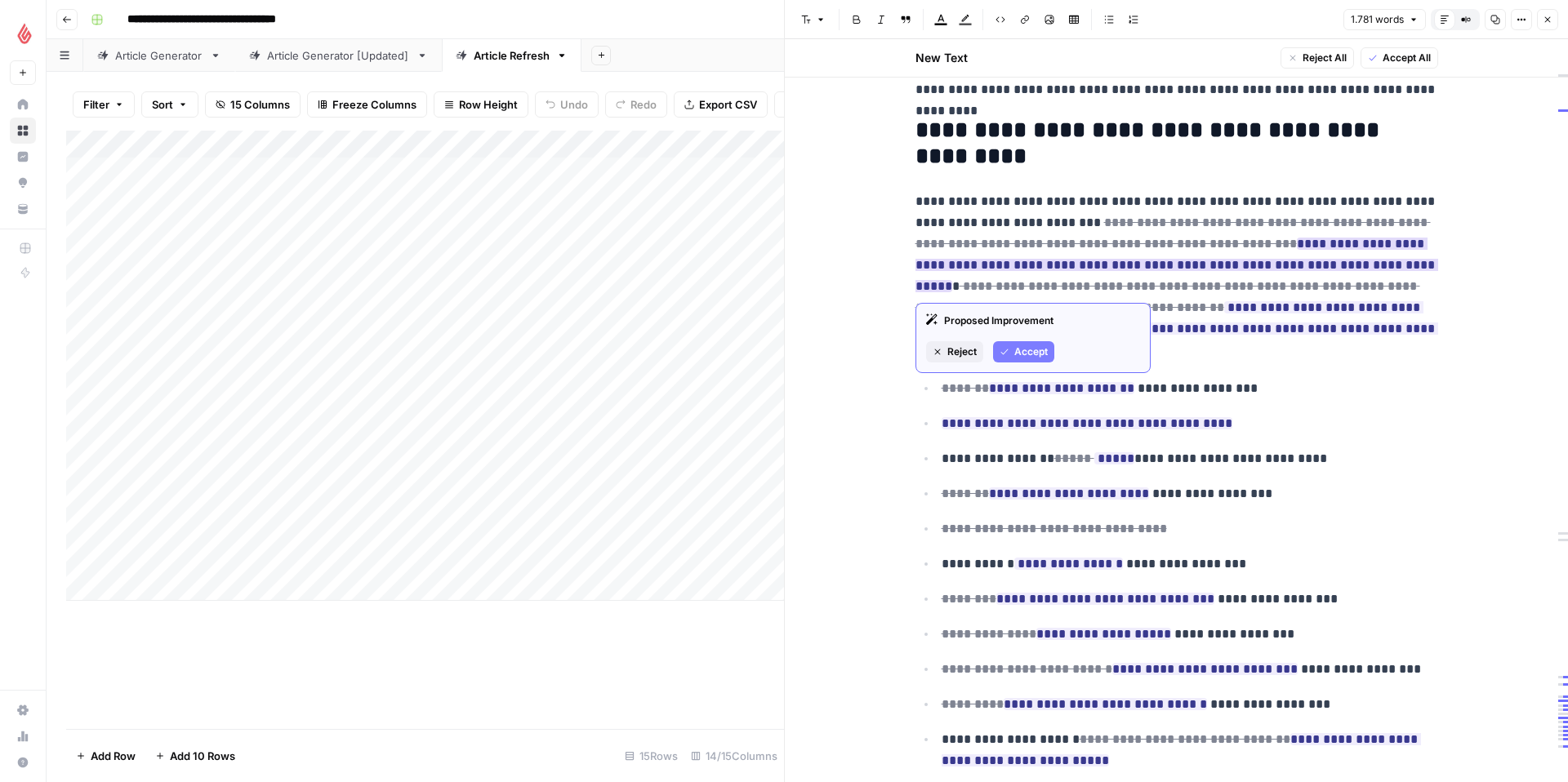
click at [1030, 348] on span "Accept" at bounding box center [1030, 351] width 34 height 15
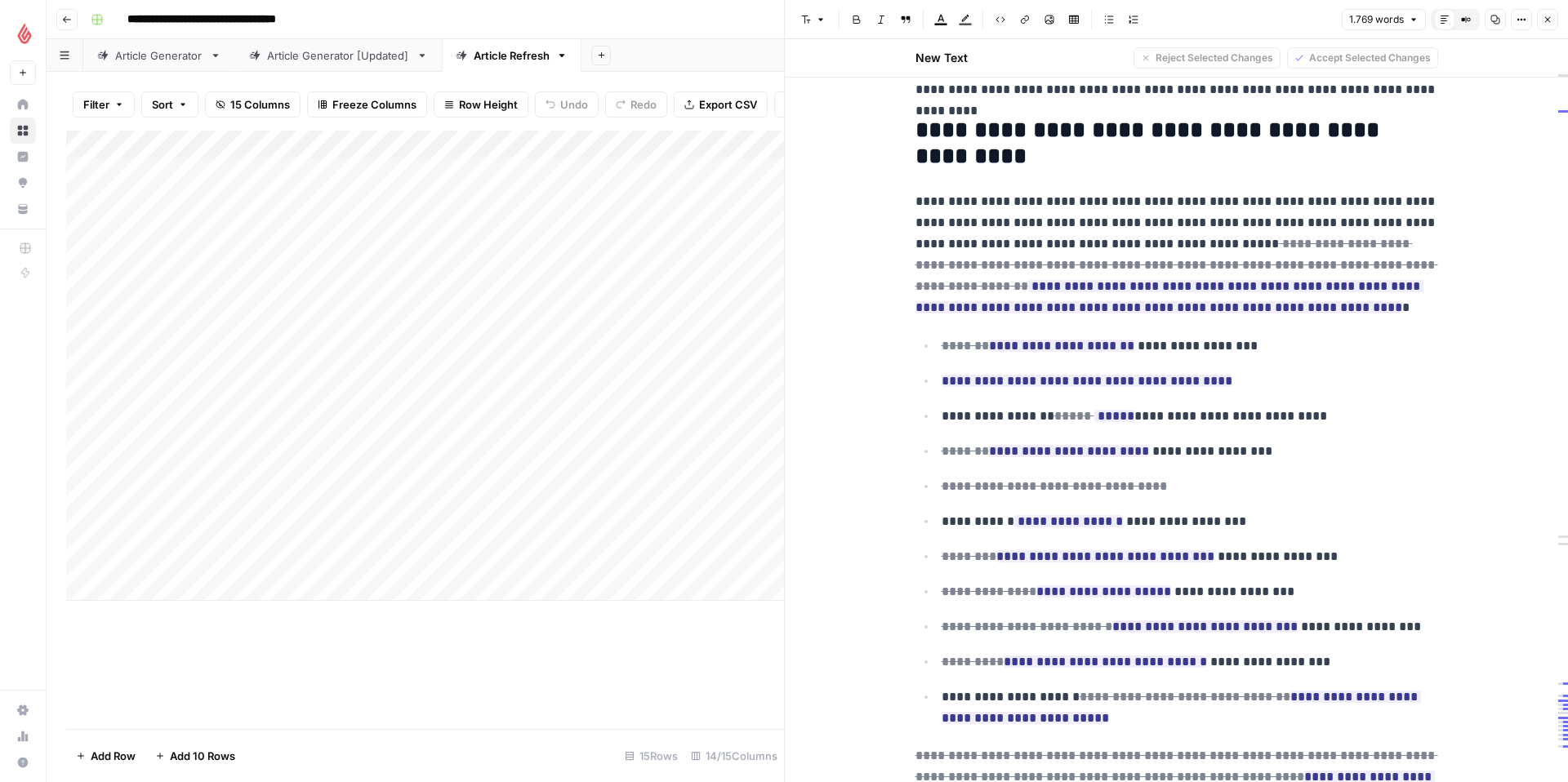
drag, startPoint x: 1172, startPoint y: 223, endPoint x: 1147, endPoint y: 223, distance: 25.0
click at [1147, 223] on p "**********" at bounding box center [1176, 254] width 522 height 127
click at [1022, 373] on span "Accept" at bounding box center [1030, 373] width 34 height 15
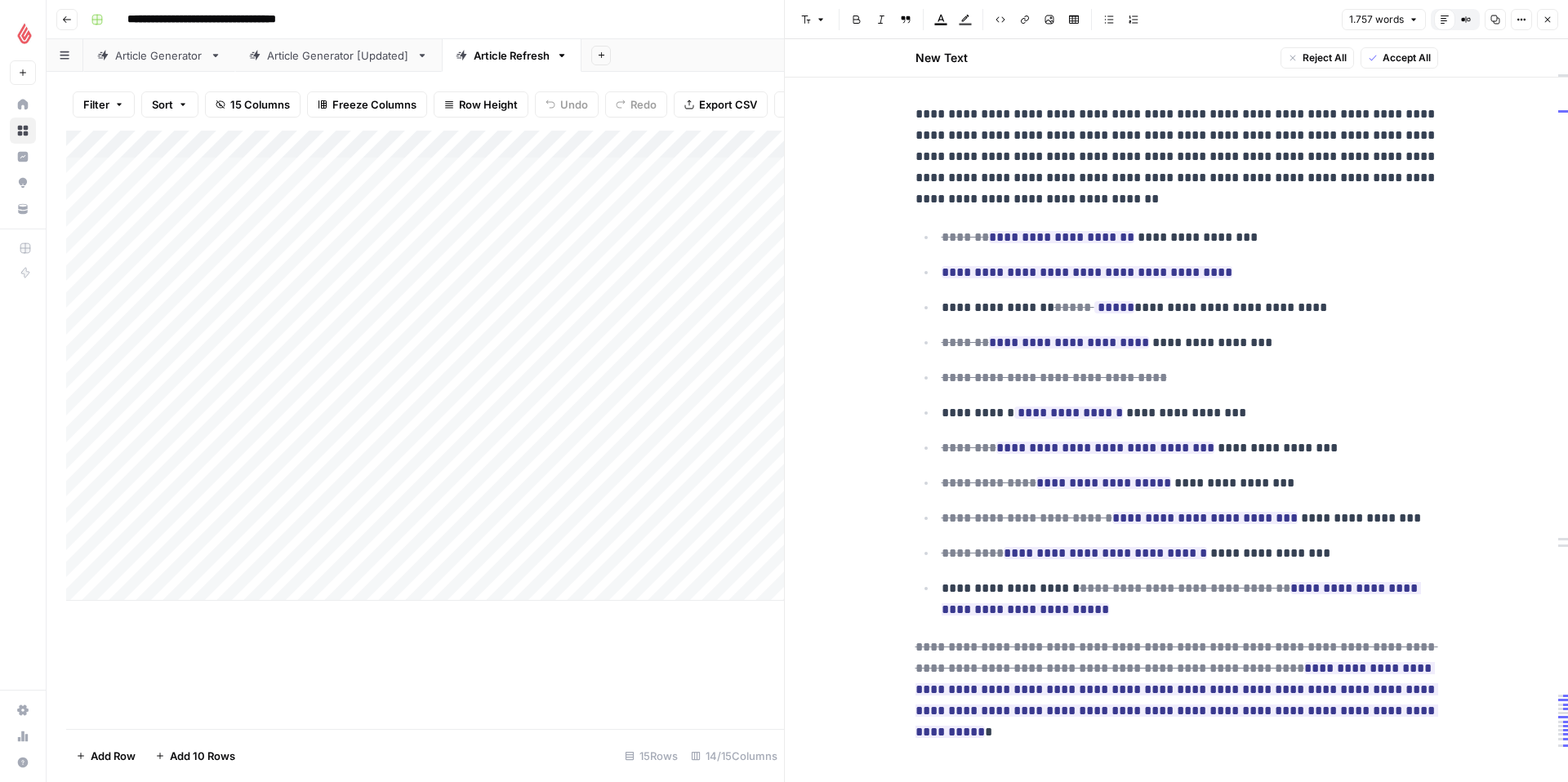
scroll to position [5182, 0]
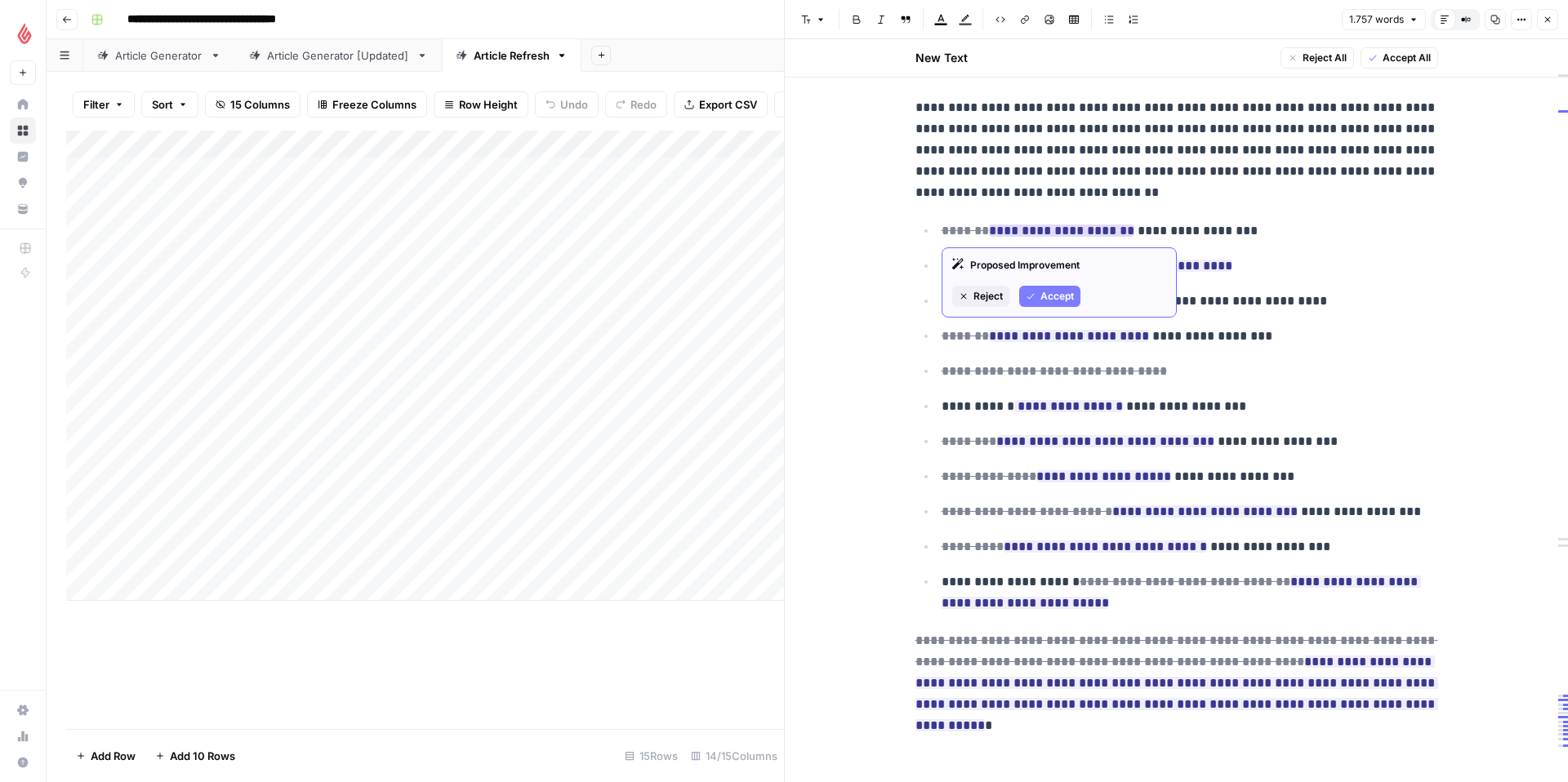
click at [1045, 298] on span "Accept" at bounding box center [1057, 296] width 34 height 15
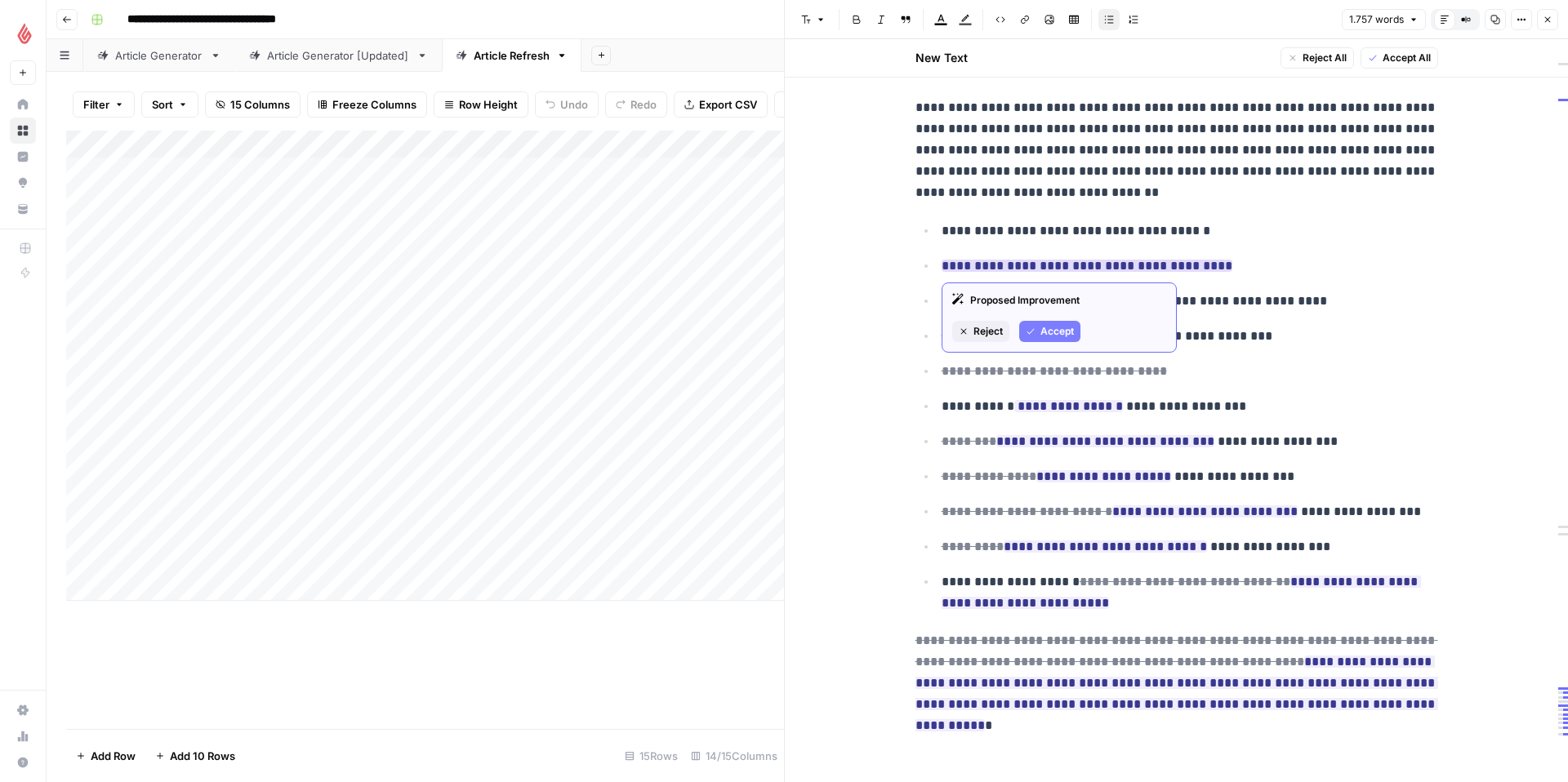
click at [1046, 333] on span "Accept" at bounding box center [1057, 332] width 34 height 15
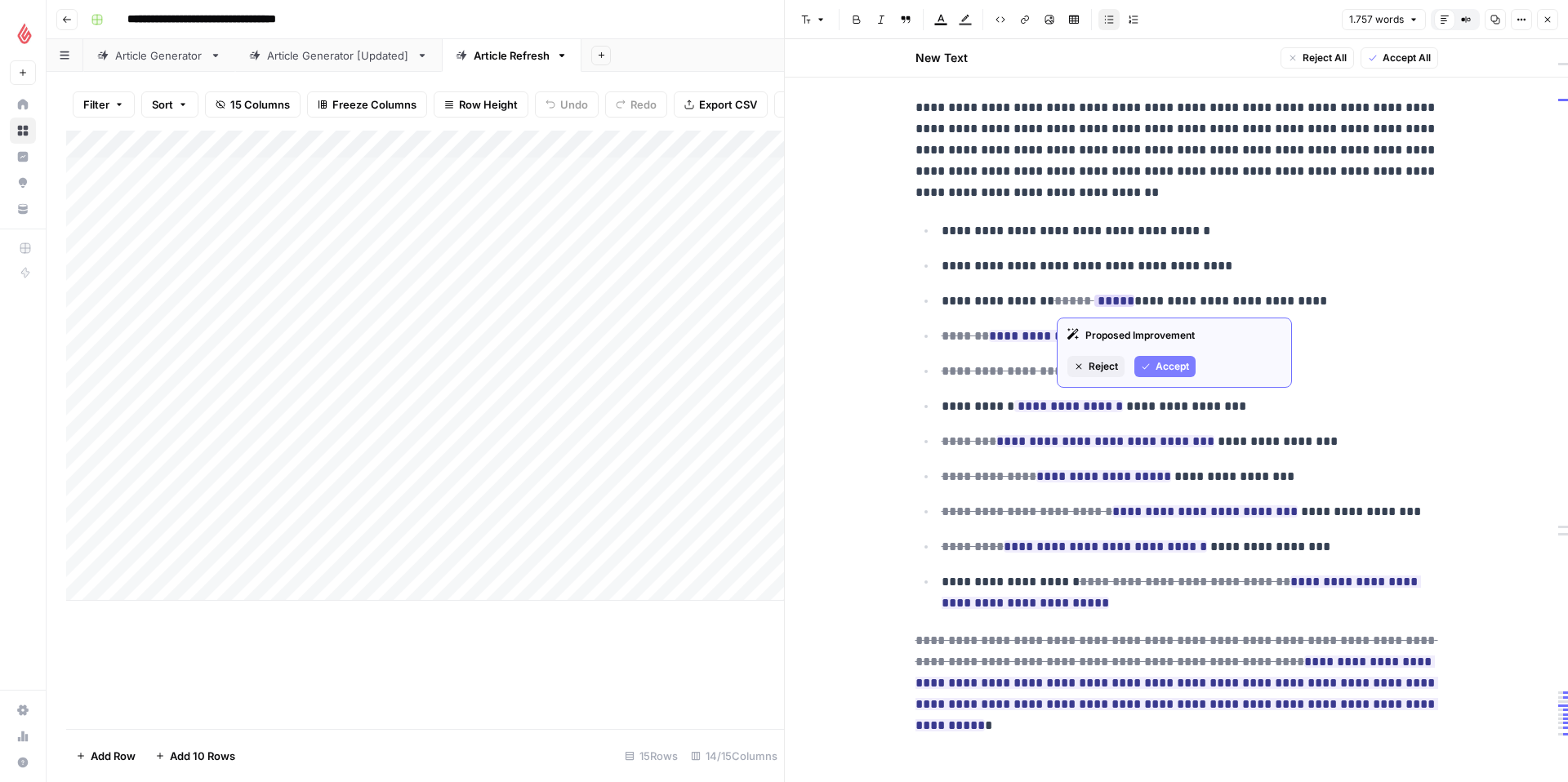
click at [1152, 363] on button "Accept" at bounding box center [1165, 366] width 61 height 21
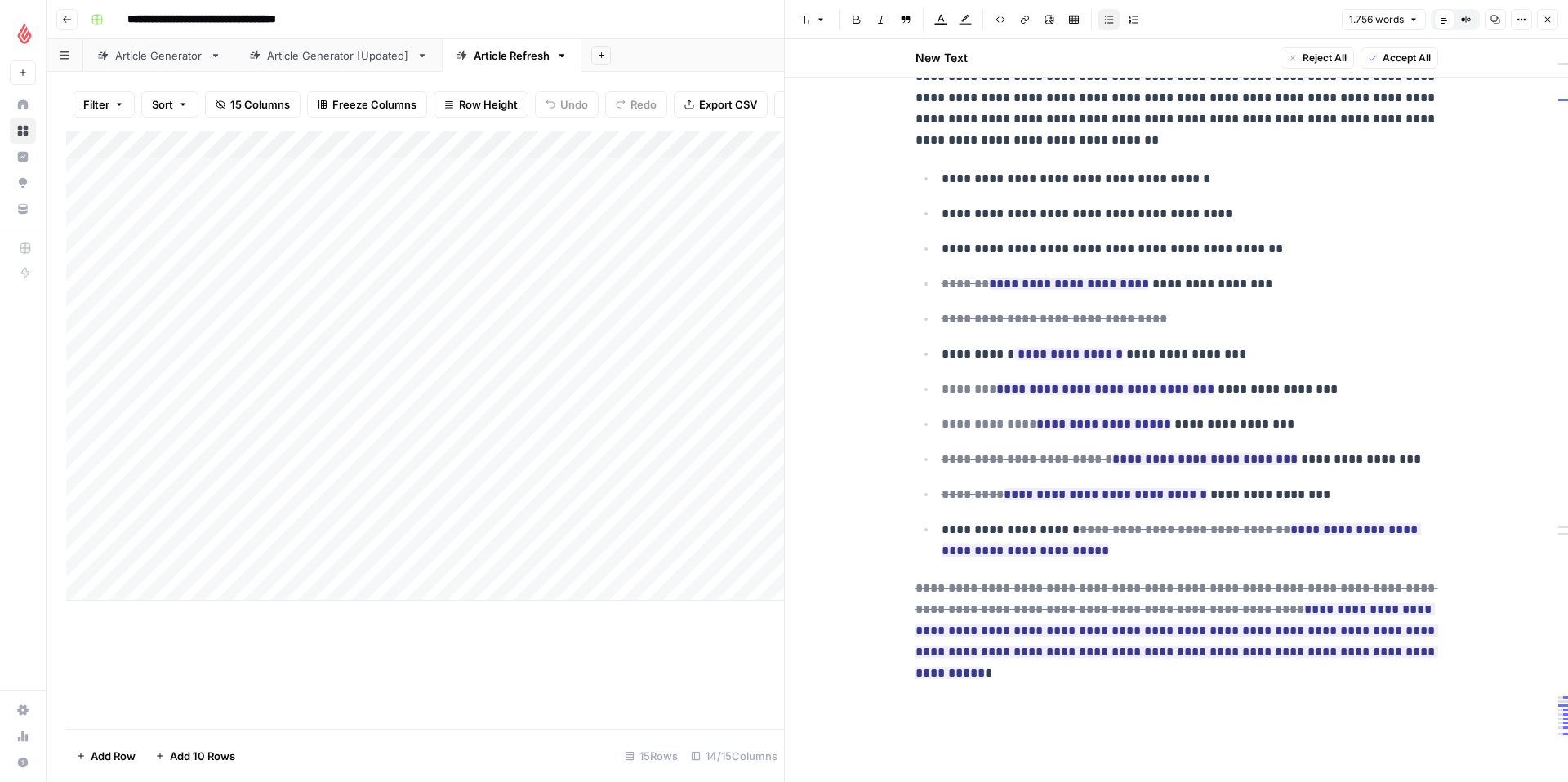
scroll to position [5237, 0]
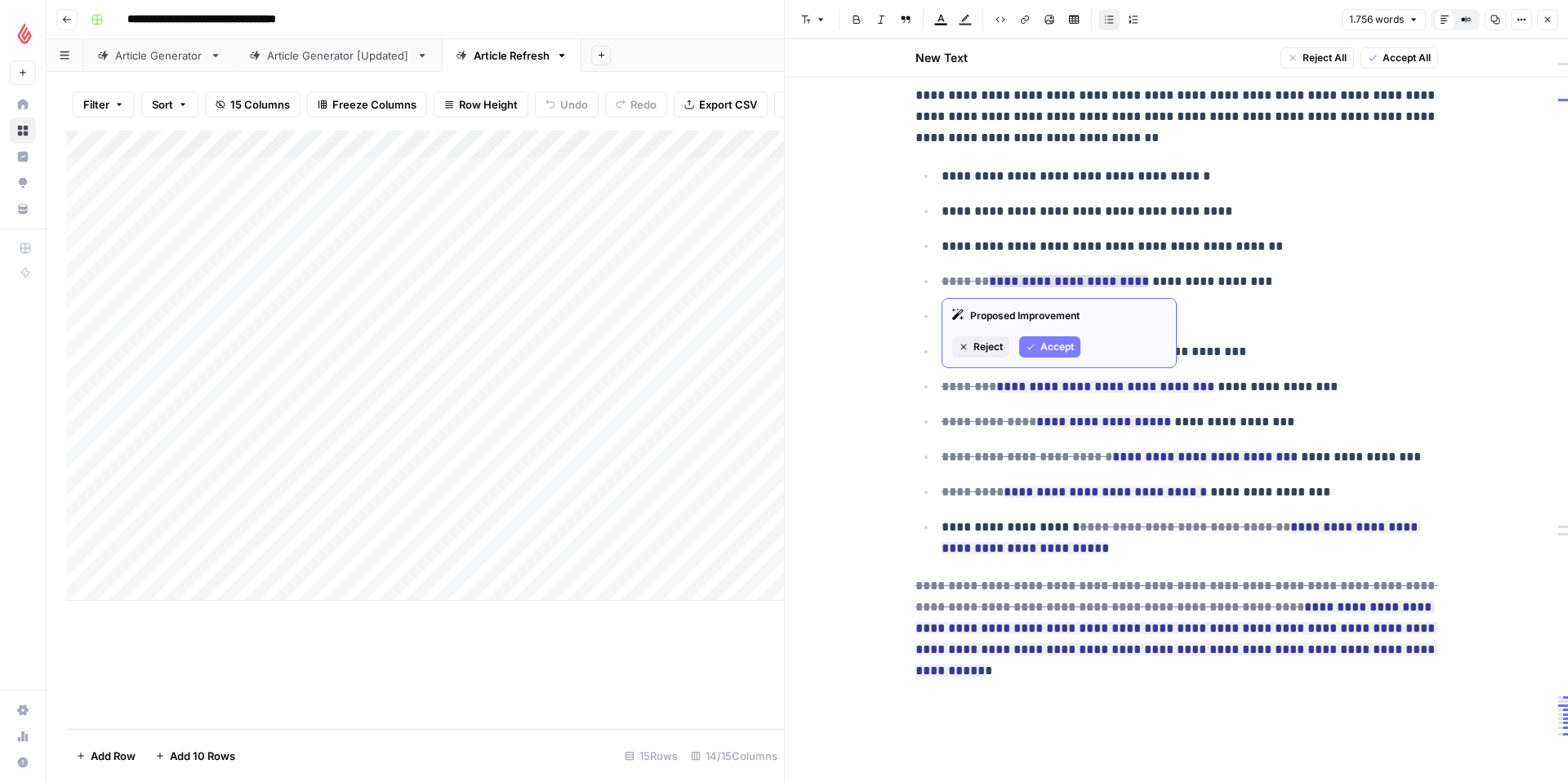
click at [1043, 343] on span "Accept" at bounding box center [1057, 347] width 34 height 15
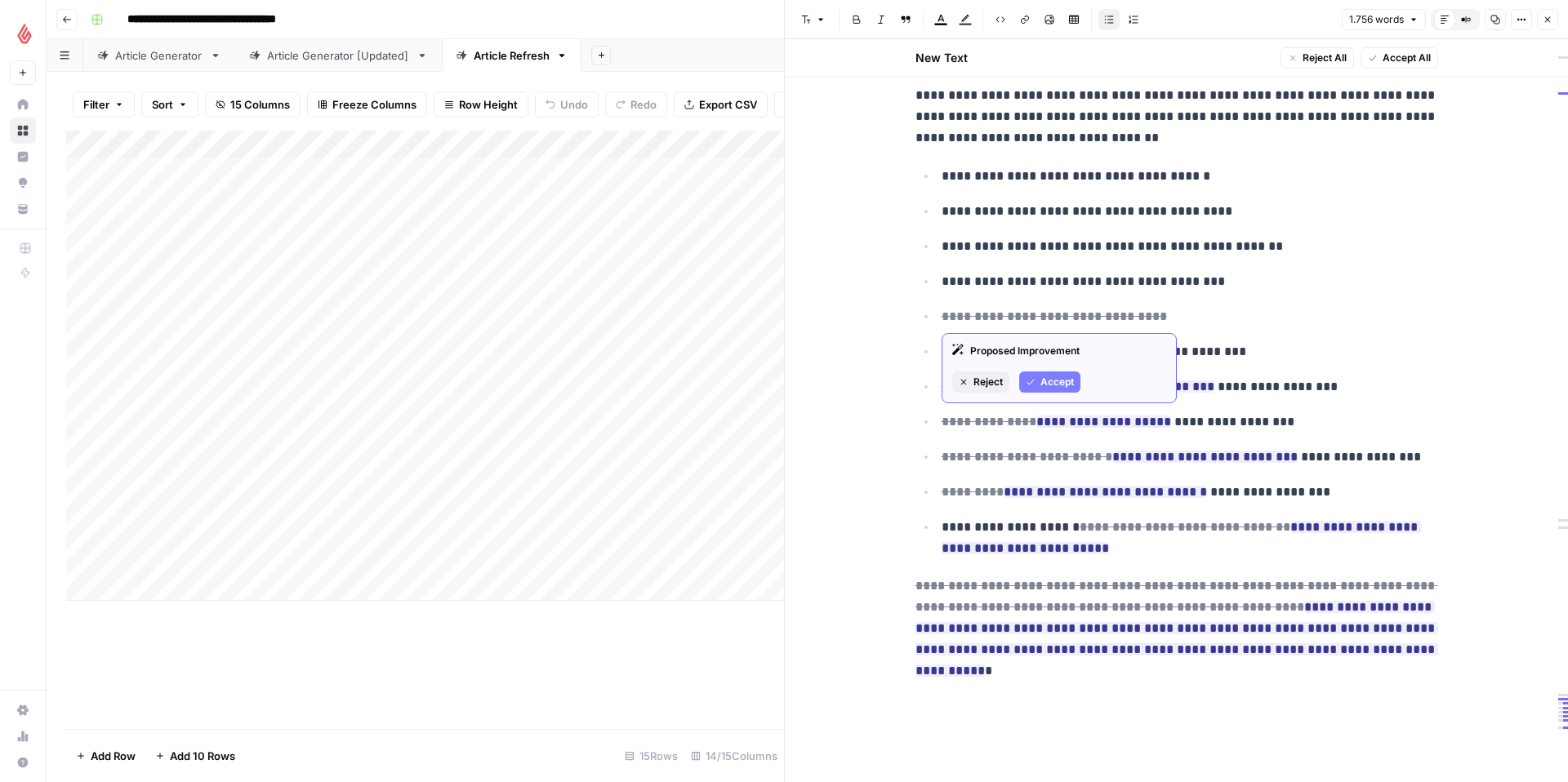
click at [1046, 374] on button "Accept" at bounding box center [1049, 381] width 61 height 21
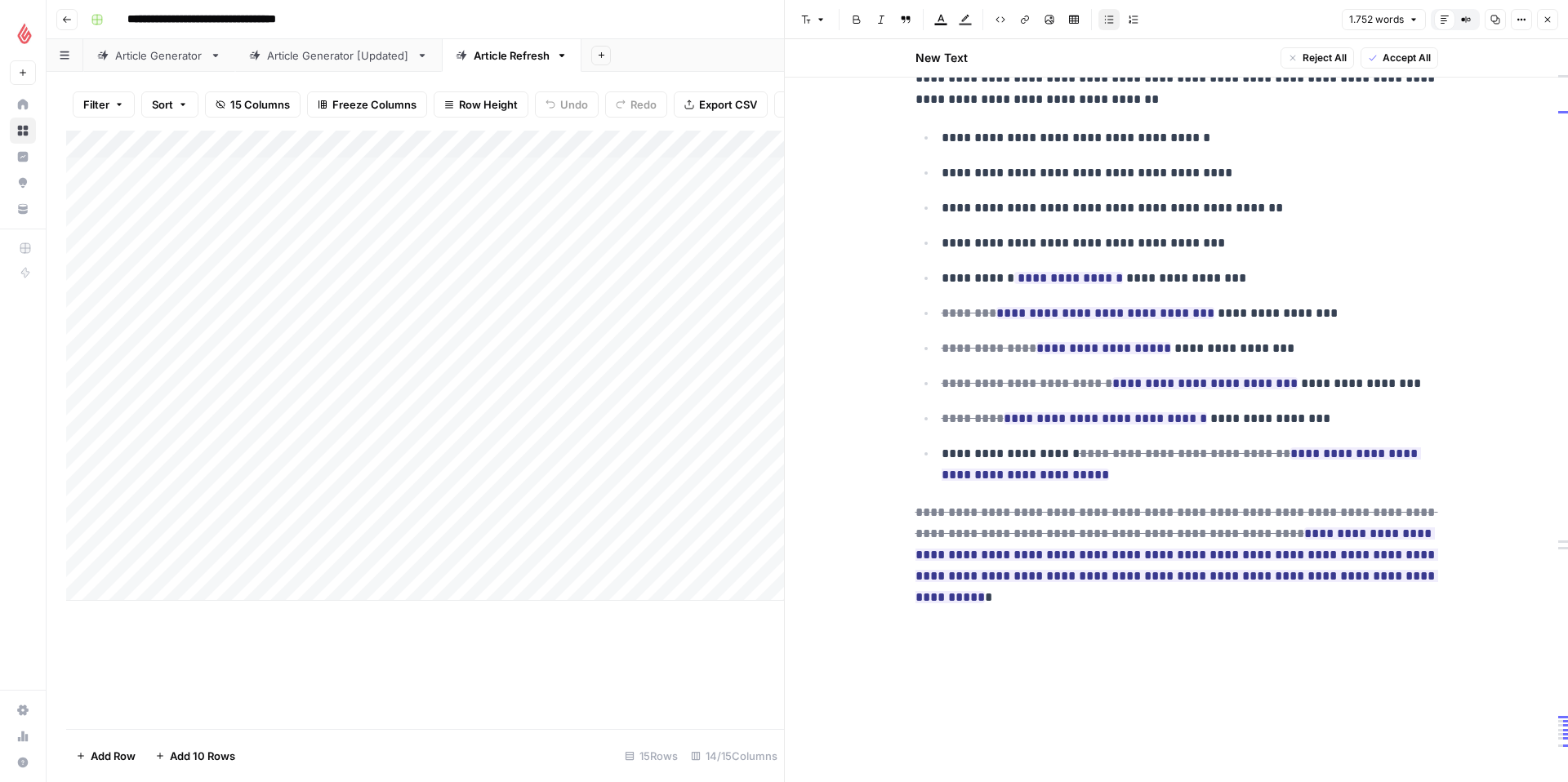
scroll to position [5277, 0]
click at [1115, 335] on span "Accept" at bounding box center [1129, 342] width 34 height 15
click at [1066, 376] on span "Accept" at bounding box center [1057, 377] width 34 height 15
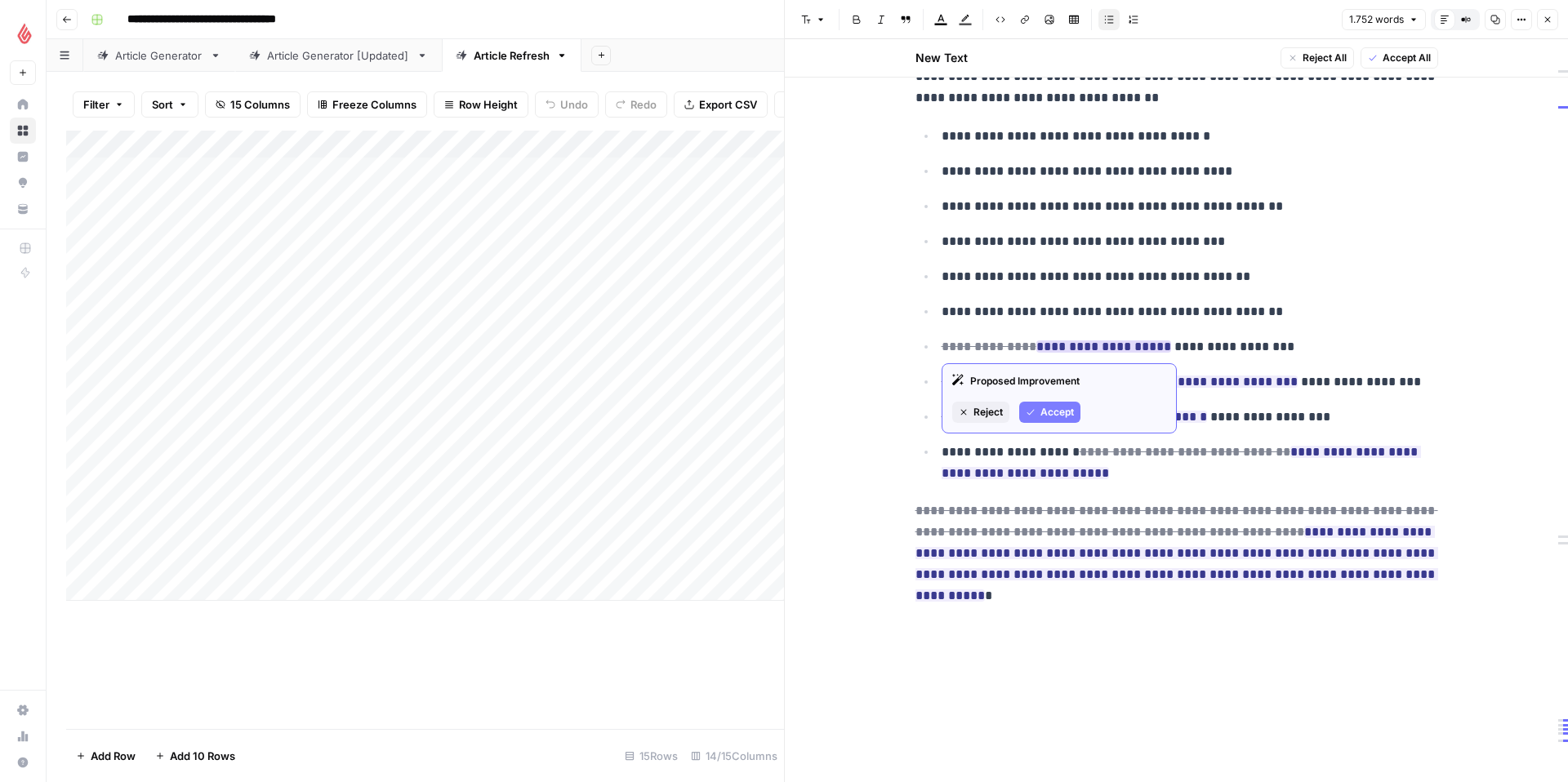
click at [1060, 411] on span "Accept" at bounding box center [1057, 412] width 34 height 15
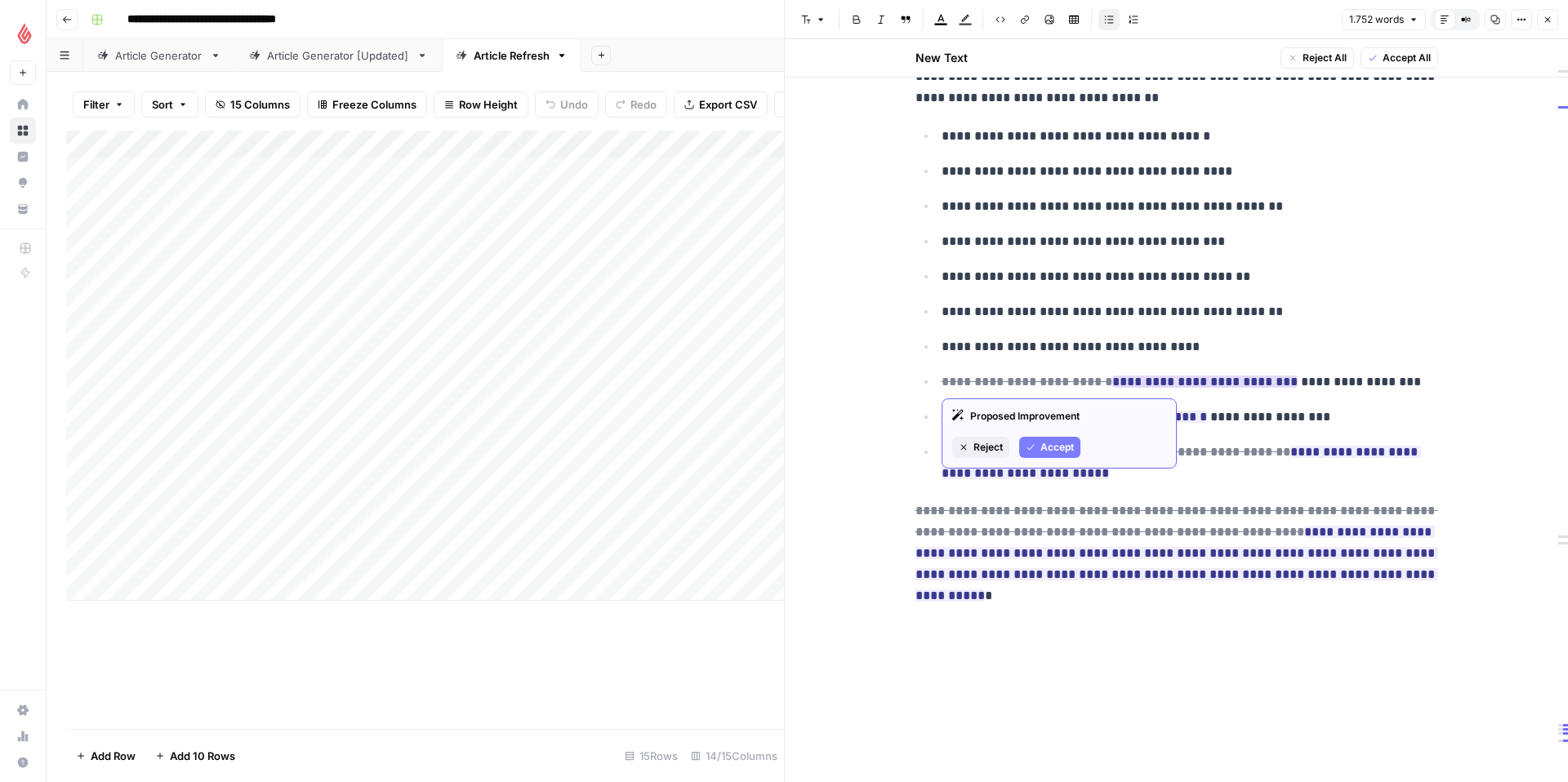
click at [996, 447] on span "Reject" at bounding box center [987, 448] width 29 height 15
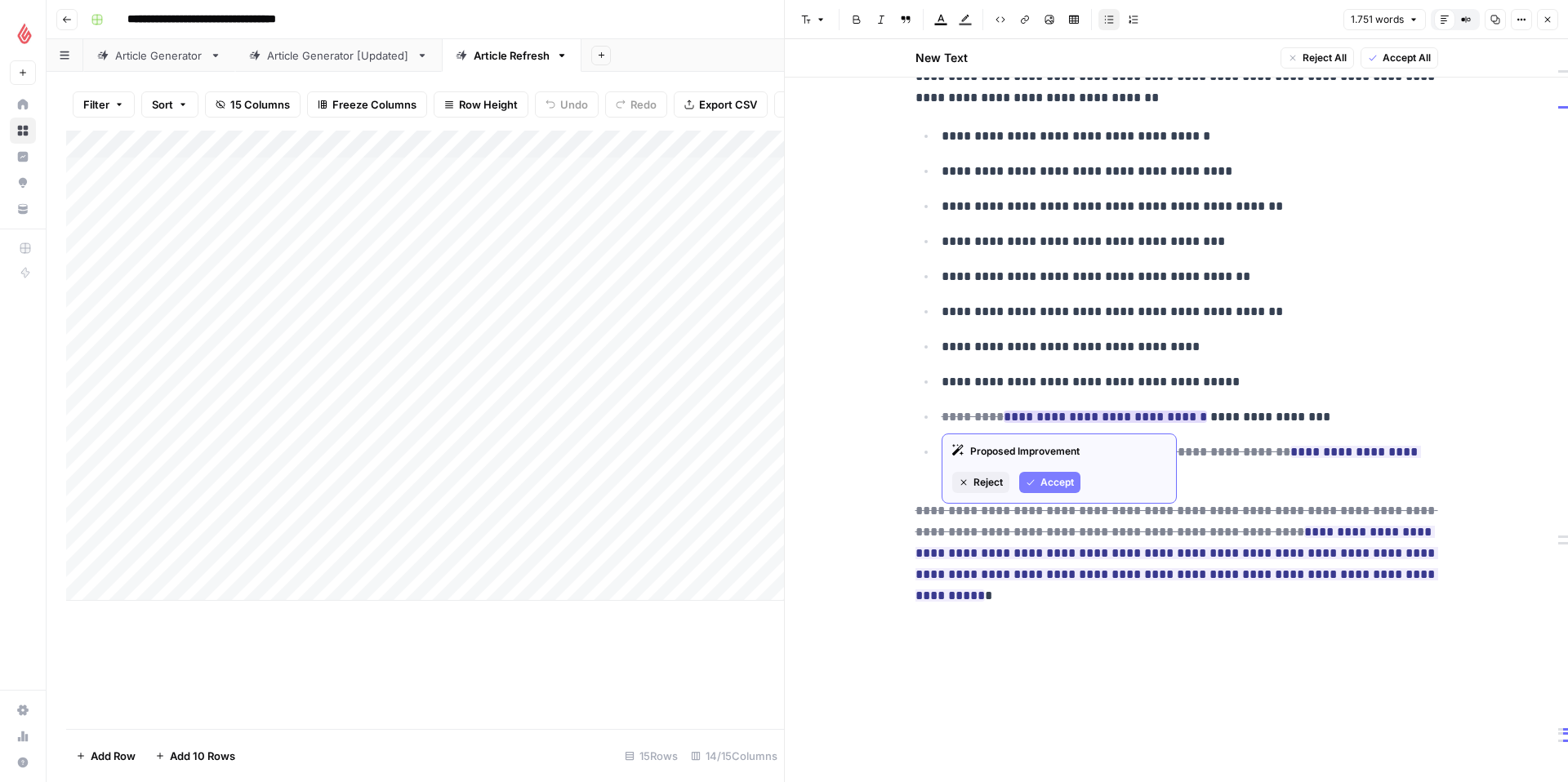
click at [1048, 481] on span "Accept" at bounding box center [1057, 482] width 34 height 15
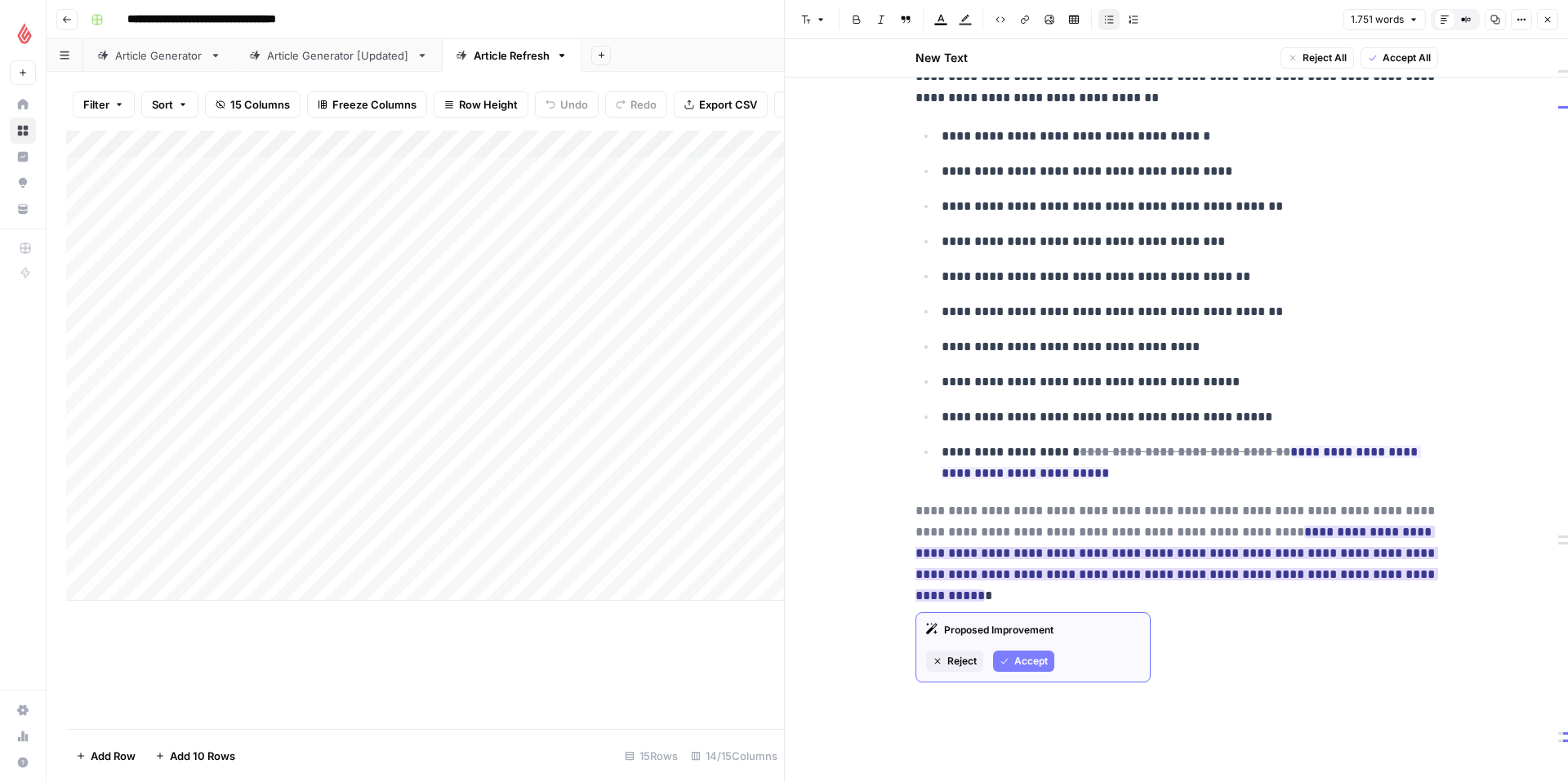
scroll to position [5297, 0]
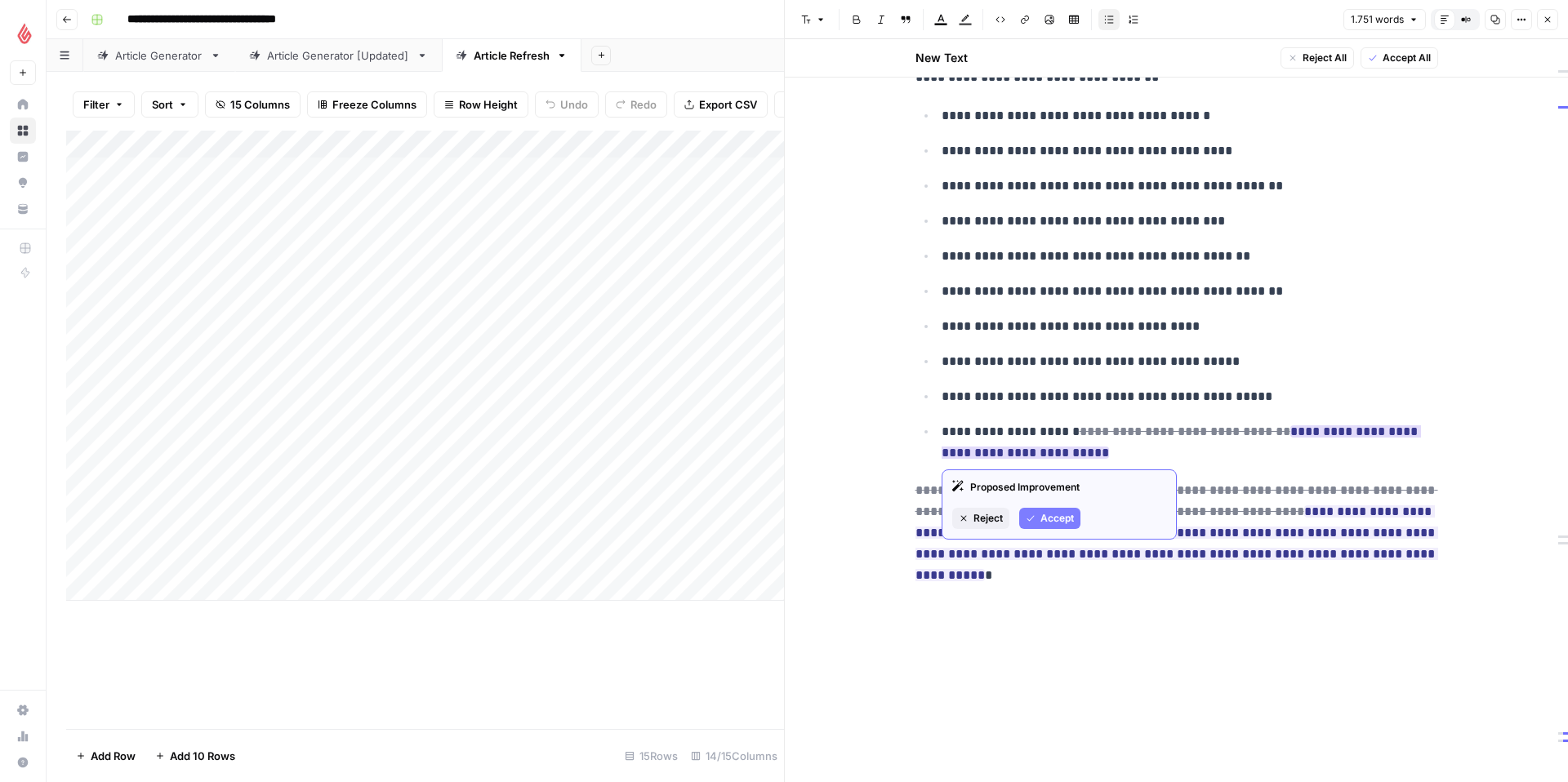
click at [990, 520] on span "Reject" at bounding box center [987, 519] width 29 height 15
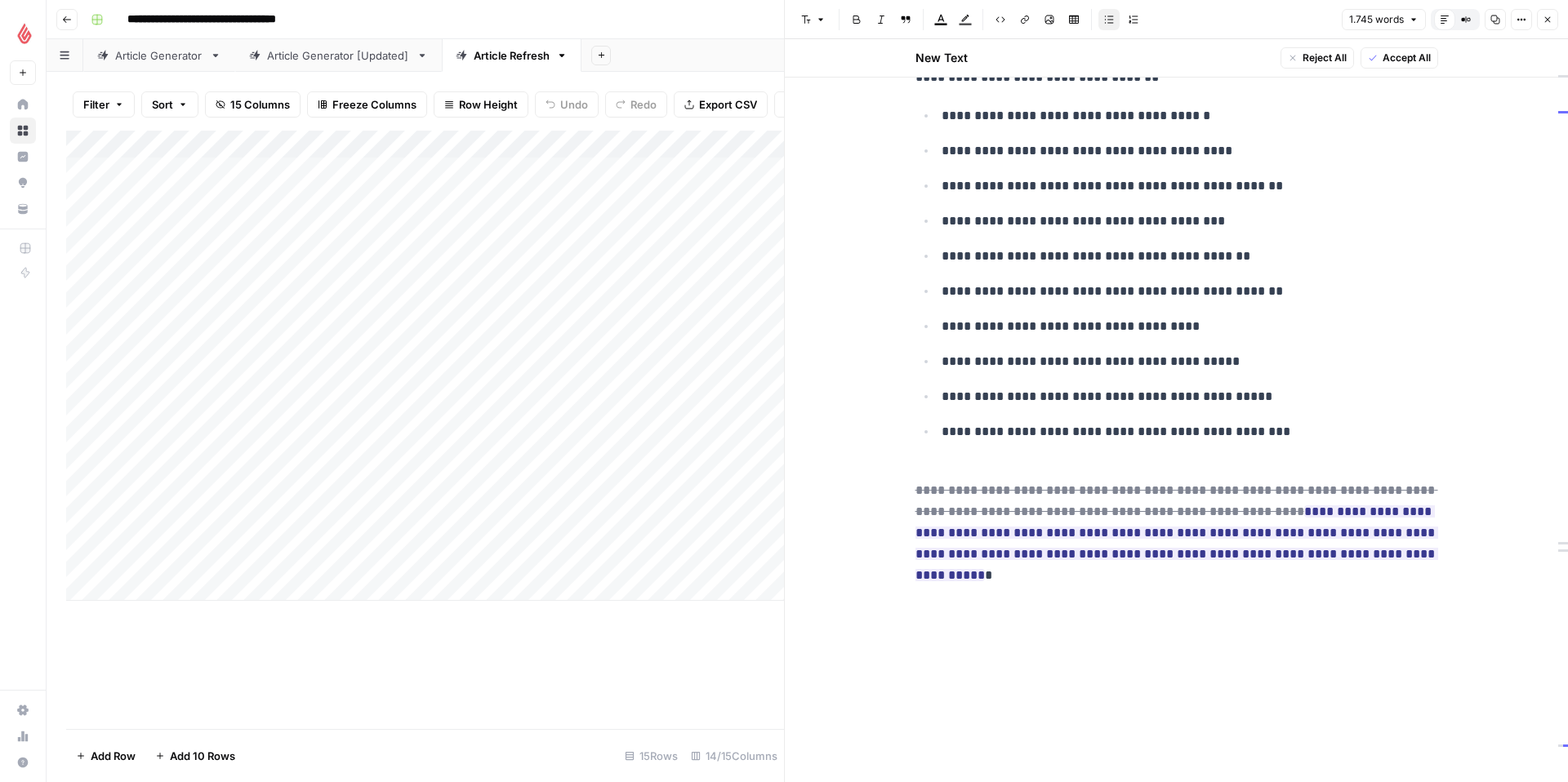
scroll to position [5276, 0]
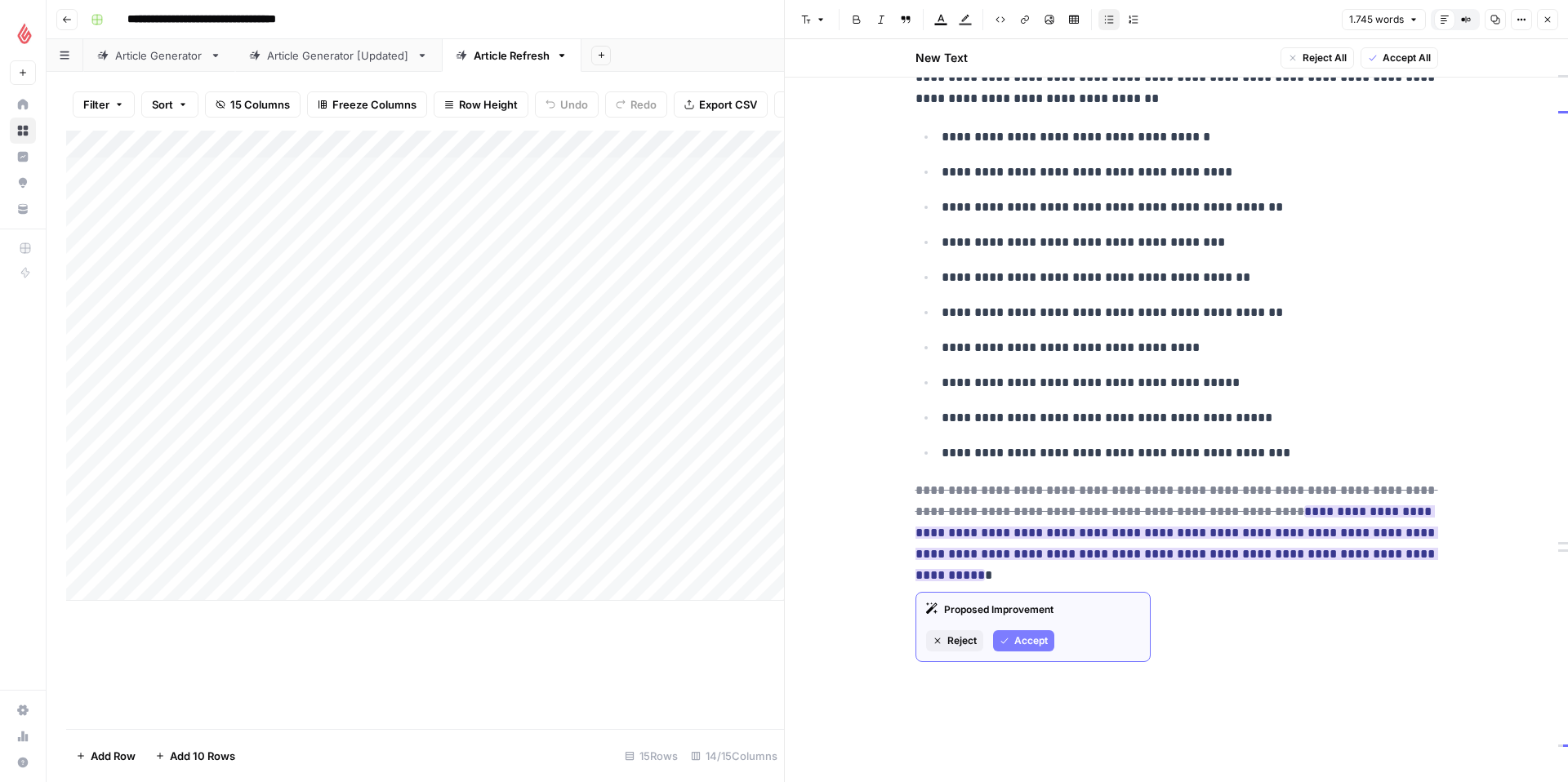
click at [1003, 634] on button "Accept" at bounding box center [1023, 640] width 61 height 21
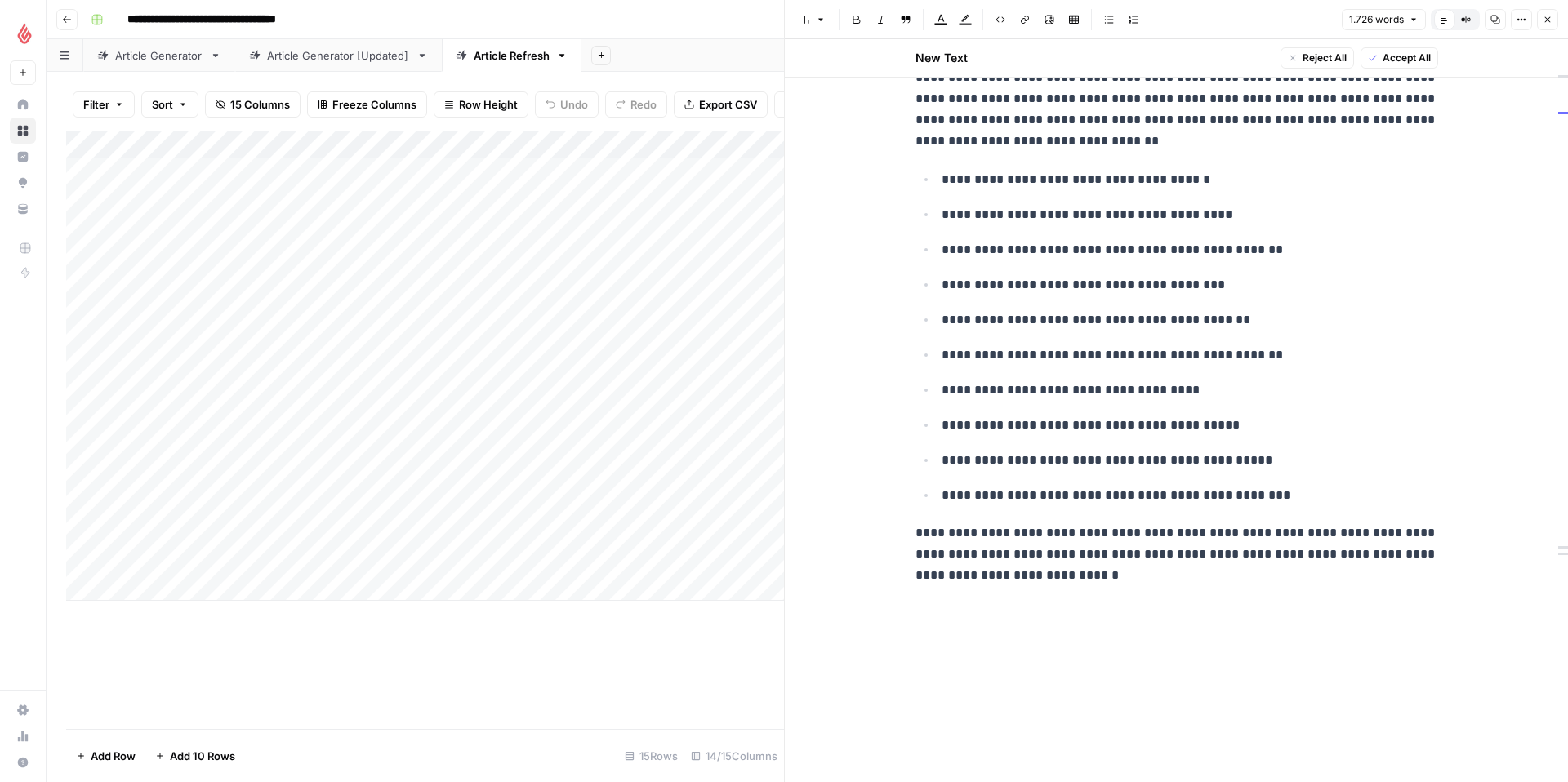
scroll to position [5233, 0]
click at [1076, 576] on p "**********" at bounding box center [1176, 554] width 522 height 64
